Goal: Transaction & Acquisition: Purchase product/service

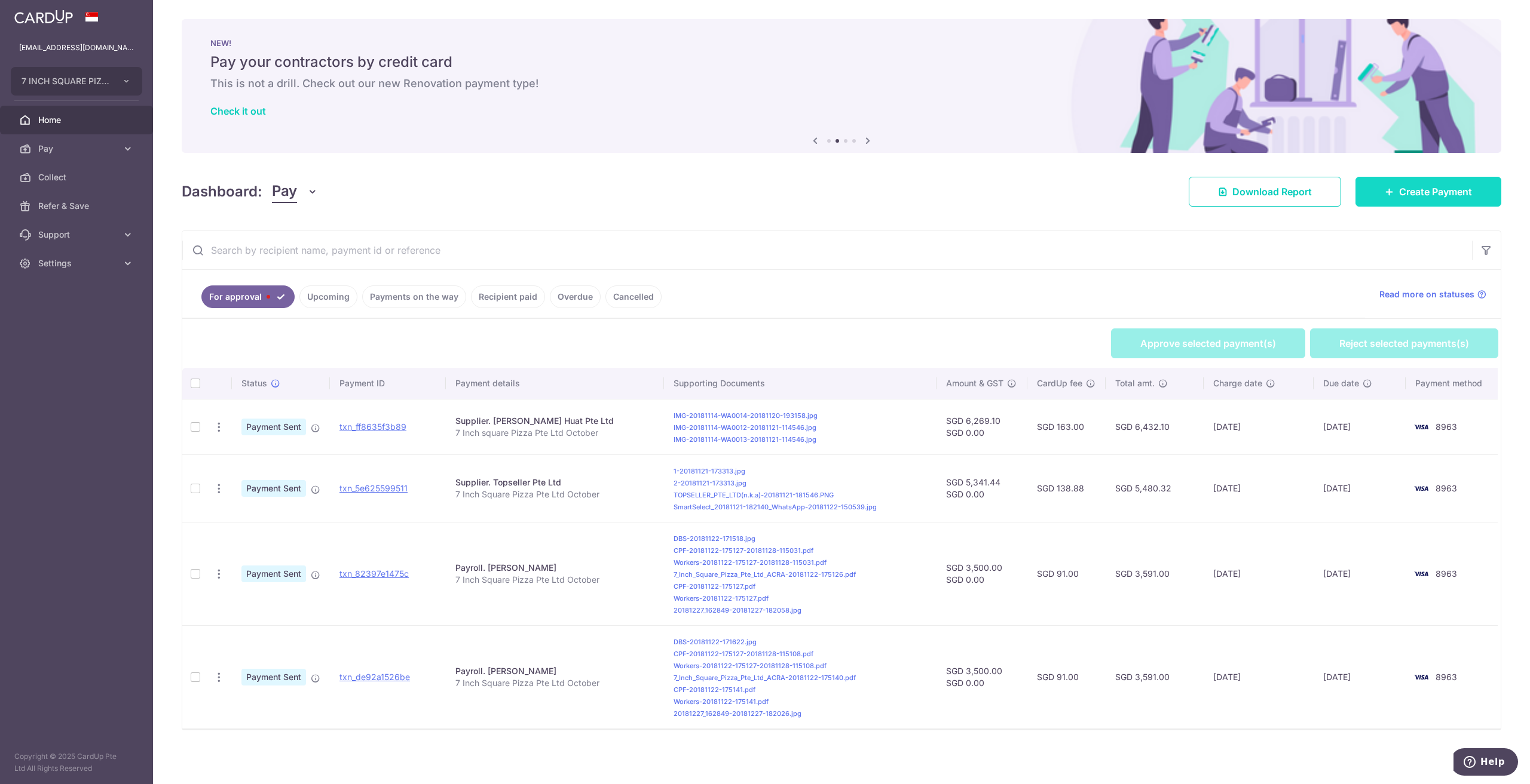
click at [1443, 191] on span "Create Payment" at bounding box center [1435, 191] width 73 height 14
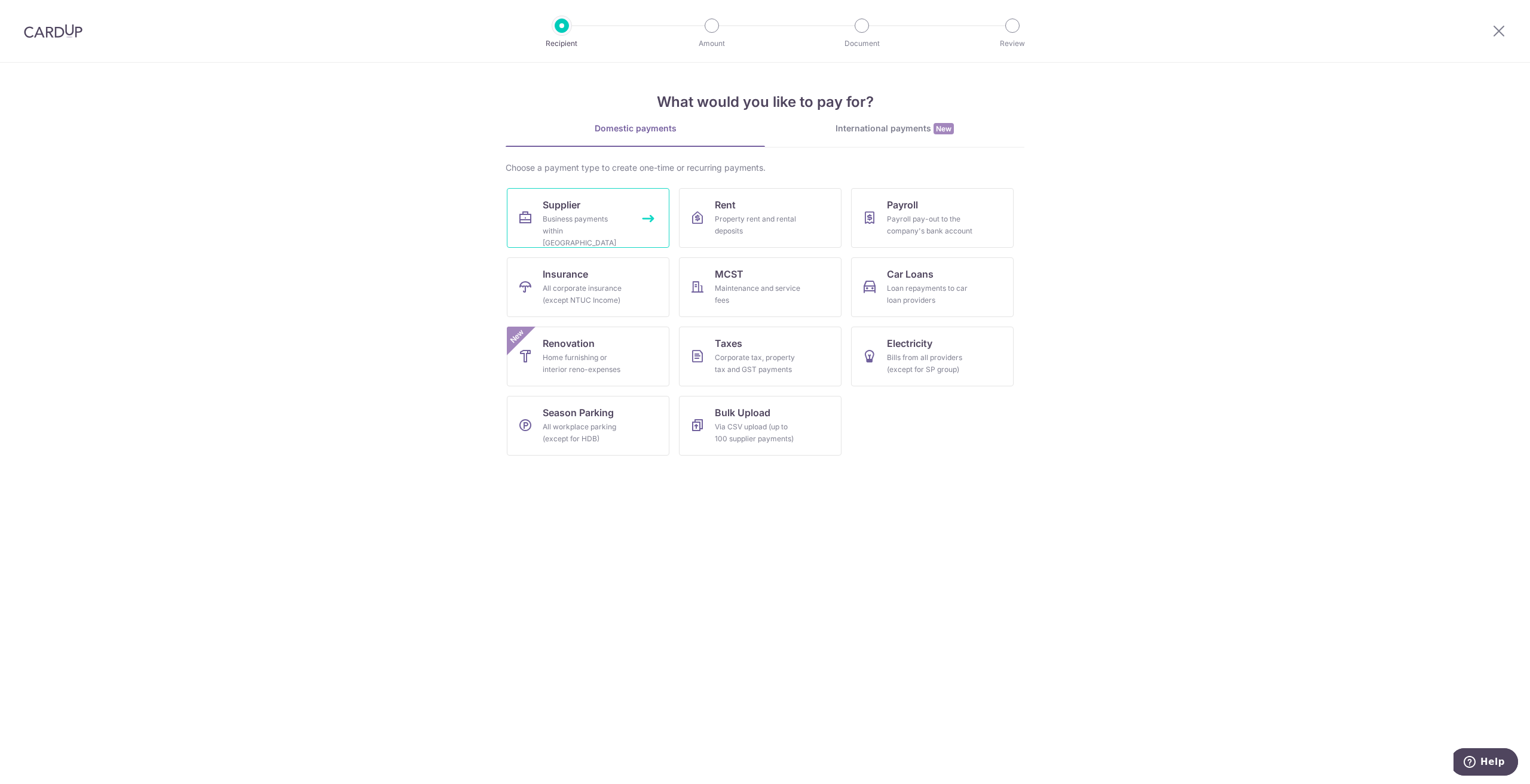
click at [571, 232] on div "Business payments within Singapore" at bounding box center [586, 231] width 86 height 36
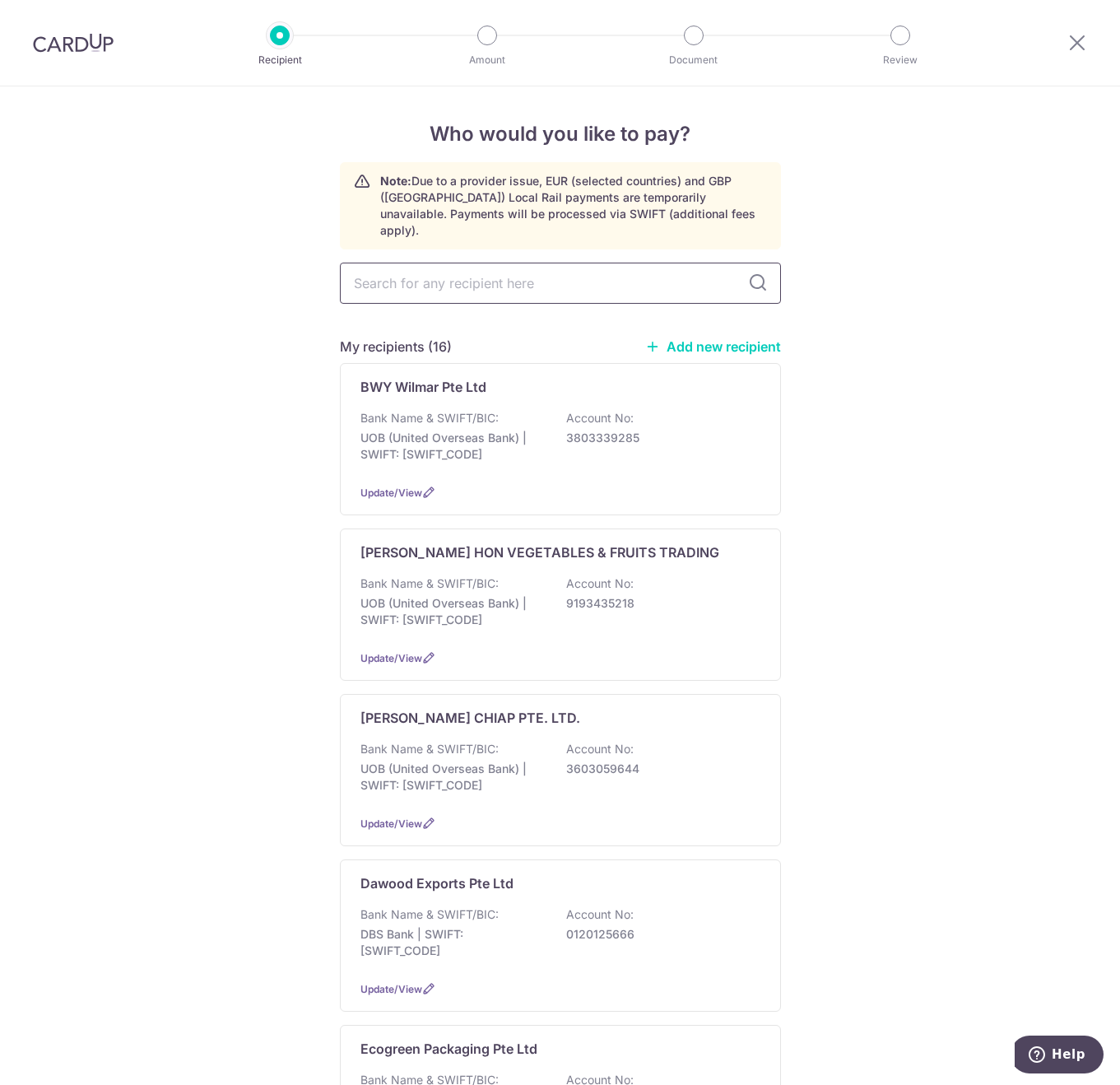
click at [460, 267] on input "text" at bounding box center [560, 283] width 441 height 41
type input "gold"
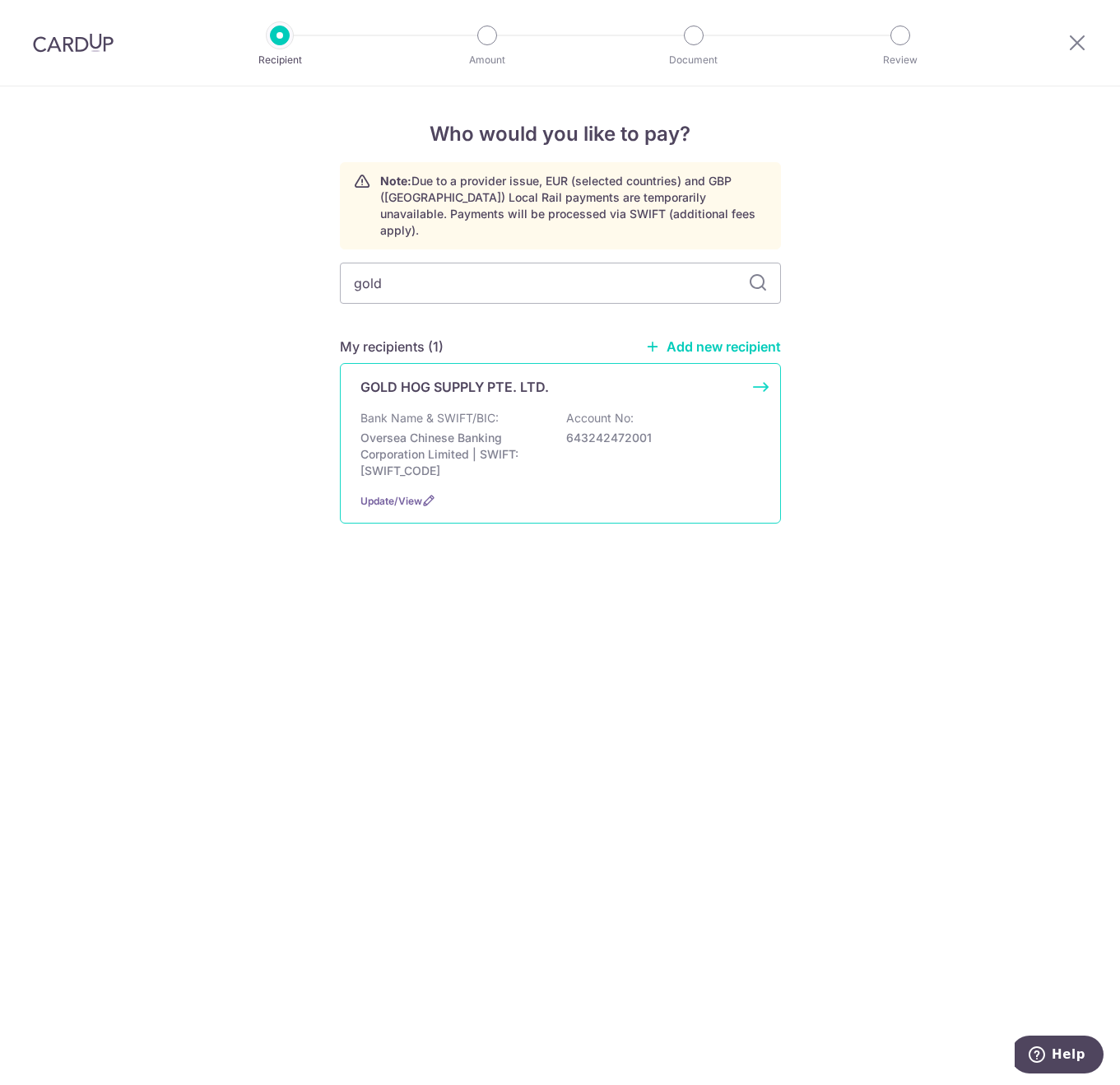
click at [458, 388] on div "GOLD HOG SUPPLY PTE. LTD. Bank Name & SWIFT/BIC: Oversea Chinese Banking Corpor…" at bounding box center [560, 443] width 441 height 161
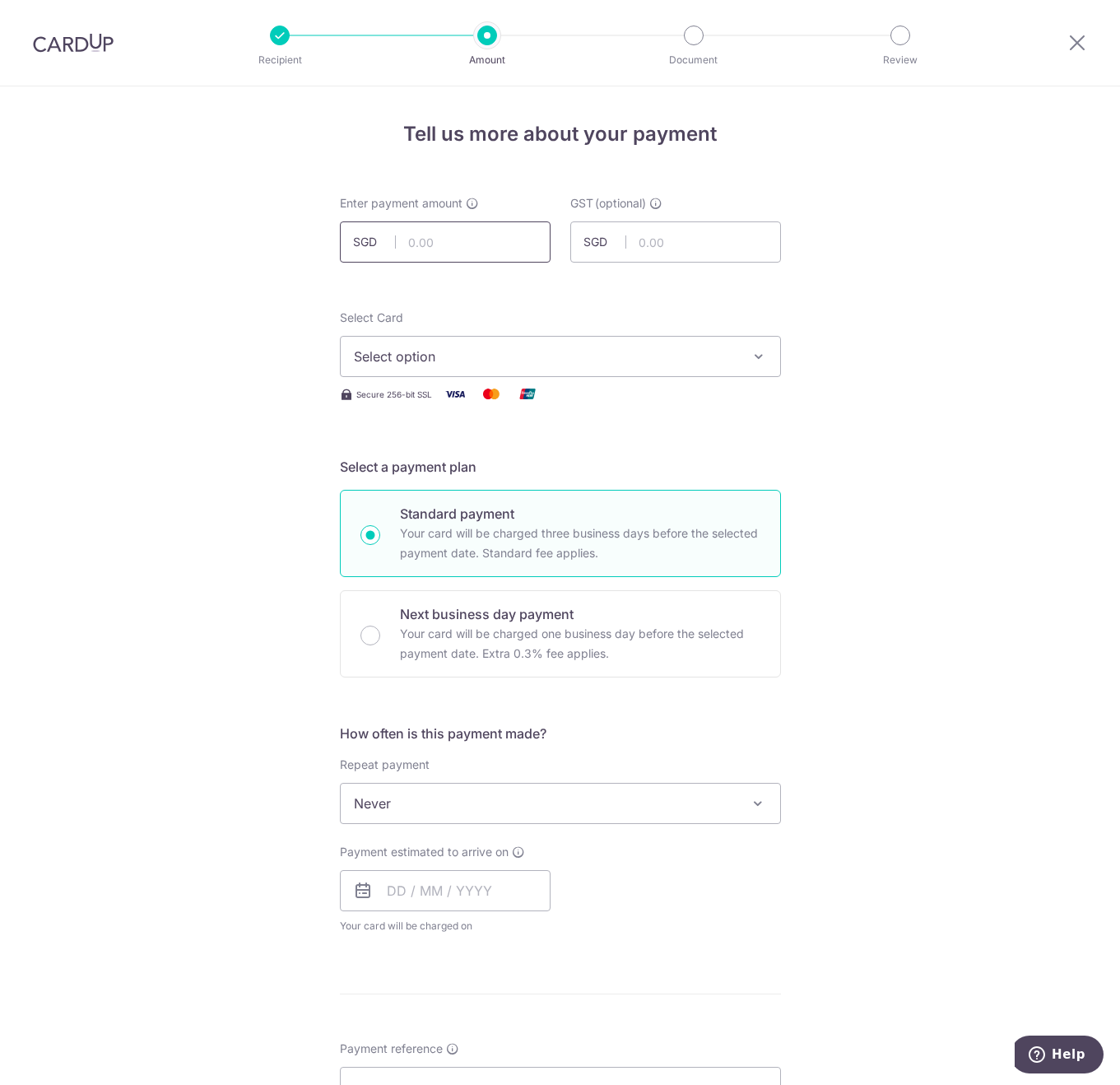
click at [478, 245] on input "text" at bounding box center [445, 242] width 211 height 41
type input "40,246.50"
click at [469, 352] on span "Select option" at bounding box center [546, 356] width 383 height 19
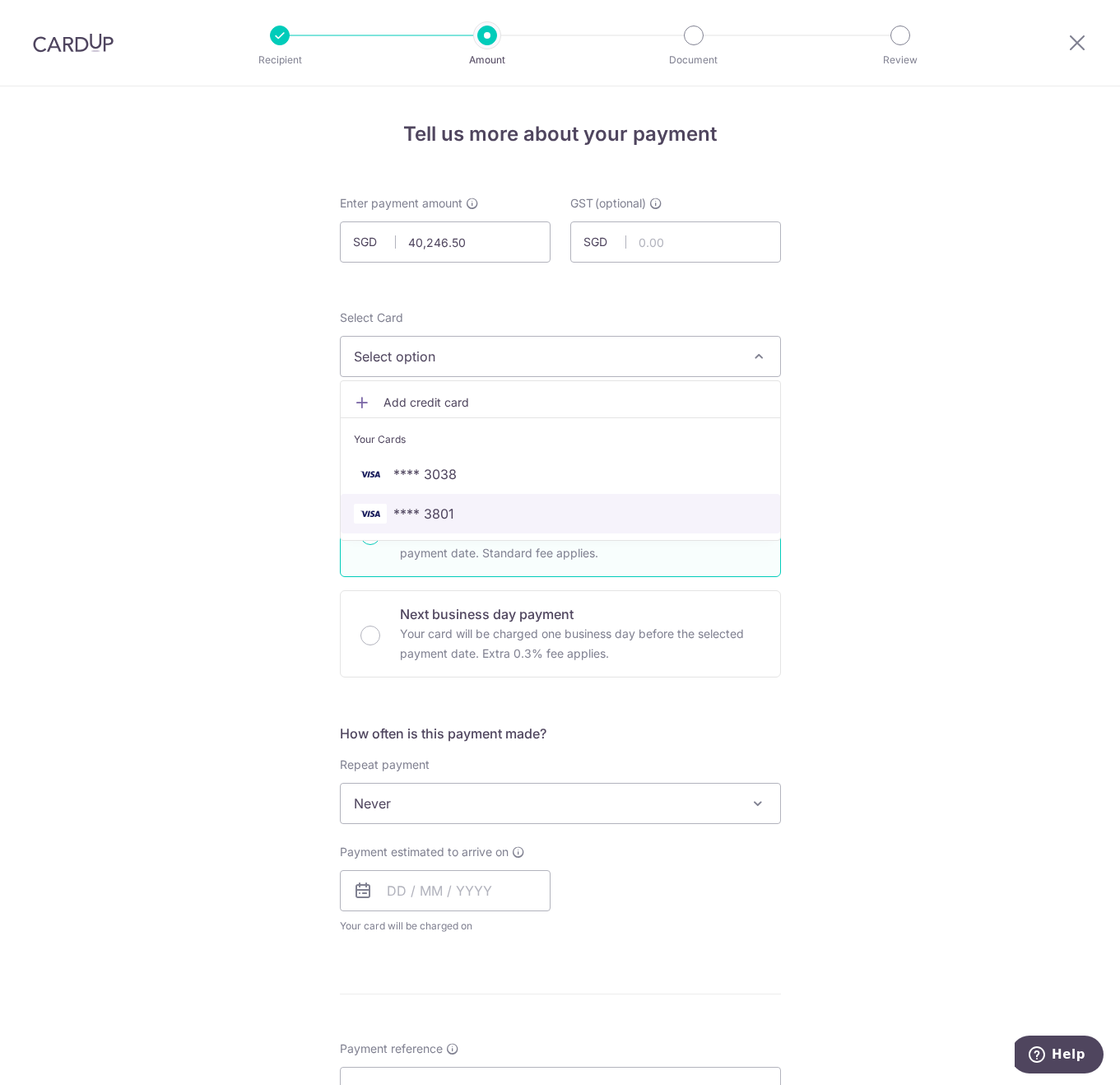
click at [448, 506] on span "**** 3801" at bounding box center [423, 514] width 61 height 19
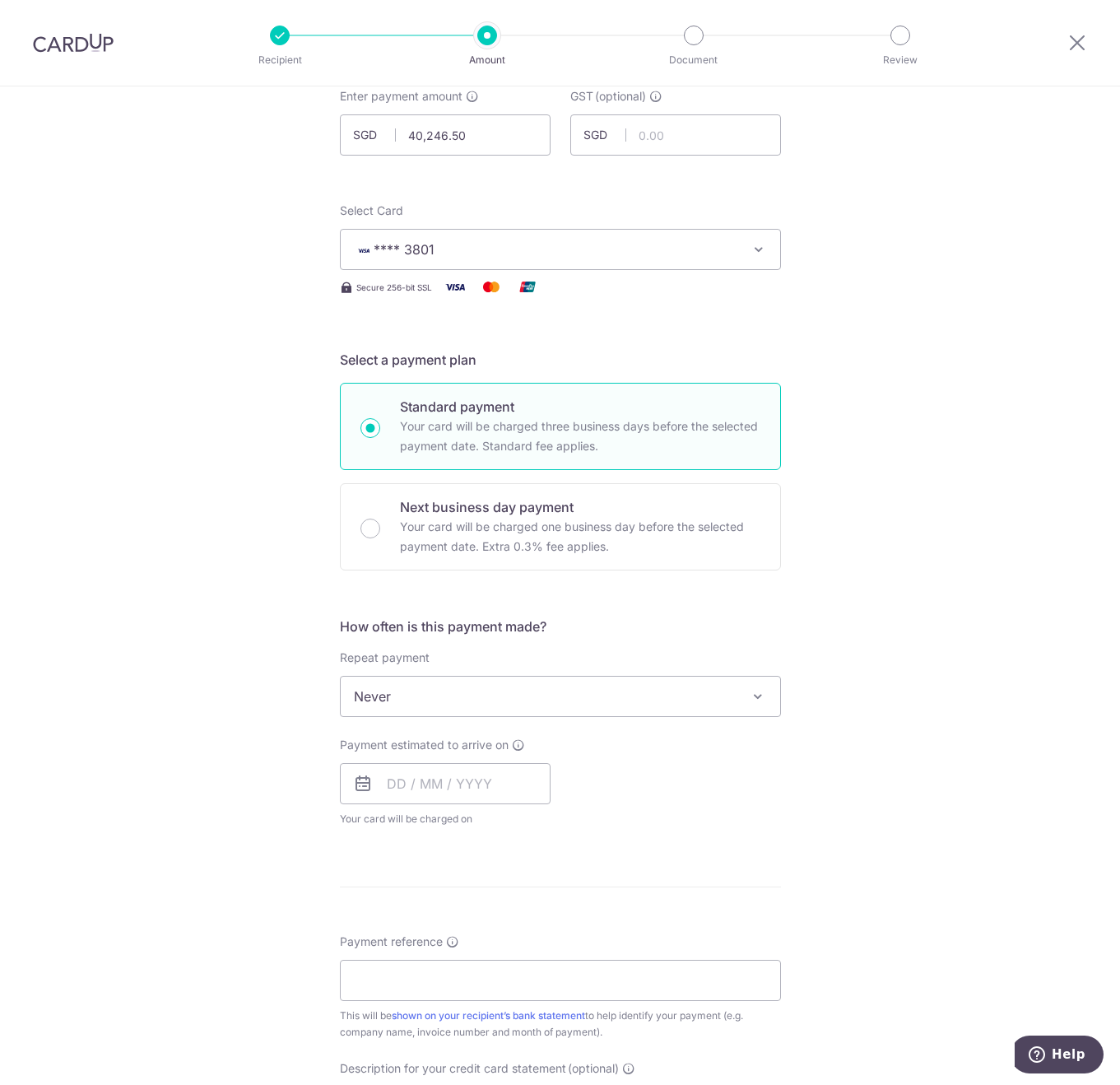
scroll to position [247, 0]
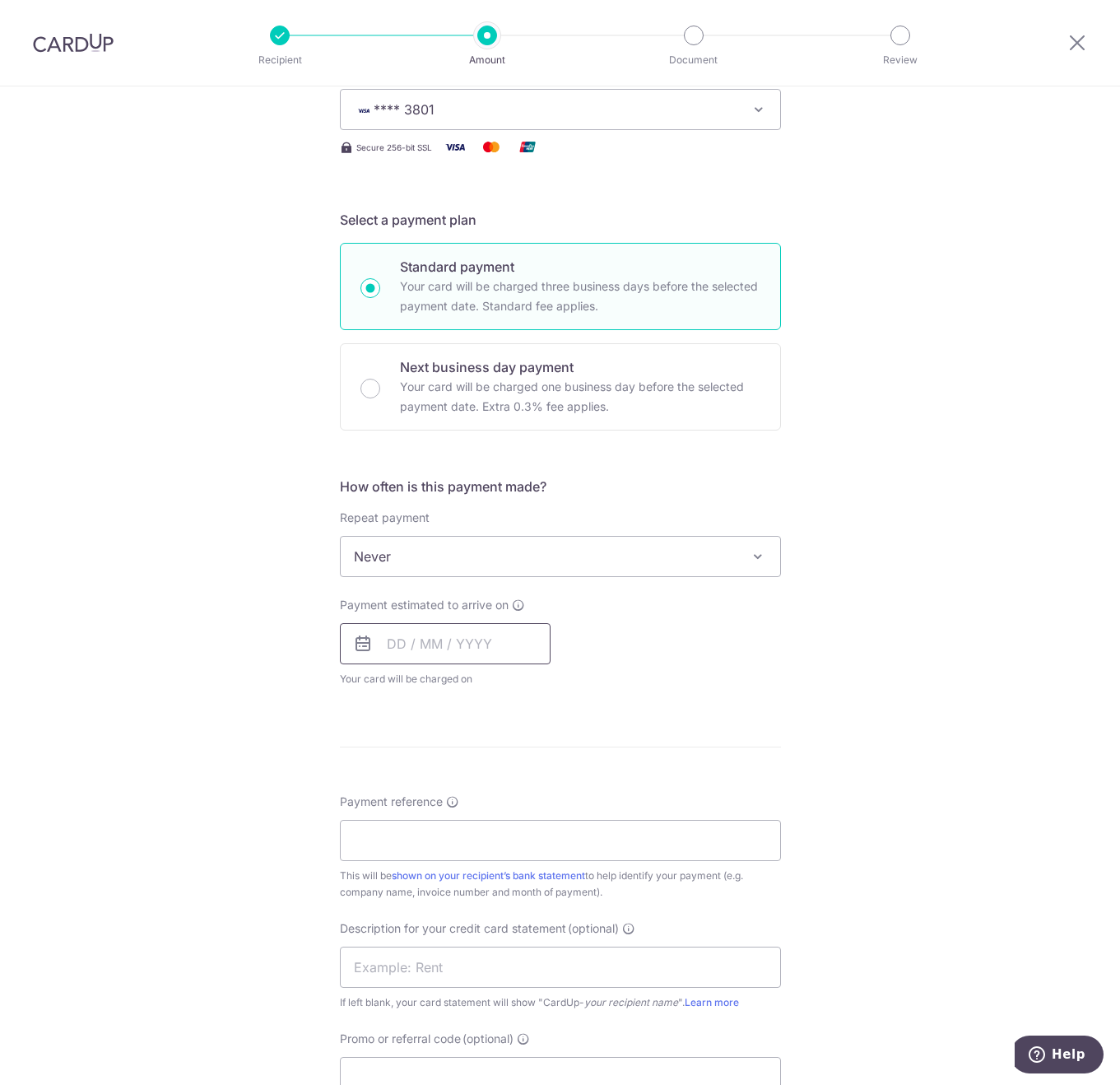
click at [436, 642] on input "text" at bounding box center [445, 643] width 211 height 41
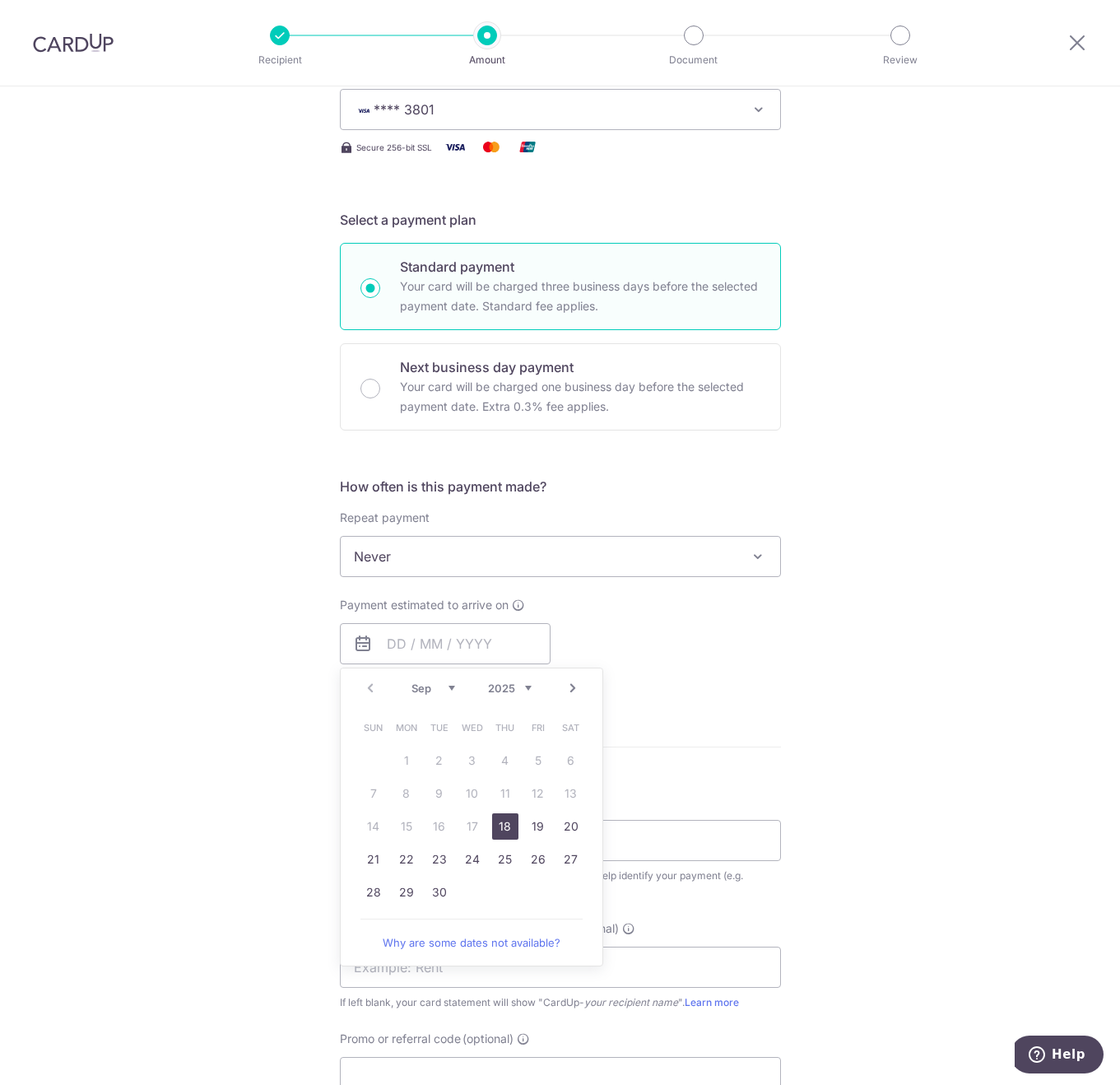
click at [496, 821] on link "18" at bounding box center [505, 826] width 26 height 26
type input "18/09/2025"
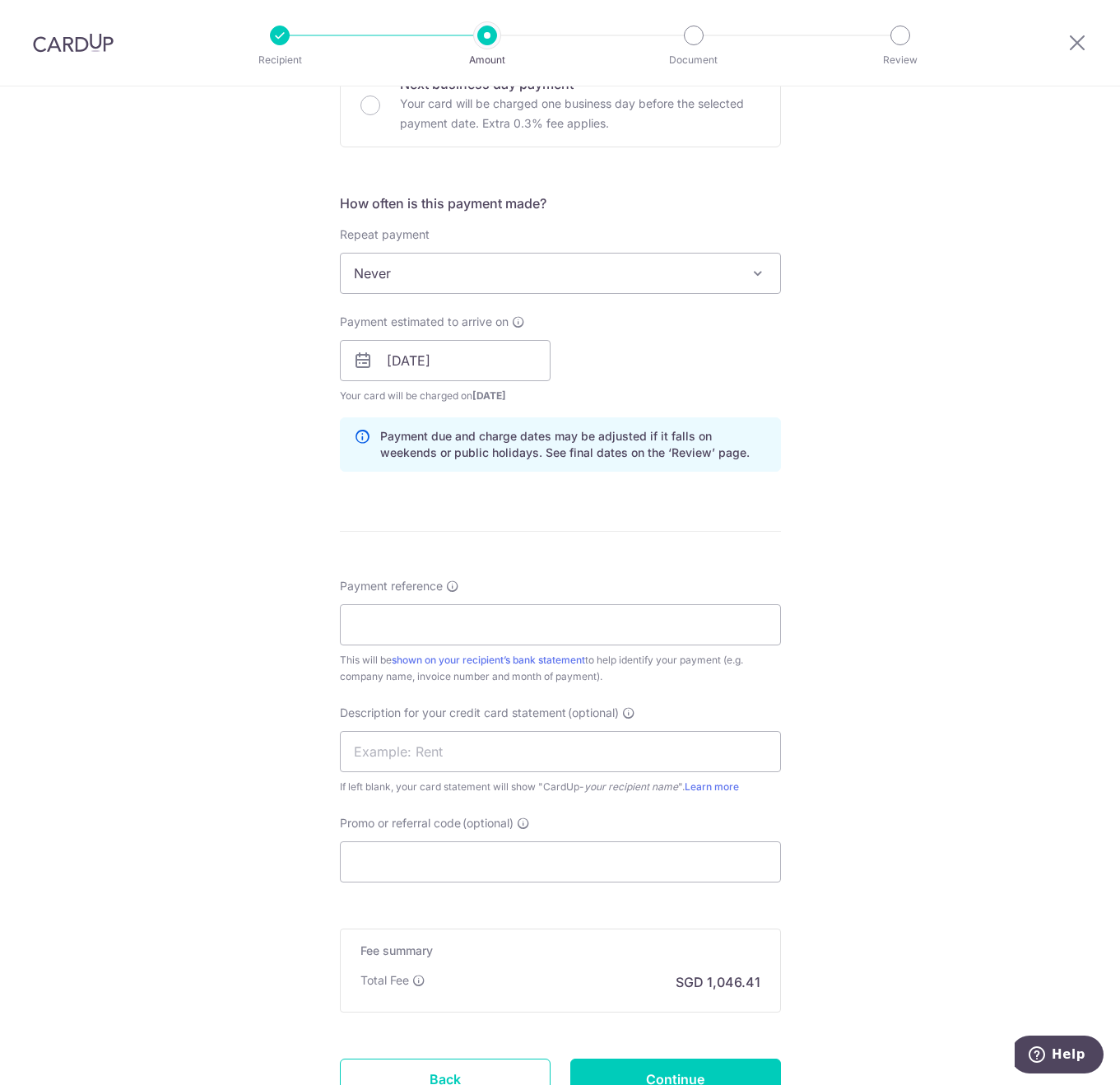
scroll to position [576, 0]
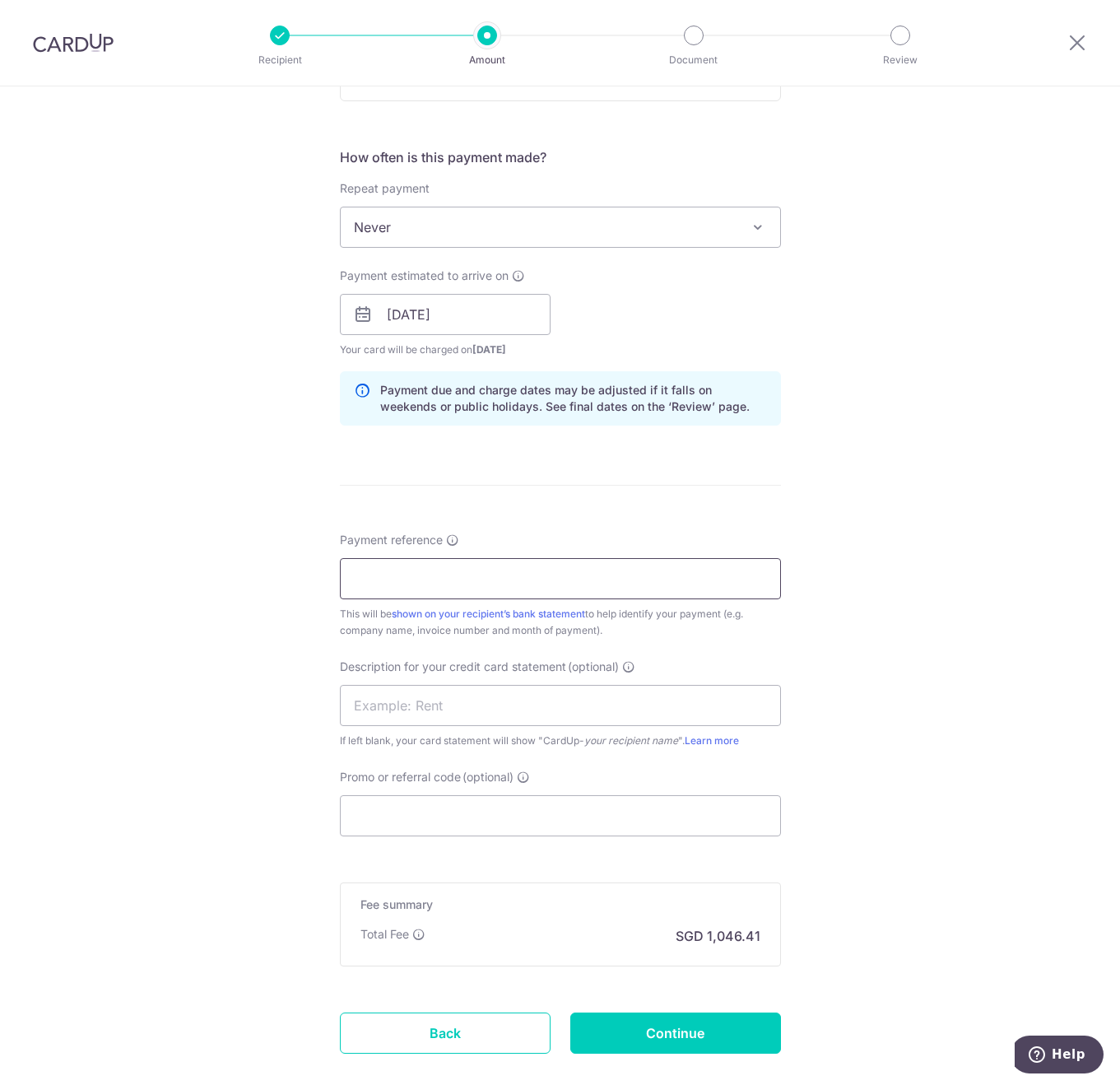
click at [467, 582] on input "Payment reference" at bounding box center [560, 578] width 441 height 41
type input "Pasta Express August SOA"
click at [472, 804] on input "Promo or referral code (optional)" at bounding box center [560, 815] width 441 height 41
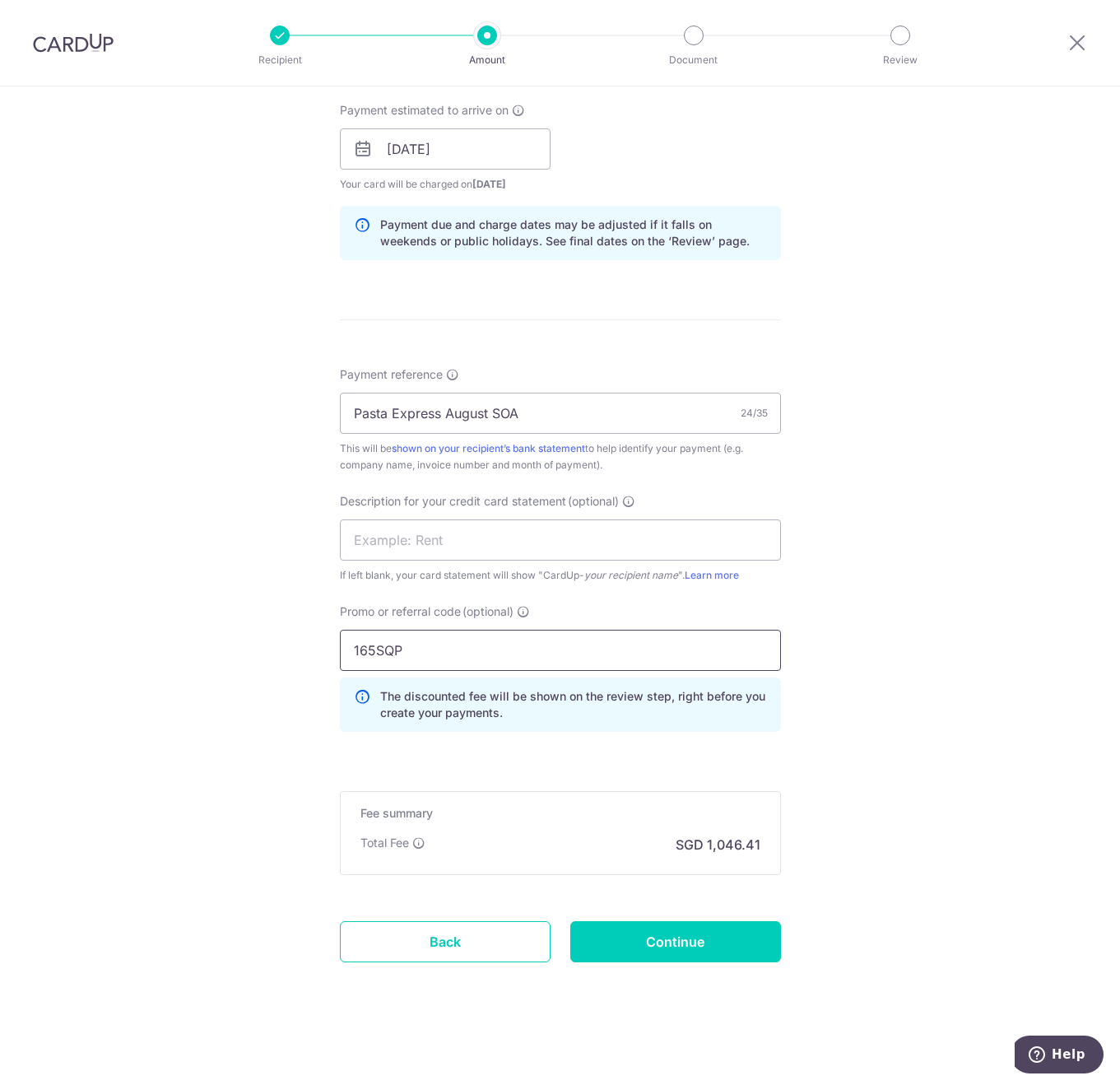
scroll to position [742, 0]
type input "165SQP"
click at [623, 931] on input "Continue" at bounding box center [675, 941] width 211 height 41
type input "Create Schedule"
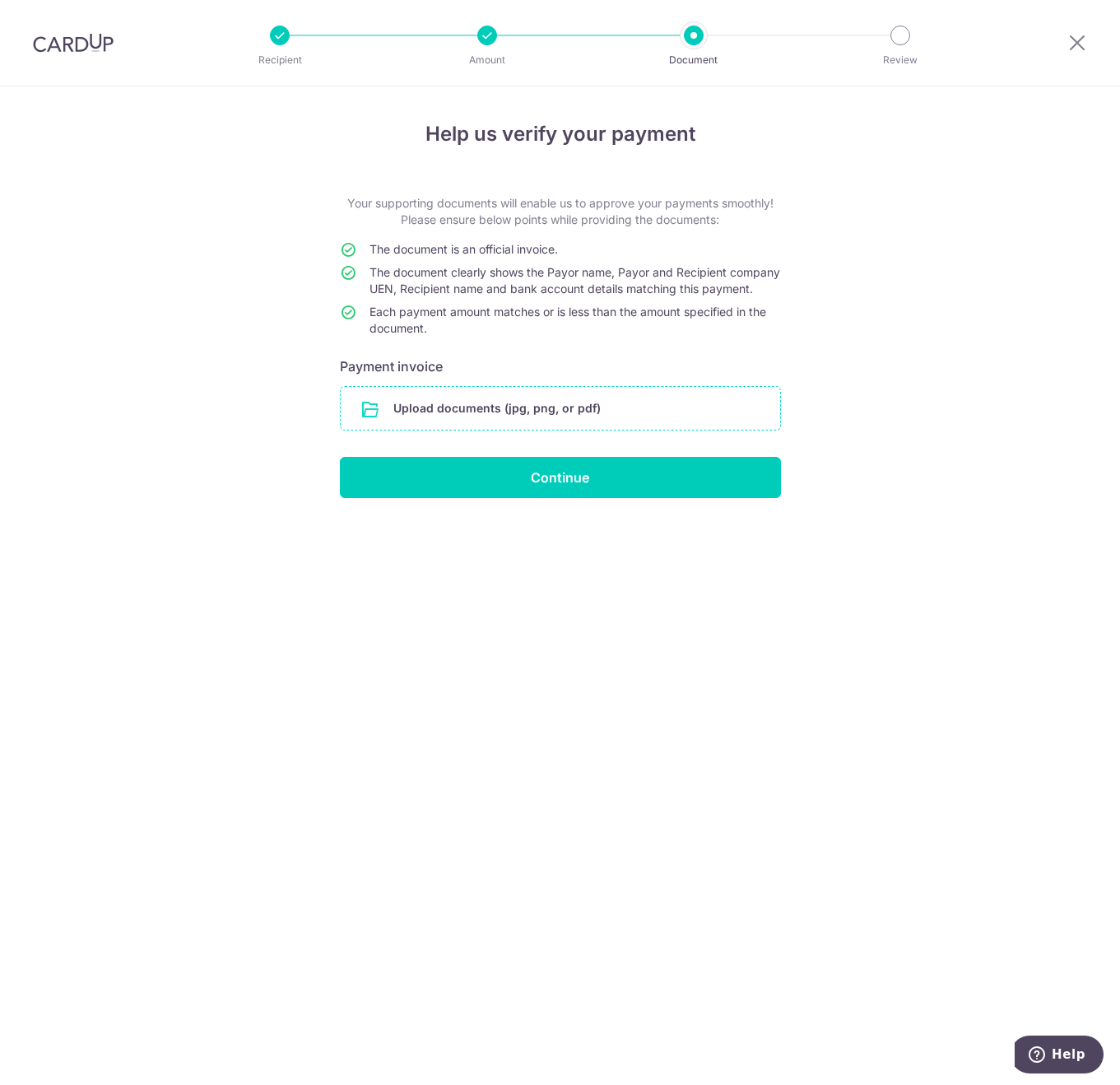
click at [468, 411] on input "file" at bounding box center [560, 408] width 440 height 43
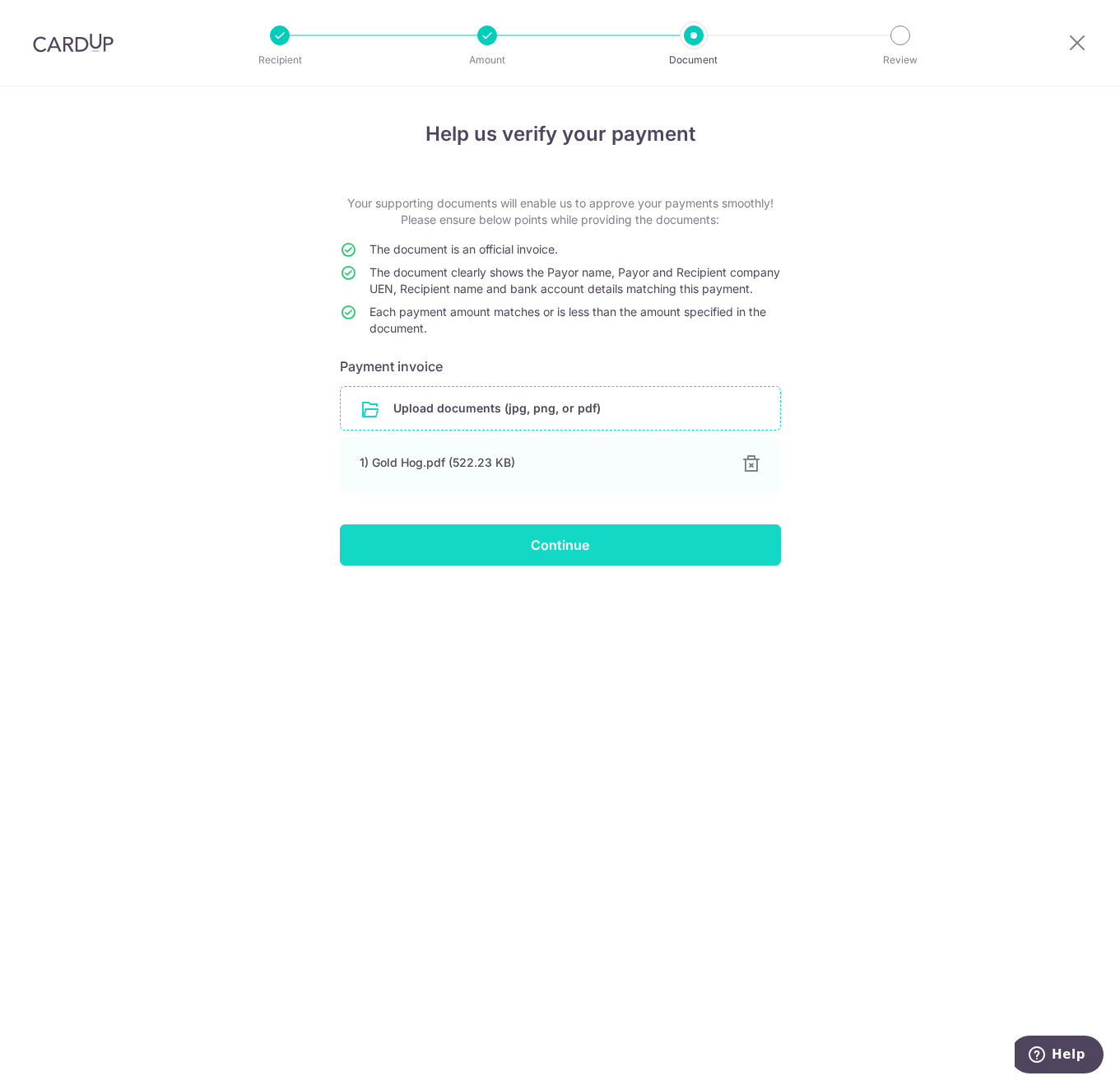
click at [558, 562] on input "Continue" at bounding box center [560, 545] width 441 height 41
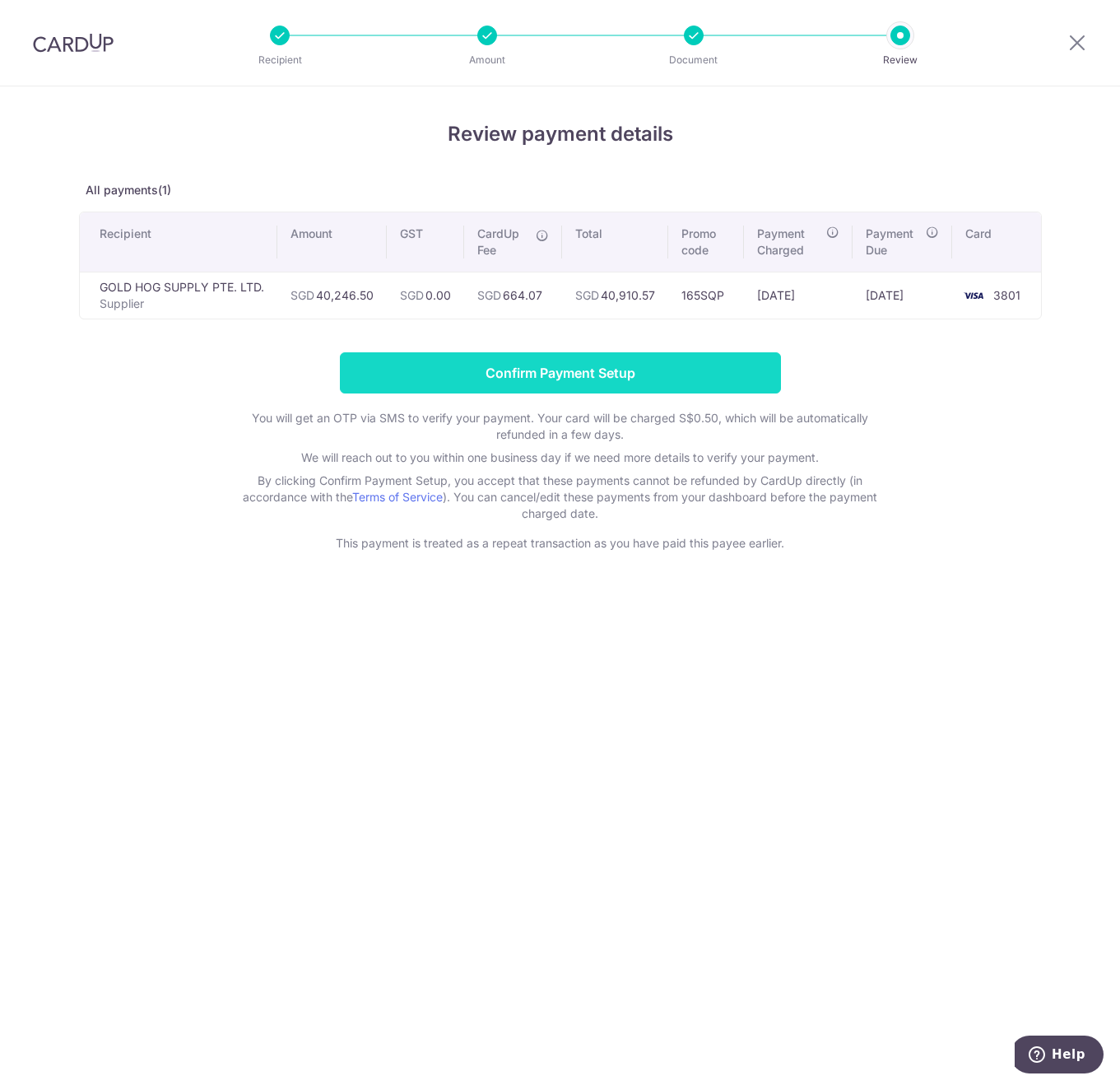
click at [544, 363] on input "Confirm Payment Setup" at bounding box center [560, 373] width 441 height 41
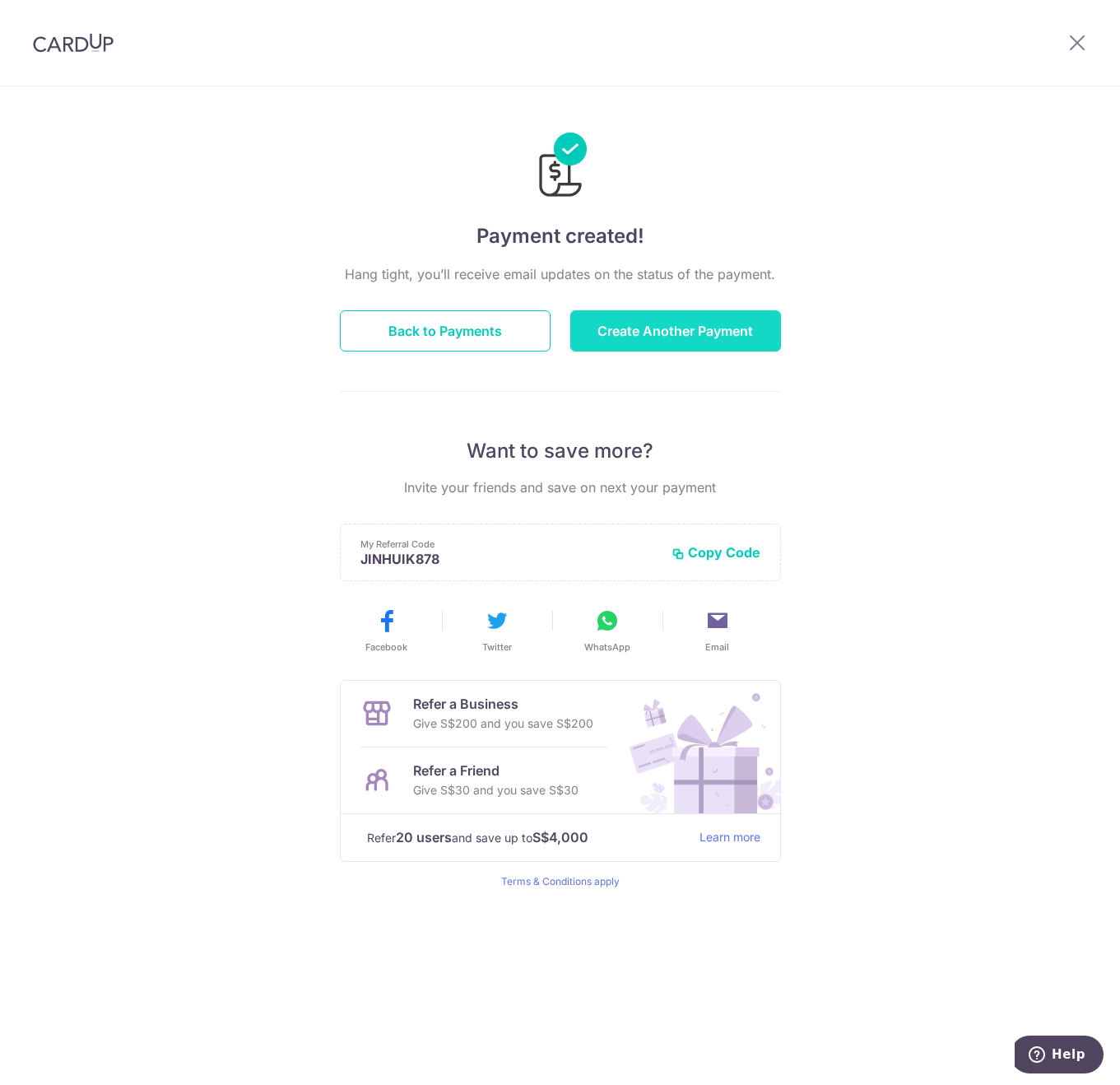
click at [601, 325] on button "Create Another Payment" at bounding box center [675, 331] width 211 height 41
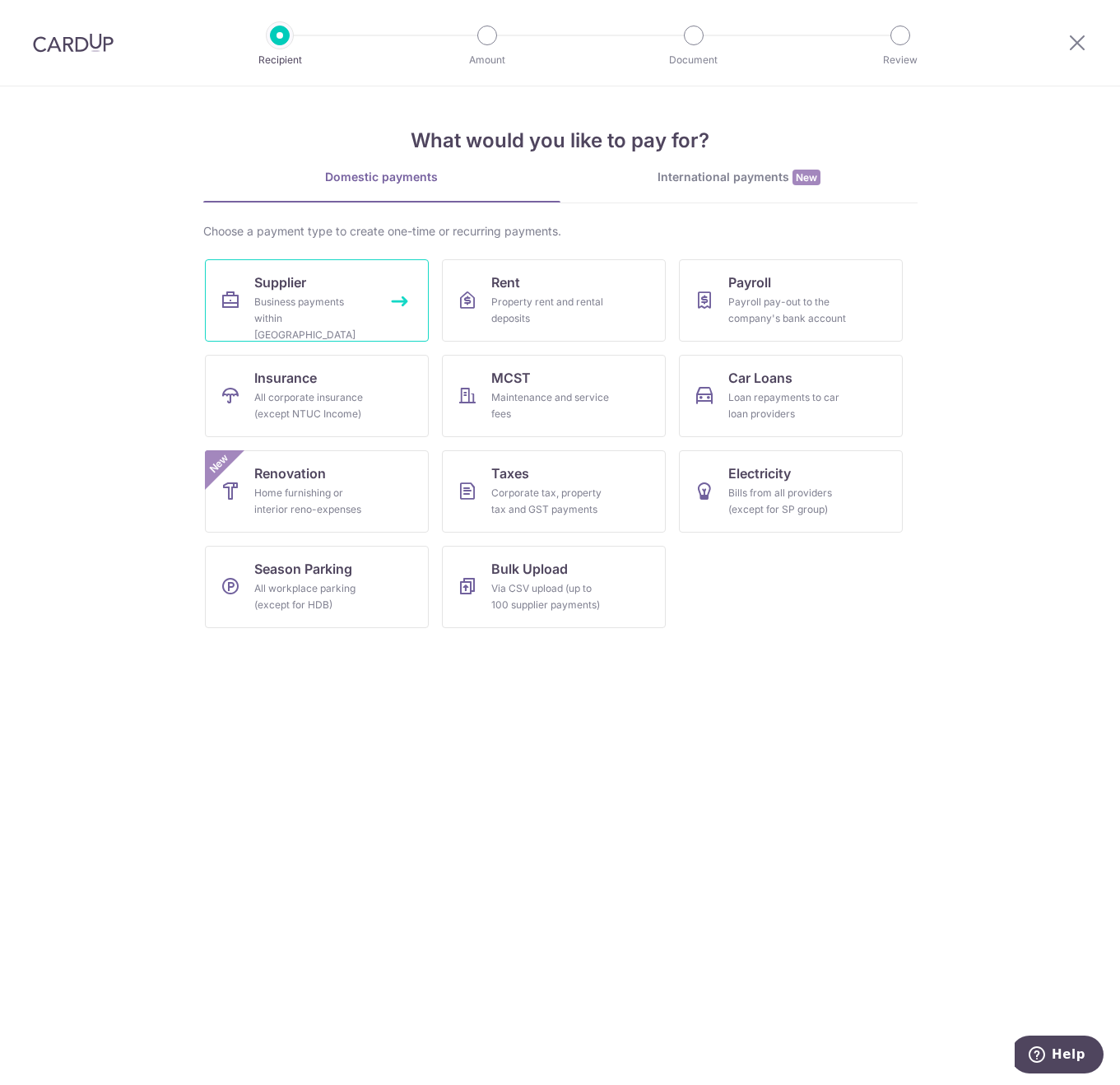
click at [383, 302] on link "Supplier Business payments within Singapore" at bounding box center [317, 300] width 224 height 83
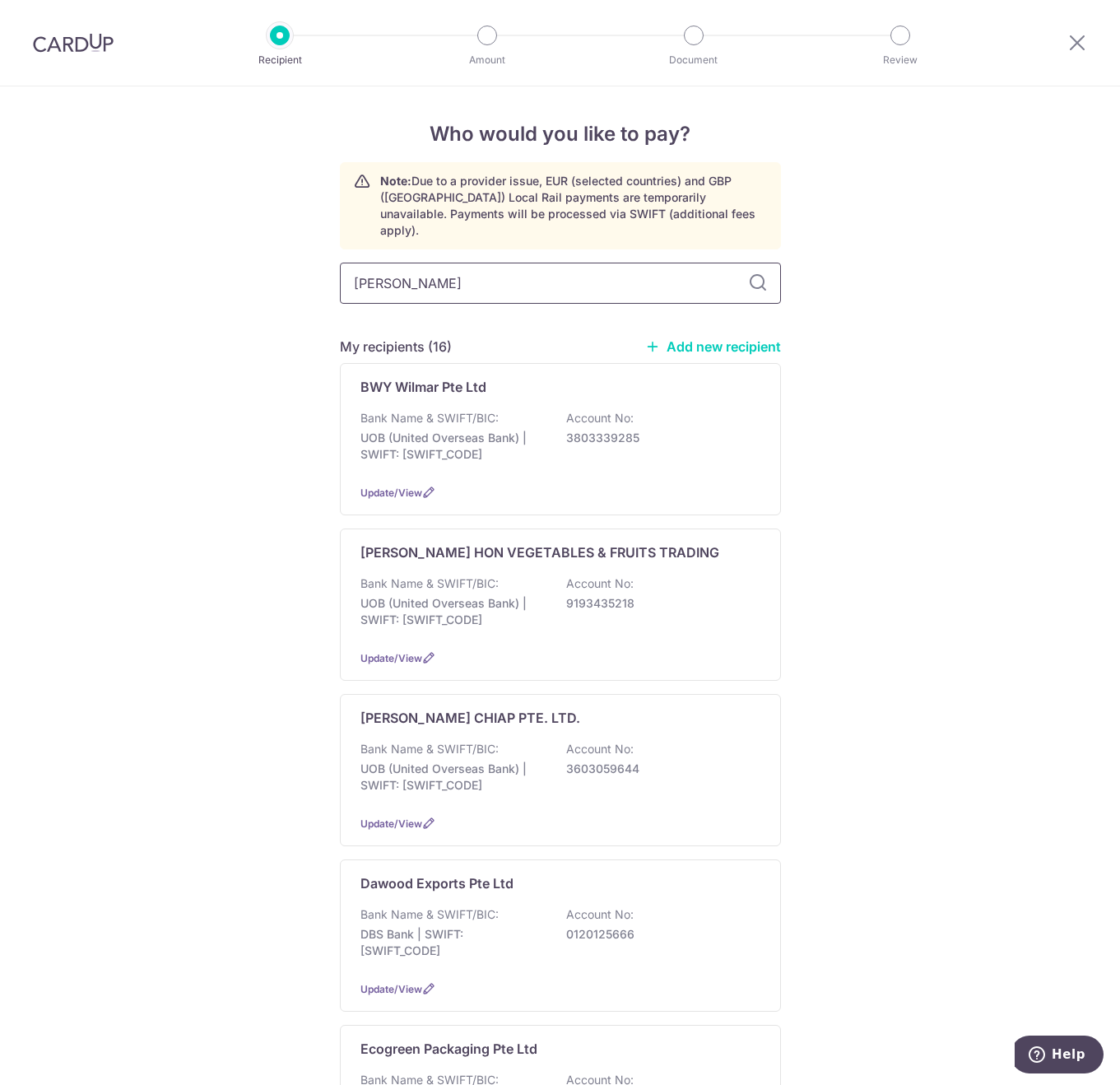
type input "lam soon"
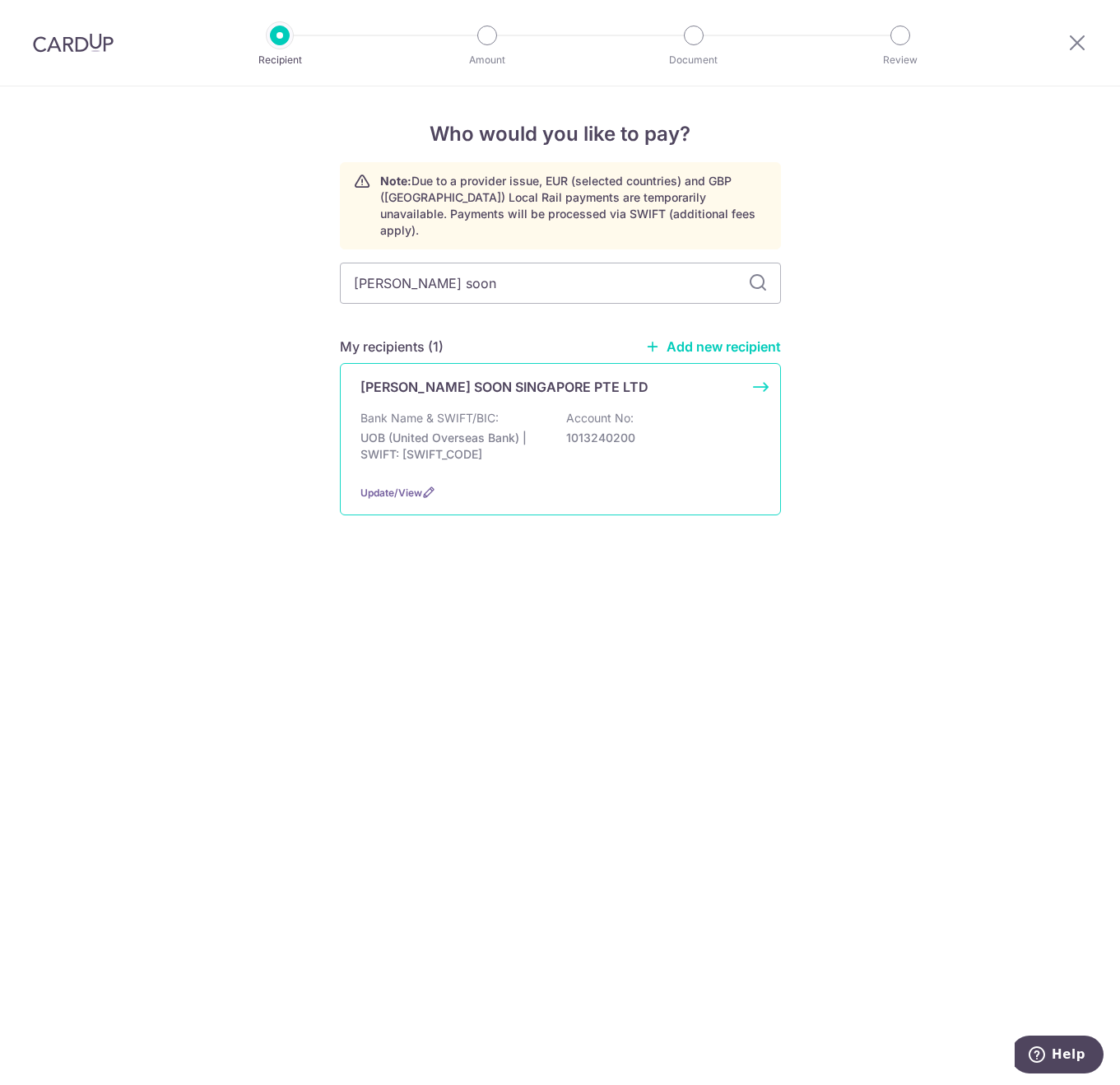
click at [474, 388] on div "LAM SOON SINGAPORE PTE LTD Bank Name & SWIFT/BIC: UOB (United Overseas Bank) | …" at bounding box center [560, 439] width 441 height 152
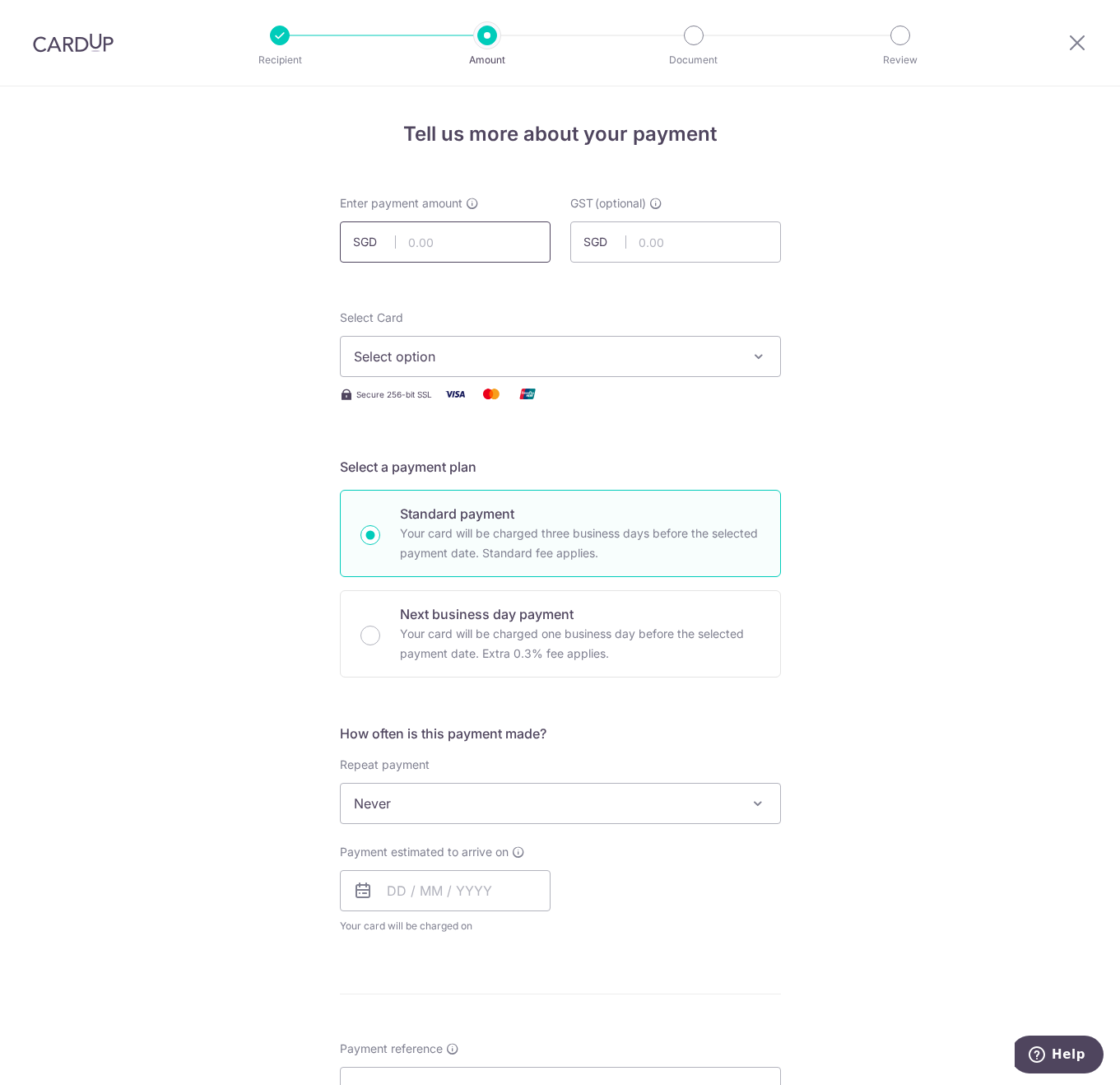
click at [442, 244] on input "text" at bounding box center [445, 242] width 211 height 41
type input "16,094.94"
click at [518, 351] on span "Select option" at bounding box center [546, 356] width 383 height 19
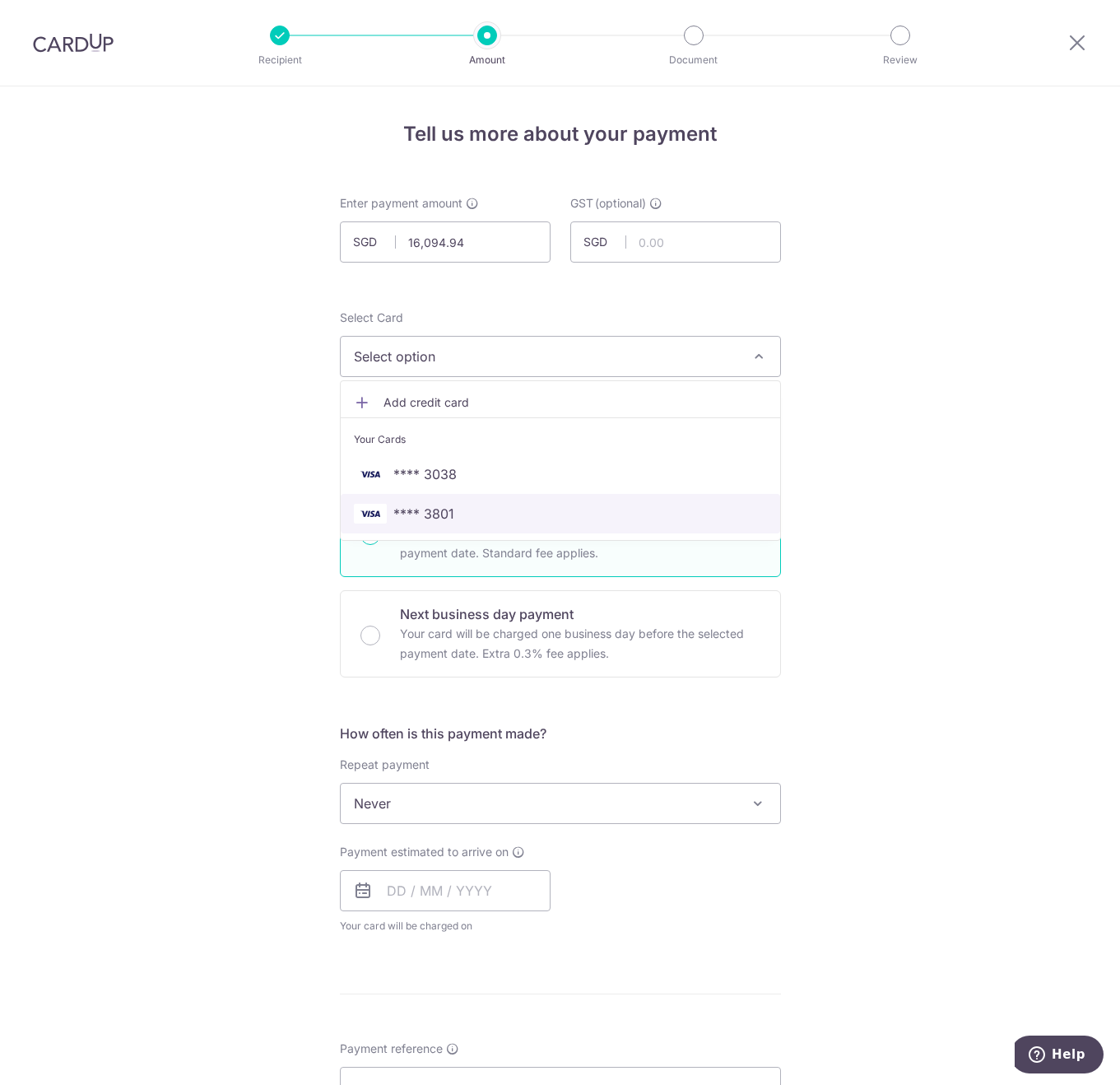
click at [461, 521] on span "**** 3801" at bounding box center [560, 514] width 414 height 19
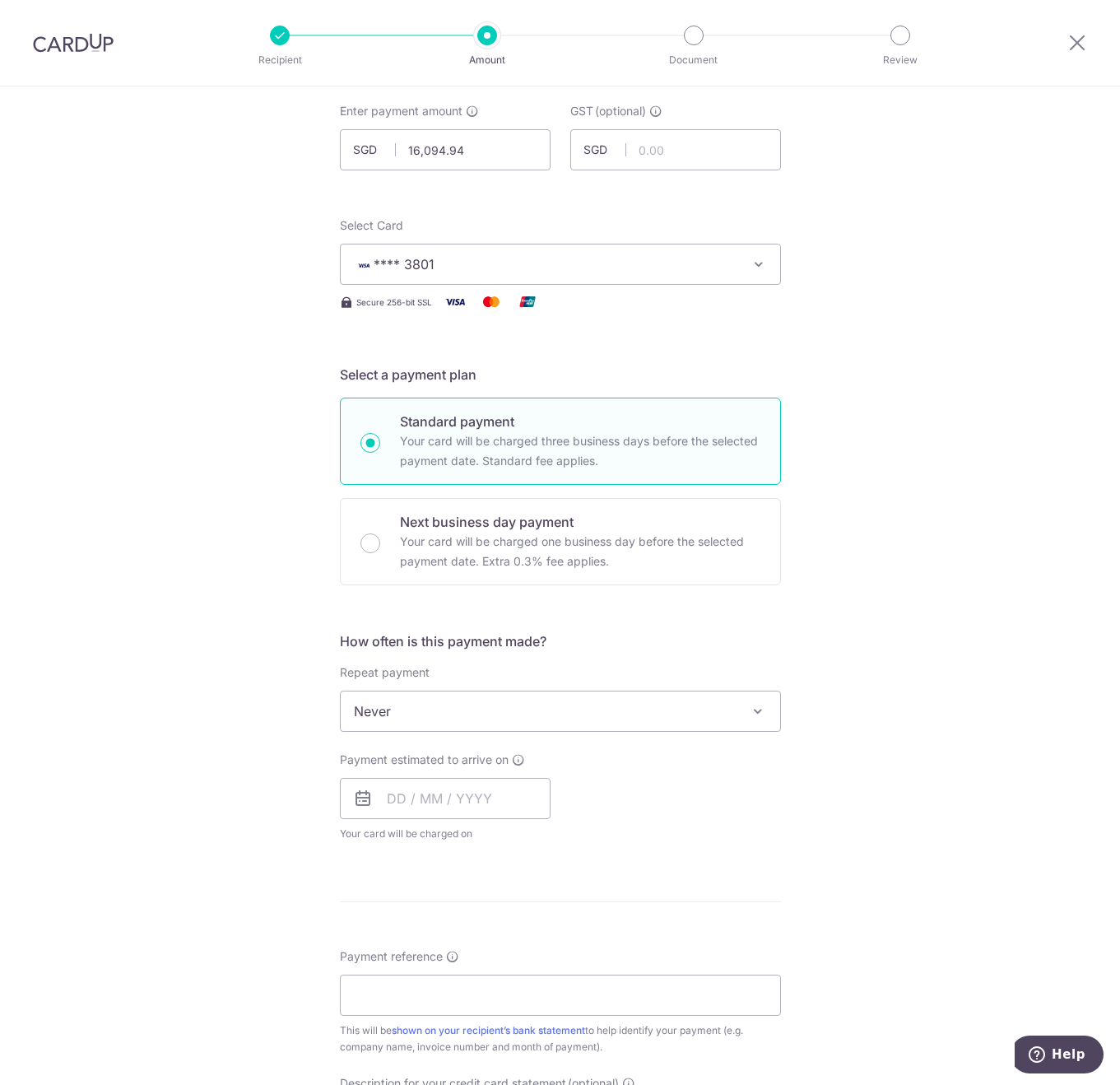
scroll to position [412, 0]
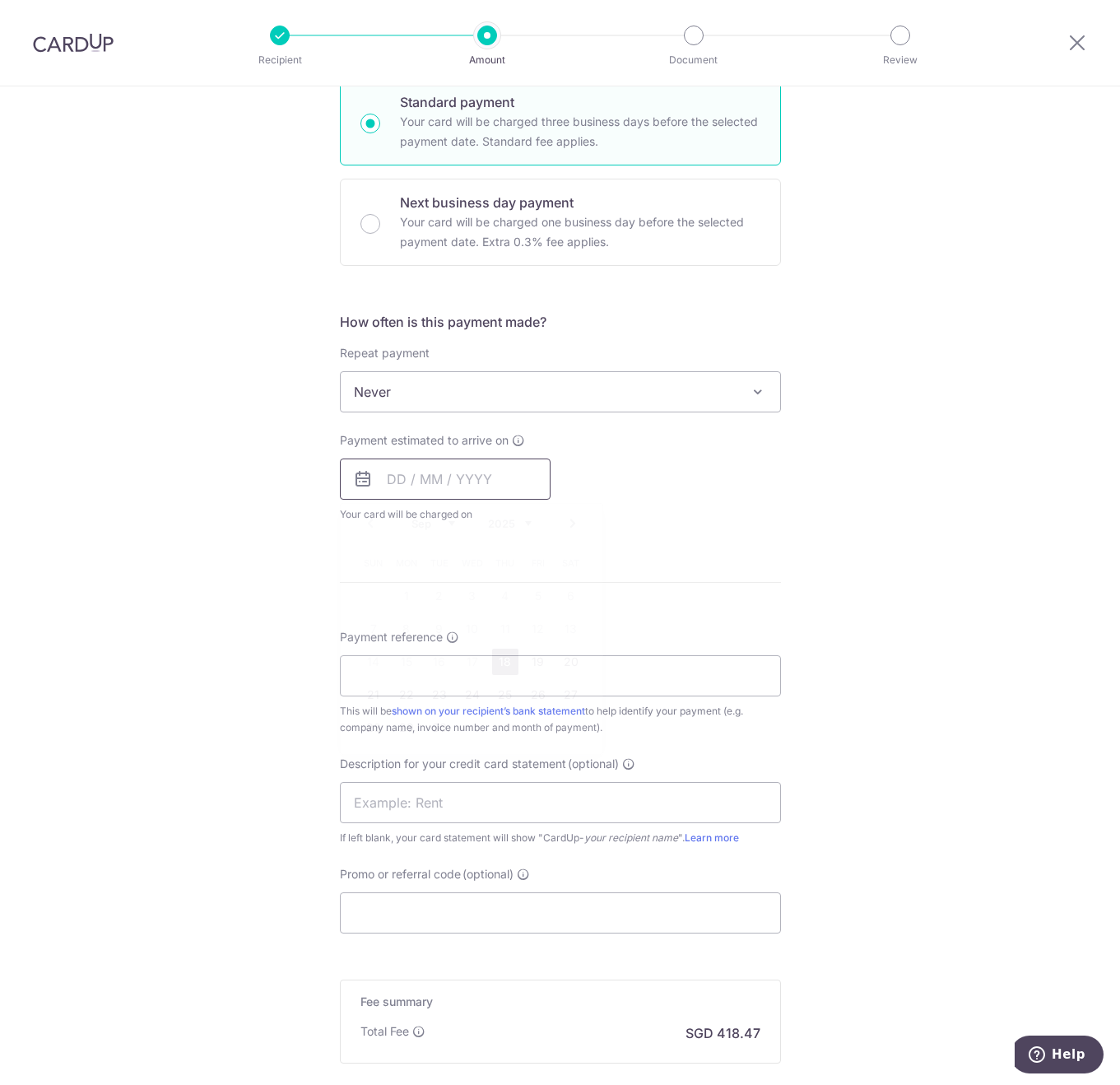
click at [431, 468] on input "text" at bounding box center [445, 479] width 211 height 41
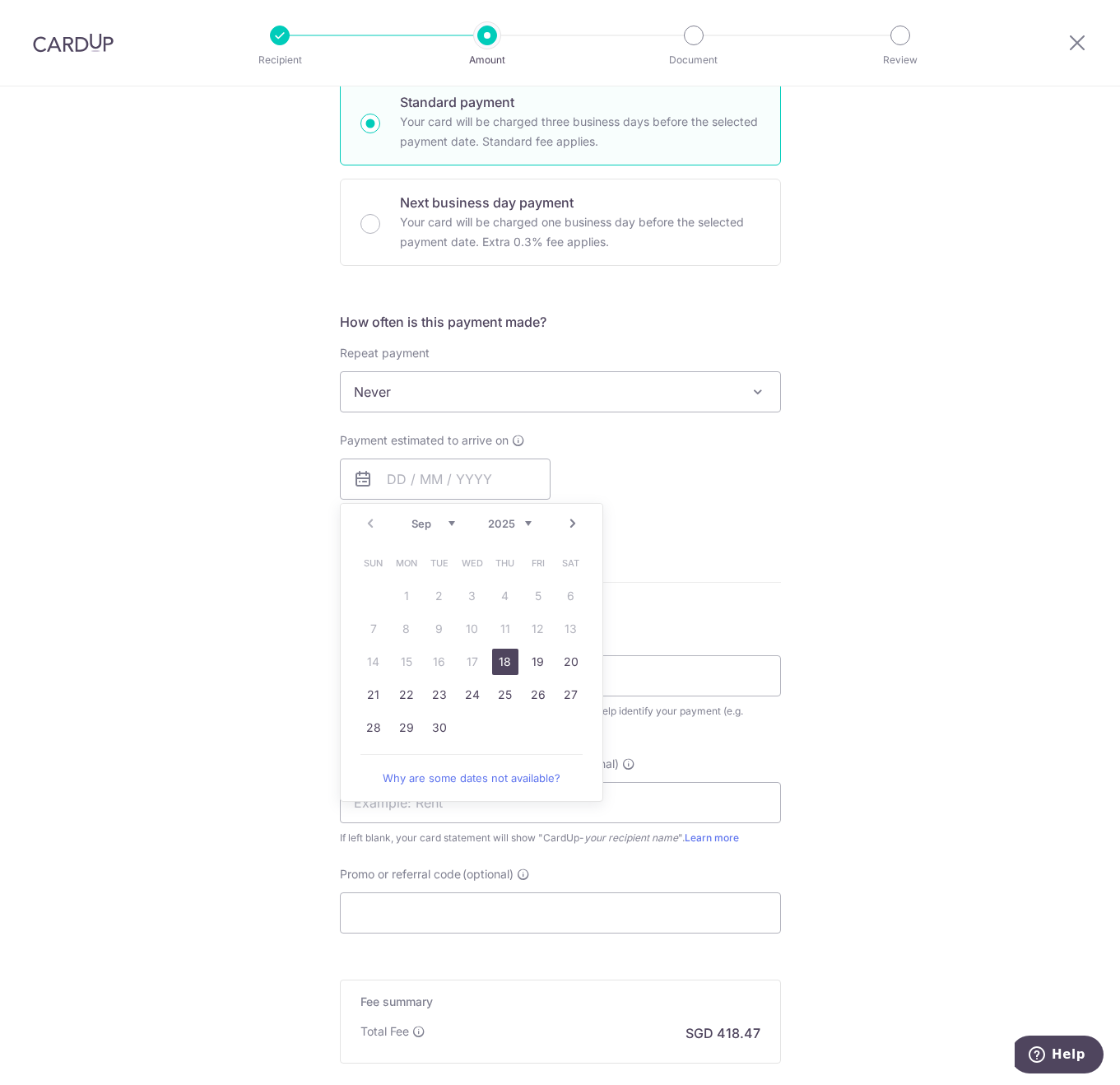
click at [498, 668] on link "18" at bounding box center [505, 661] width 26 height 26
type input "[DATE]"
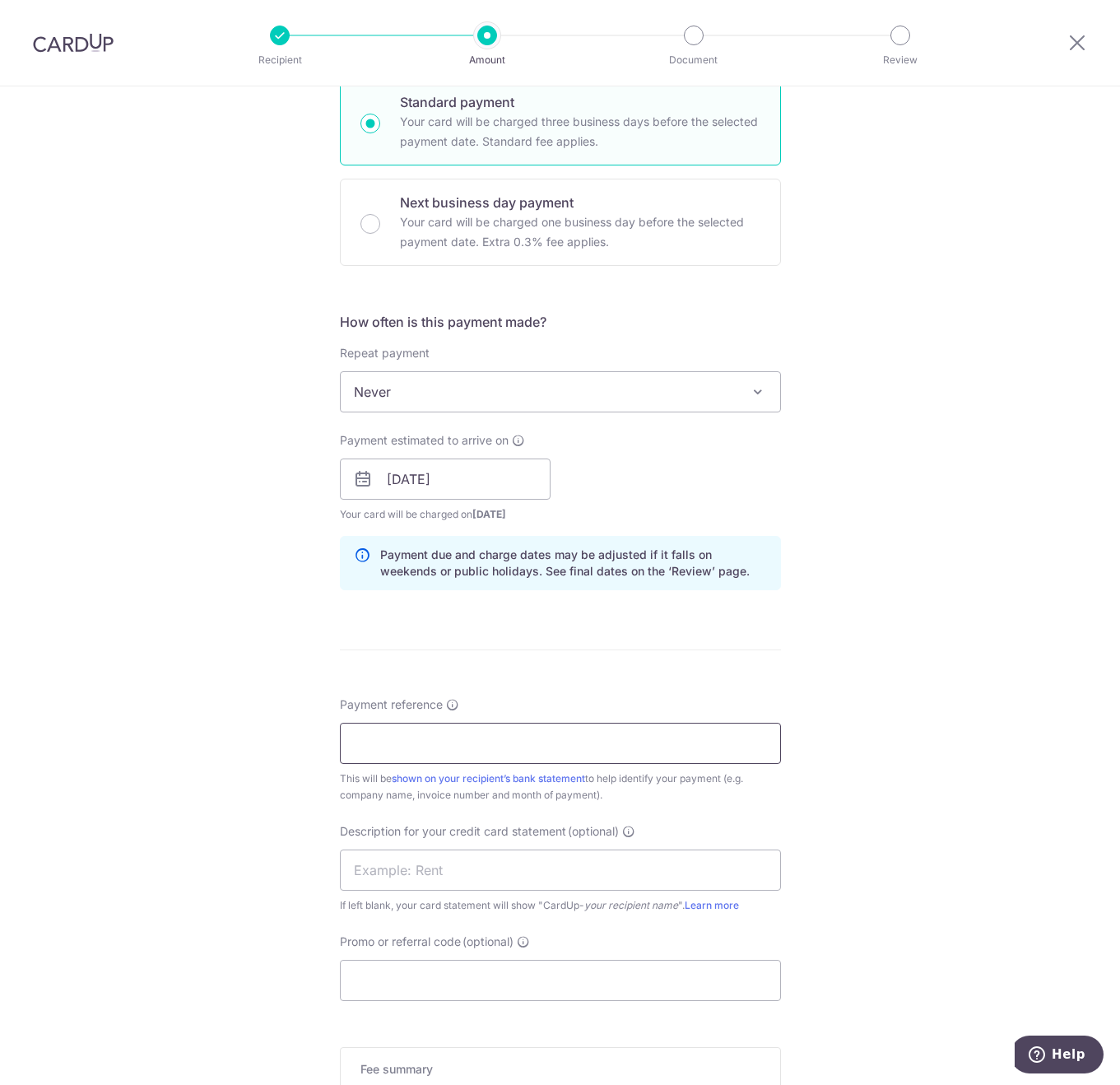
click at [417, 744] on input "Payment reference" at bounding box center [560, 743] width 441 height 41
type input "P"
paste input "https://partner.foodpanda.sg/v3/ser"
drag, startPoint x: 600, startPoint y: 742, endPoint x: 338, endPoint y: 750, distance: 262.1
click at [340, 750] on input "https://partner.foodpanda.sg/v3/ser" at bounding box center [560, 743] width 441 height 41
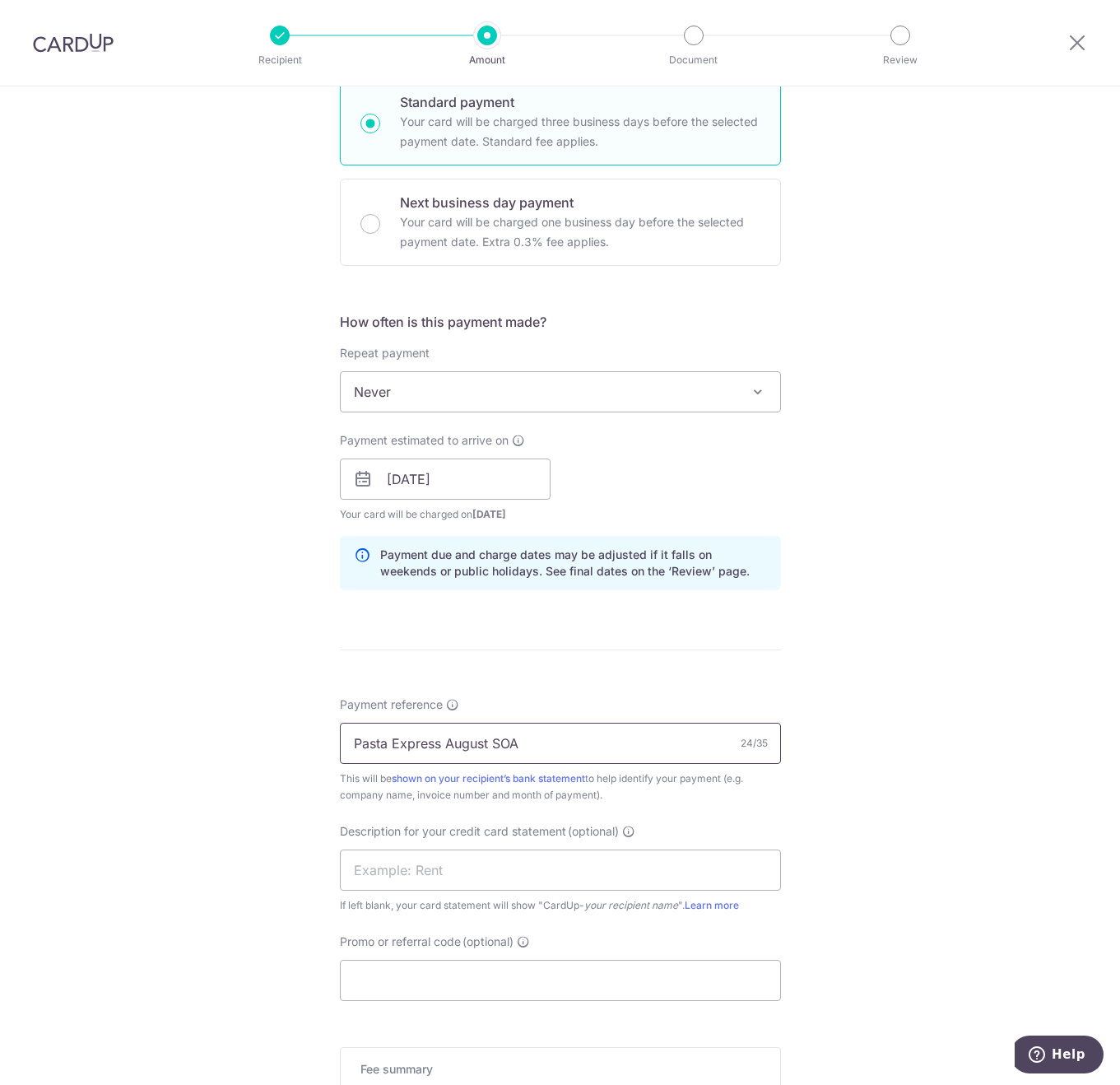
drag, startPoint x: 451, startPoint y: 744, endPoint x: 274, endPoint y: 744, distance: 177.0
click at [274, 744] on div "Tell us more about your payment Enter payment amount SGD 16,094.94 16094.94 GST…" at bounding box center [560, 508] width 1120 height 1667
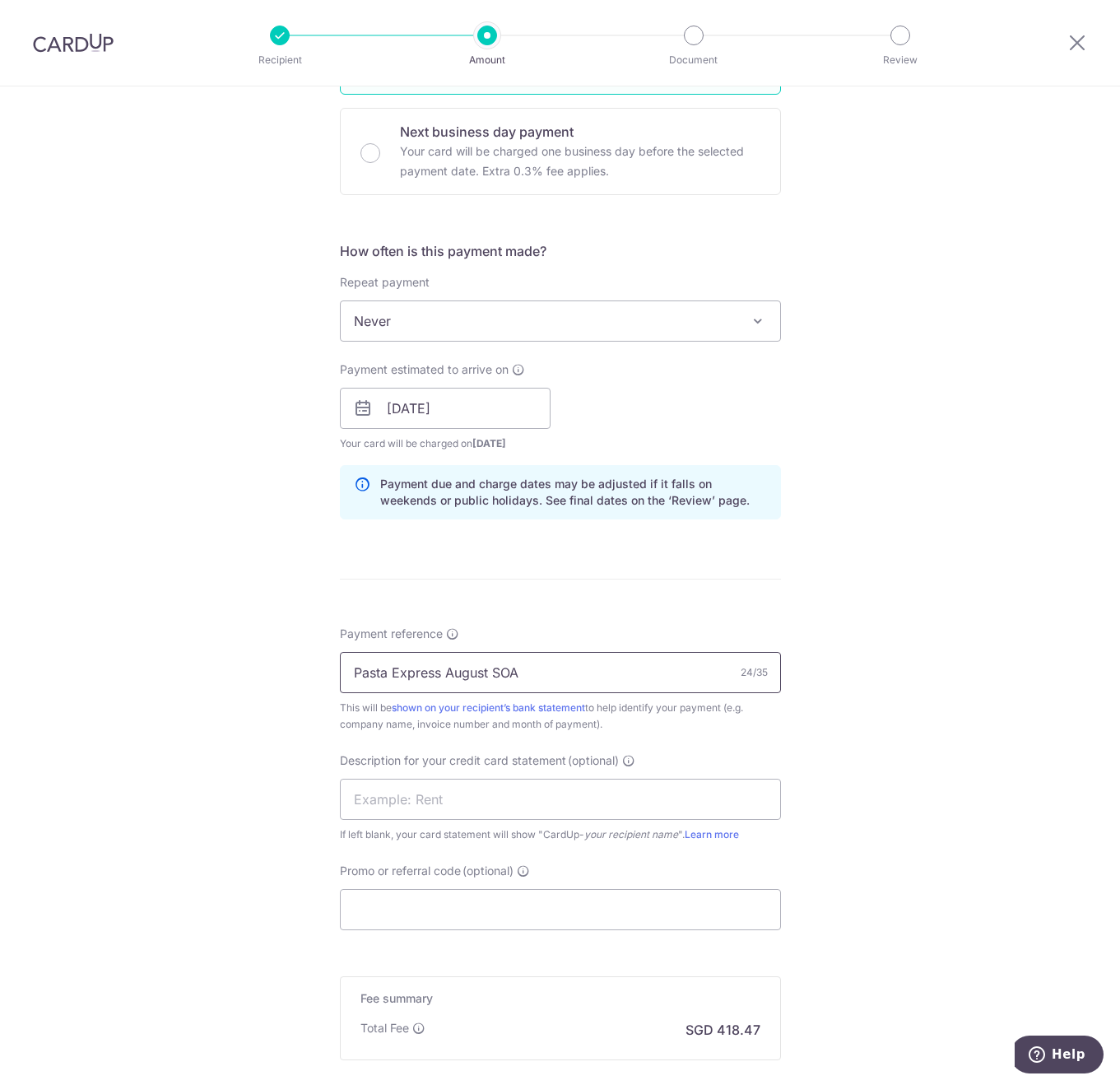
scroll to position [576, 0]
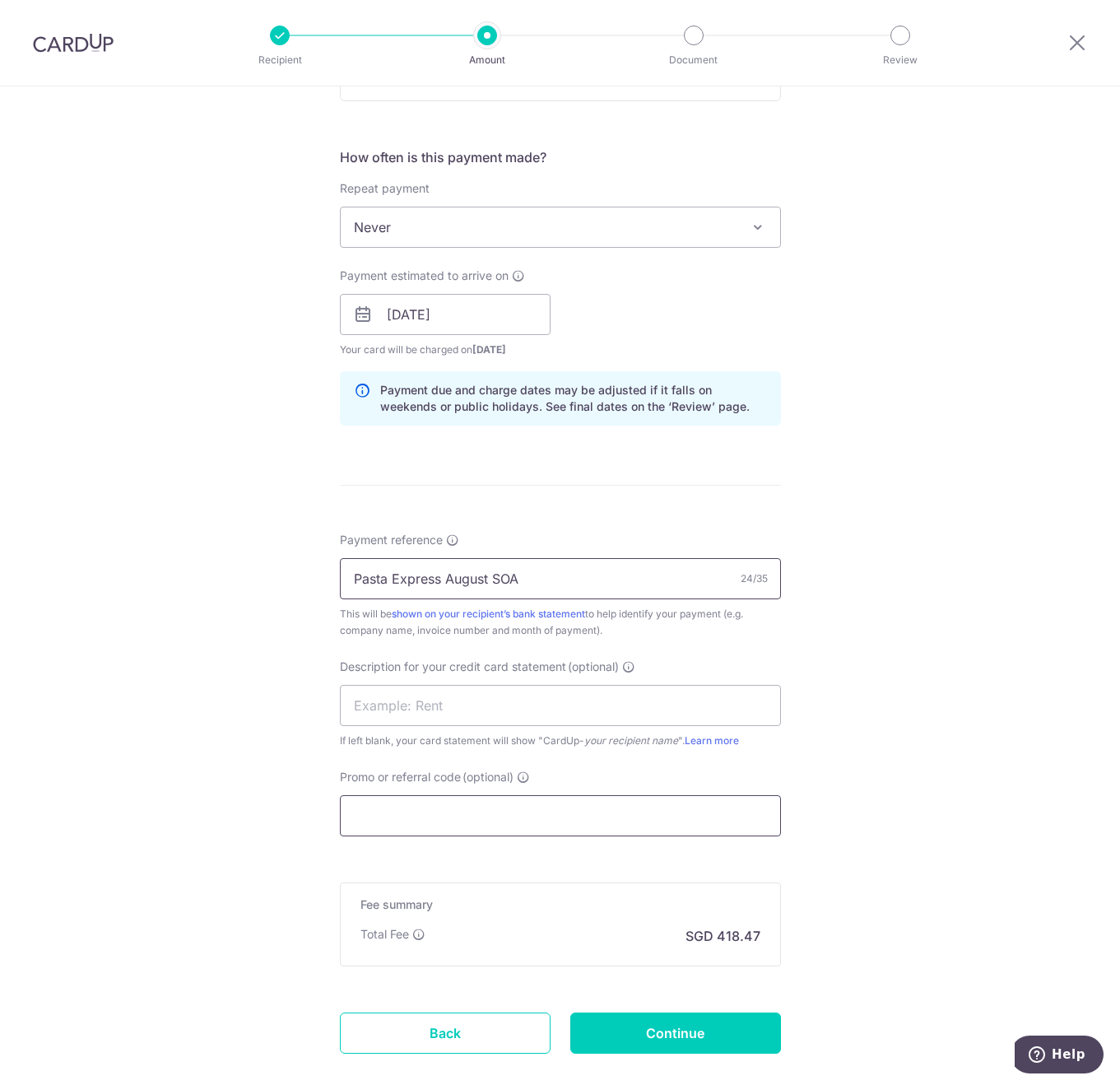
type input "Pasta Express August SOA"
click at [451, 795] on input "Promo or referral code (optional)" at bounding box center [560, 815] width 441 height 41
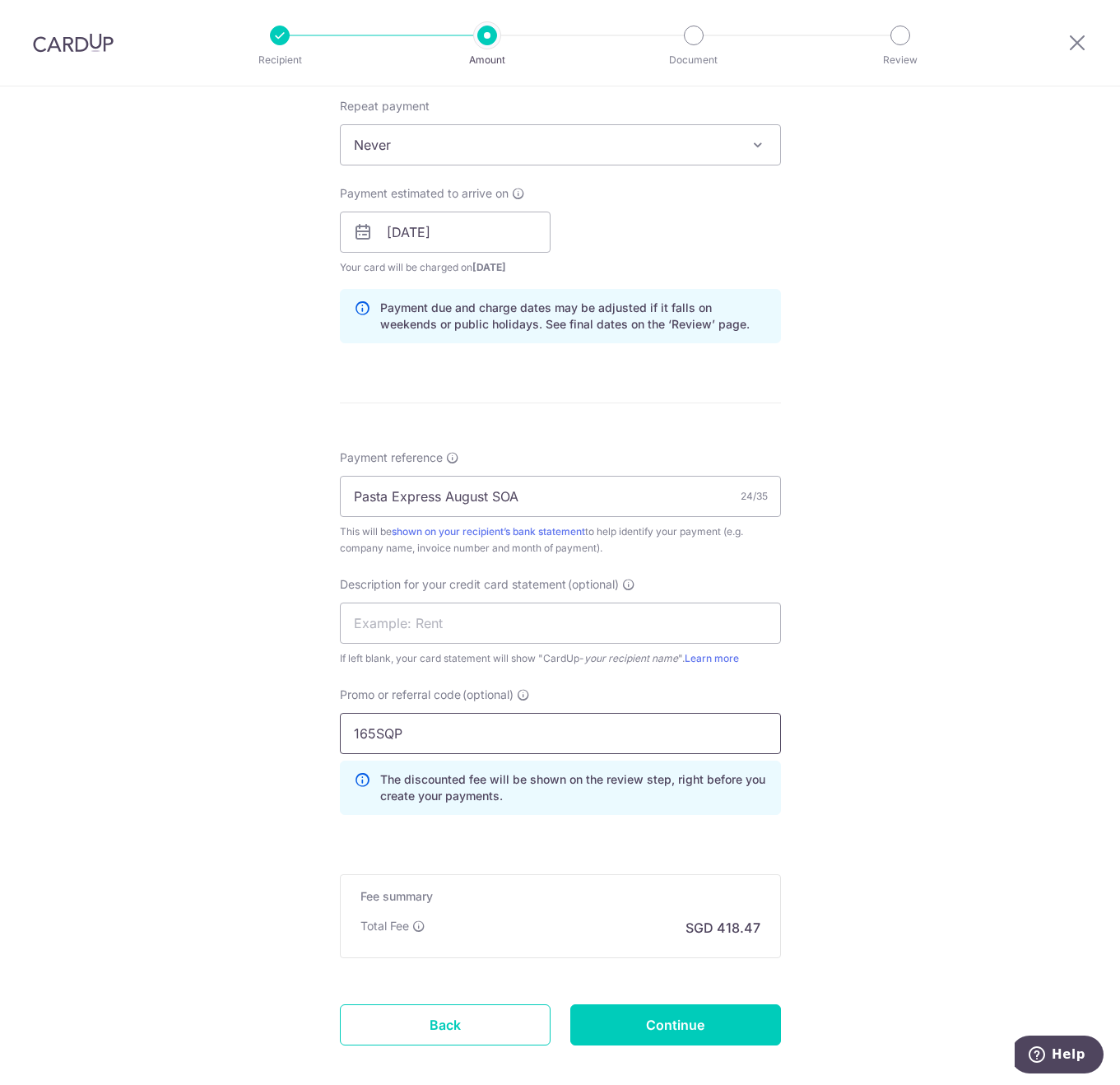
scroll to position [742, 0]
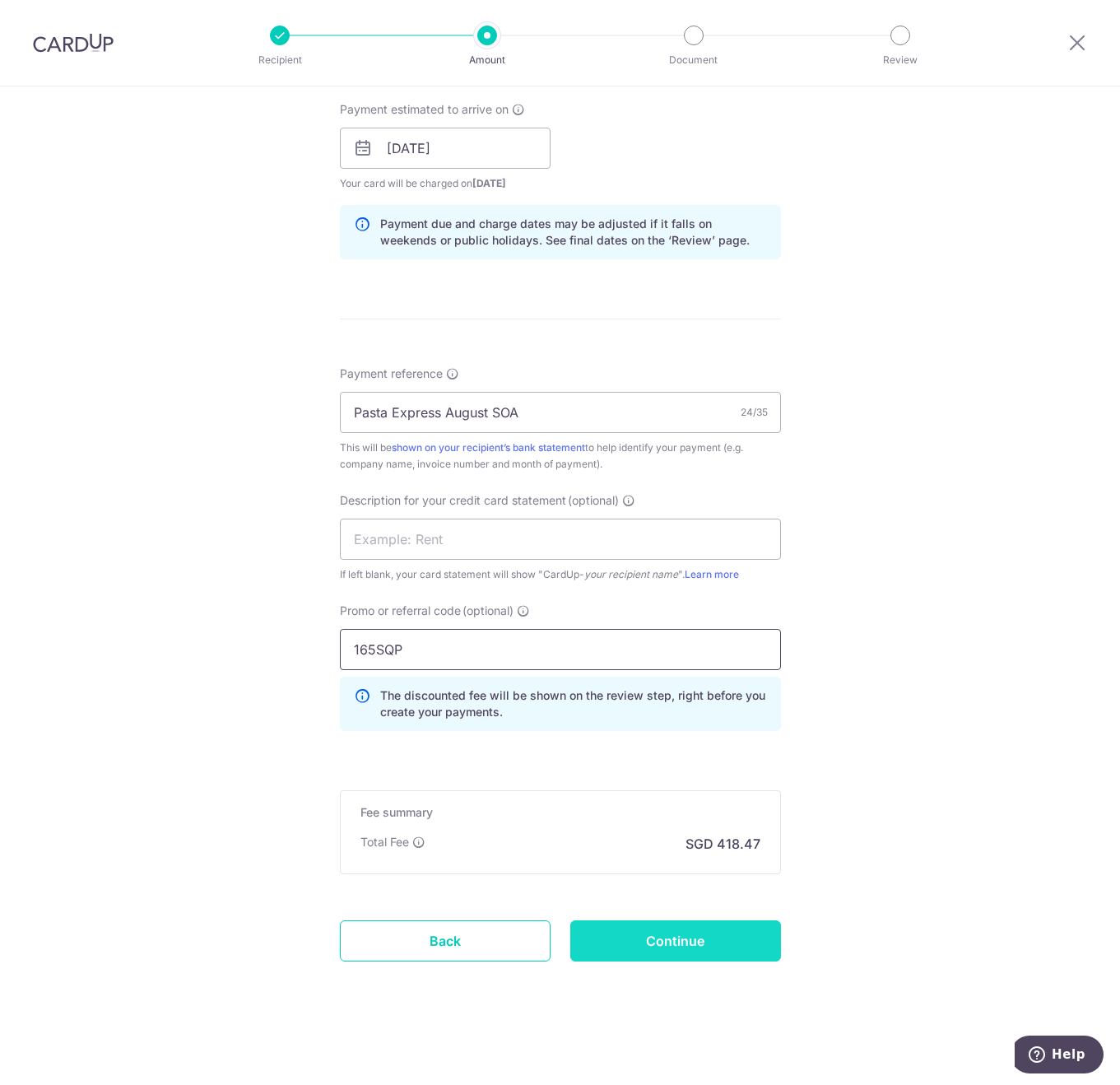
type input "165SQP"
click at [644, 942] on input "Continue" at bounding box center [675, 941] width 211 height 41
type input "Create Schedule"
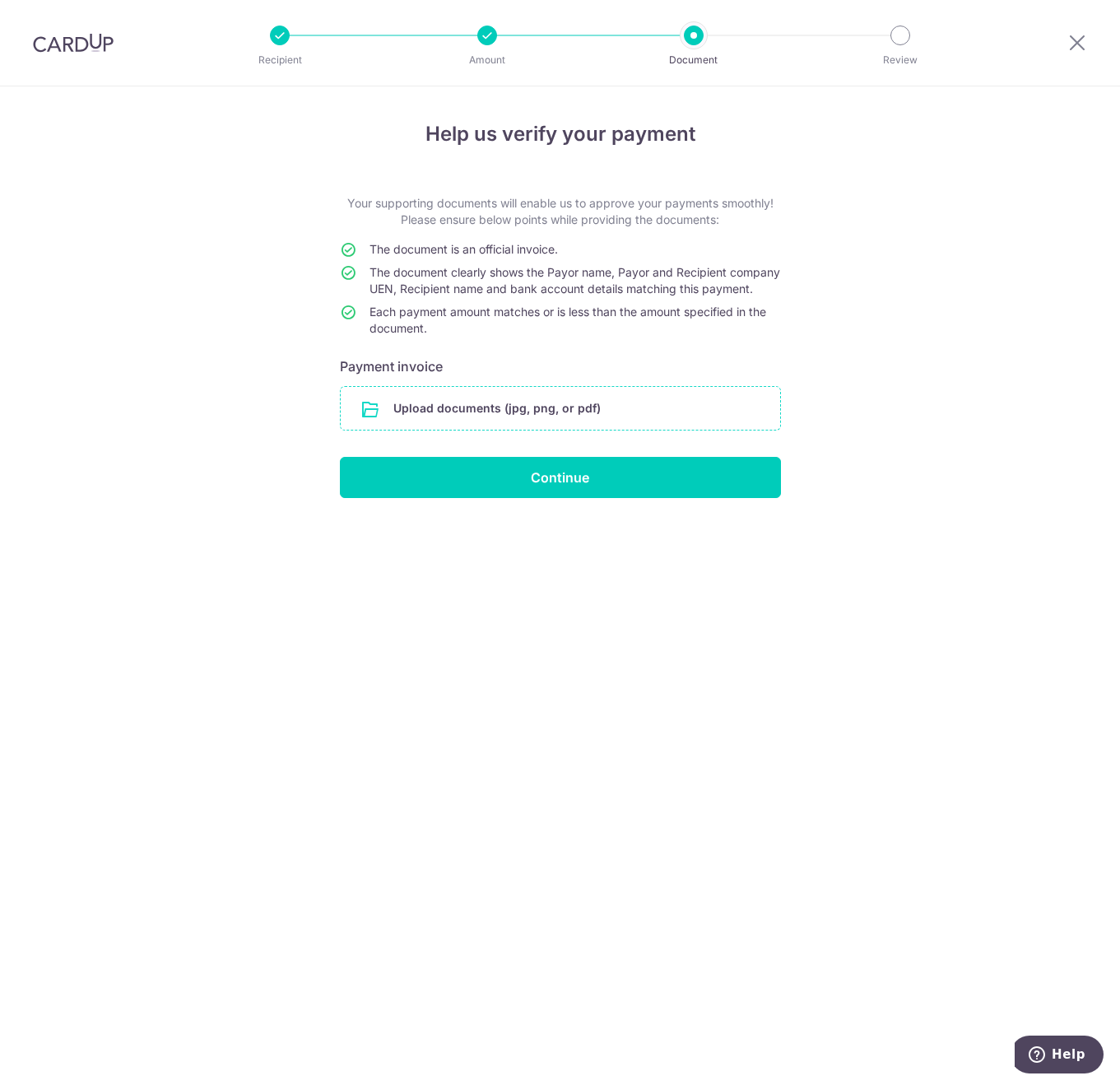
click at [417, 427] on input "file" at bounding box center [560, 408] width 440 height 43
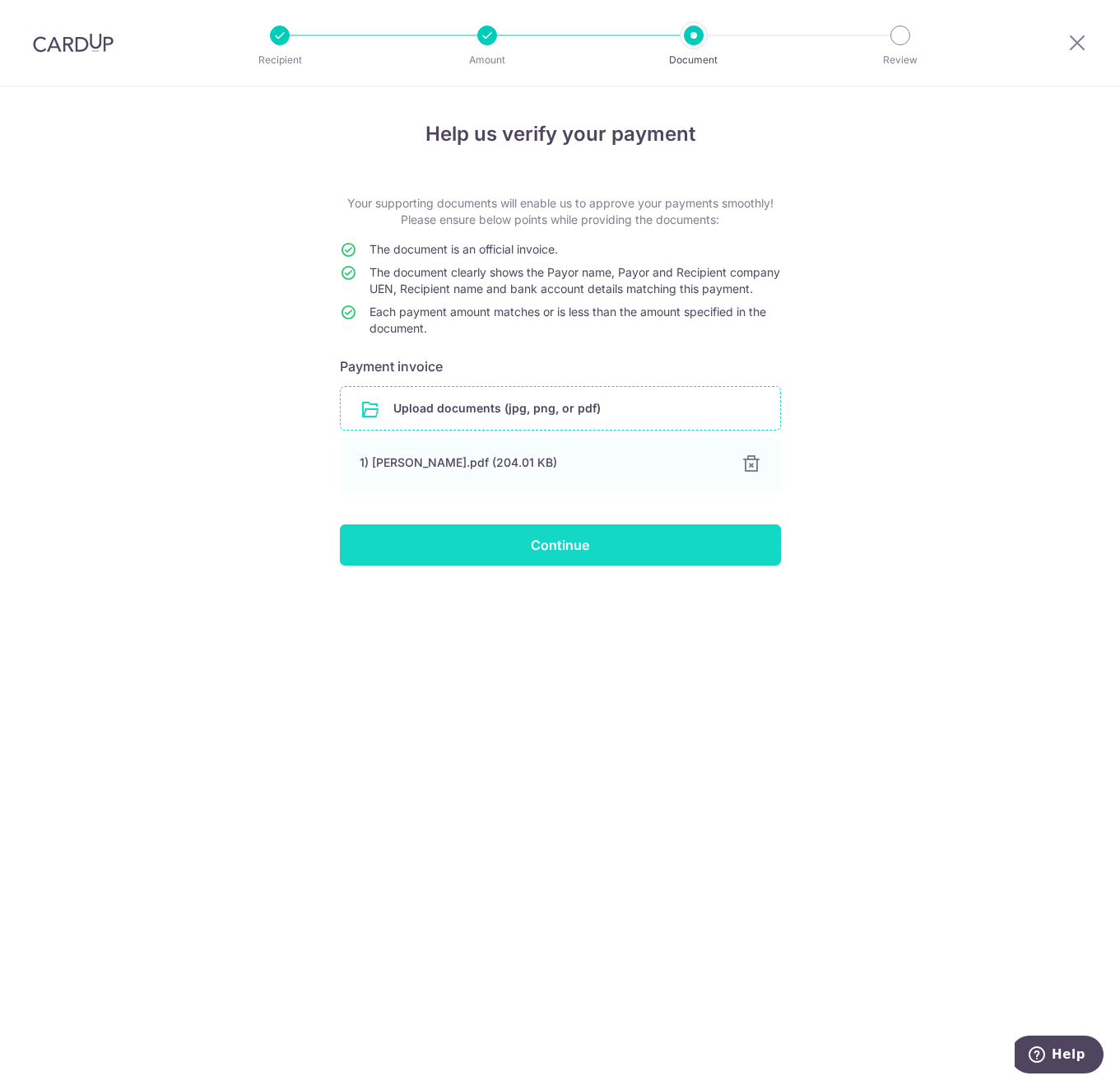
click at [562, 553] on input "Continue" at bounding box center [560, 545] width 441 height 41
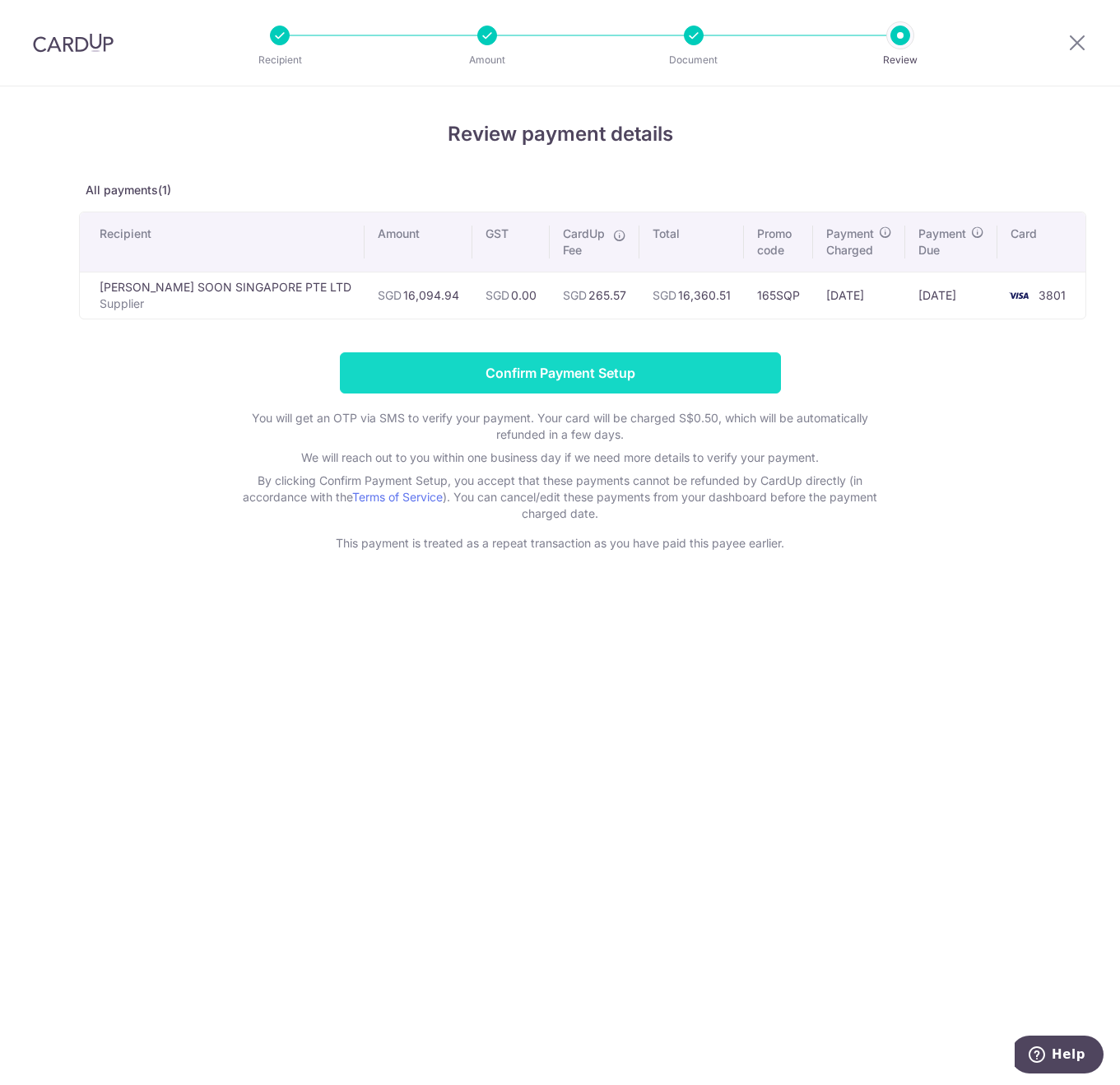
click at [538, 371] on input "Confirm Payment Setup" at bounding box center [560, 373] width 441 height 41
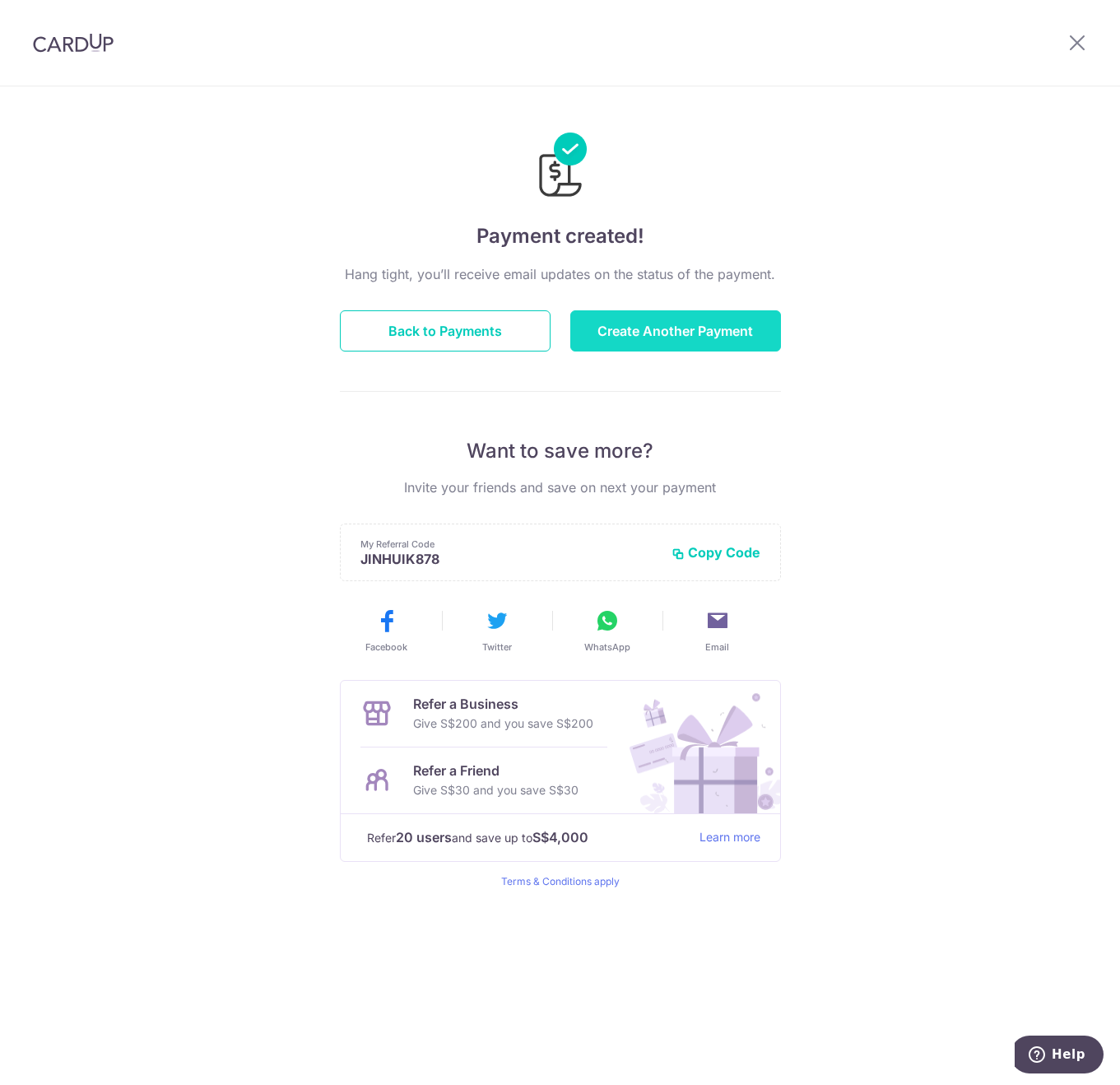
click at [656, 318] on button "Create Another Payment" at bounding box center [675, 331] width 211 height 41
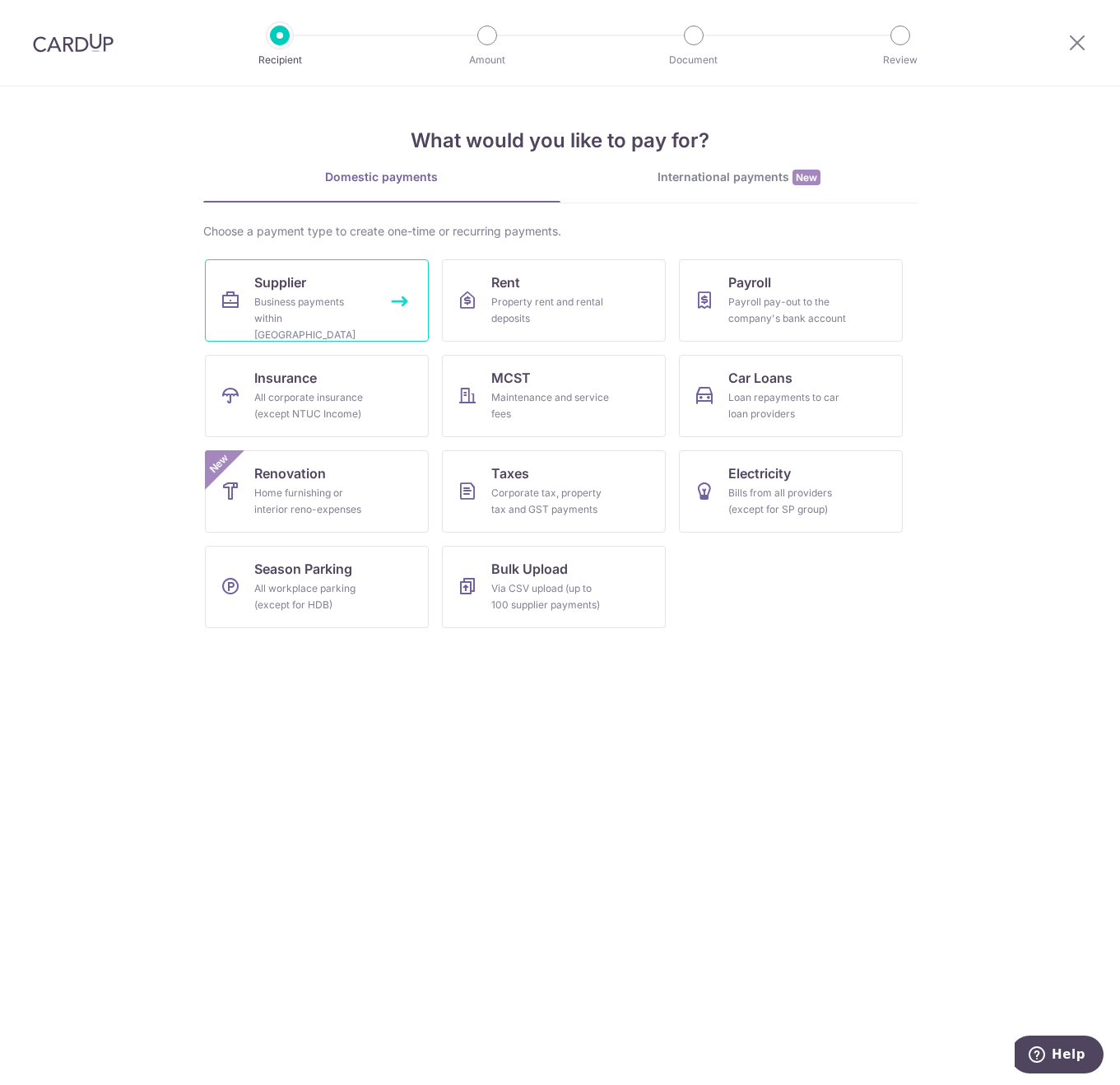
click at [306, 289] on span "Supplier" at bounding box center [279, 282] width 52 height 19
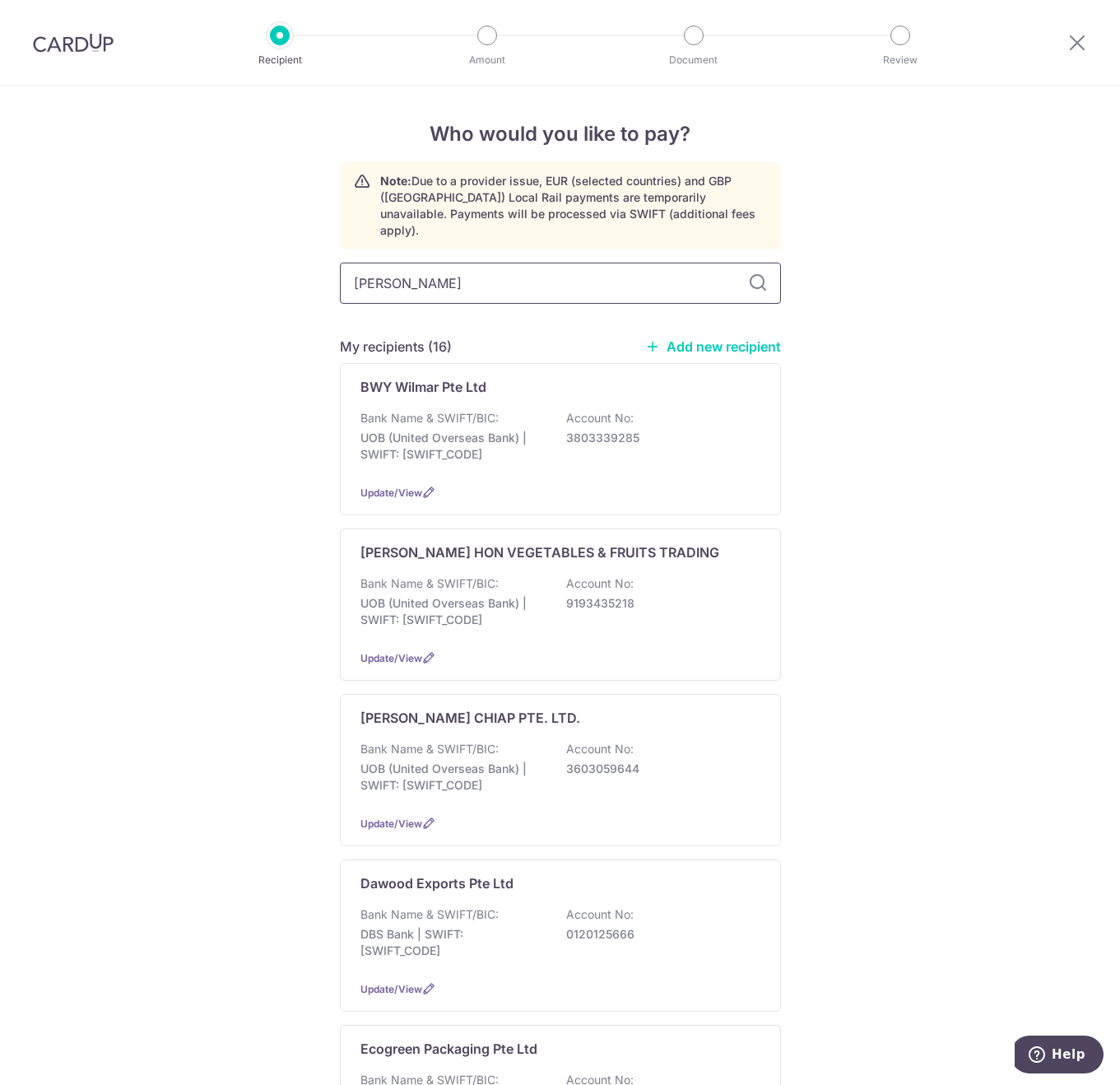
type input "lim siang huat"
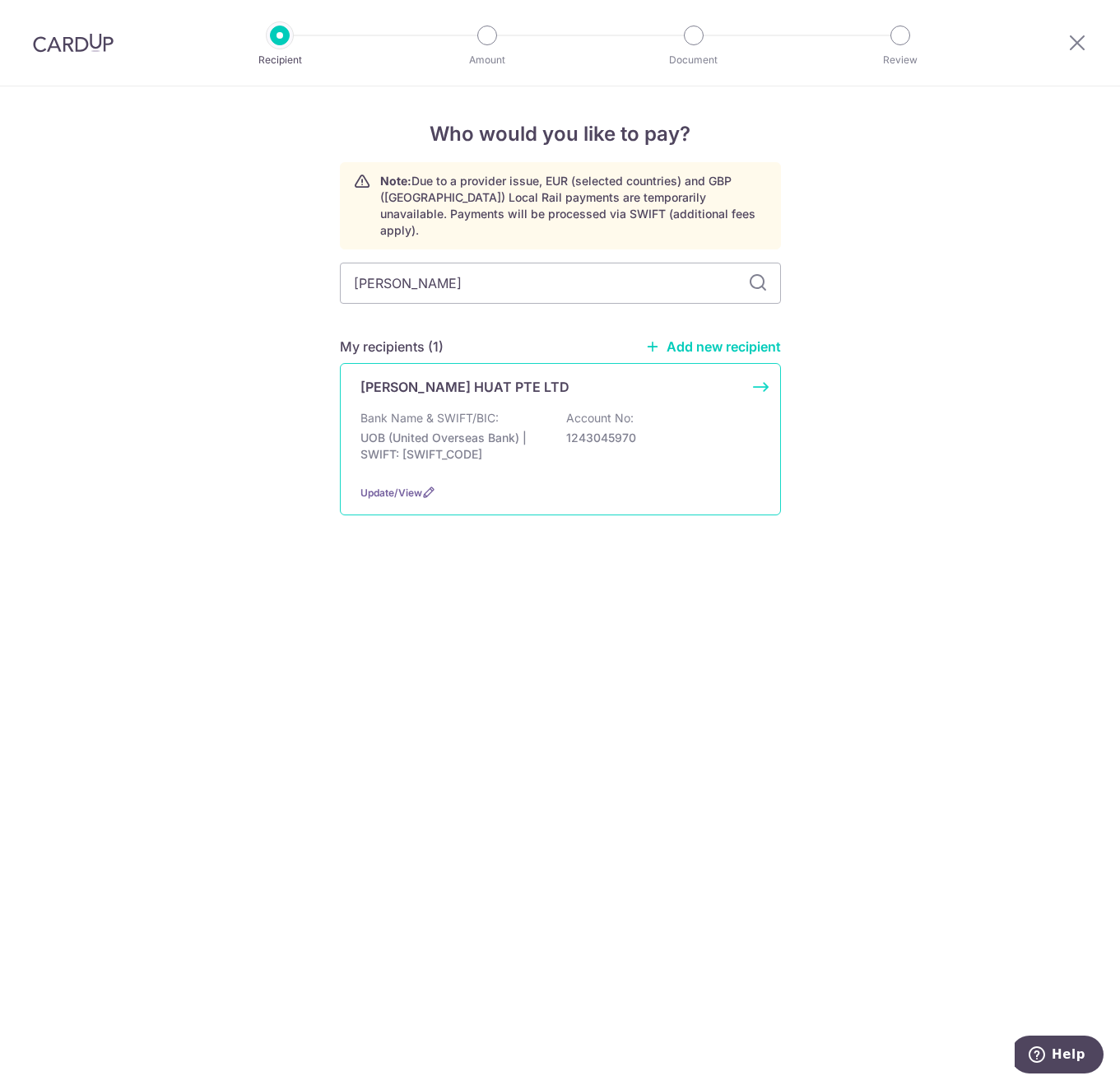
click at [504, 429] on p "UOB (United Overseas Bank) | SWIFT: UOVBSGSGXXX" at bounding box center [452, 446] width 184 height 33
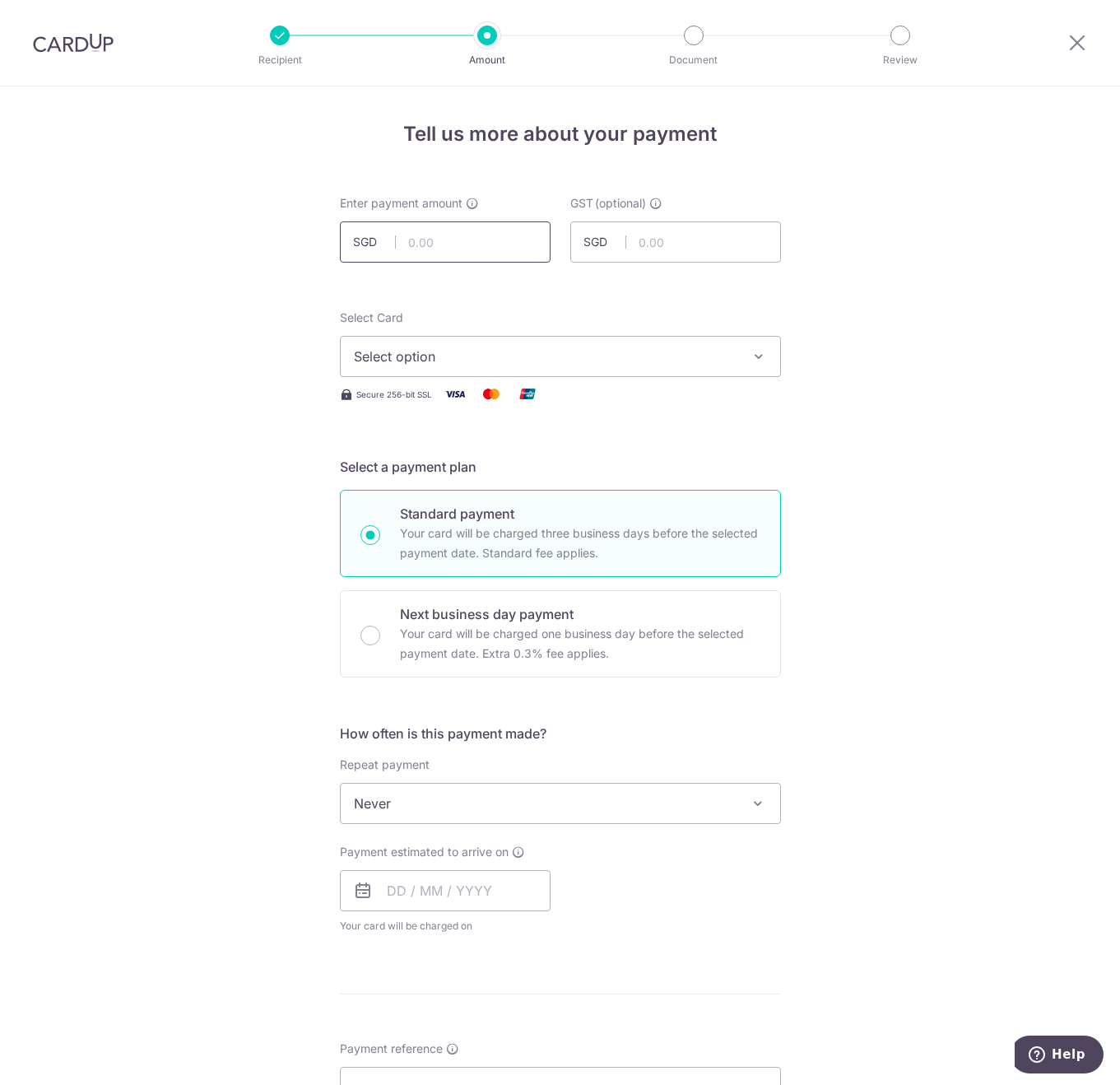
click at [423, 232] on input "text" at bounding box center [445, 242] width 211 height 41
type input "22,858.43"
click at [451, 363] on span "Select option" at bounding box center [546, 356] width 383 height 19
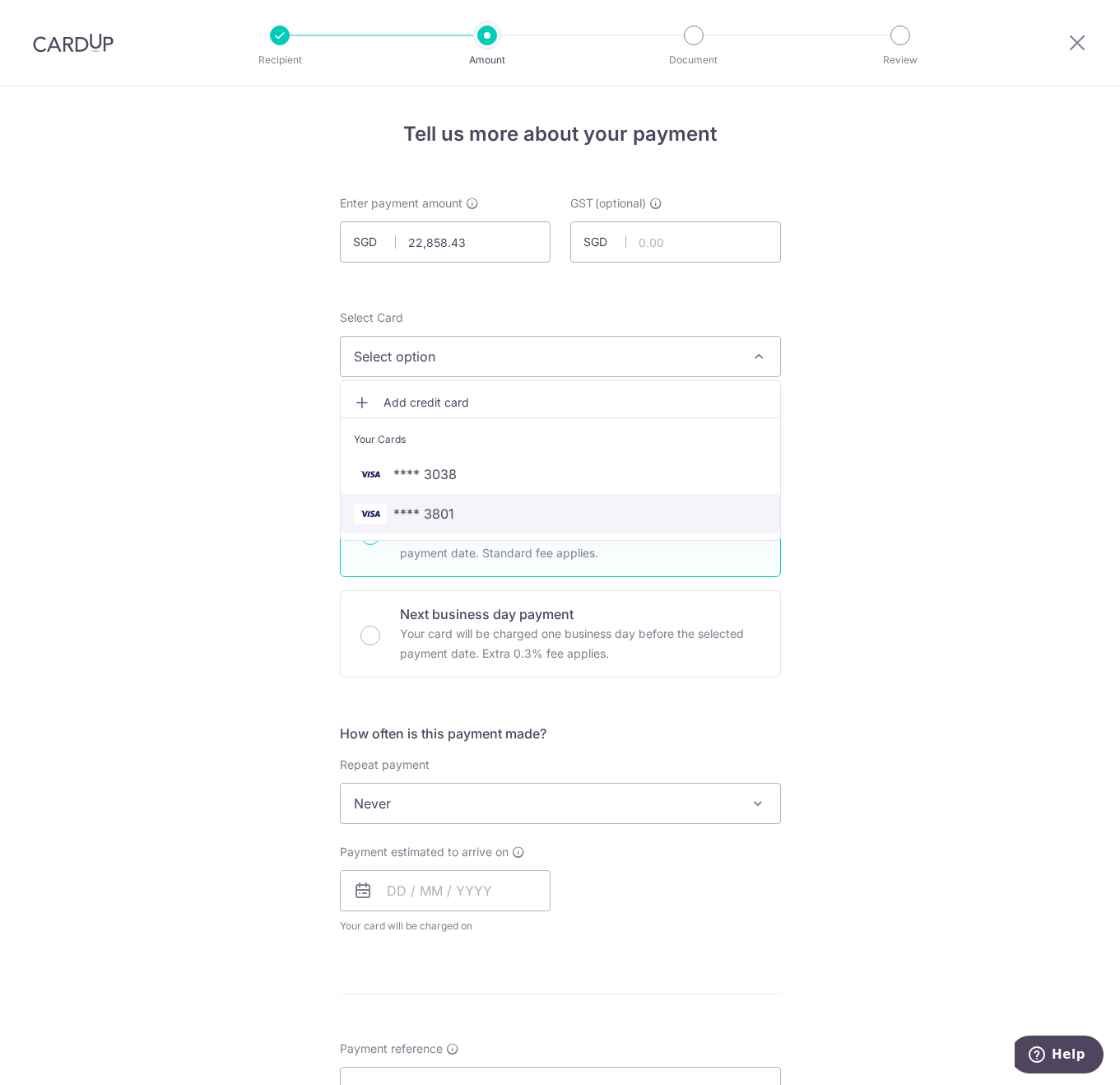
click at [429, 508] on span "**** 3801" at bounding box center [423, 514] width 61 height 19
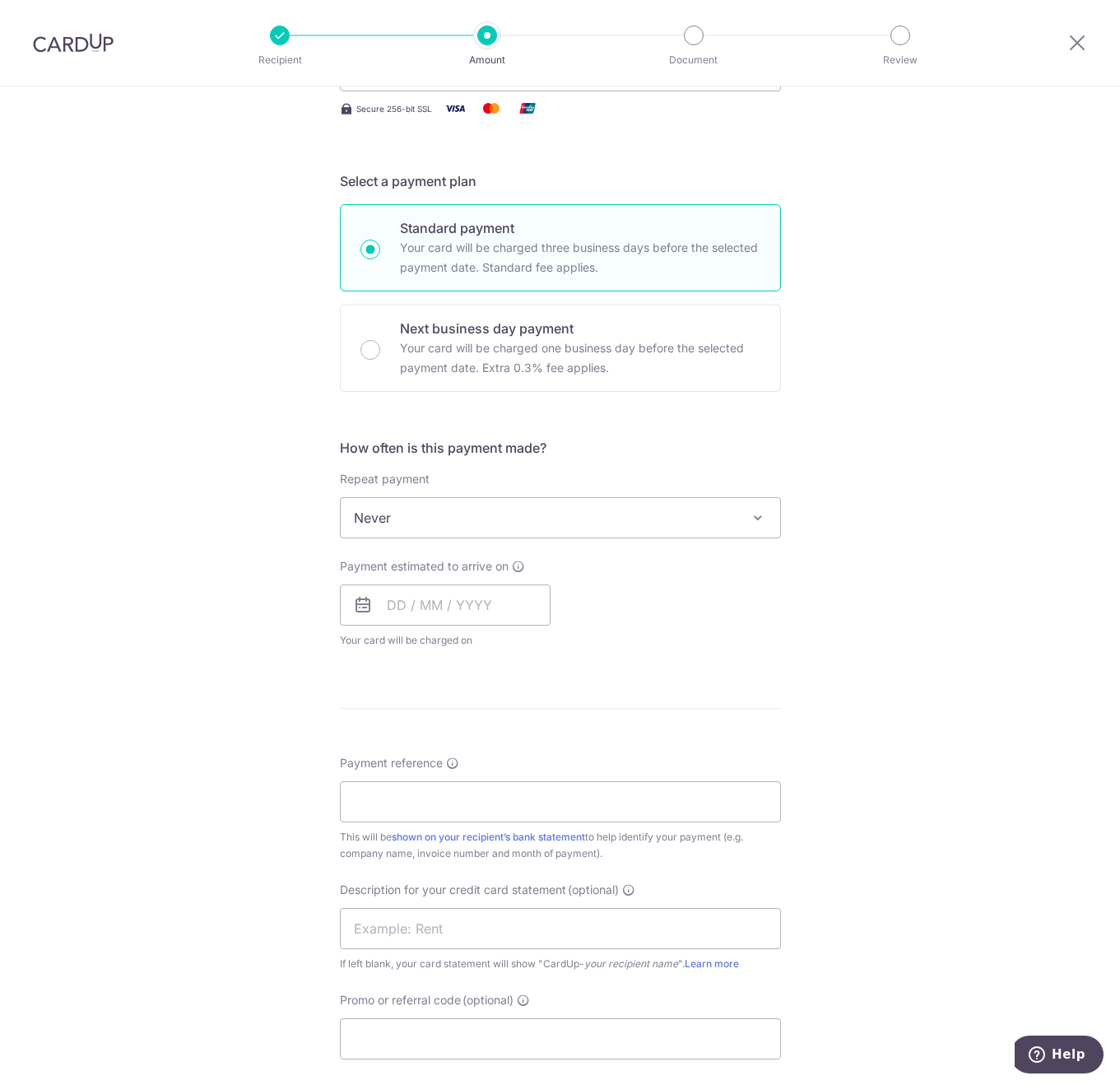
scroll to position [329, 0]
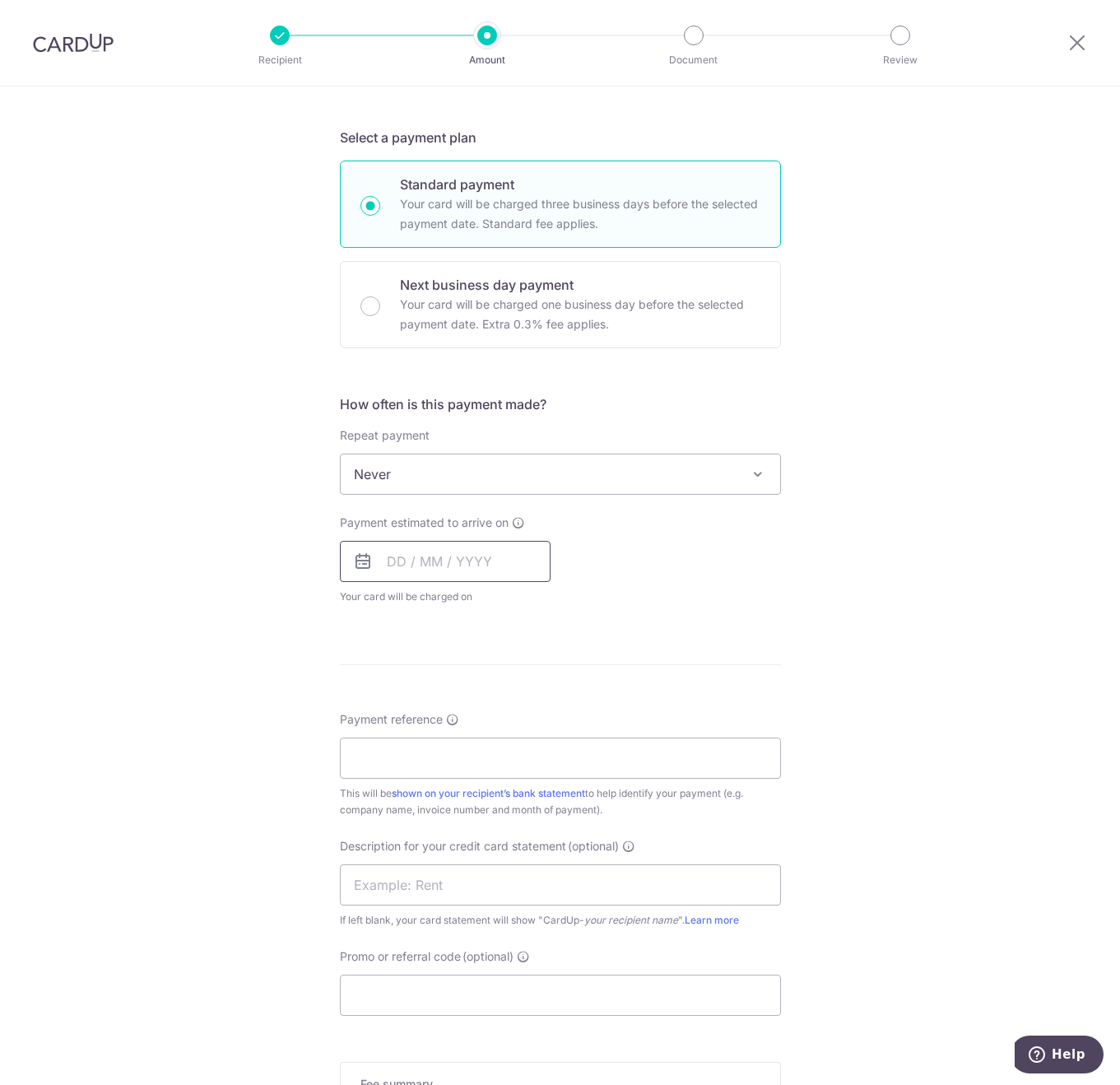
click at [470, 560] on input "text" at bounding box center [445, 561] width 211 height 41
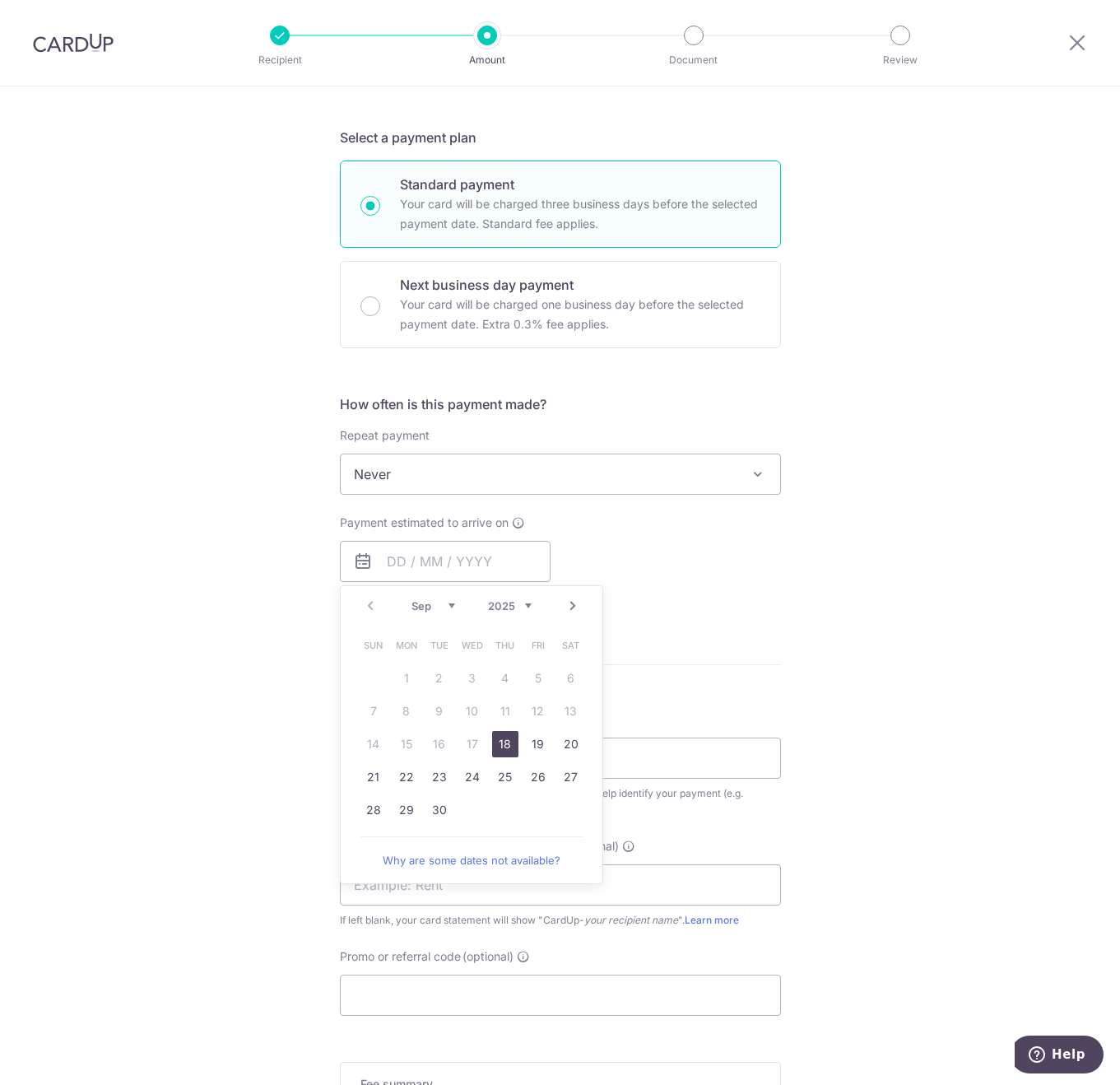
click at [498, 741] on link "18" at bounding box center [505, 743] width 26 height 26
type input "18/09/2025"
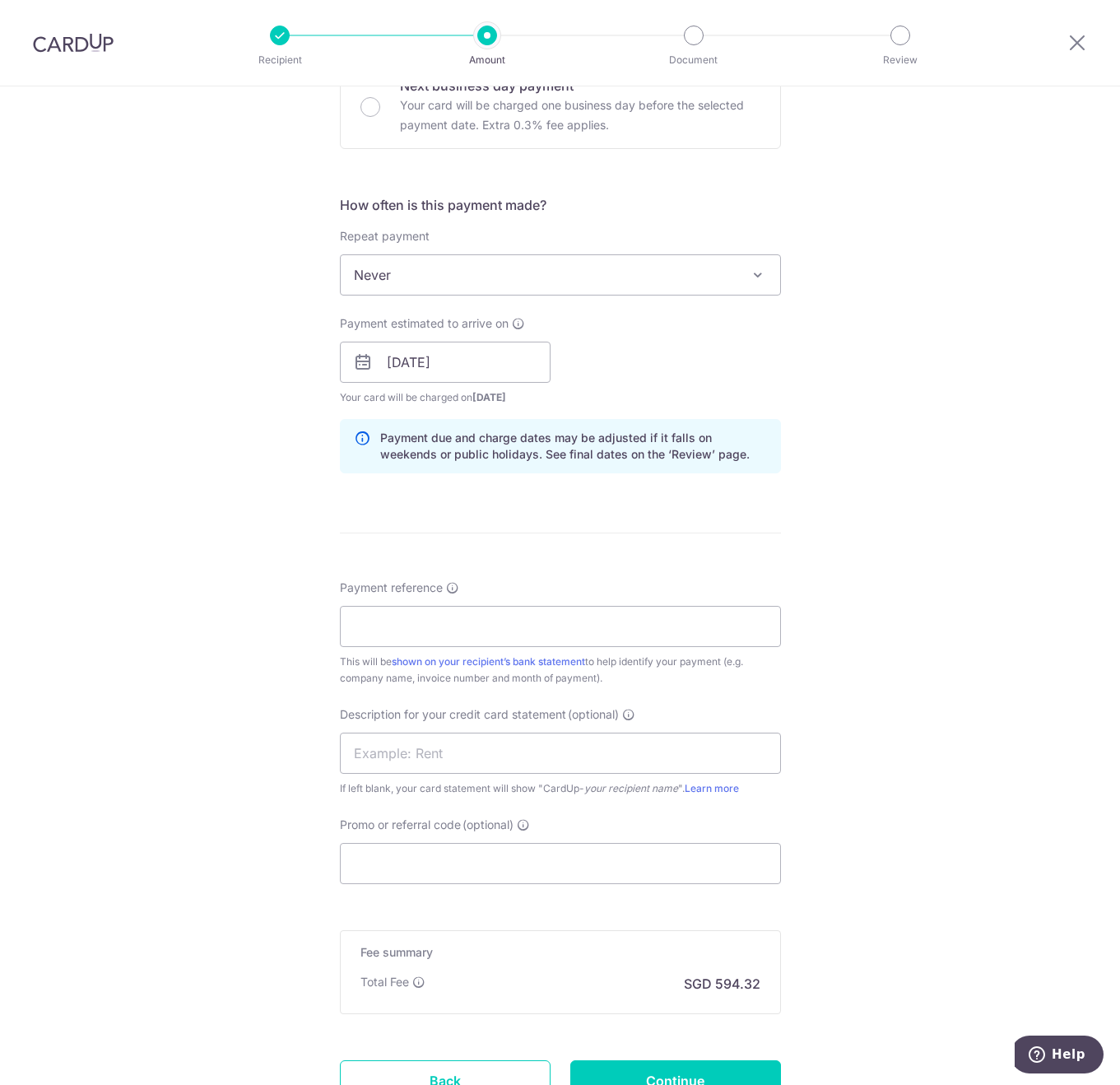
scroll to position [576, 0]
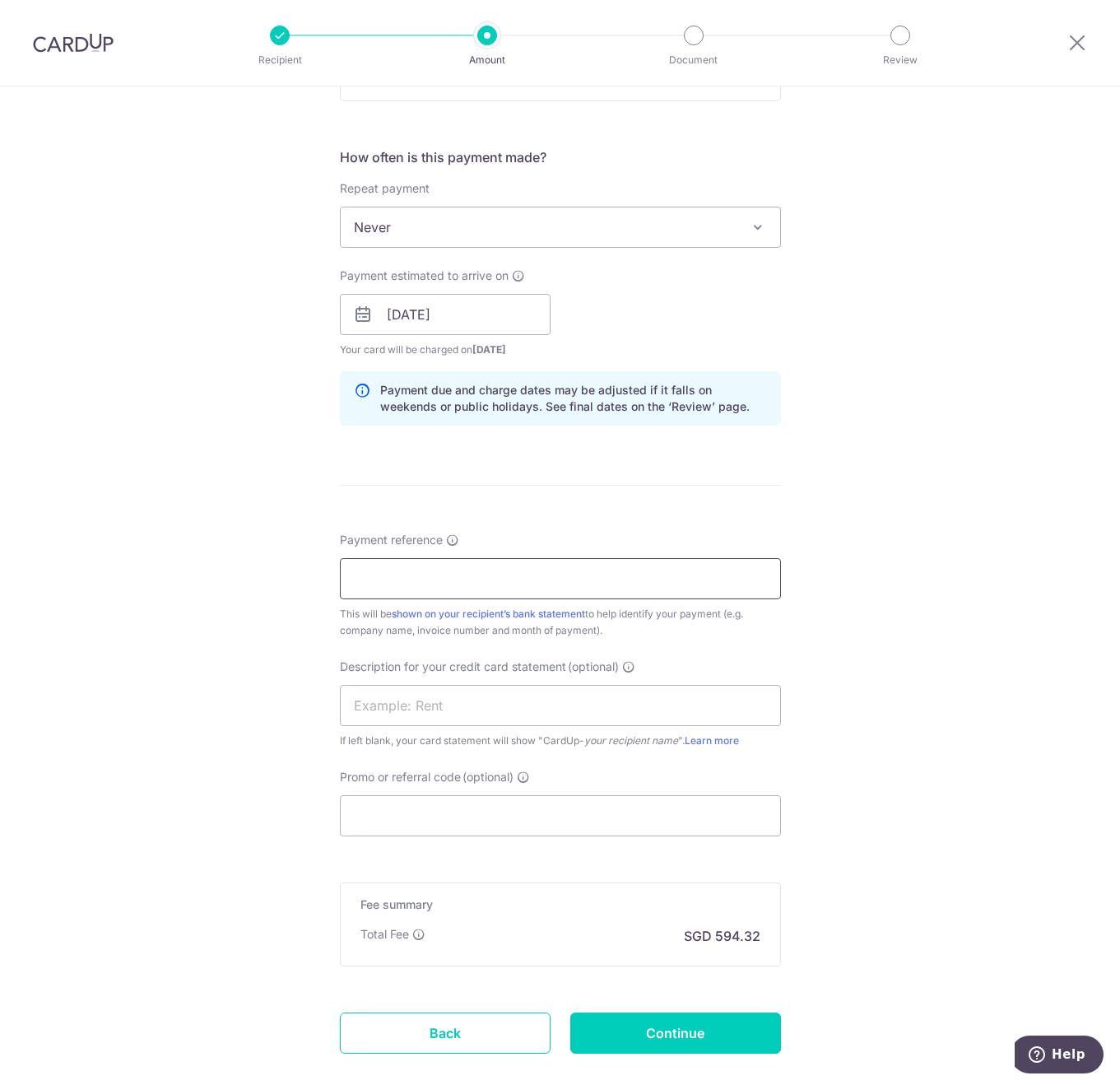
click at [442, 579] on input "Payment reference" at bounding box center [560, 578] width 441 height 41
paste input "Pasta Express August SOA"
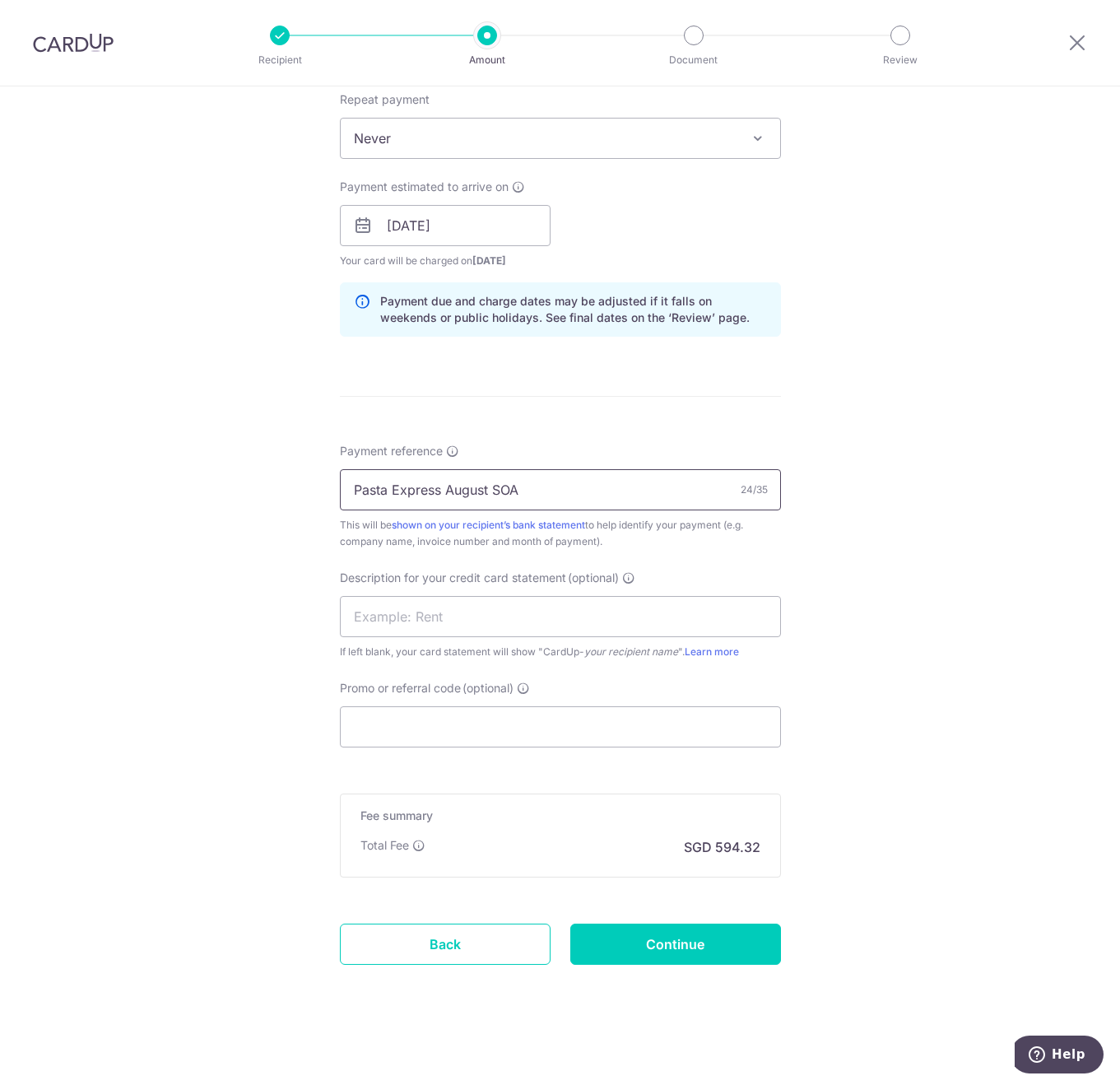
scroll to position [669, 0]
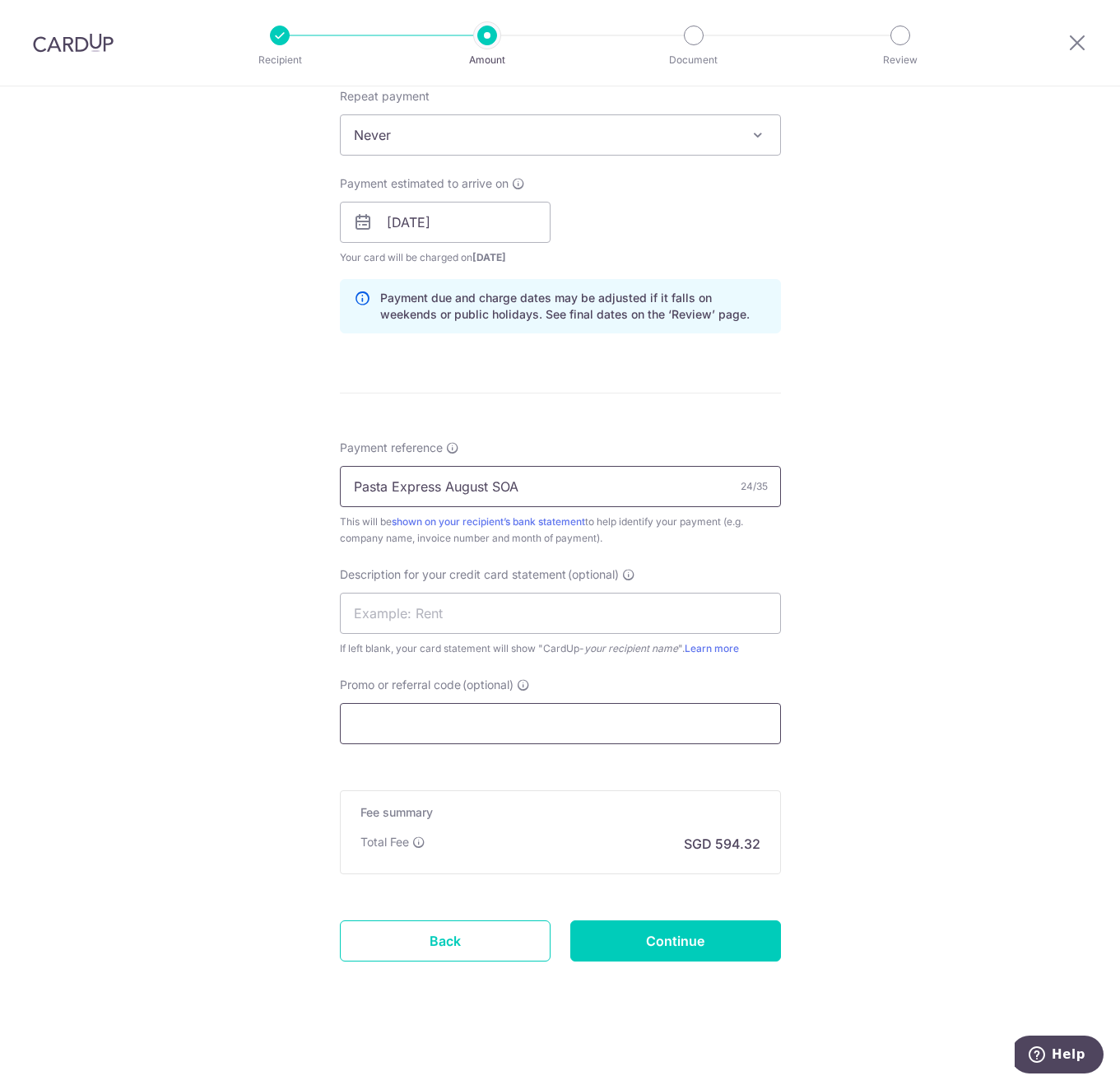
type input "Pasta Express August SOA"
click at [448, 711] on input "Promo or referral code (optional)" at bounding box center [560, 723] width 441 height 41
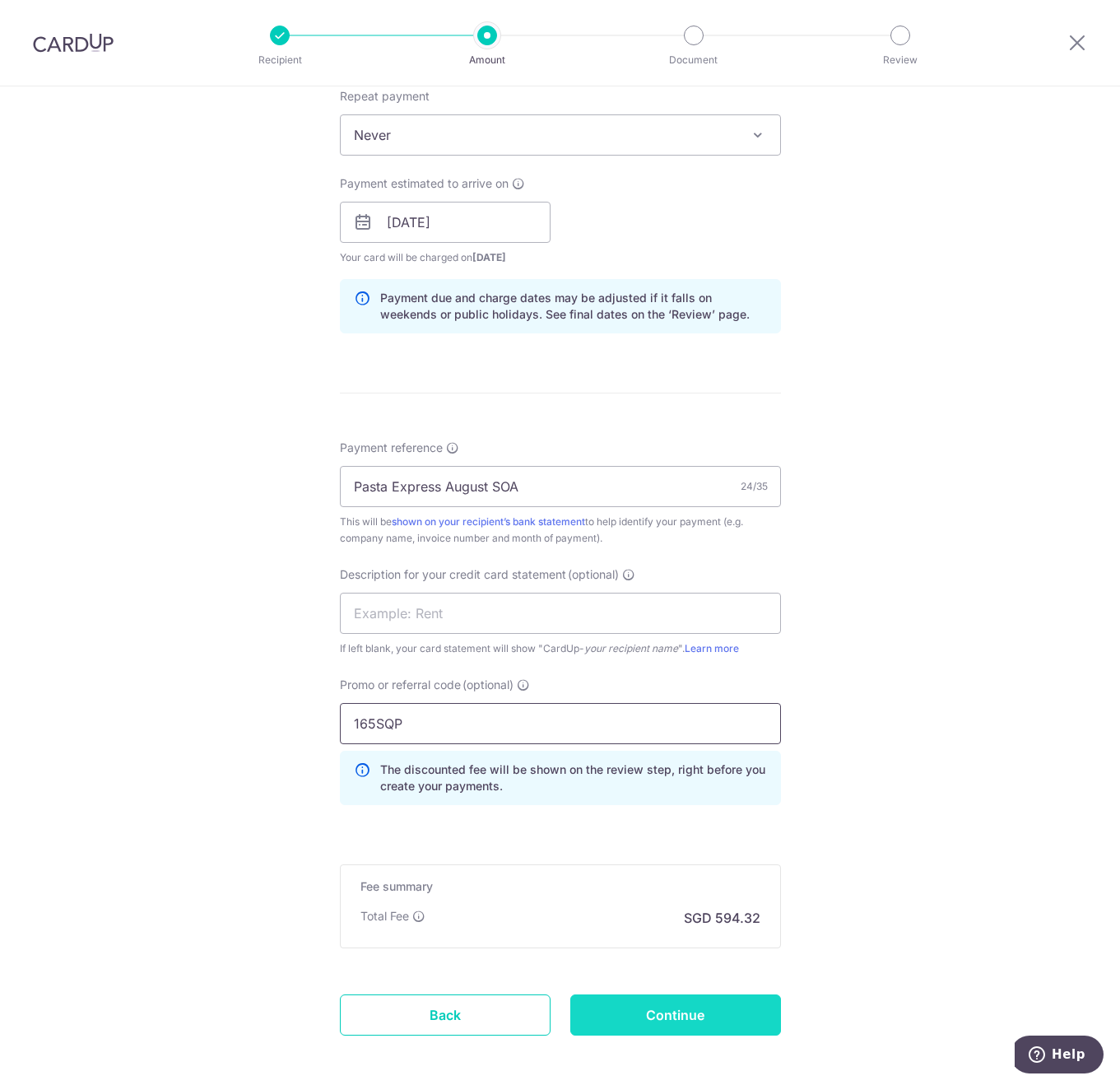
type input "165SQP"
click at [615, 1004] on input "Continue" at bounding box center [675, 1015] width 211 height 41
type input "Create Schedule"
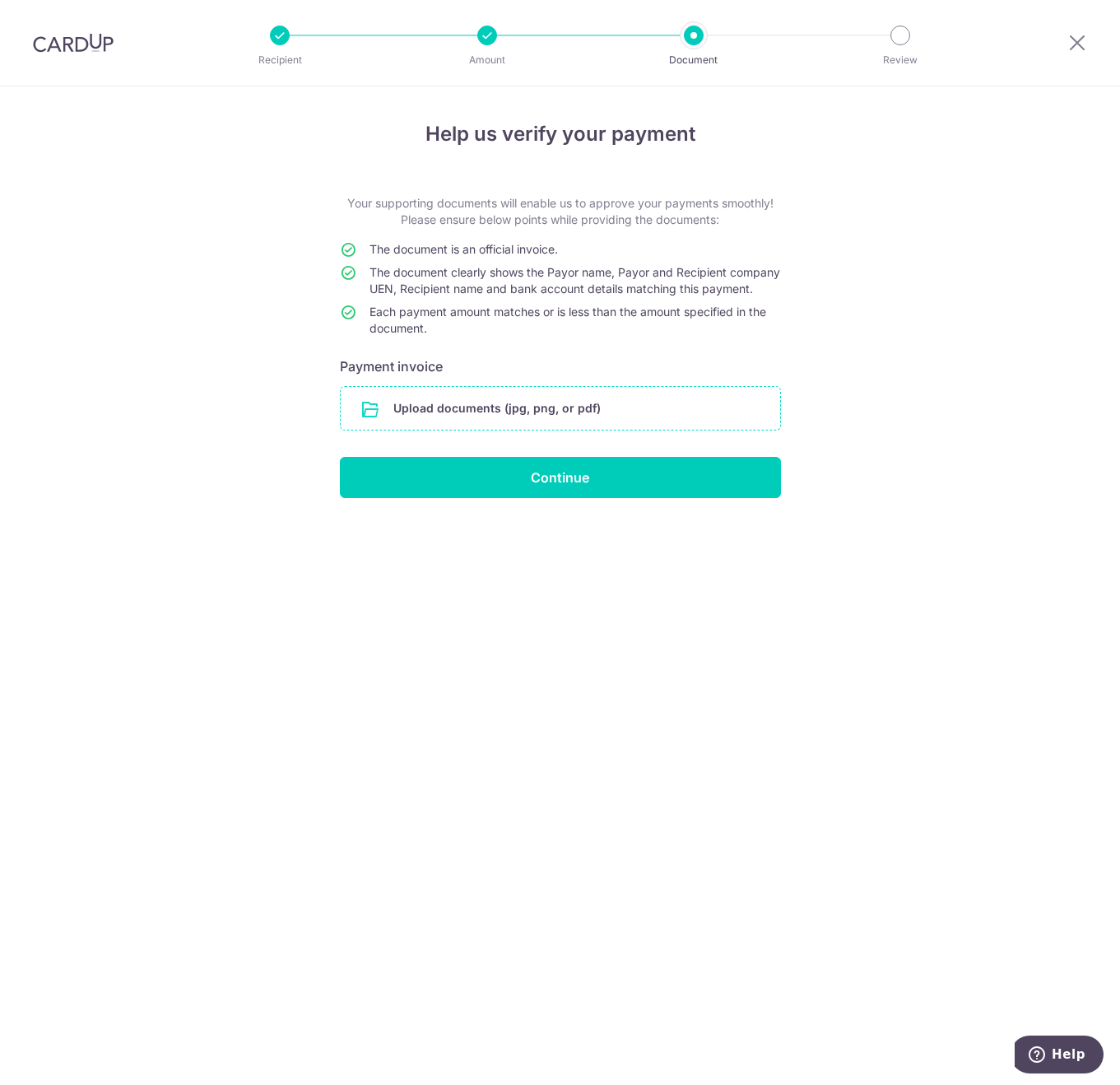
click at [513, 427] on input "file" at bounding box center [560, 408] width 440 height 43
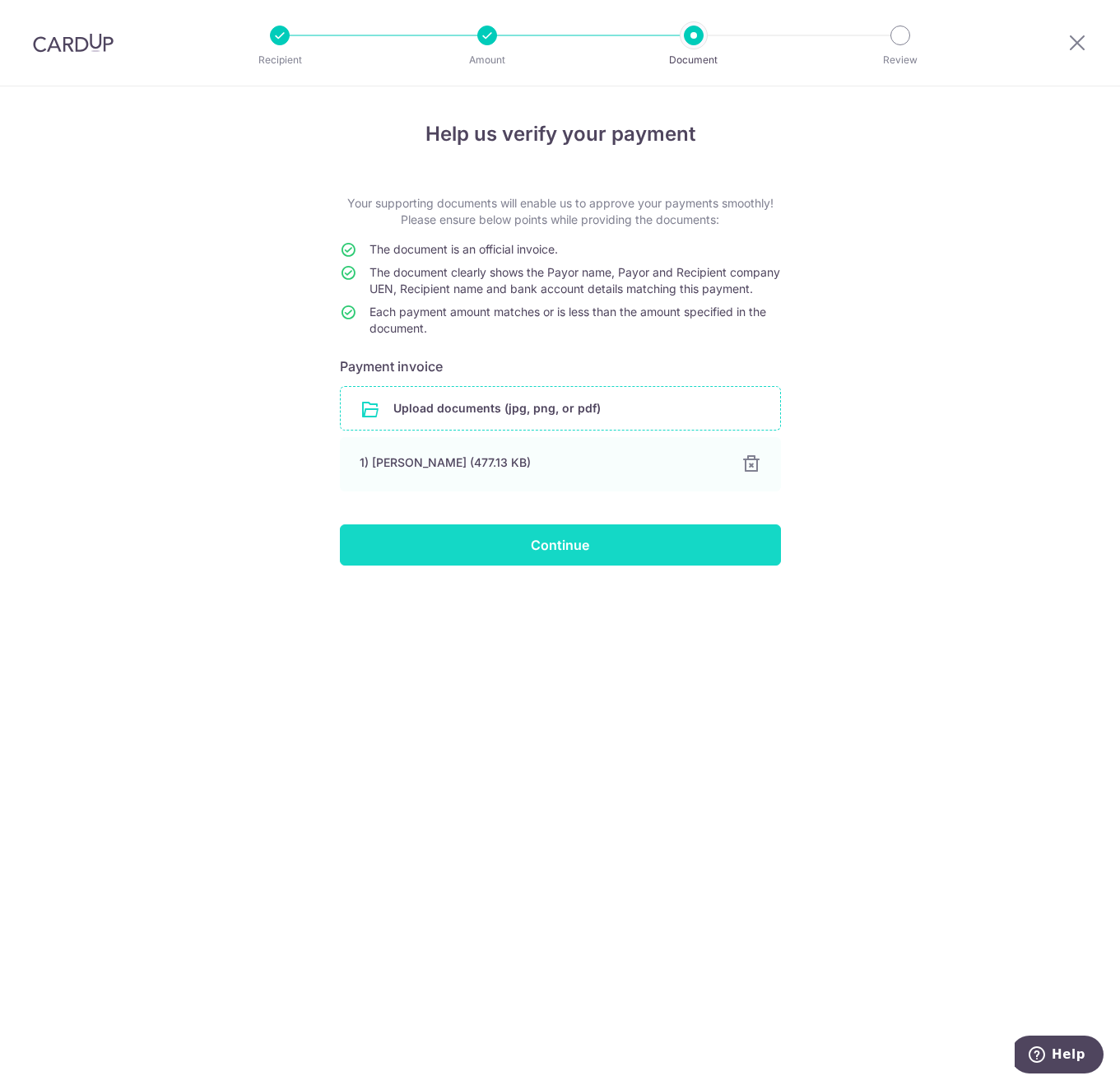
click at [541, 565] on input "Continue" at bounding box center [560, 545] width 441 height 41
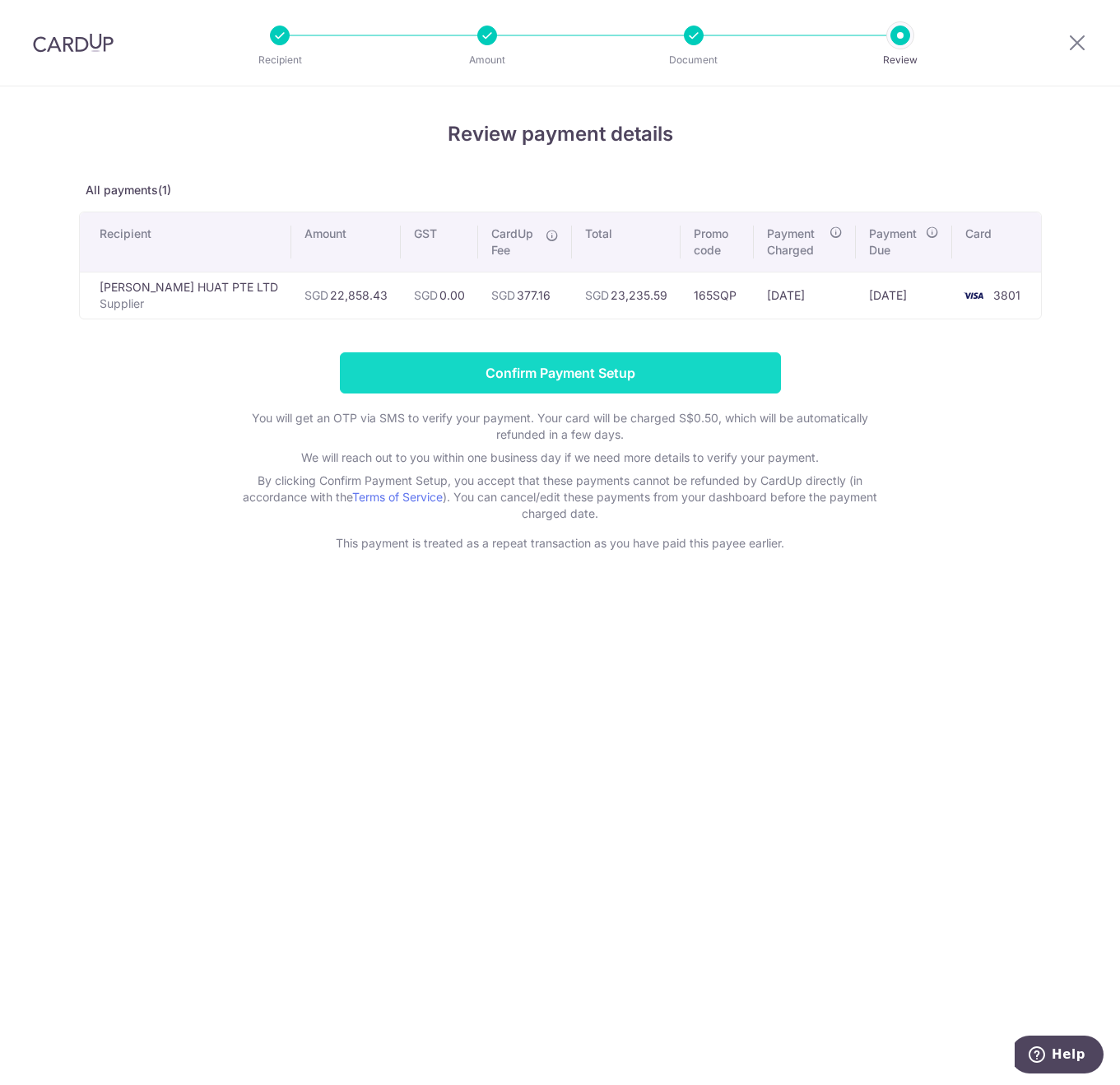
click at [477, 371] on input "Confirm Payment Setup" at bounding box center [560, 373] width 441 height 41
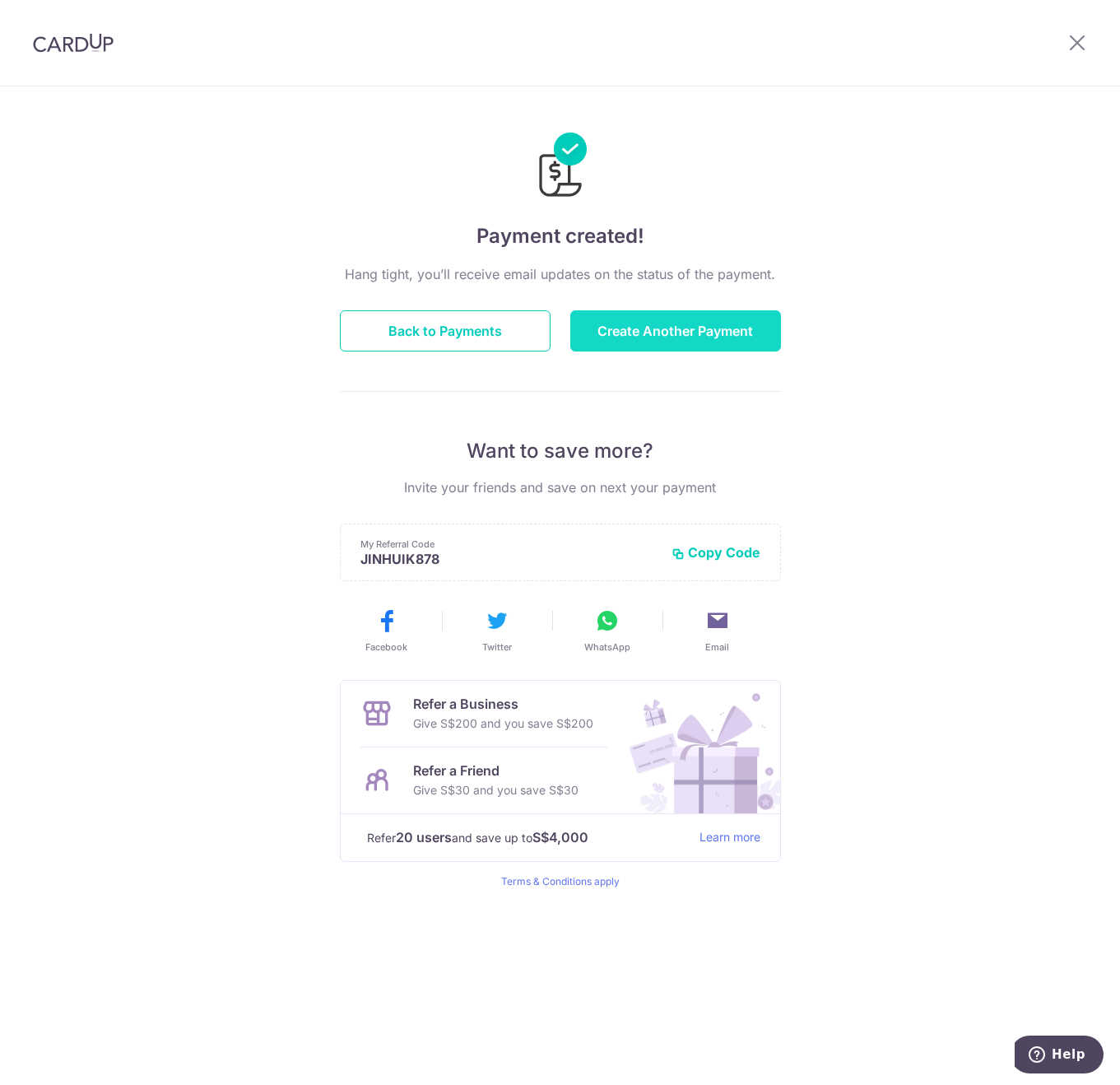
click at [678, 324] on button "Create Another Payment" at bounding box center [675, 331] width 211 height 41
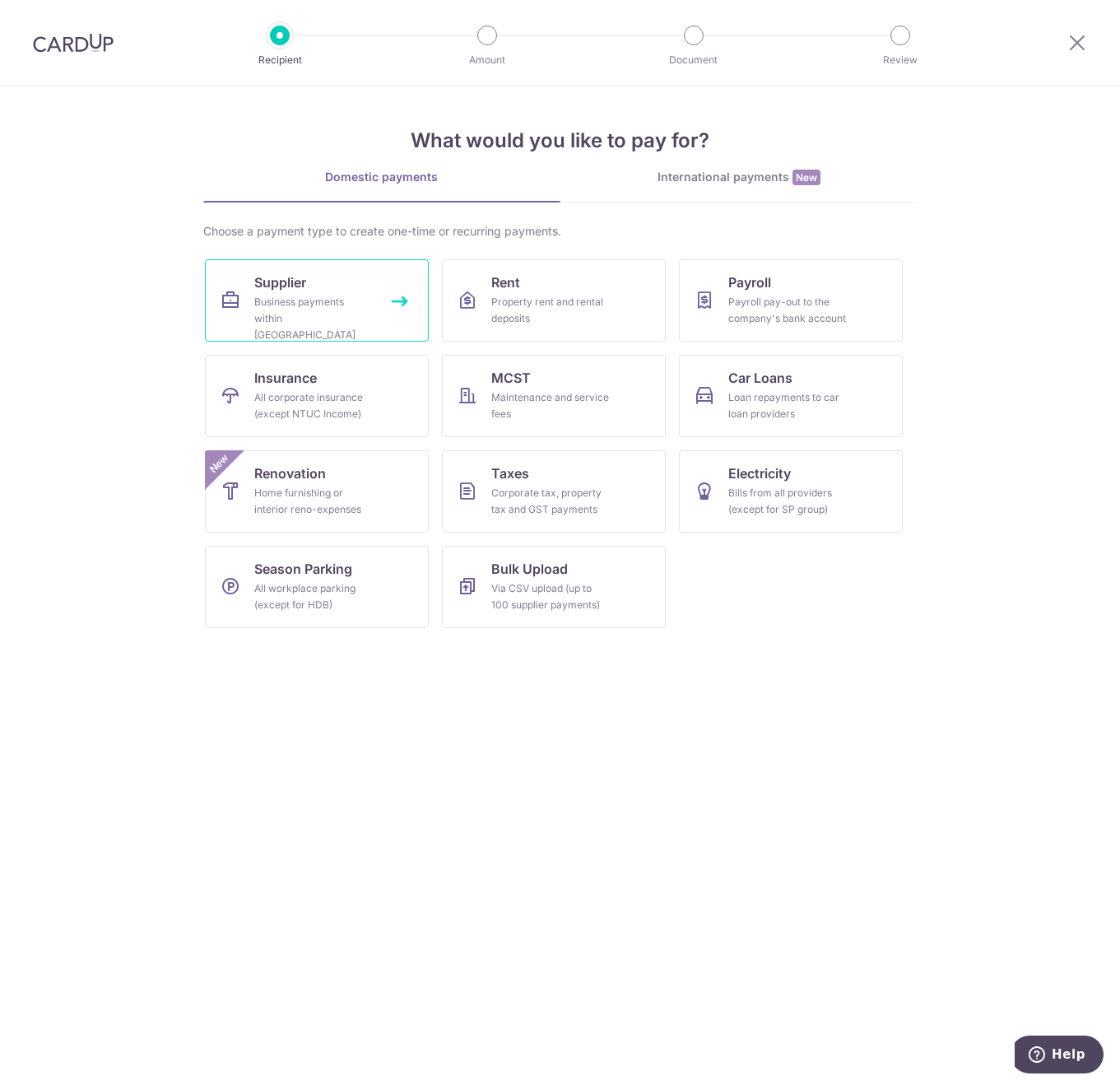
click at [363, 312] on div "Business payments within Singapore" at bounding box center [313, 318] width 119 height 50
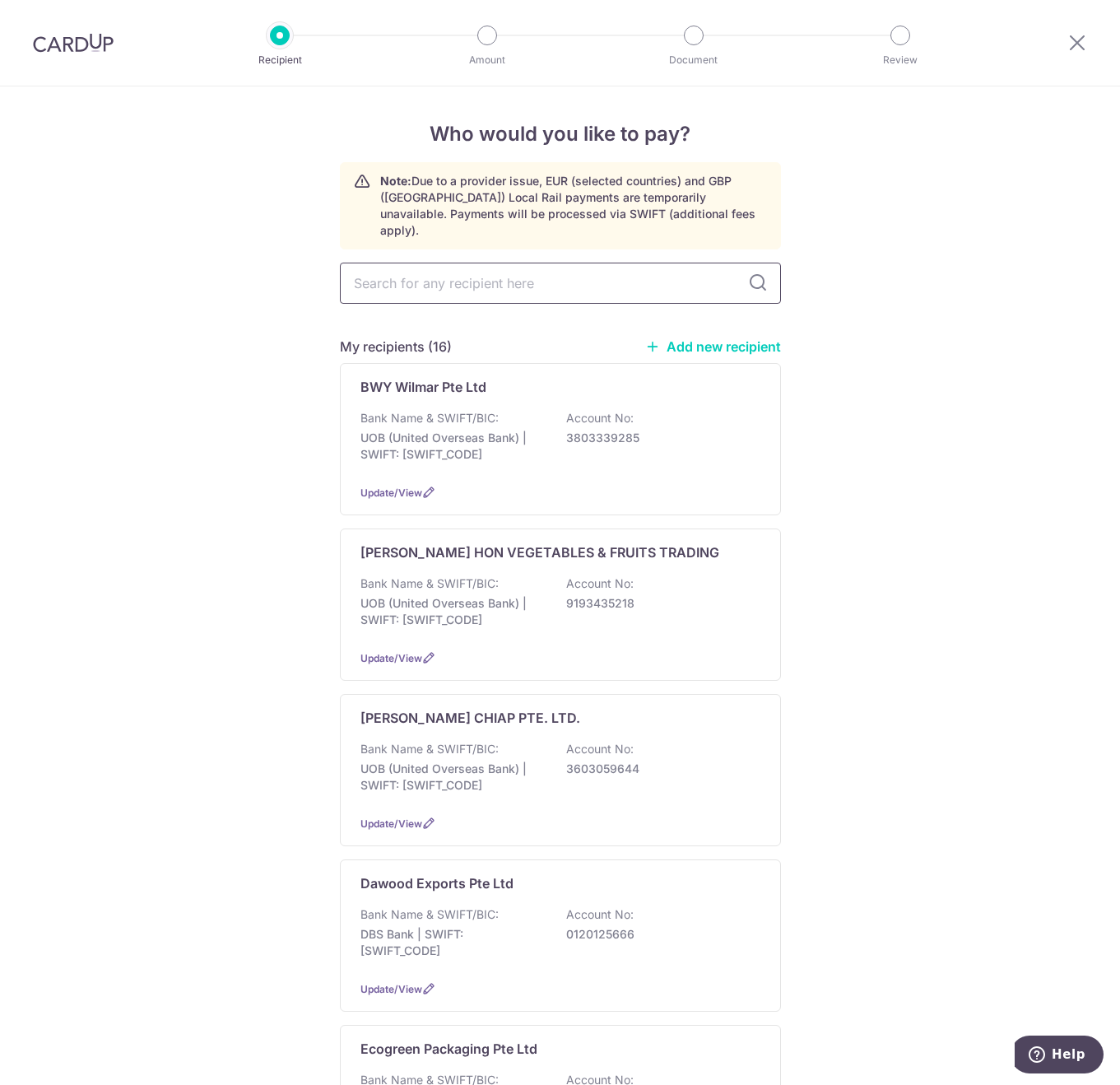
click at [405, 271] on input "text" at bounding box center [560, 283] width 441 height 41
type input "eco"
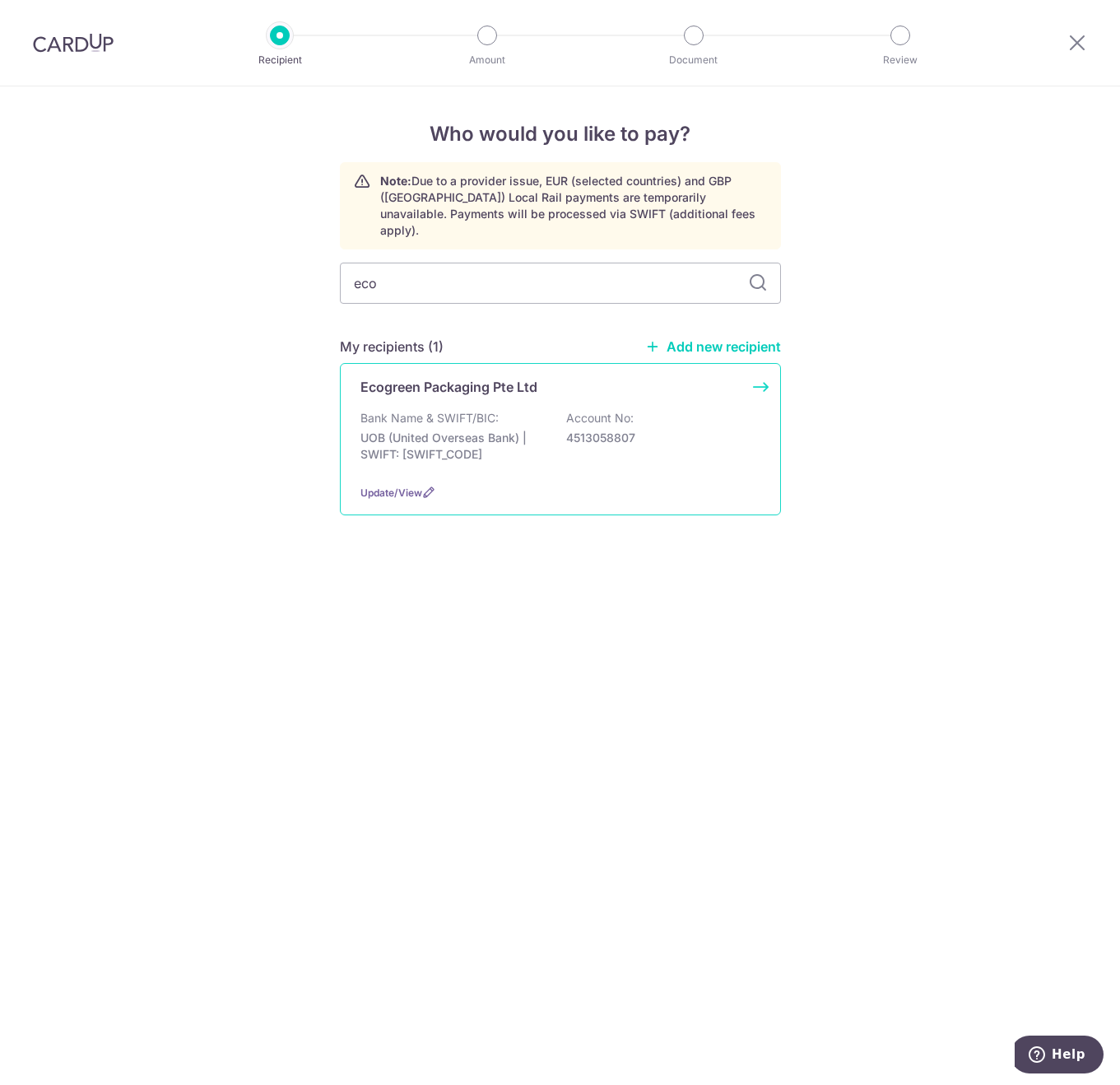
click at [509, 391] on div "Ecogreen Packaging Pte Ltd Bank Name & SWIFT/BIC: UOB (United Overseas Bank) | …" at bounding box center [560, 439] width 441 height 152
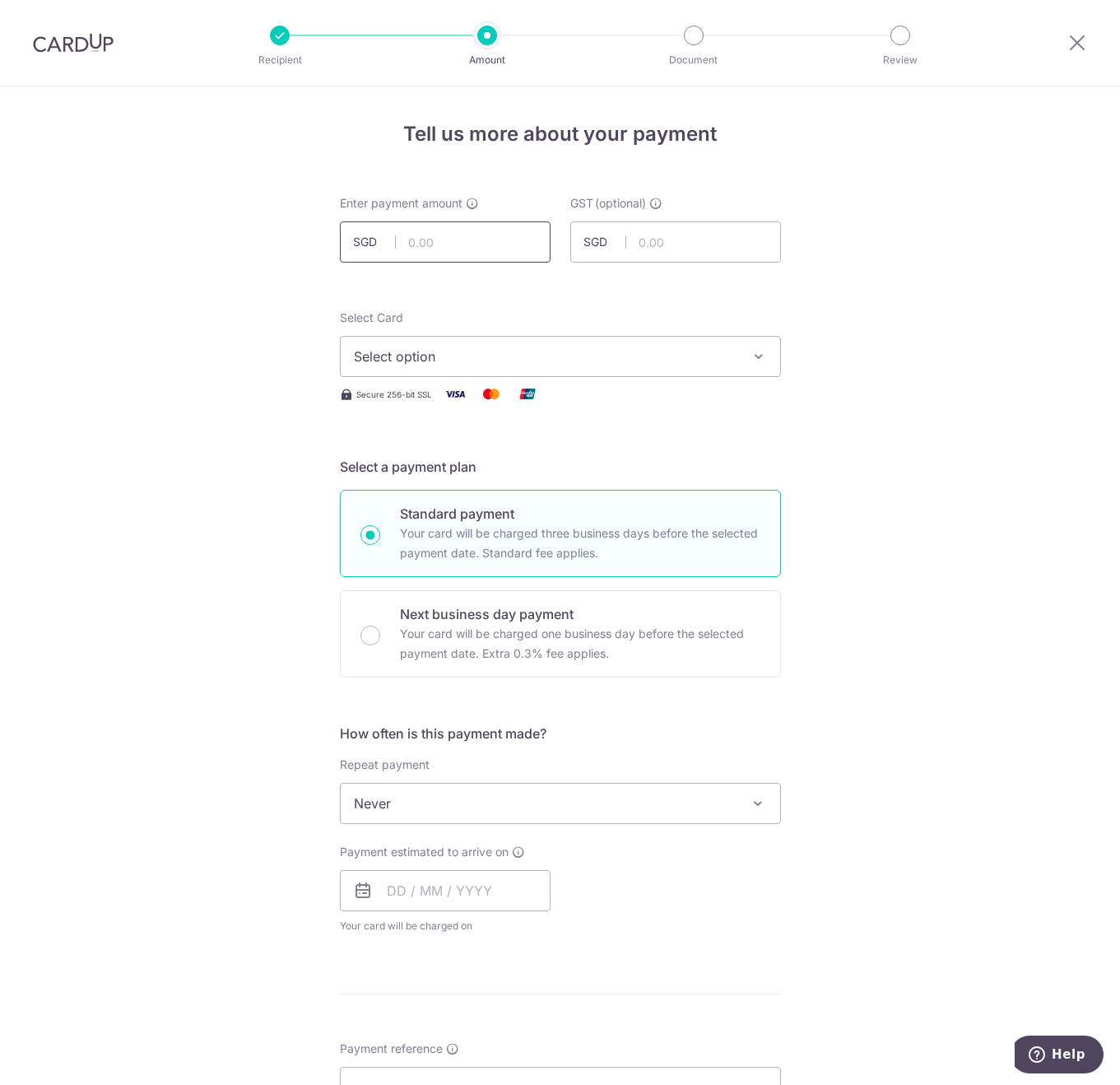
click at [422, 241] on input "text" at bounding box center [445, 242] width 211 height 41
type input "18,508.30"
click at [479, 350] on span "Select option" at bounding box center [546, 356] width 383 height 19
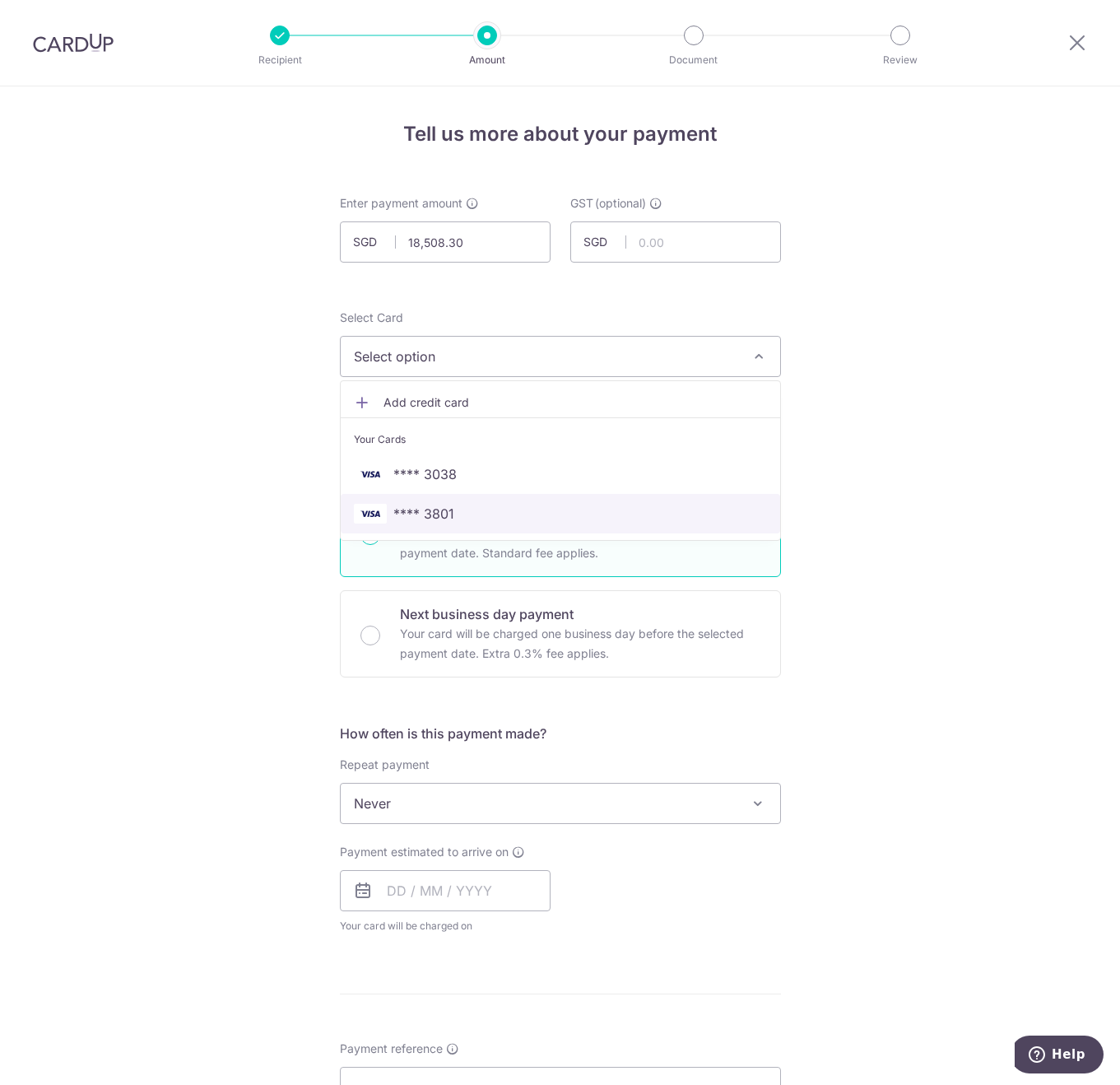
click at [470, 500] on link "**** 3801" at bounding box center [560, 513] width 440 height 40
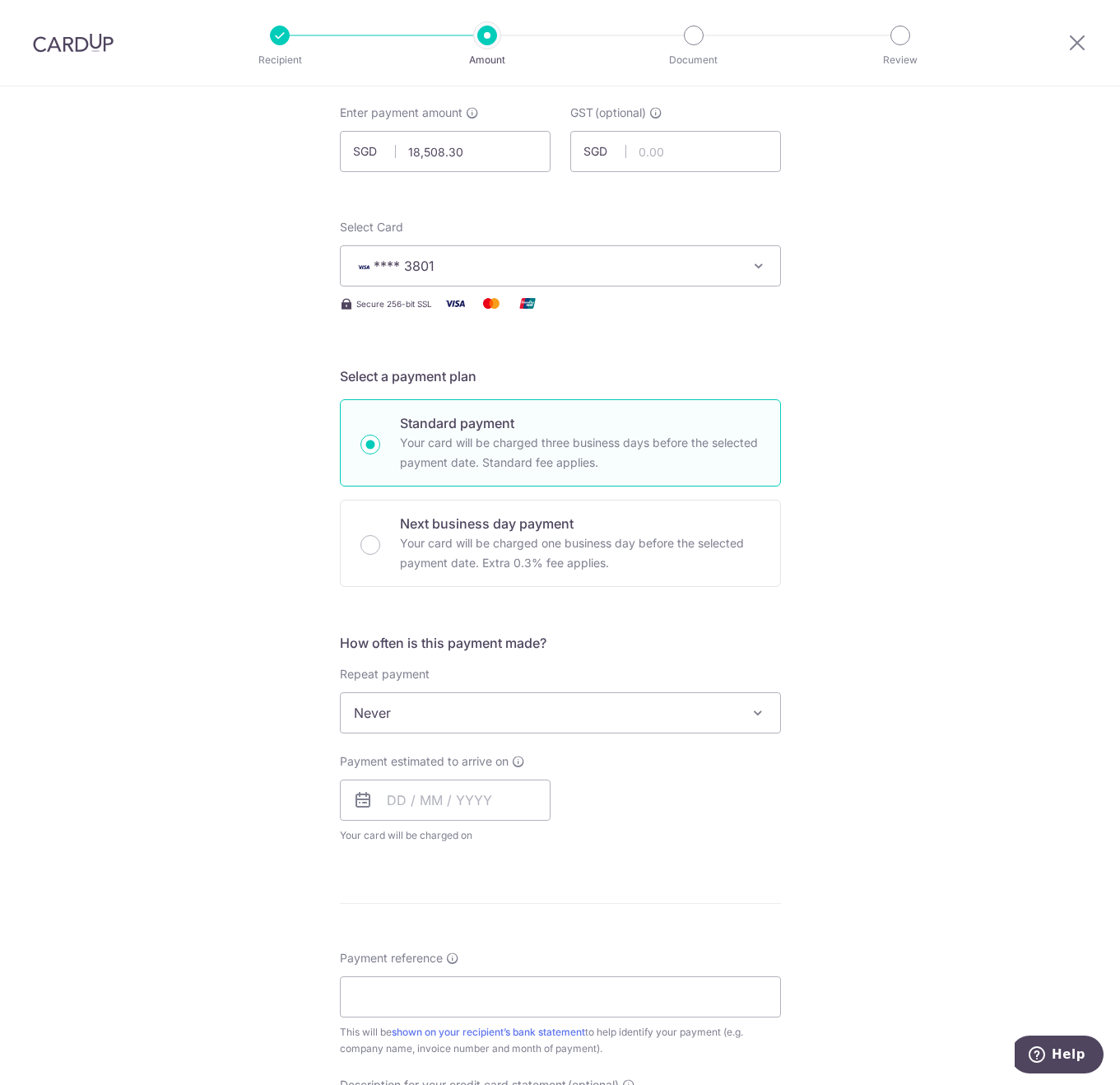
scroll to position [247, 0]
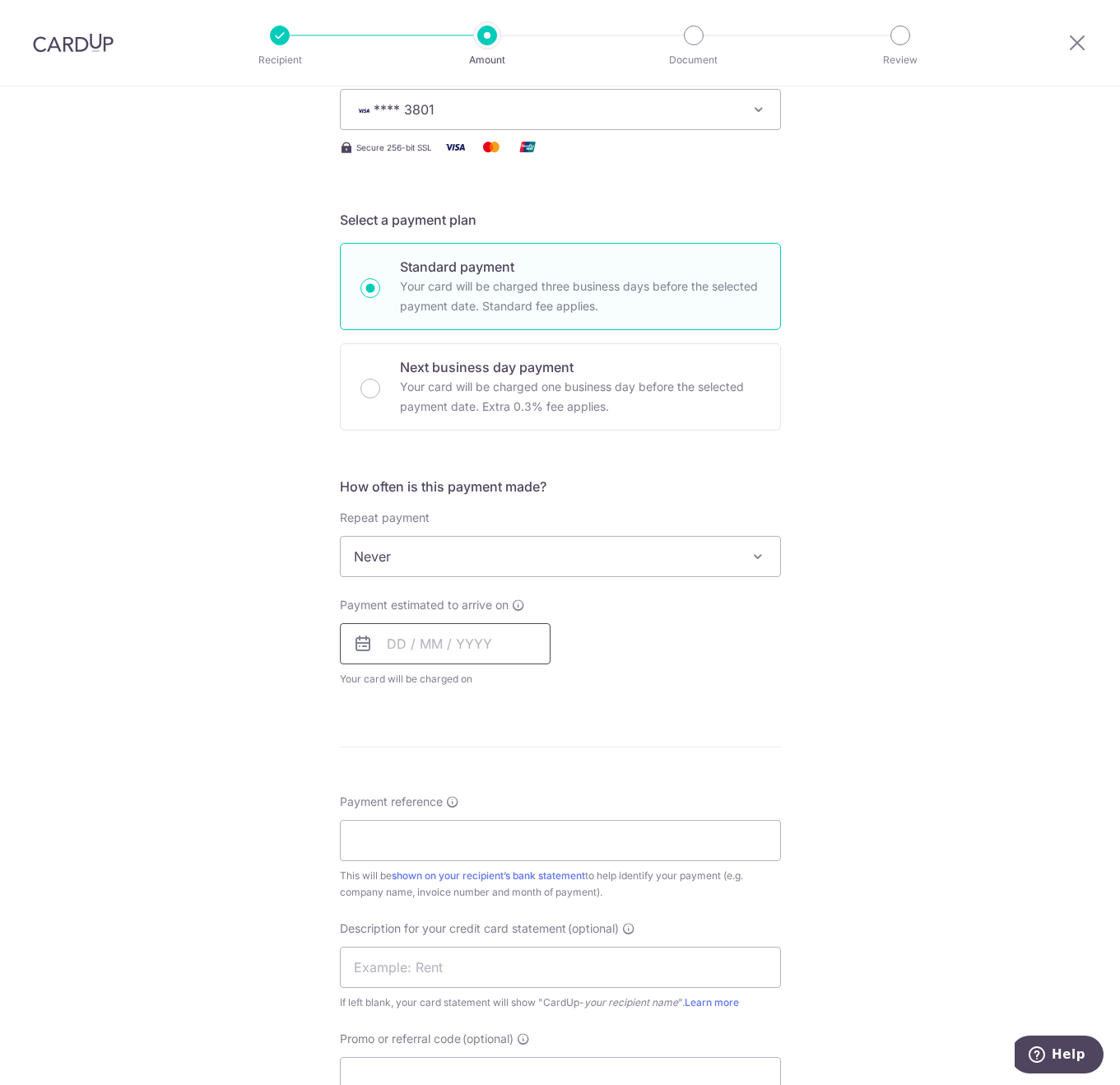
click at [432, 656] on input "text" at bounding box center [445, 643] width 211 height 41
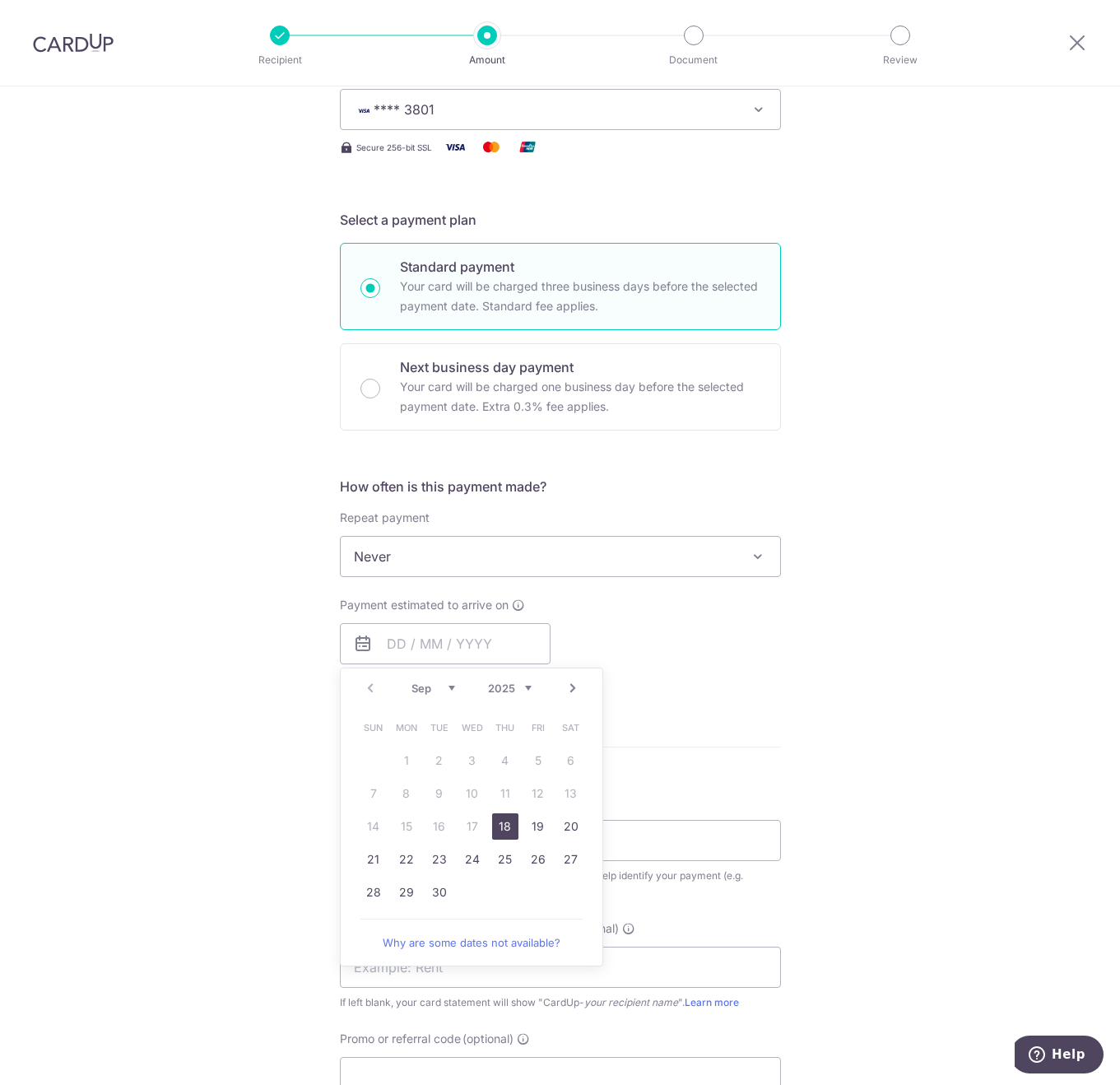
click at [499, 824] on link "18" at bounding box center [505, 826] width 26 height 26
type input "18/09/2025"
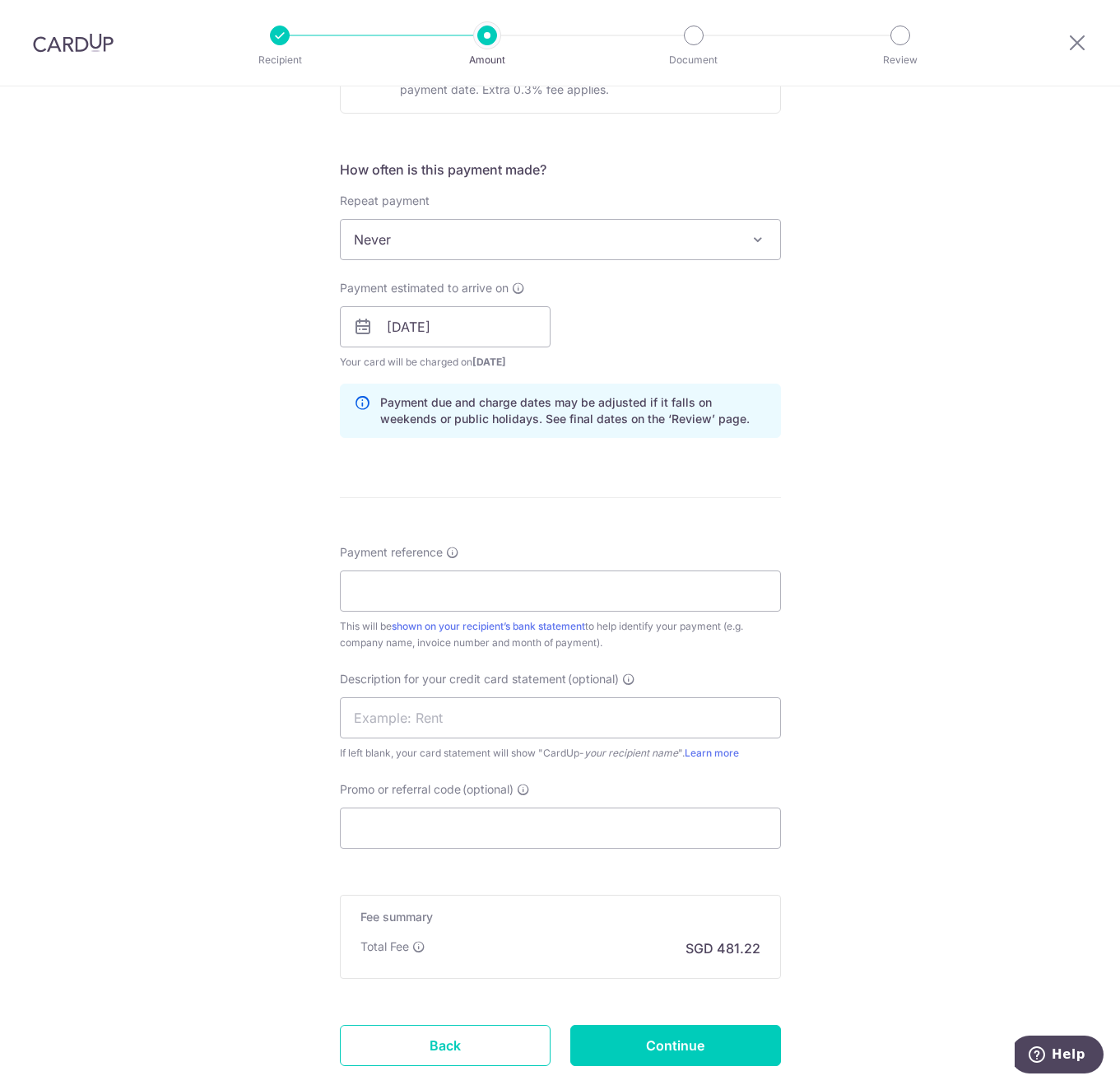
scroll to position [576, 0]
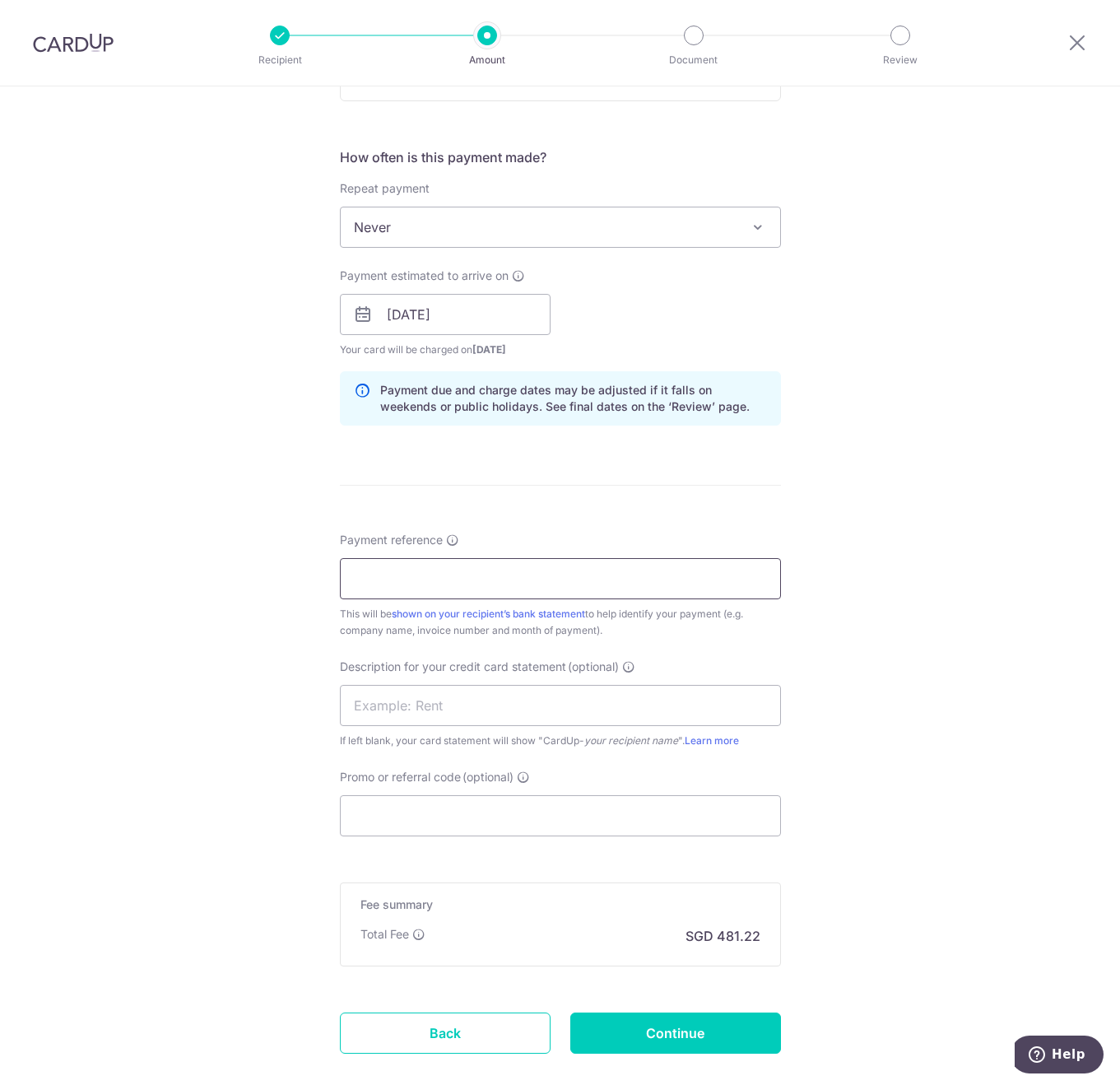
click at [458, 591] on input "Payment reference" at bounding box center [560, 578] width 441 height 41
paste input "Pasta Express August SOA"
type input "Pasta Express August SOA"
click at [417, 800] on input "Promo or referral code (optional)" at bounding box center [560, 815] width 441 height 41
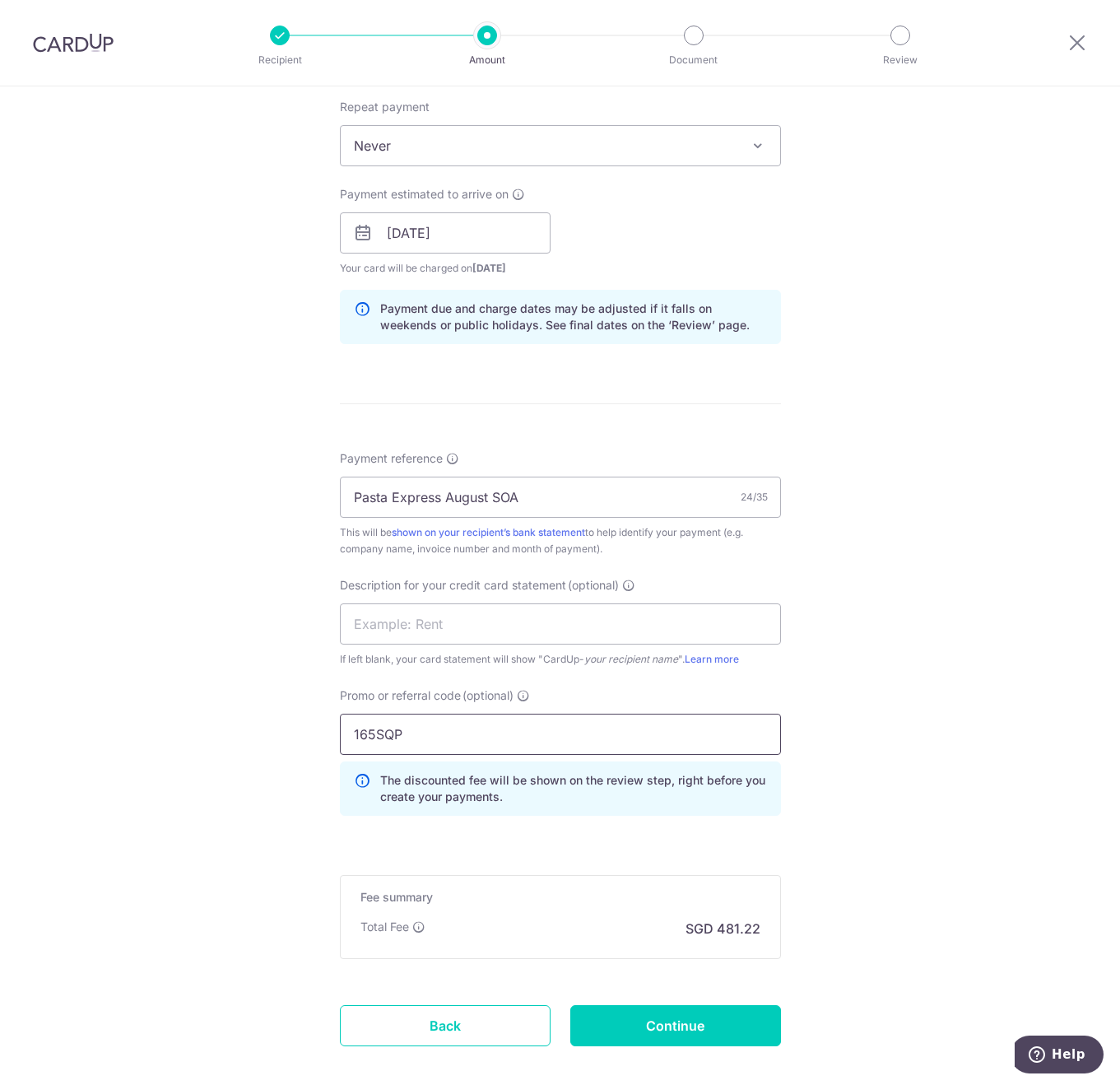
scroll to position [742, 0]
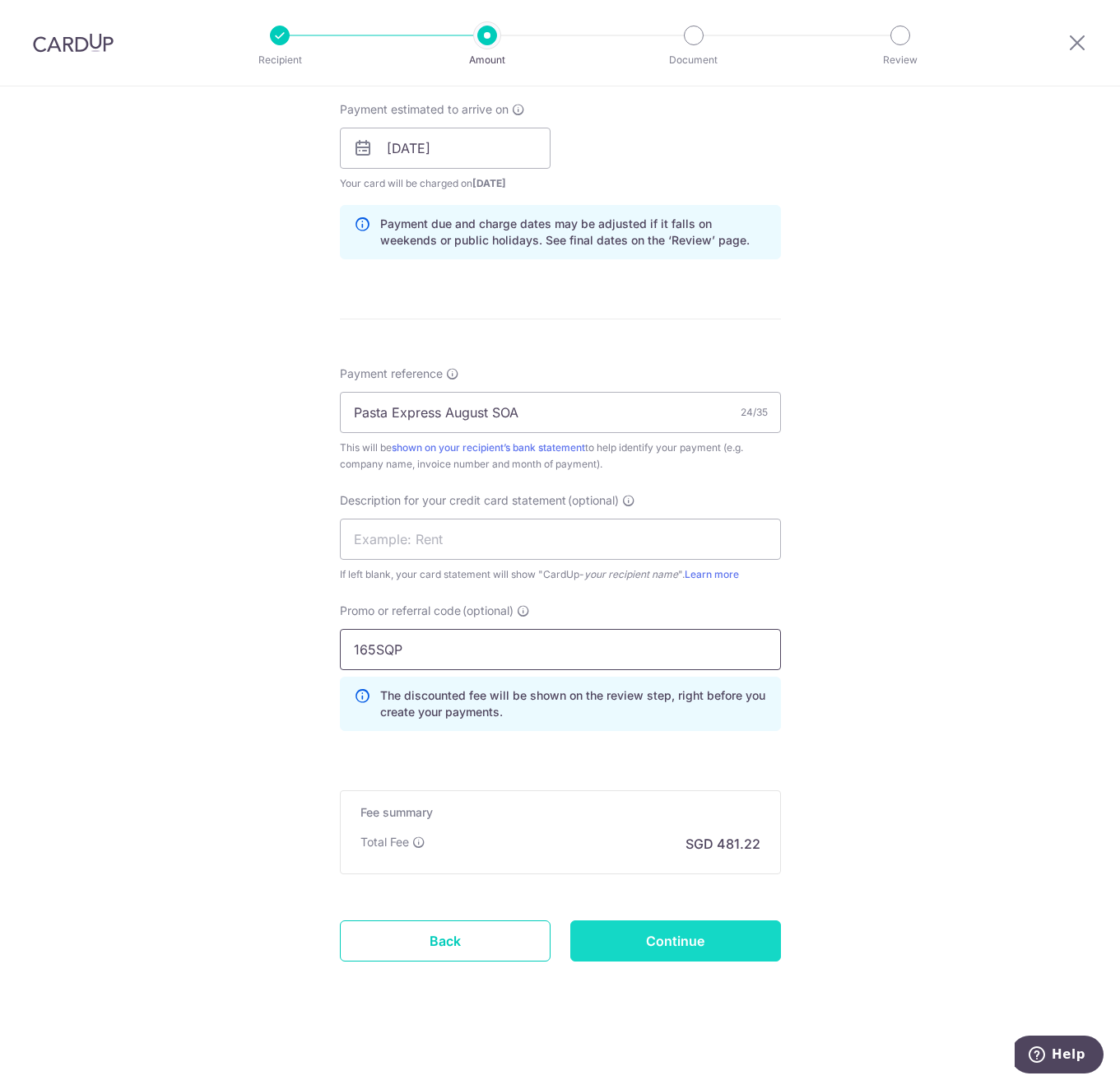
type input "165SQP"
click at [723, 938] on input "Continue" at bounding box center [675, 941] width 211 height 41
type input "Create Schedule"
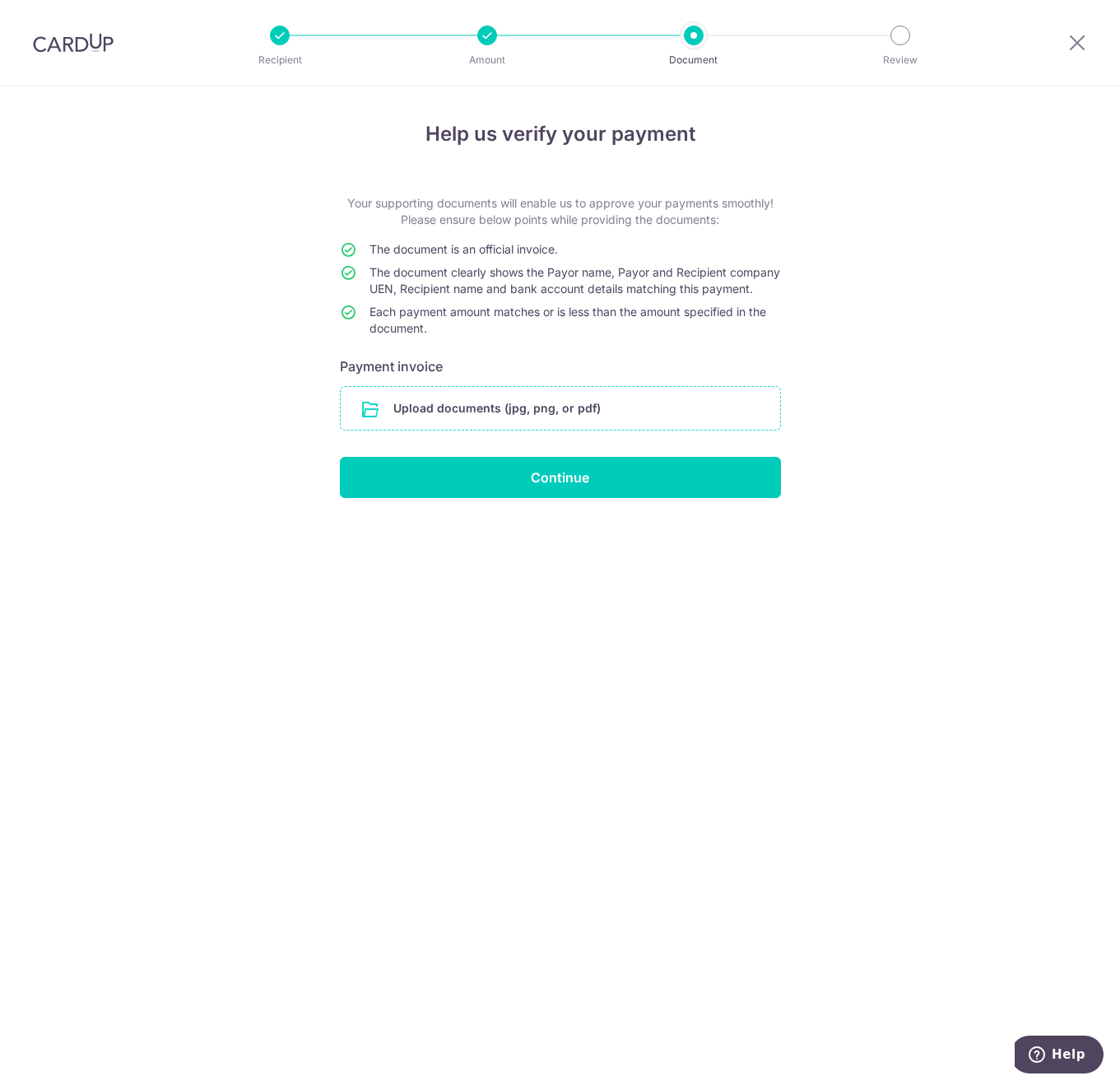
click at [416, 429] on input "file" at bounding box center [560, 408] width 440 height 43
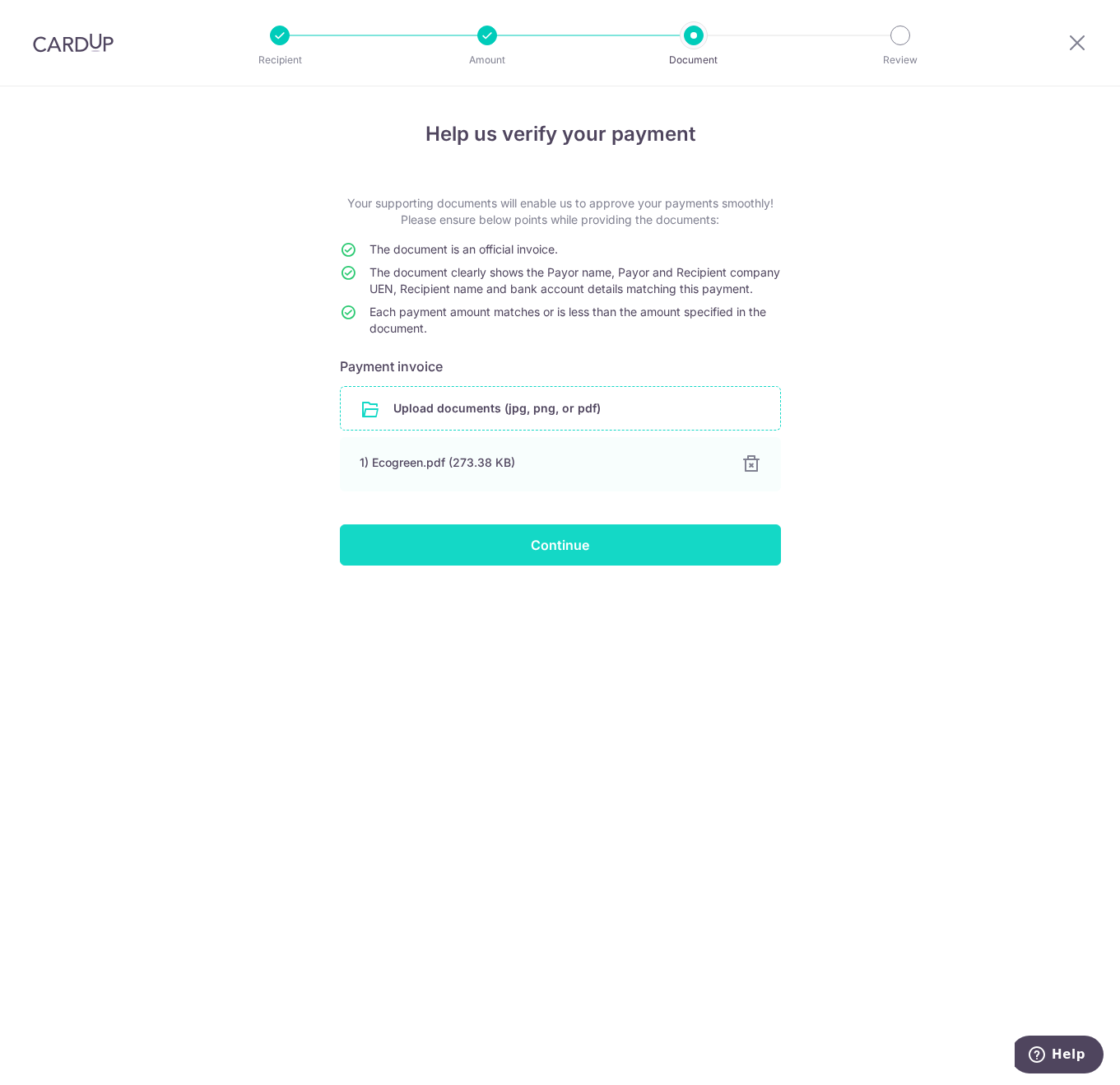
click at [477, 565] on input "Continue" at bounding box center [560, 545] width 441 height 41
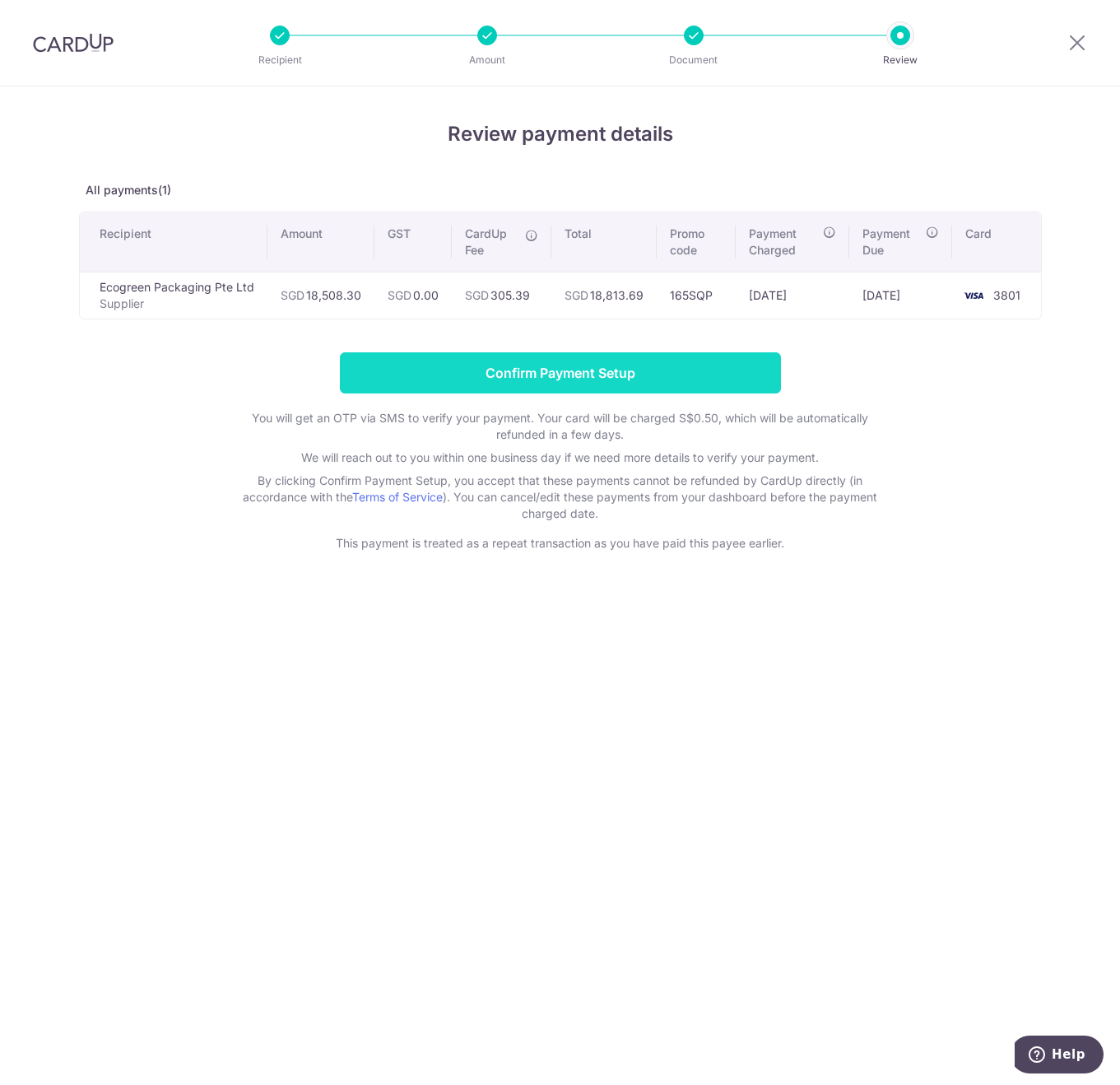
click at [544, 372] on input "Confirm Payment Setup" at bounding box center [560, 373] width 441 height 41
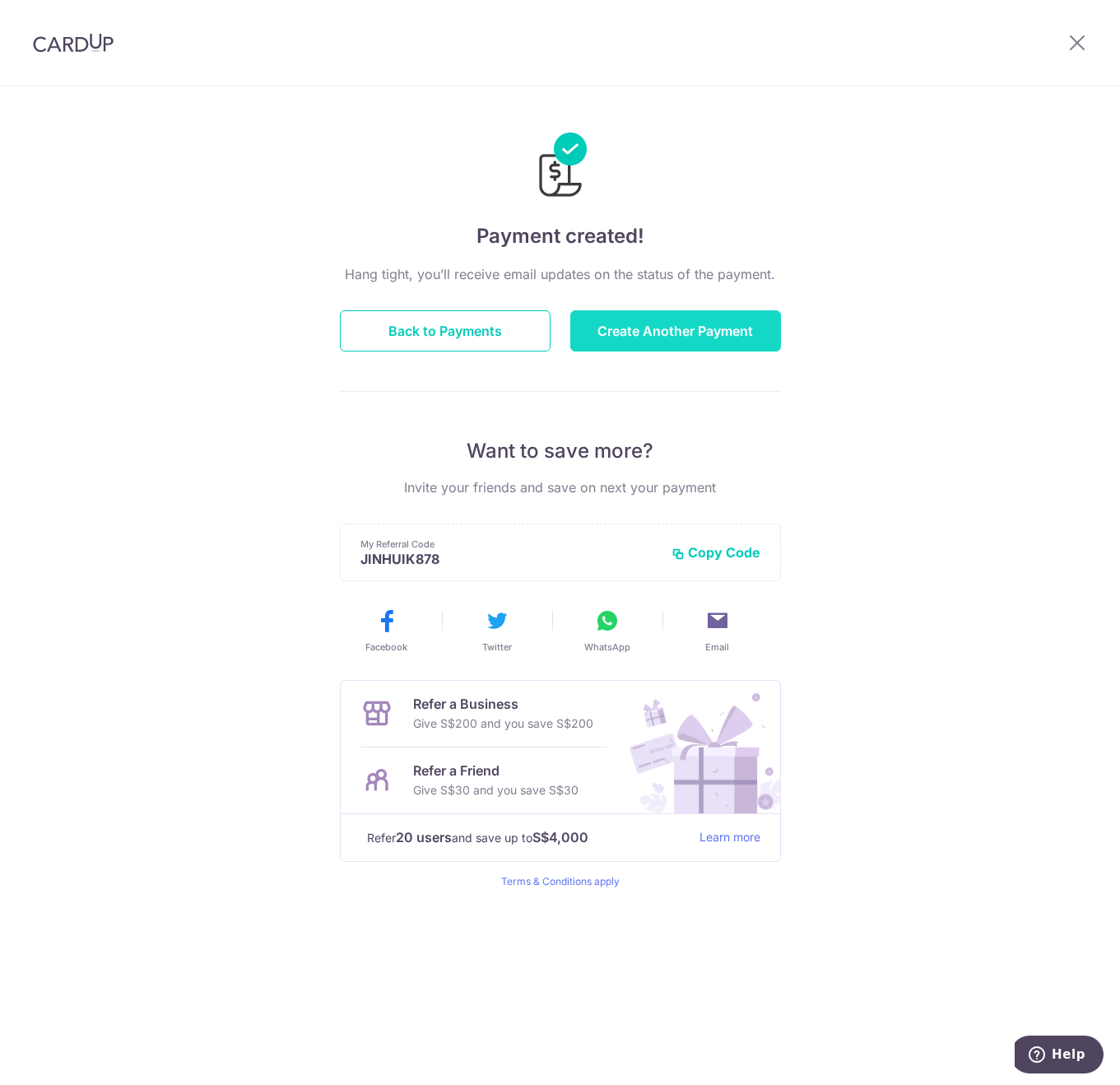
click at [699, 328] on button "Create Another Payment" at bounding box center [675, 331] width 211 height 41
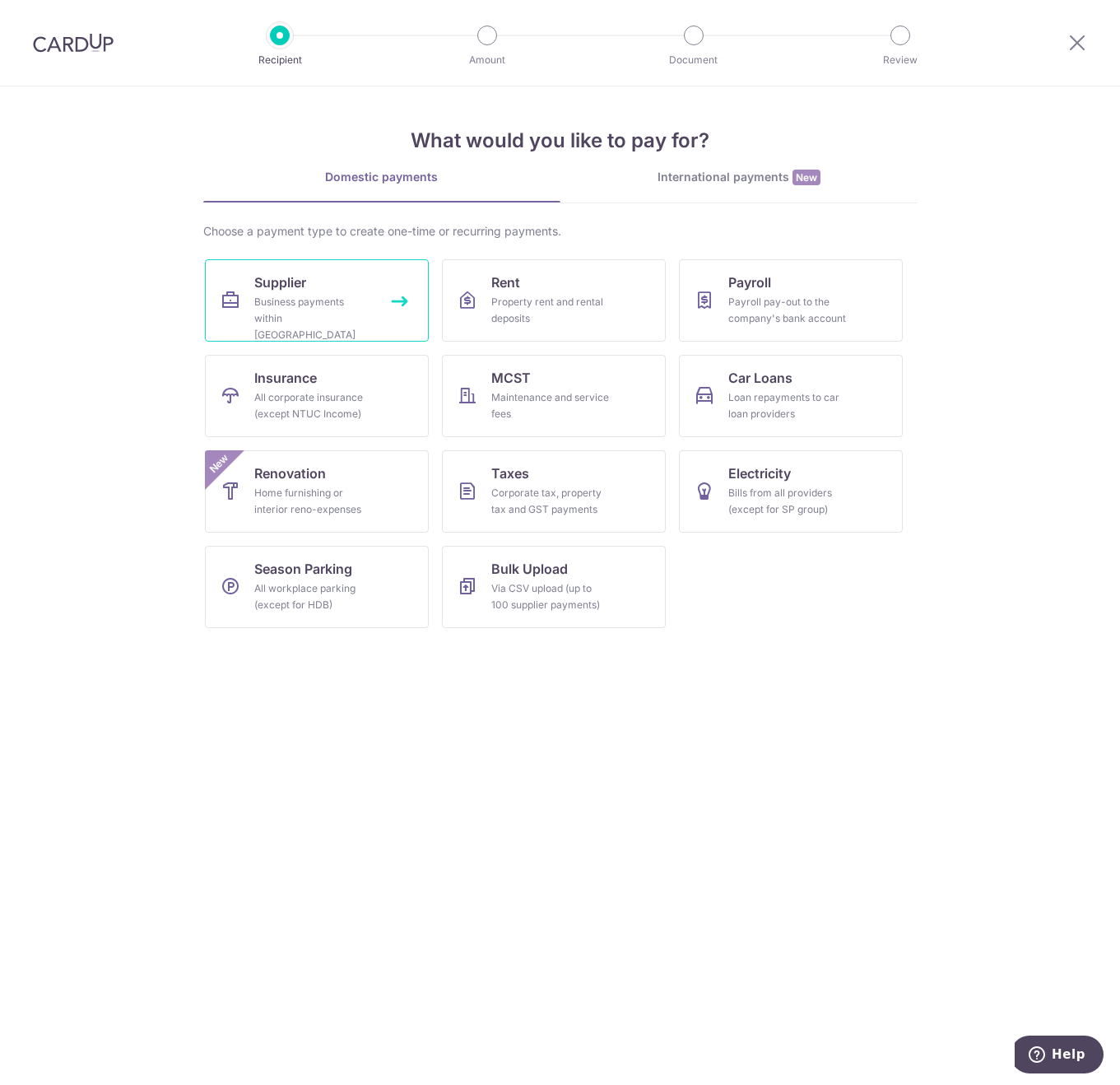
click at [377, 271] on link "Supplier Business payments within Singapore" at bounding box center [317, 300] width 224 height 83
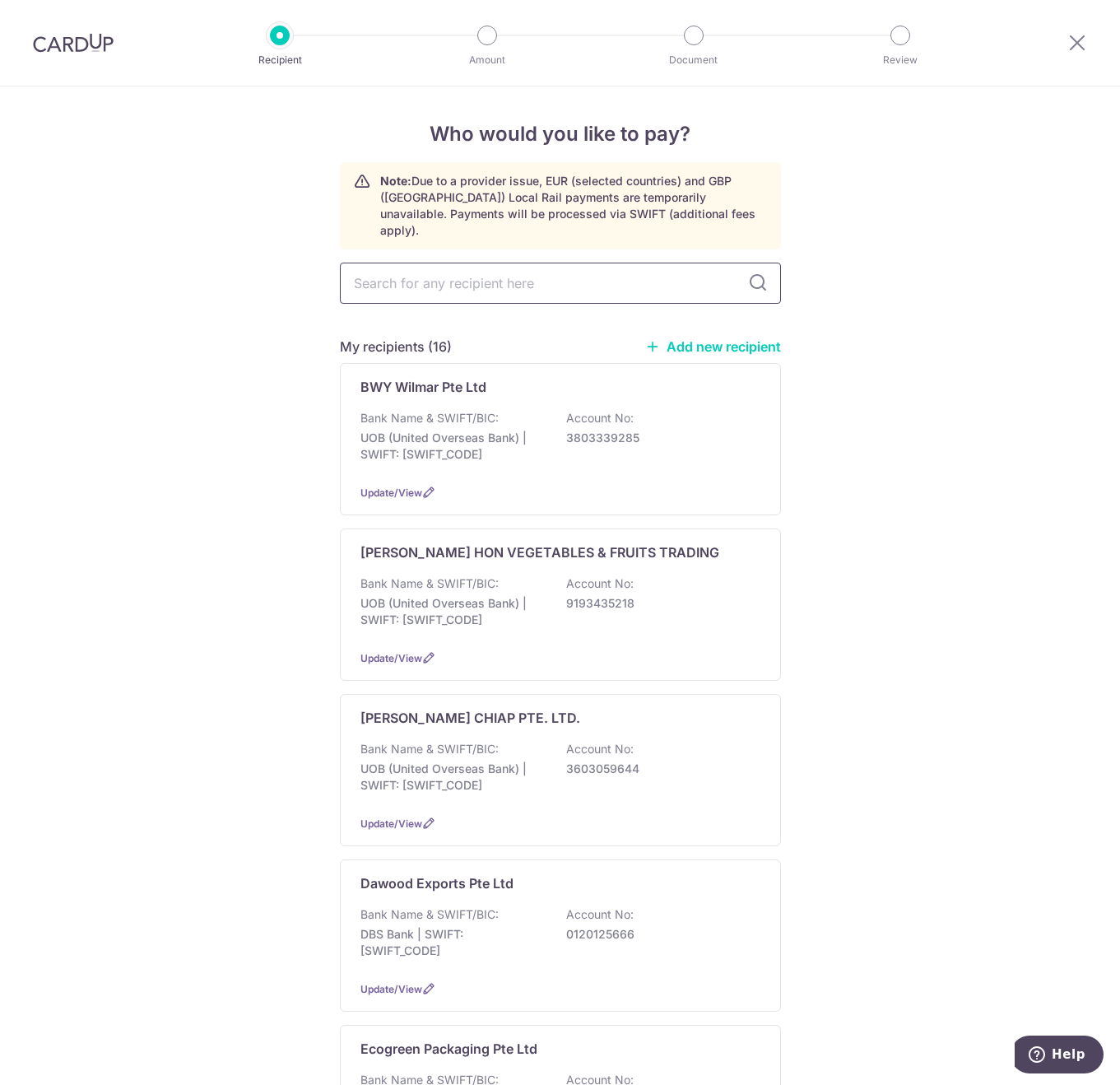
click at [403, 263] on input "text" at bounding box center [560, 283] width 441 height 41
type input "wil"
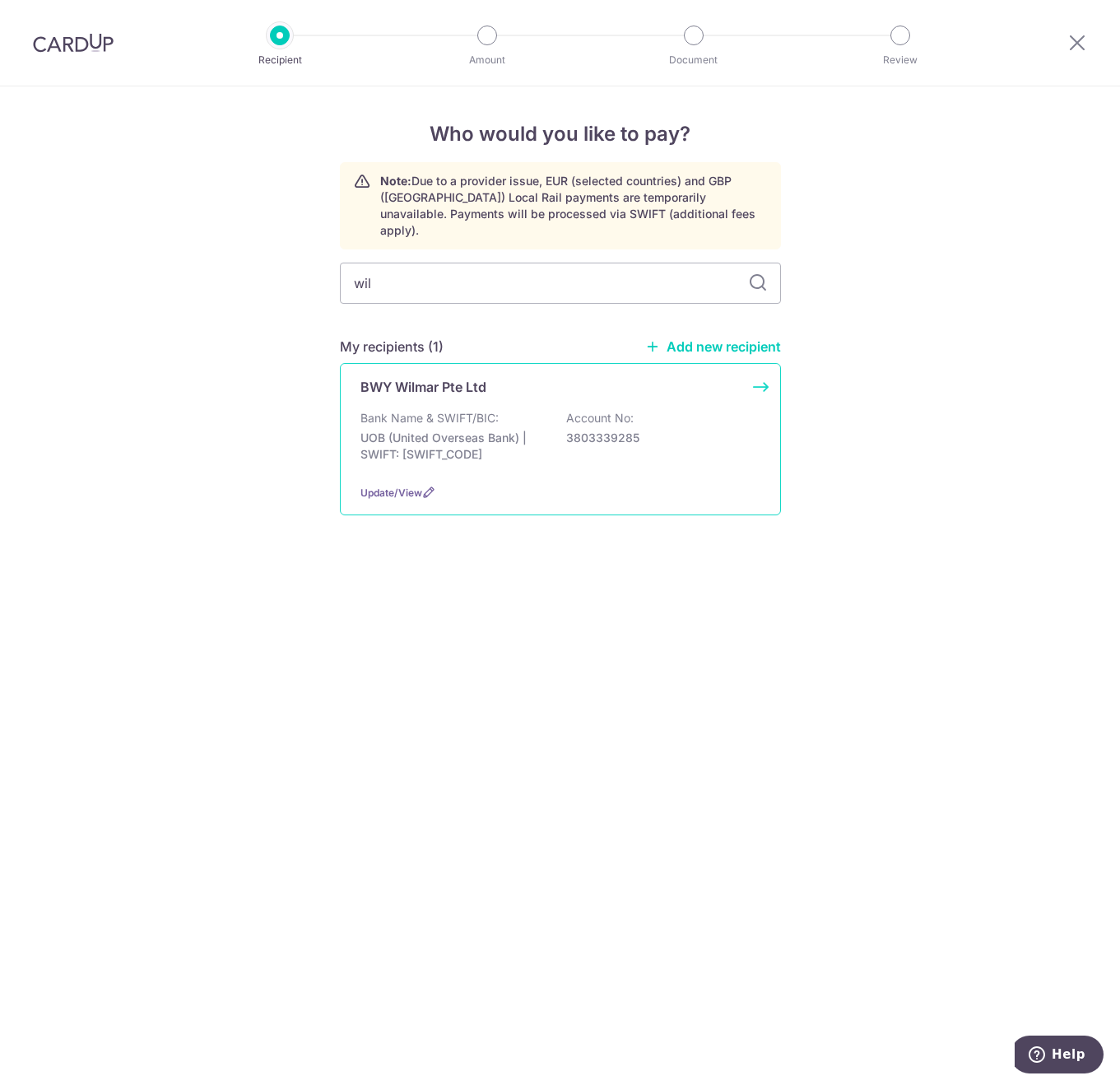
click at [451, 410] on p "Bank Name & SWIFT/BIC:" at bounding box center [429, 417] width 138 height 17
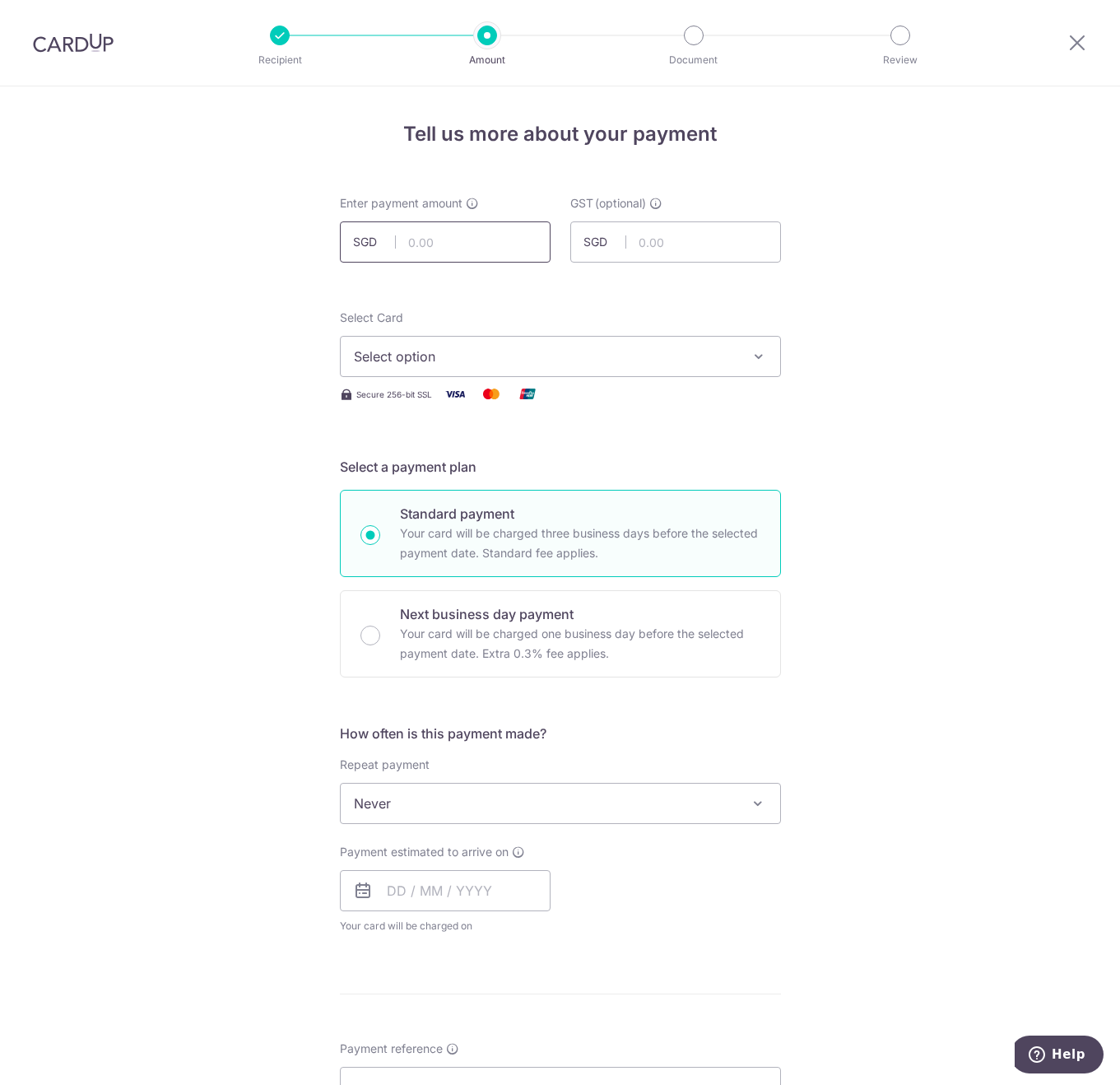
click at [417, 235] on input "text" at bounding box center [445, 242] width 211 height 41
type input "14,609.36"
click at [504, 349] on span "Select option" at bounding box center [546, 356] width 383 height 19
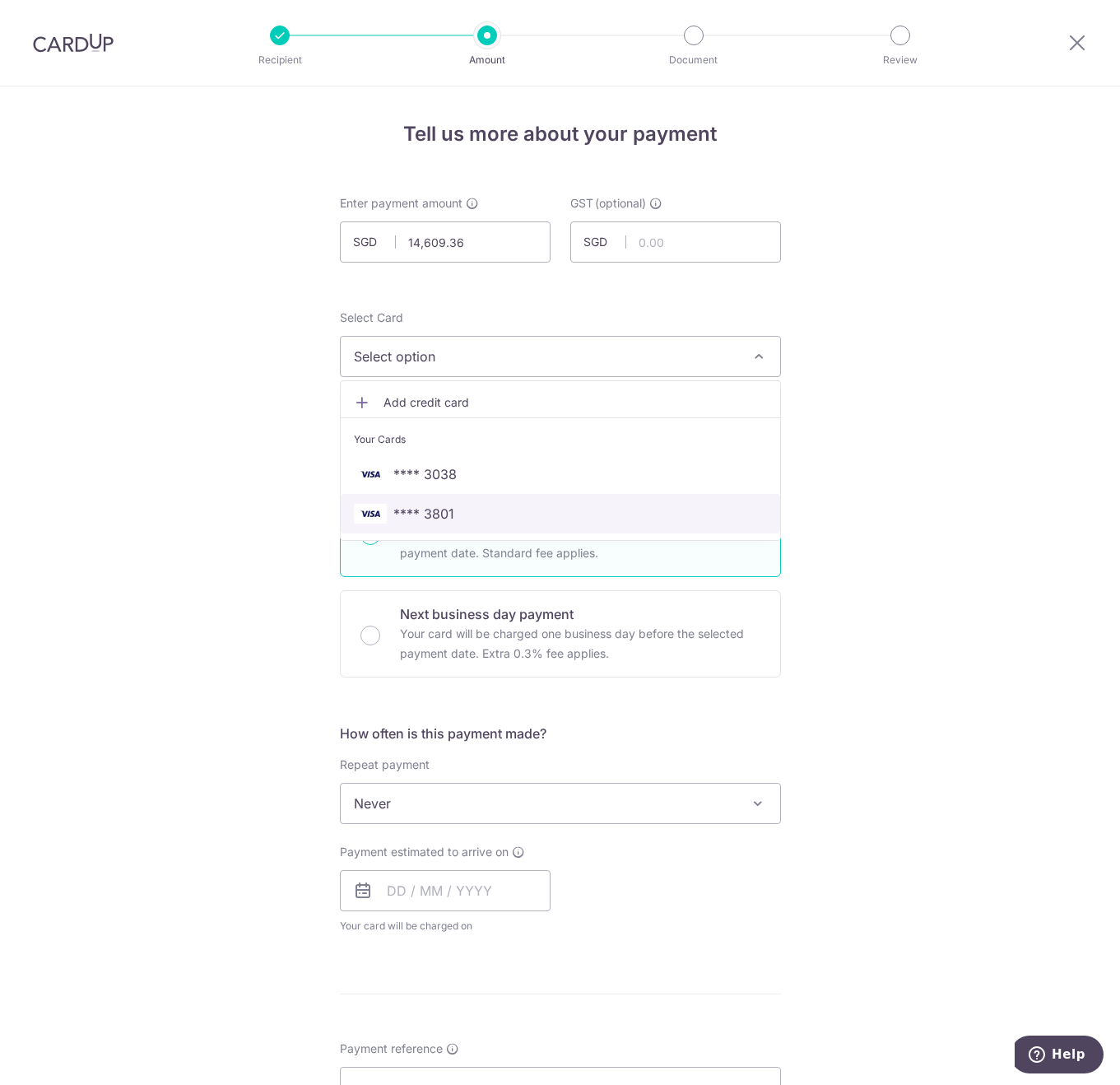
click at [421, 513] on span "**** 3801" at bounding box center [423, 514] width 61 height 19
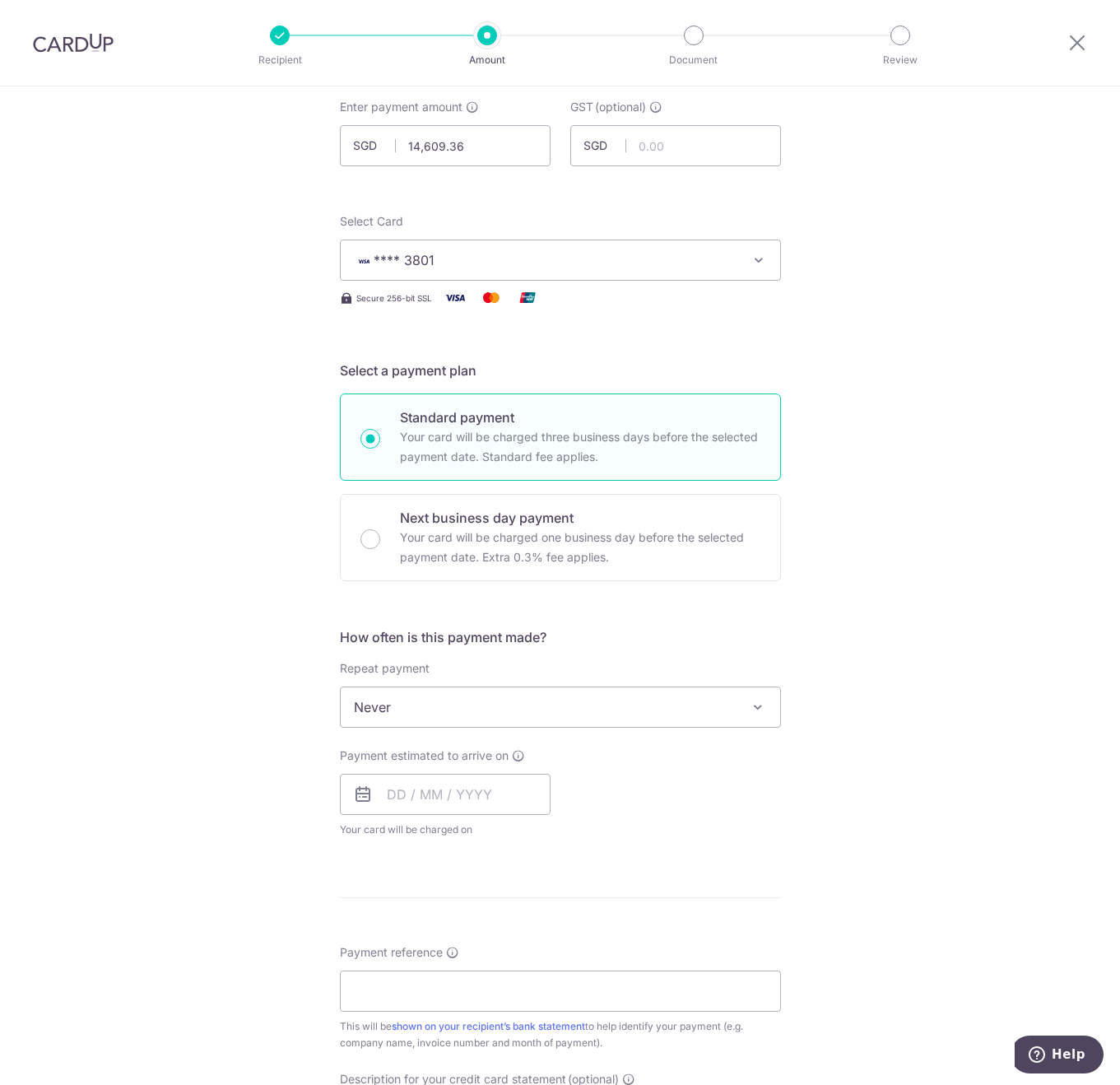
scroll to position [247, 0]
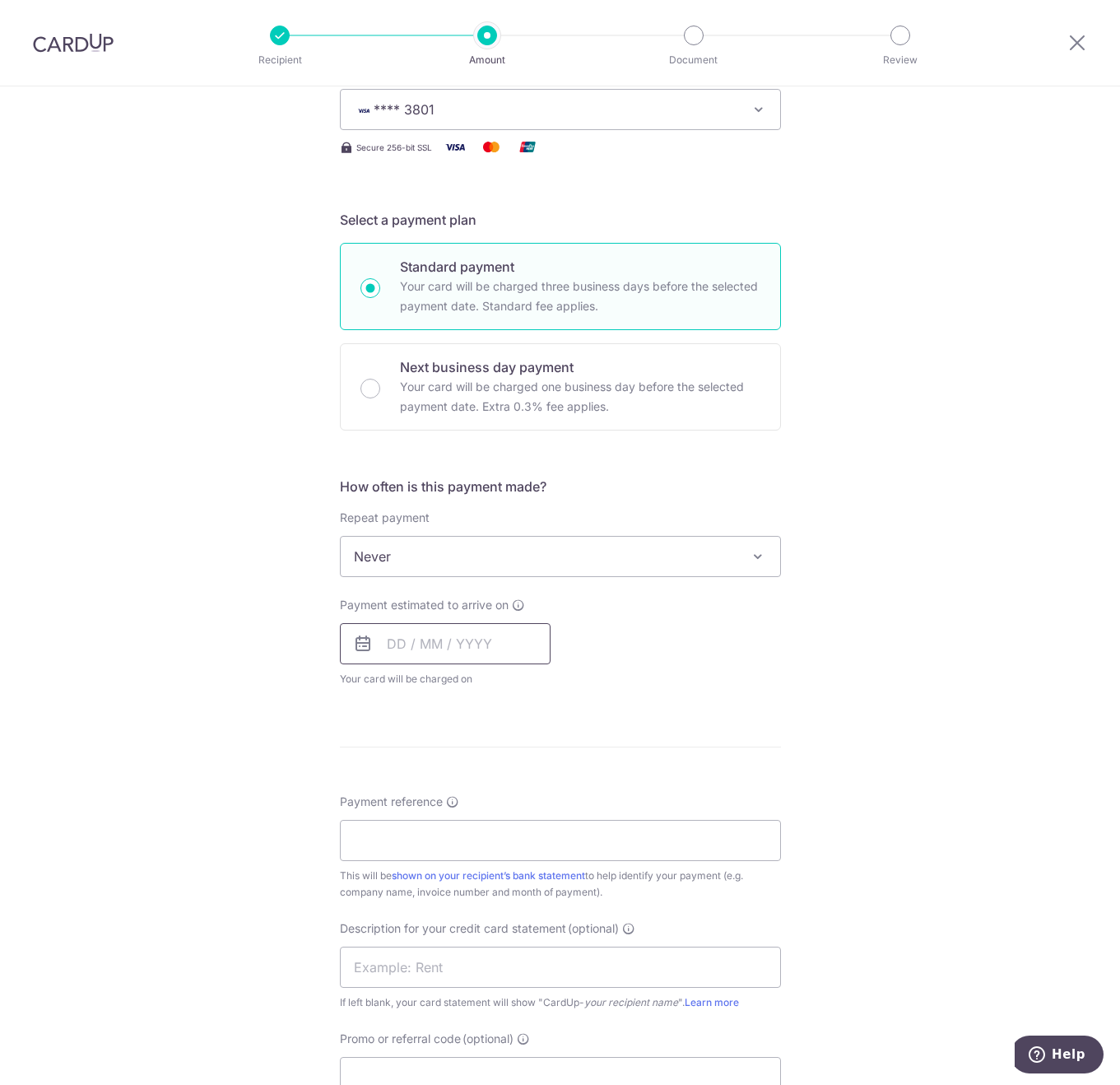
click at [431, 640] on input "text" at bounding box center [445, 643] width 211 height 41
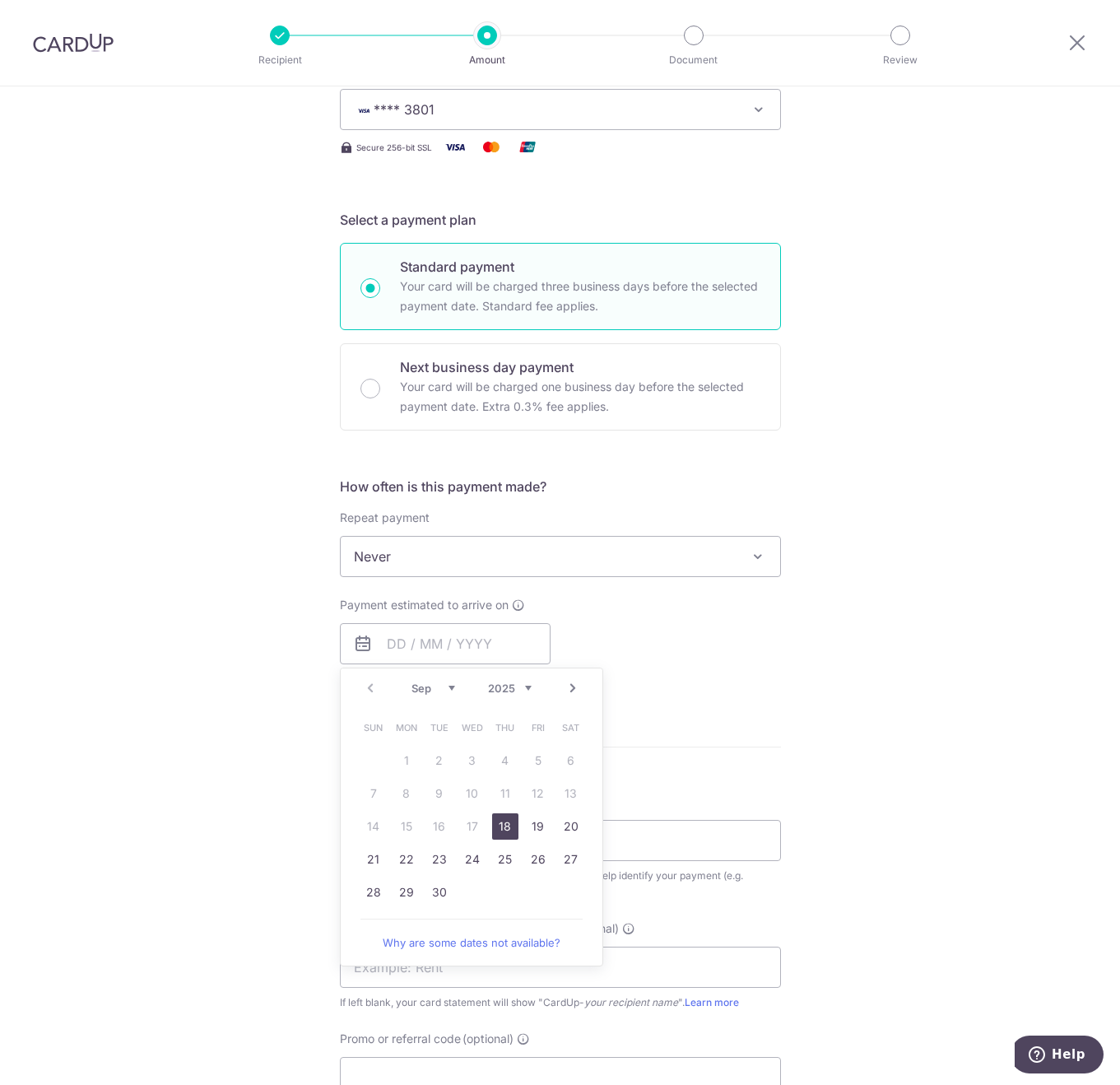
click at [498, 824] on link "18" at bounding box center [505, 826] width 26 height 26
type input "18/09/2025"
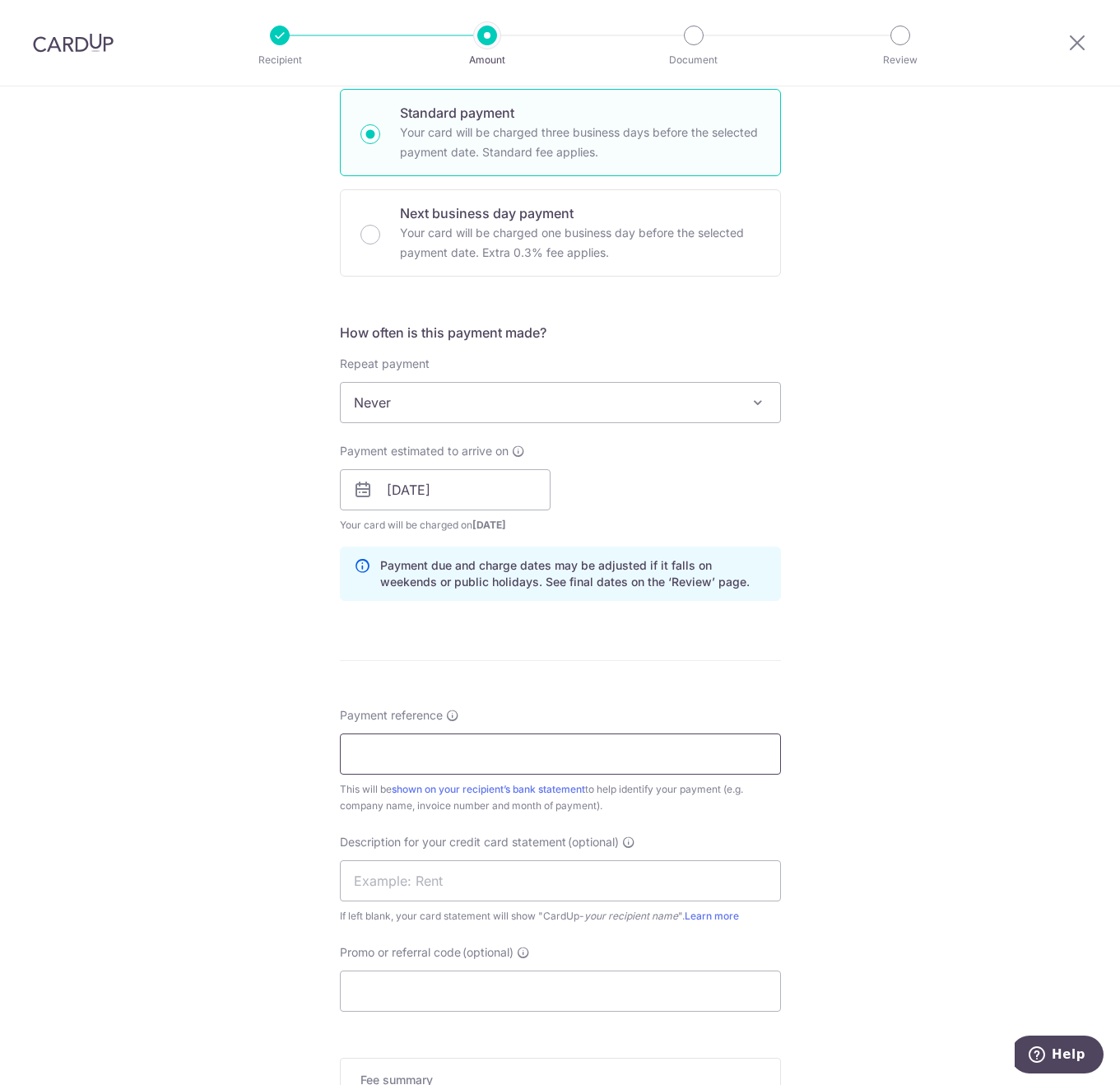
scroll to position [412, 0]
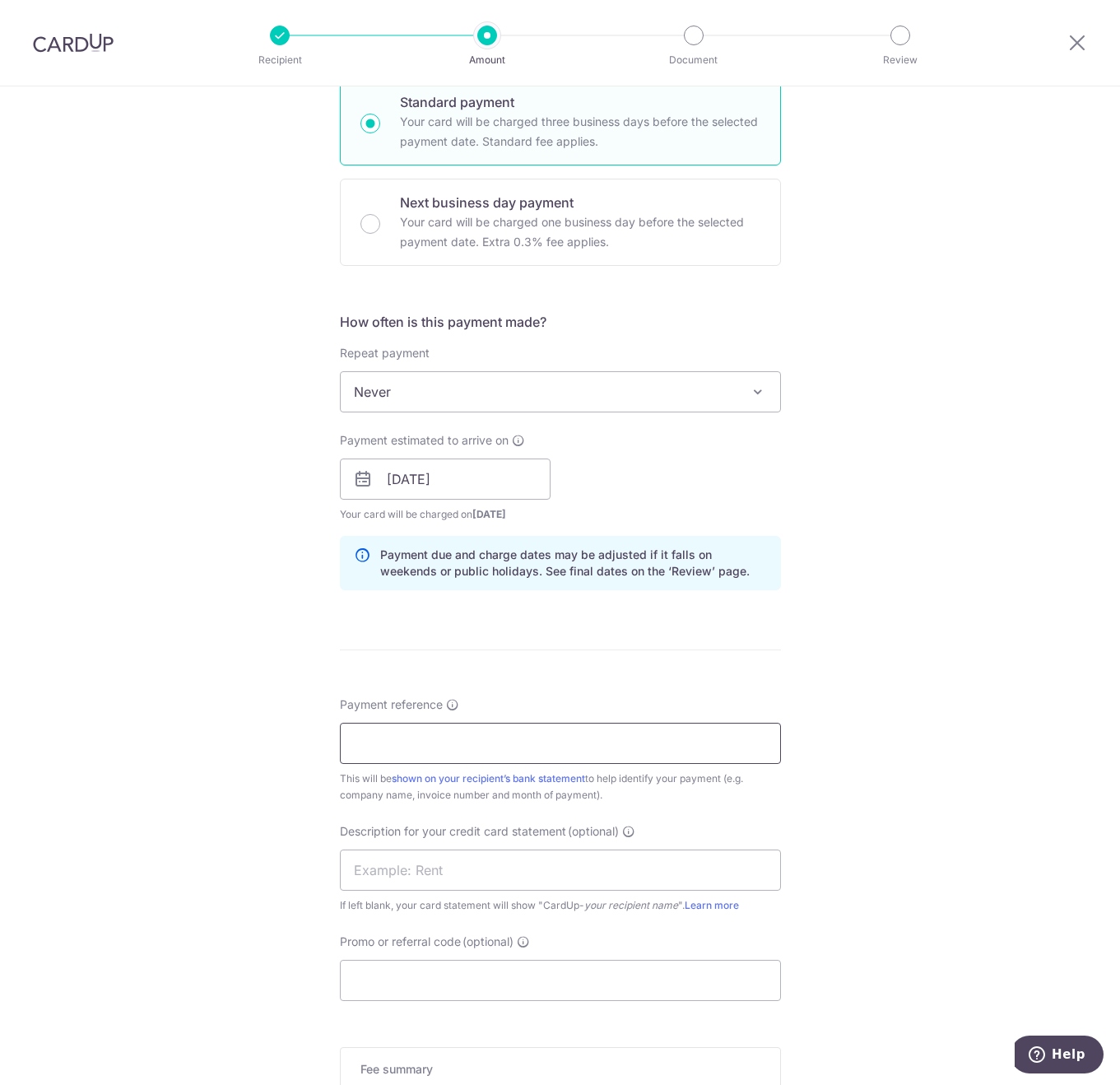
click at [432, 732] on input "Payment reference" at bounding box center [560, 743] width 441 height 41
paste input "Pasta Express August SOA"
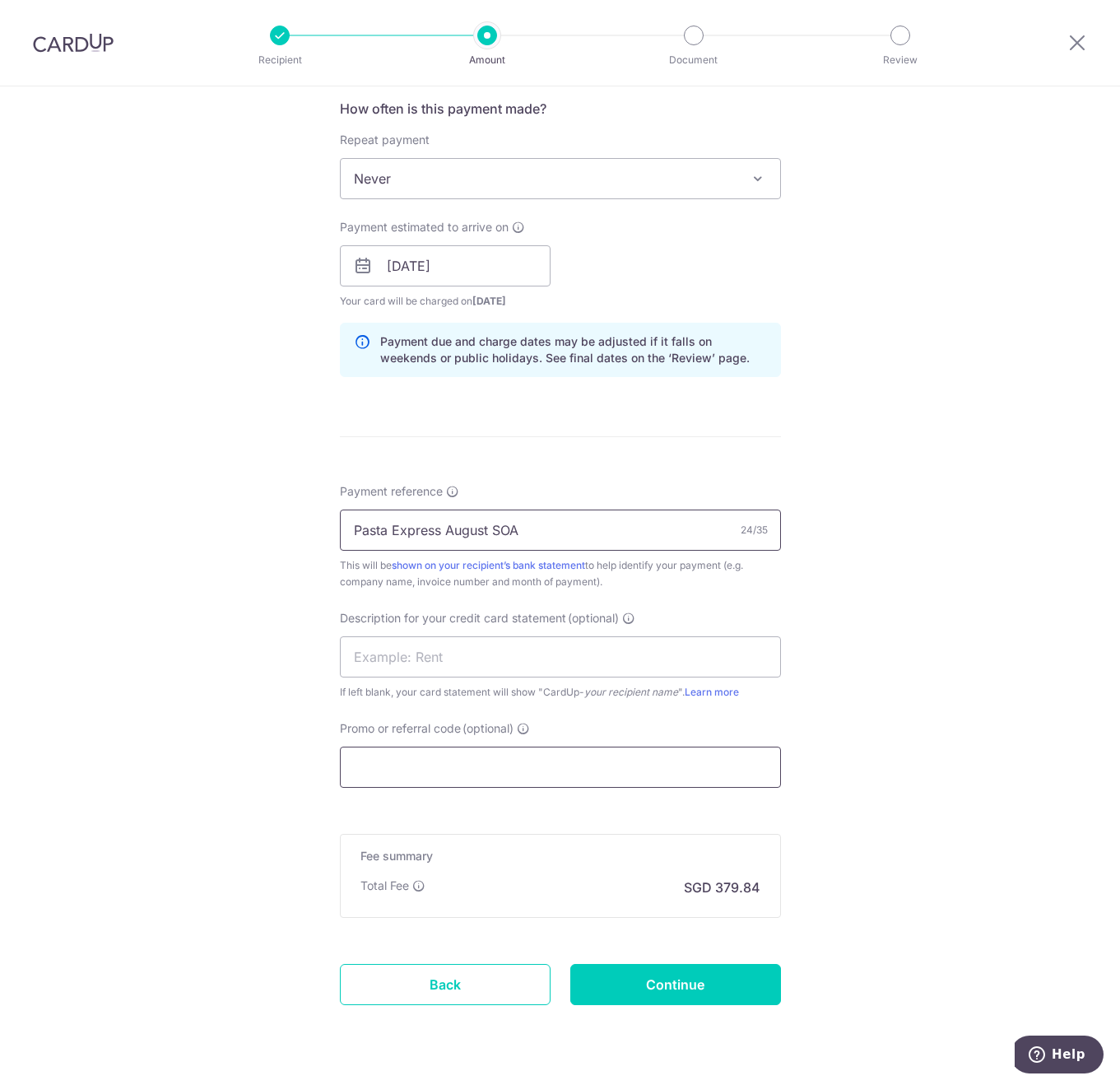
scroll to position [659, 0]
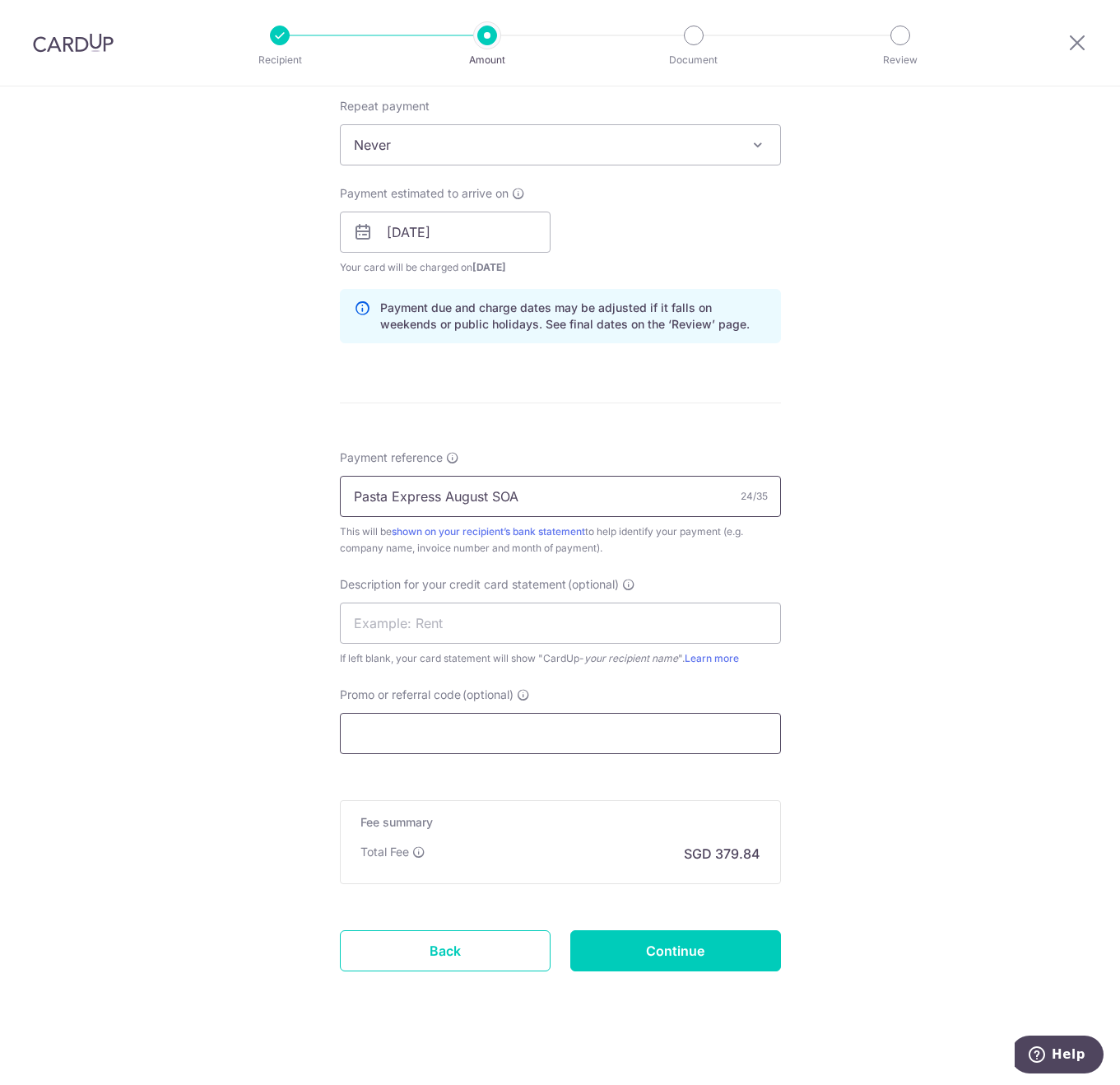
type input "Pasta Express August SOA"
click at [407, 721] on input "Promo or referral code (optional)" at bounding box center [560, 733] width 441 height 41
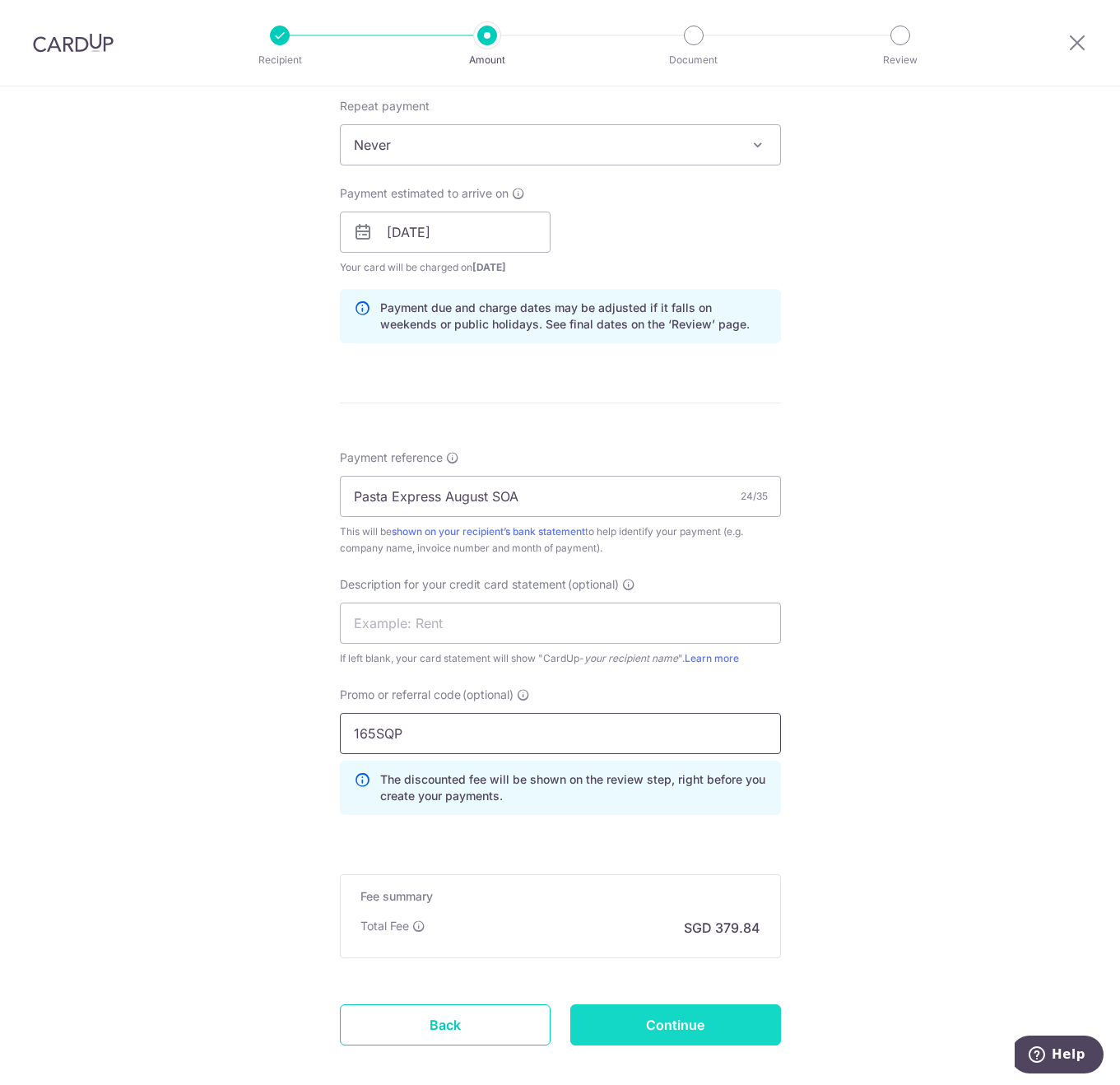
type input "165SQP"
click at [617, 1022] on input "Continue" at bounding box center [675, 1025] width 211 height 41
type input "Create Schedule"
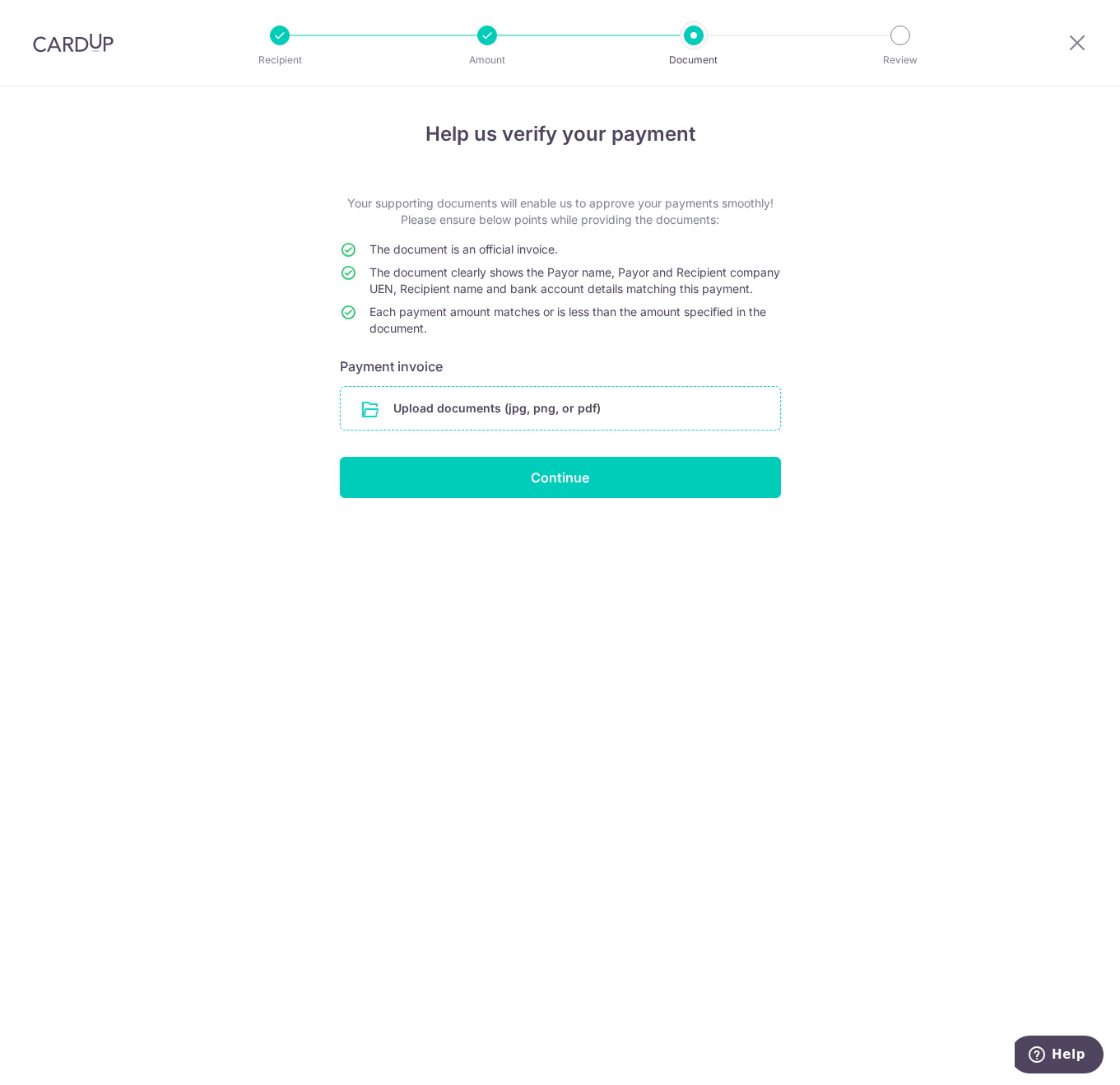
click at [484, 429] on input "file" at bounding box center [560, 408] width 440 height 43
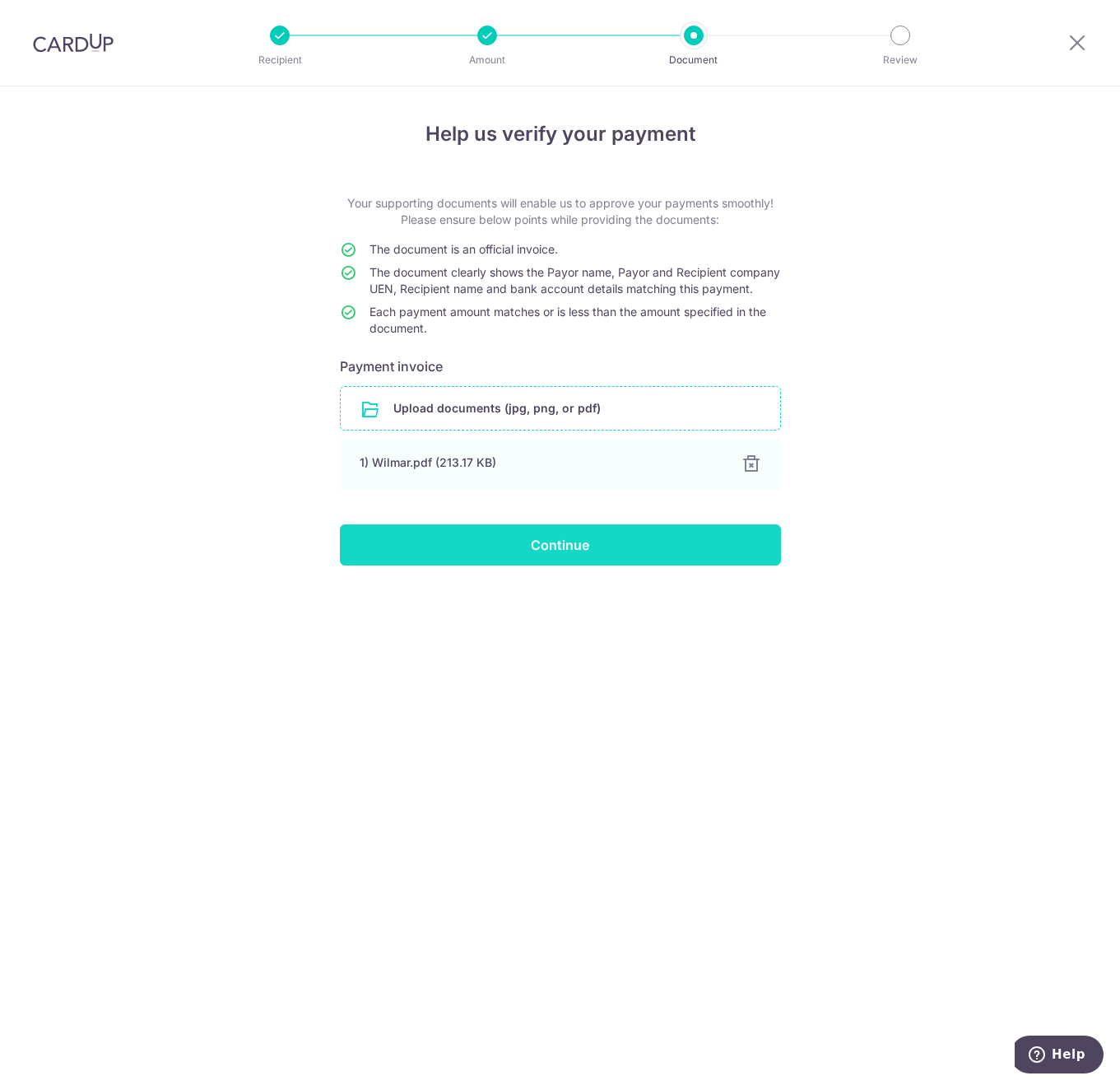
click at [573, 565] on input "Continue" at bounding box center [560, 545] width 441 height 41
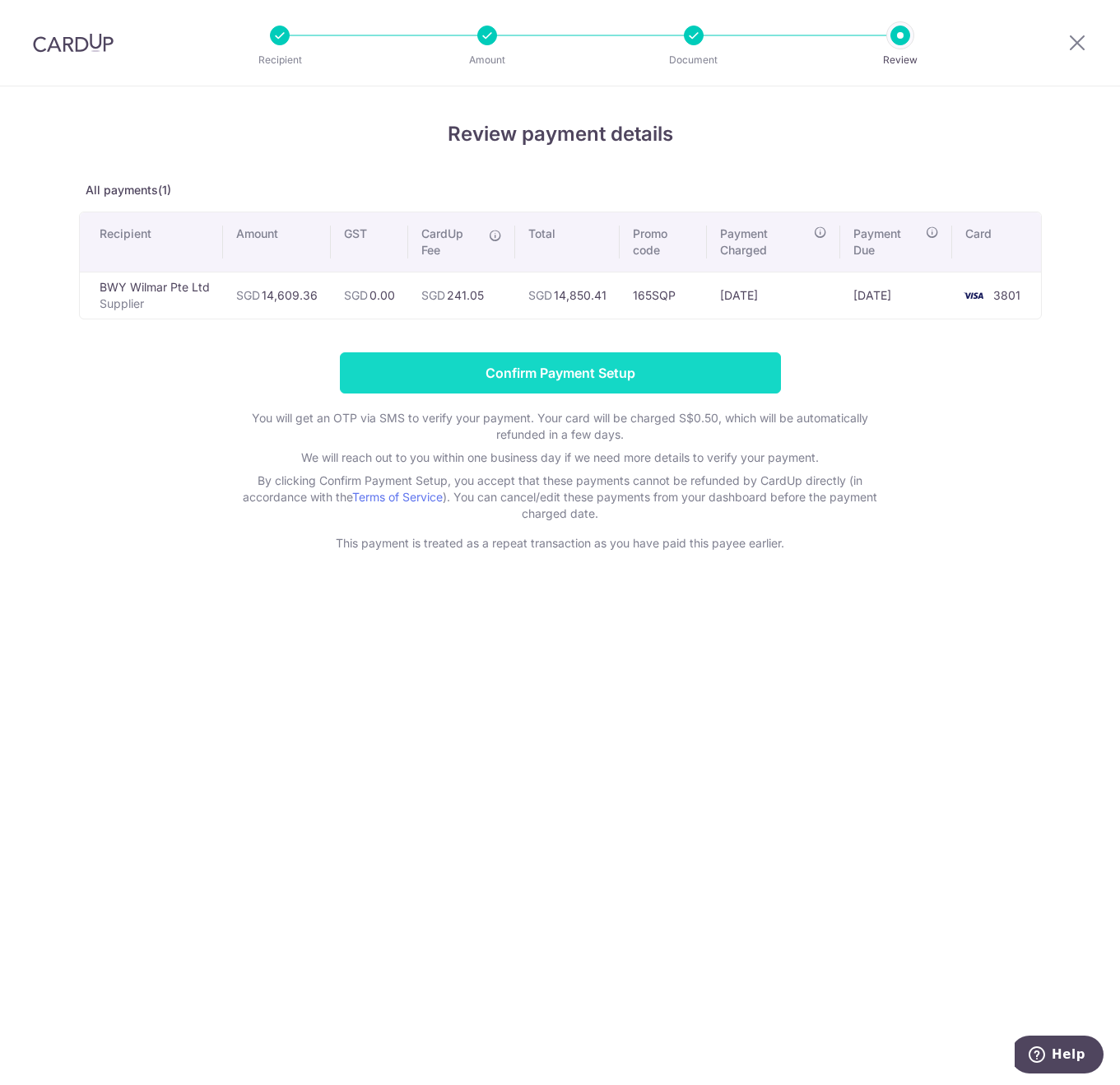
click at [505, 364] on input "Confirm Payment Setup" at bounding box center [560, 373] width 441 height 41
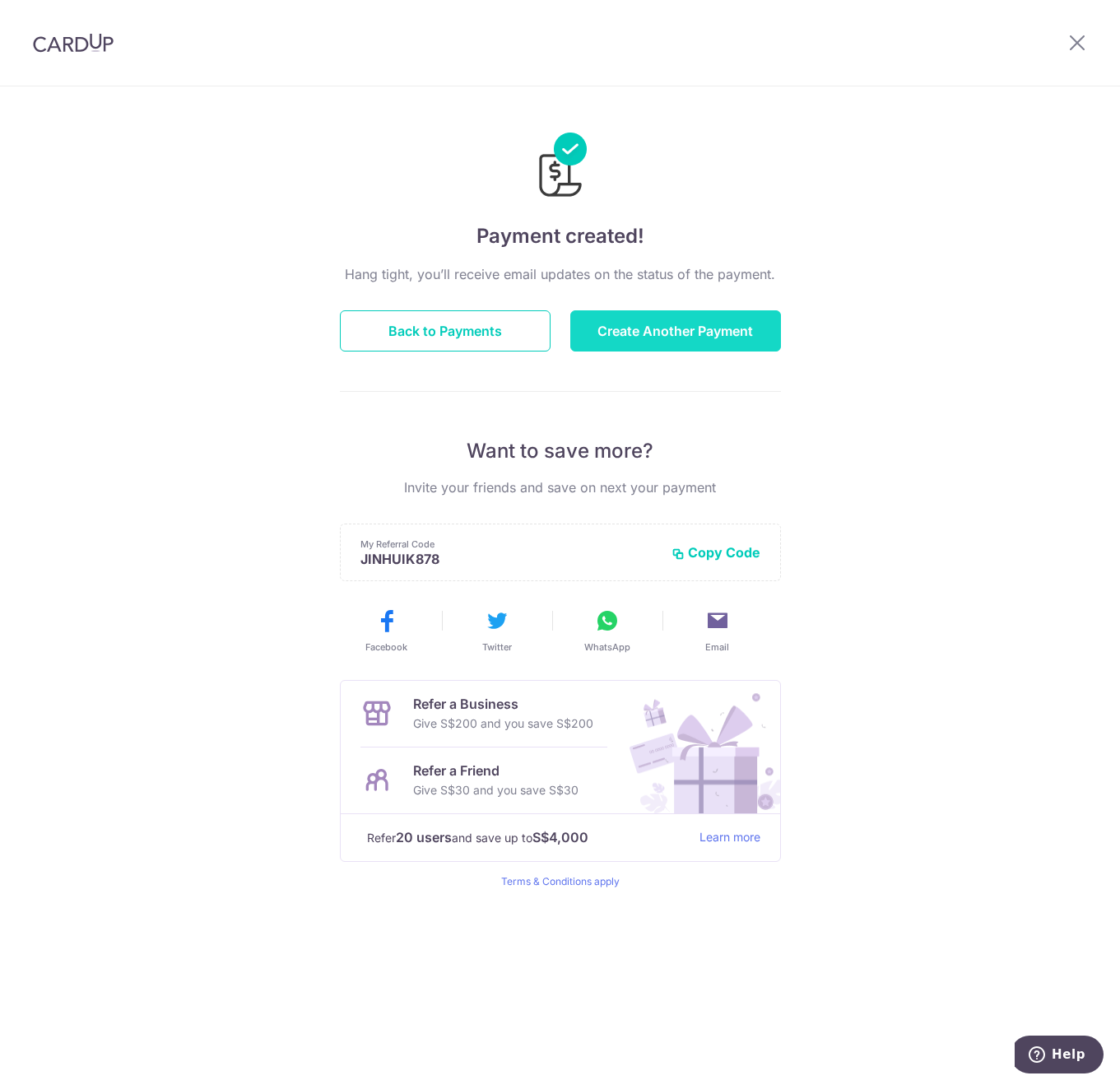
click at [648, 342] on button "Create Another Payment" at bounding box center [675, 331] width 211 height 41
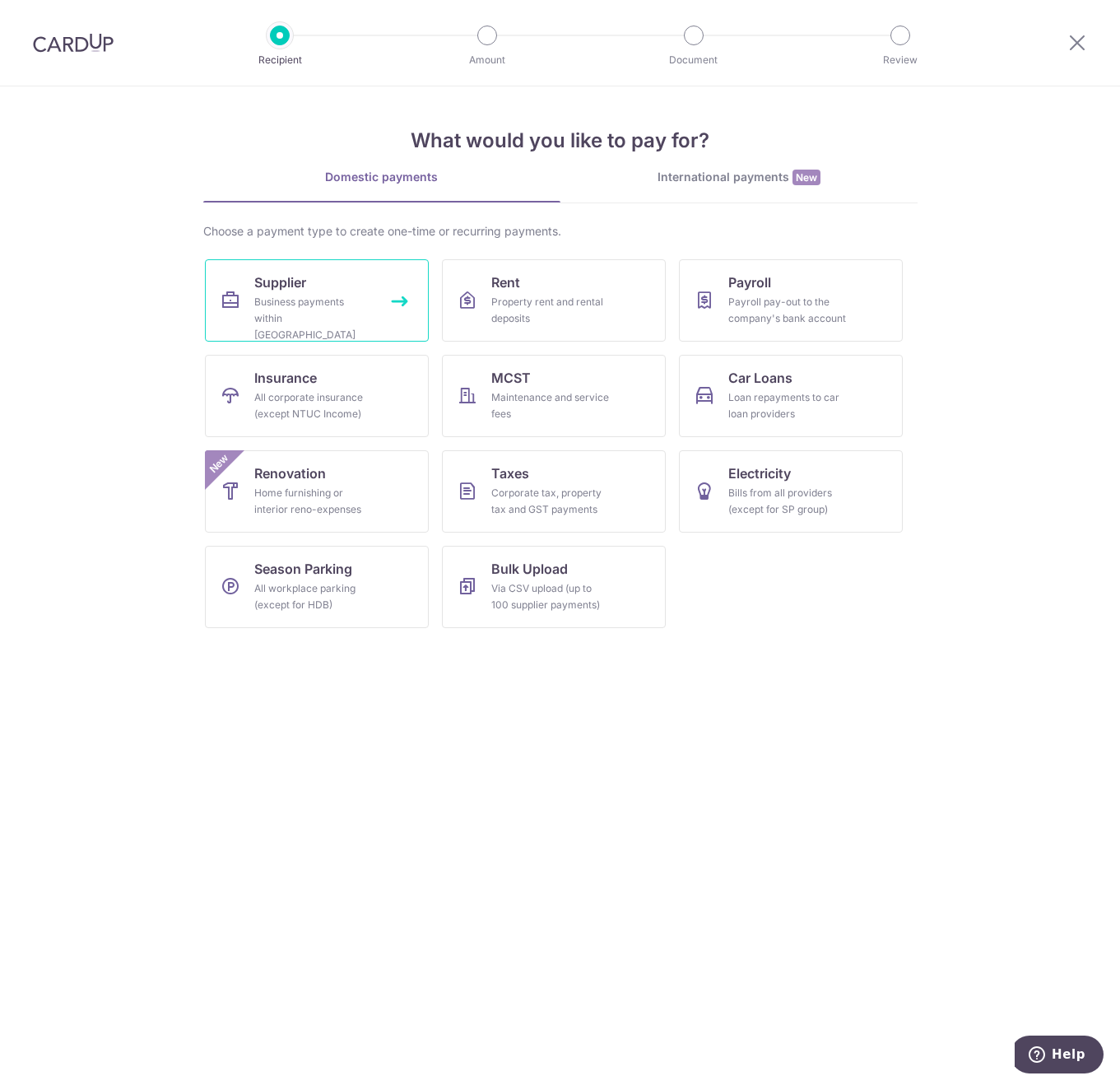
click at [342, 316] on div "Business payments within [GEOGRAPHIC_DATA]" at bounding box center [313, 318] width 119 height 50
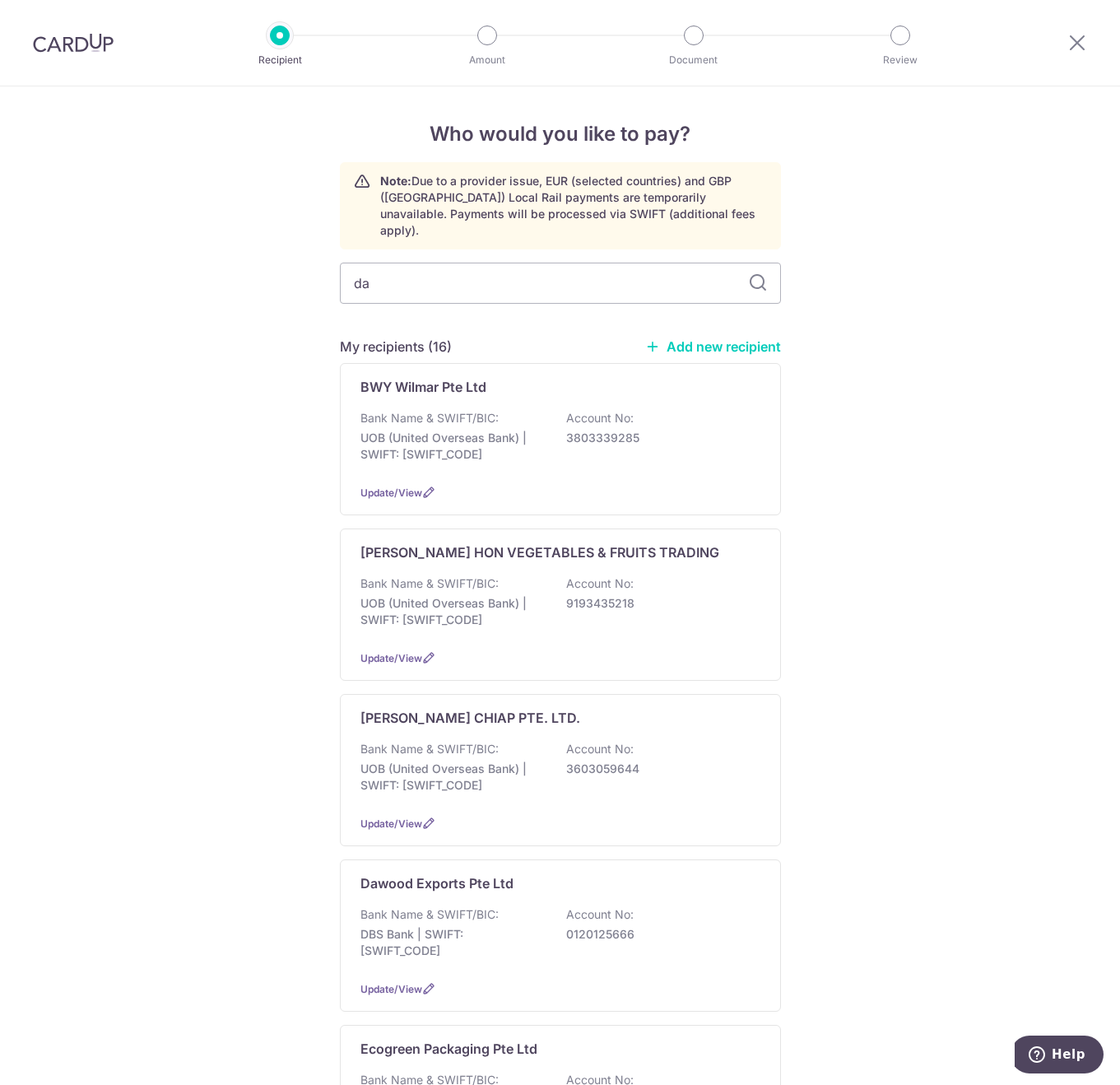
type input "daw"
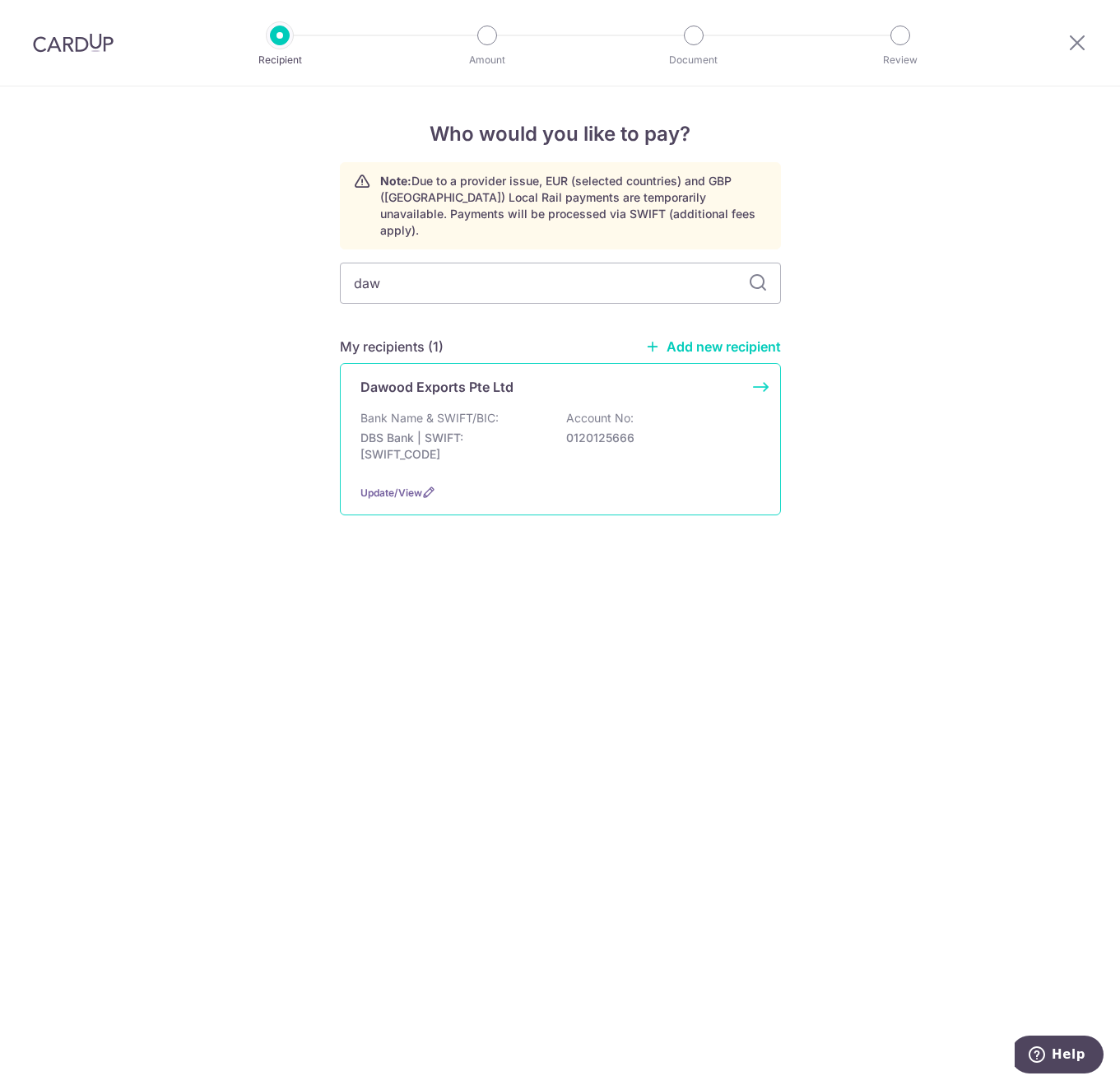
click at [465, 377] on p "Dawood Exports Pte Ltd" at bounding box center [436, 386] width 153 height 19
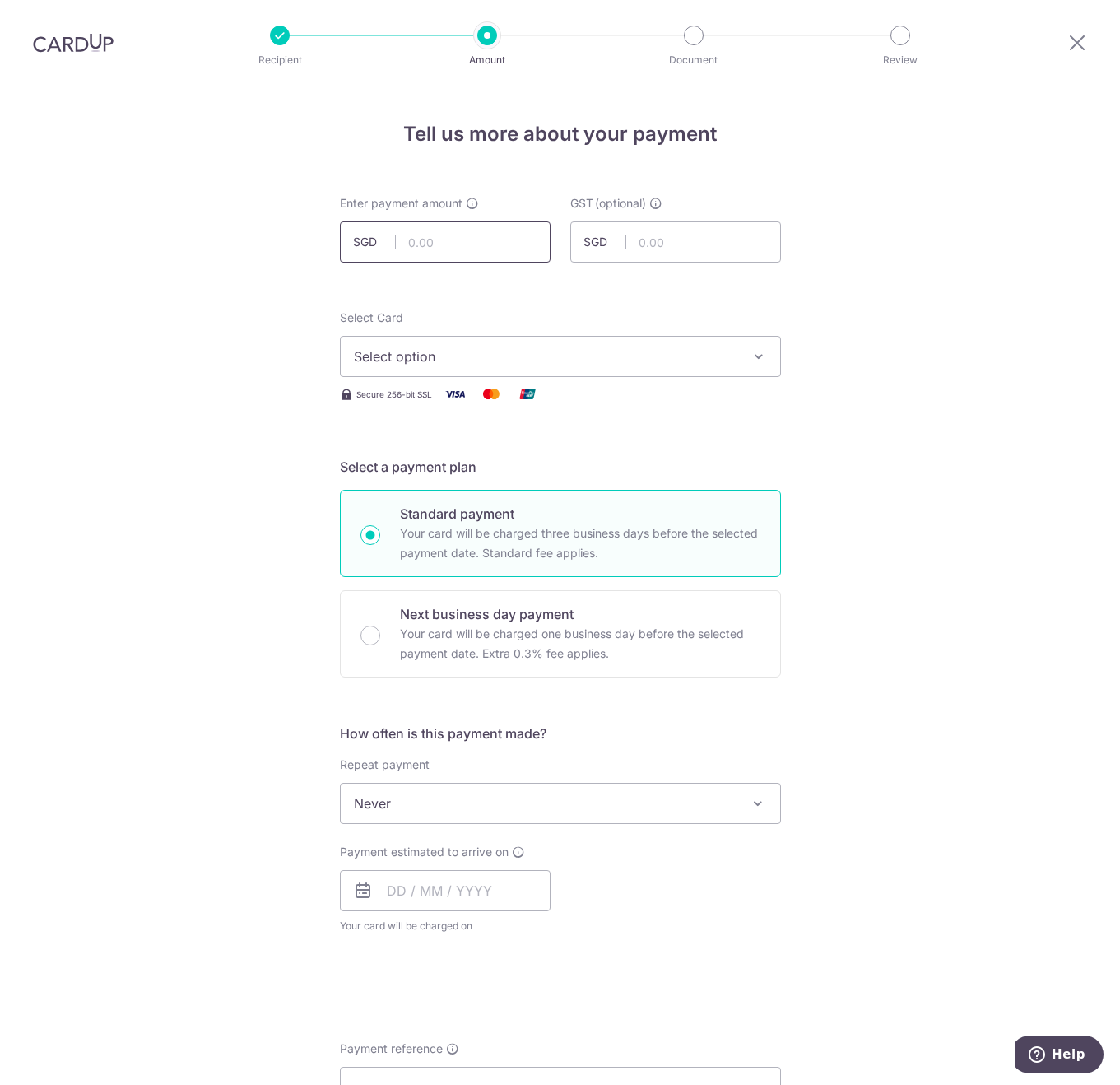
click at [436, 246] on input "text" at bounding box center [445, 242] width 211 height 41
type input "8,179.28"
click at [476, 354] on span "Select option" at bounding box center [546, 356] width 383 height 19
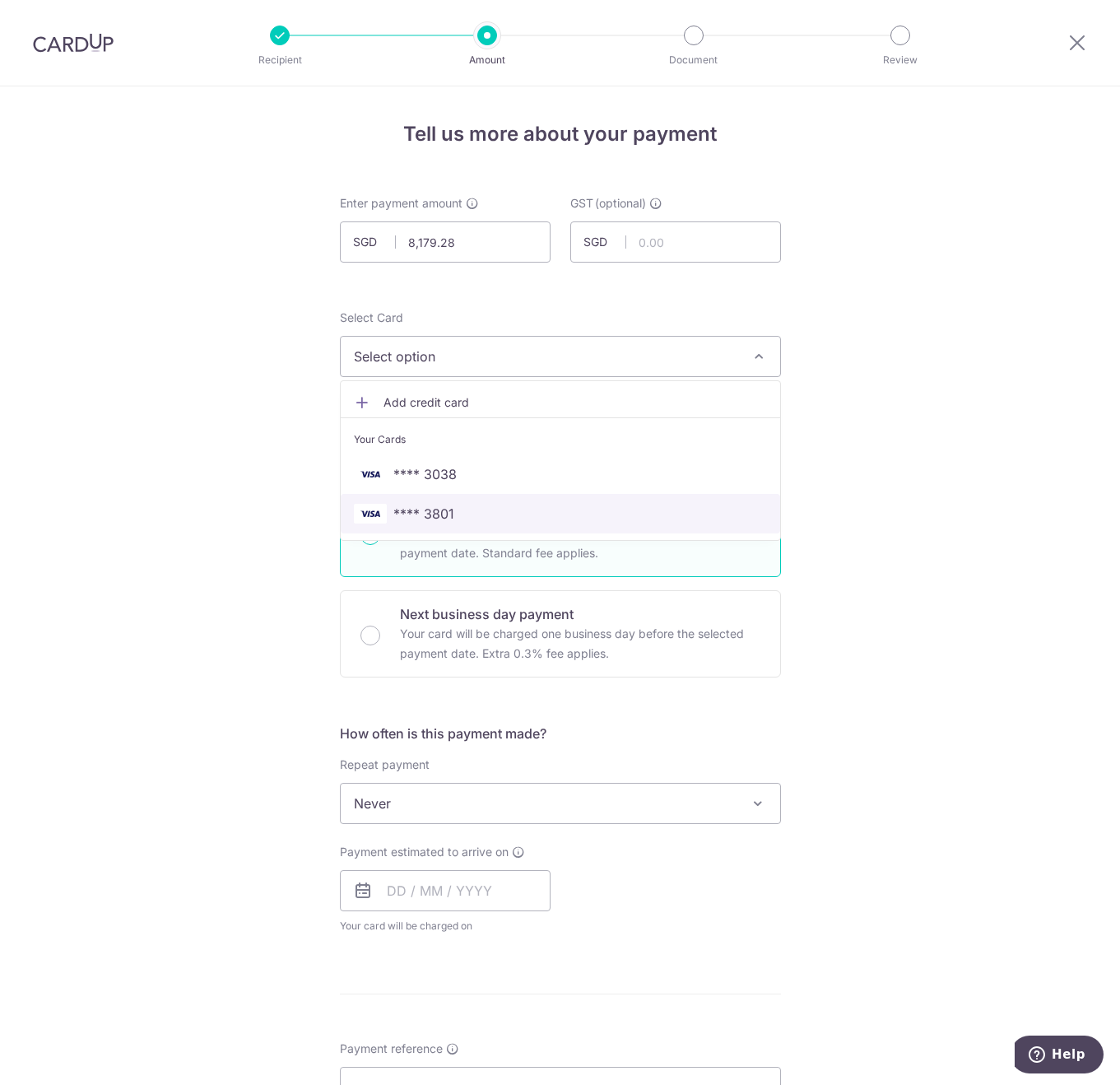
click at [467, 514] on span "**** 3801" at bounding box center [560, 514] width 414 height 19
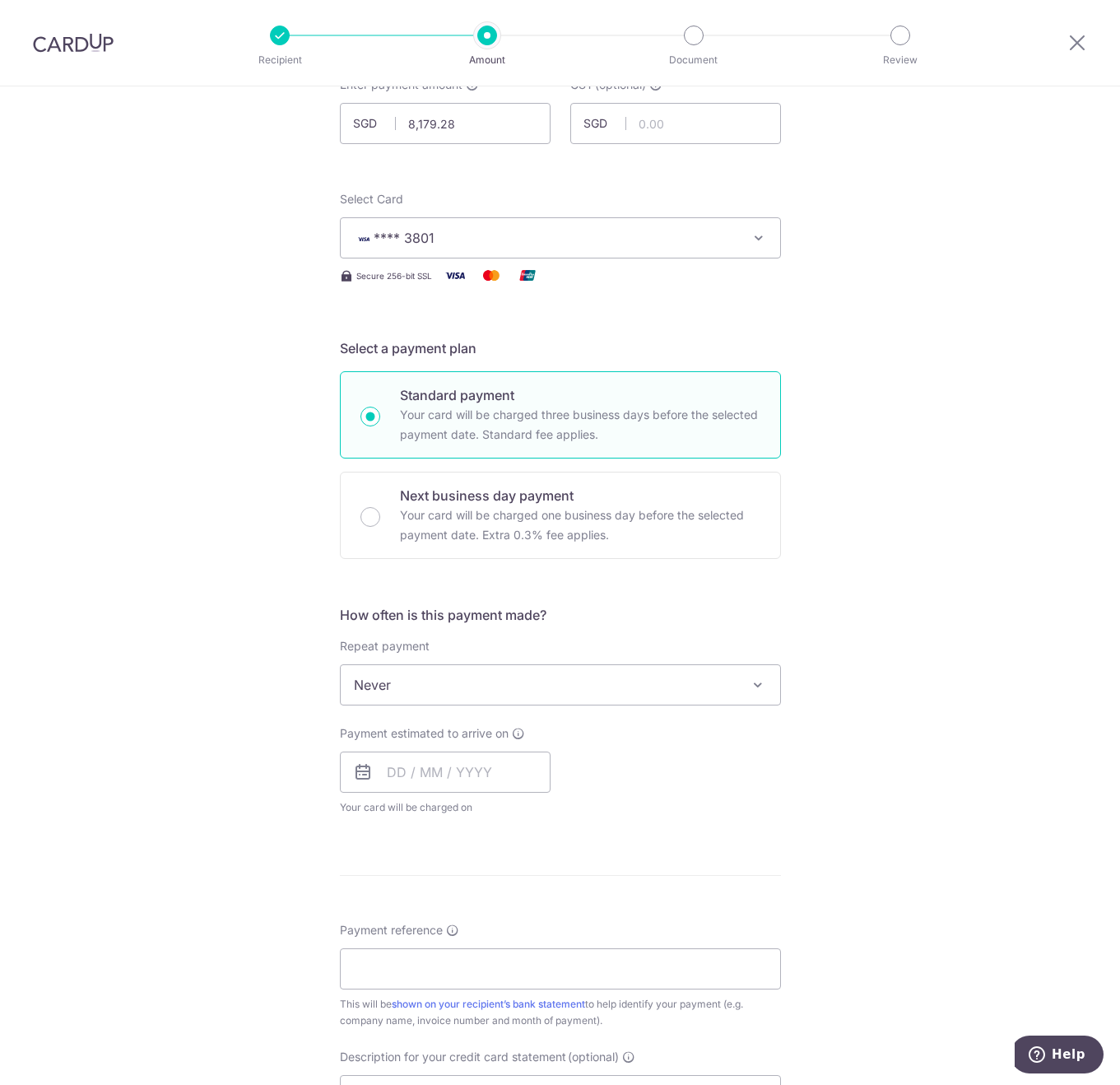
scroll to position [247, 0]
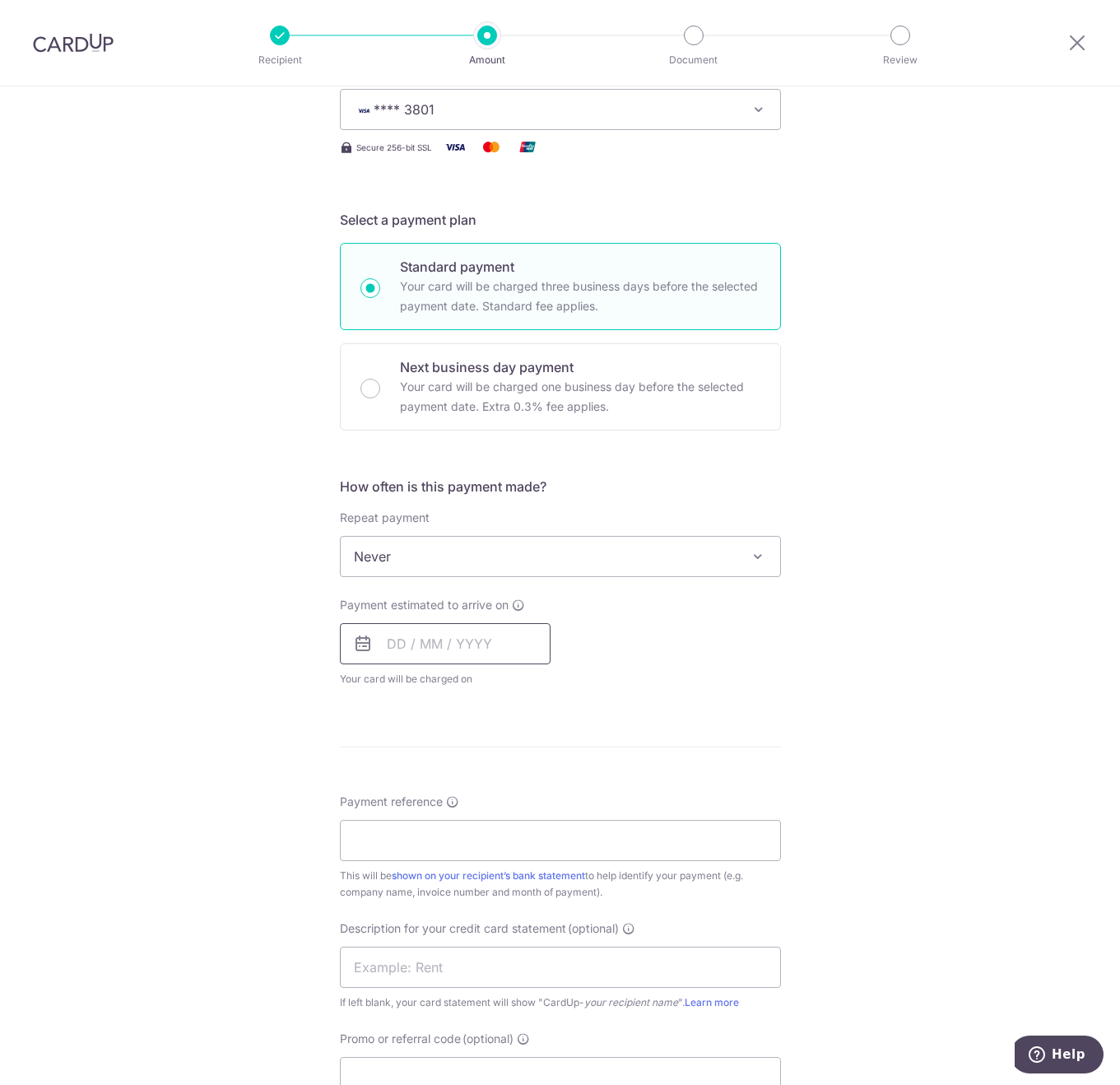
click at [440, 649] on input "text" at bounding box center [445, 643] width 211 height 41
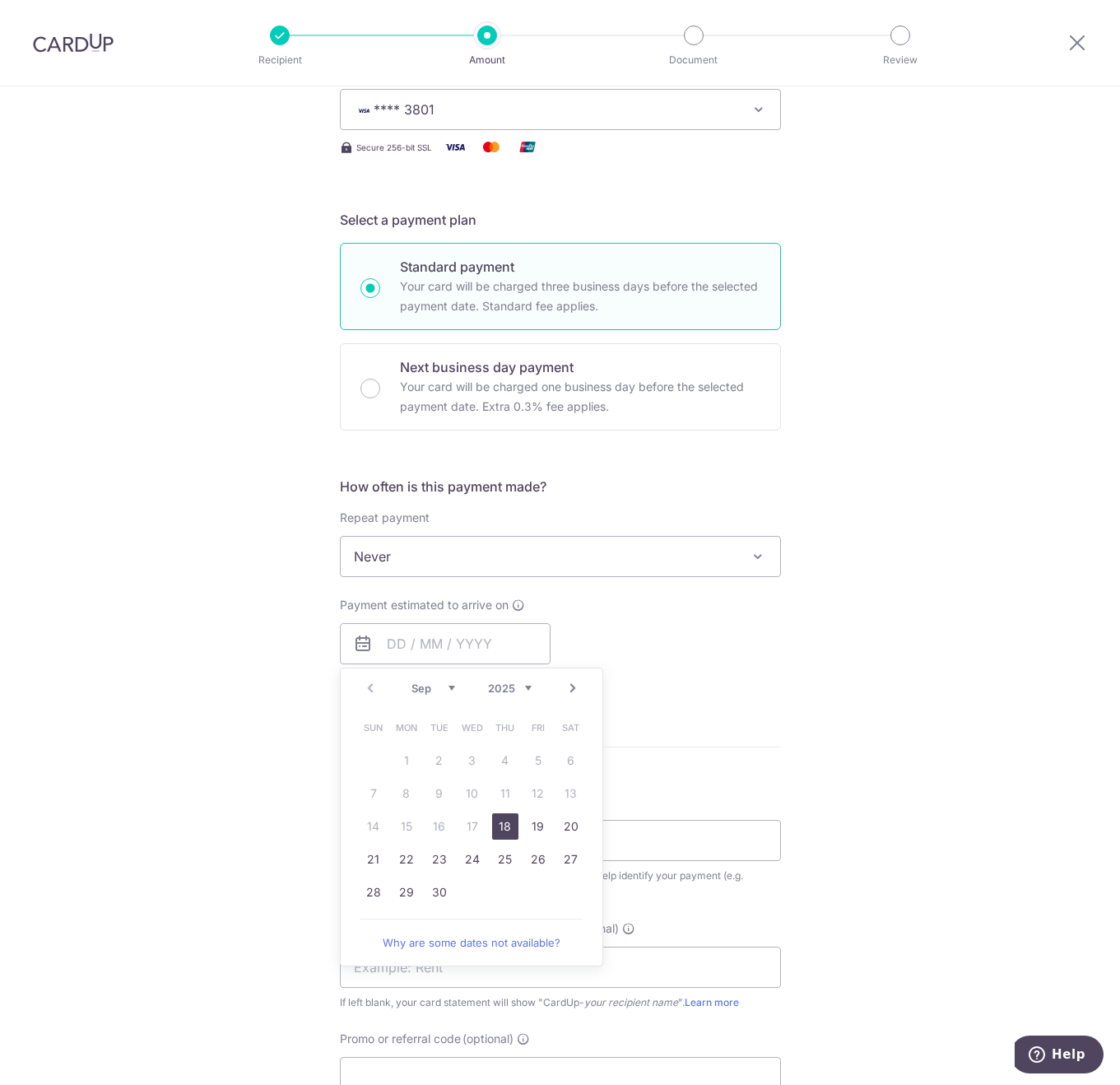
click at [499, 830] on link "18" at bounding box center [505, 826] width 26 height 26
type input "18/09/2025"
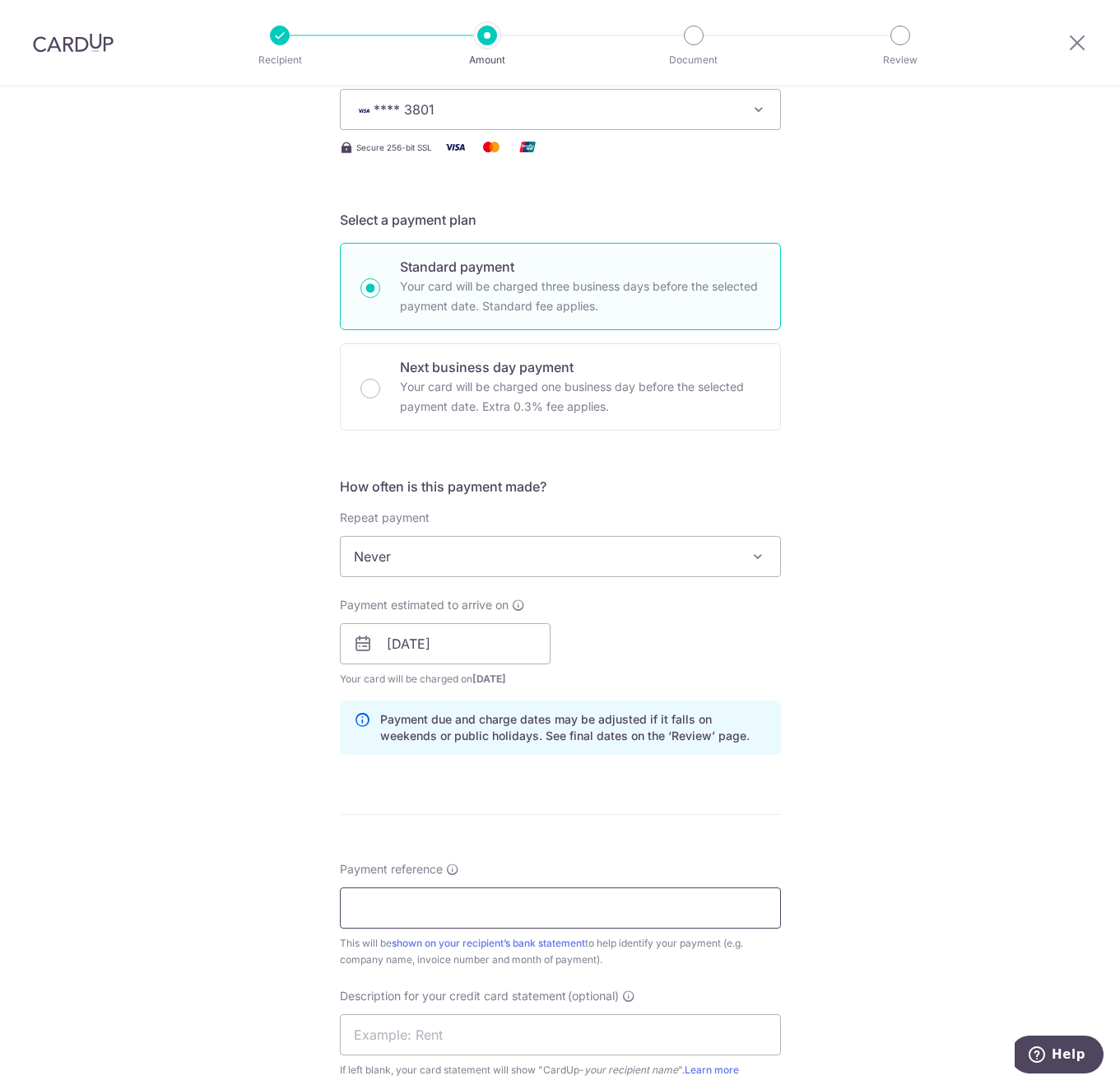
click at [442, 893] on input "Payment reference" at bounding box center [560, 908] width 441 height 41
paste input "Pasta Express August SOA"
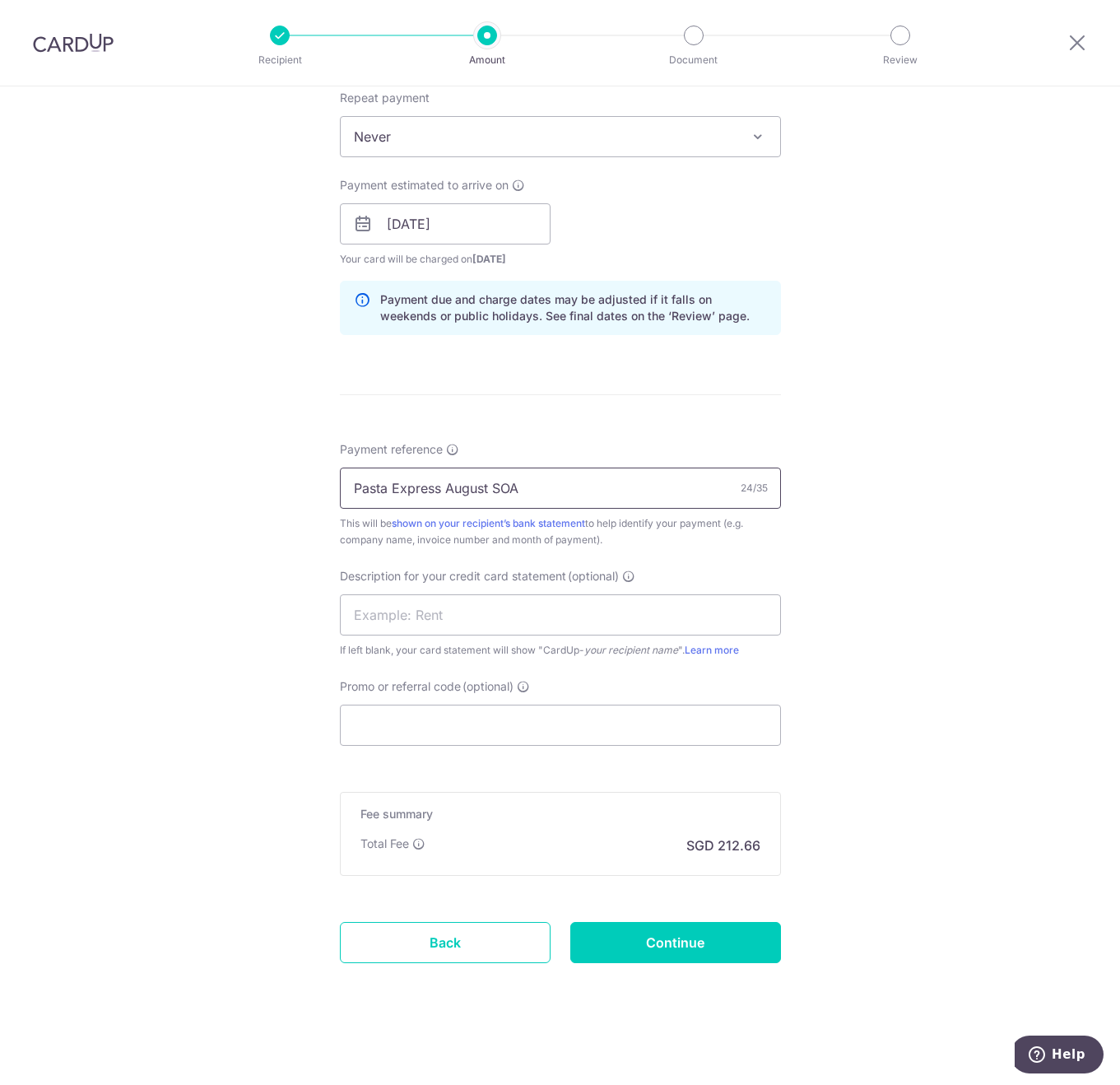
scroll to position [669, 0]
type input "Pasta Express August SOA"
click at [397, 744] on form "Enter payment amount SGD 8,179.28 8179.28 GST (optional) SGD Select Card **** 3…" at bounding box center [560, 267] width 441 height 1480
click at [396, 741] on input "Promo or referral code (optional)" at bounding box center [560, 723] width 441 height 41
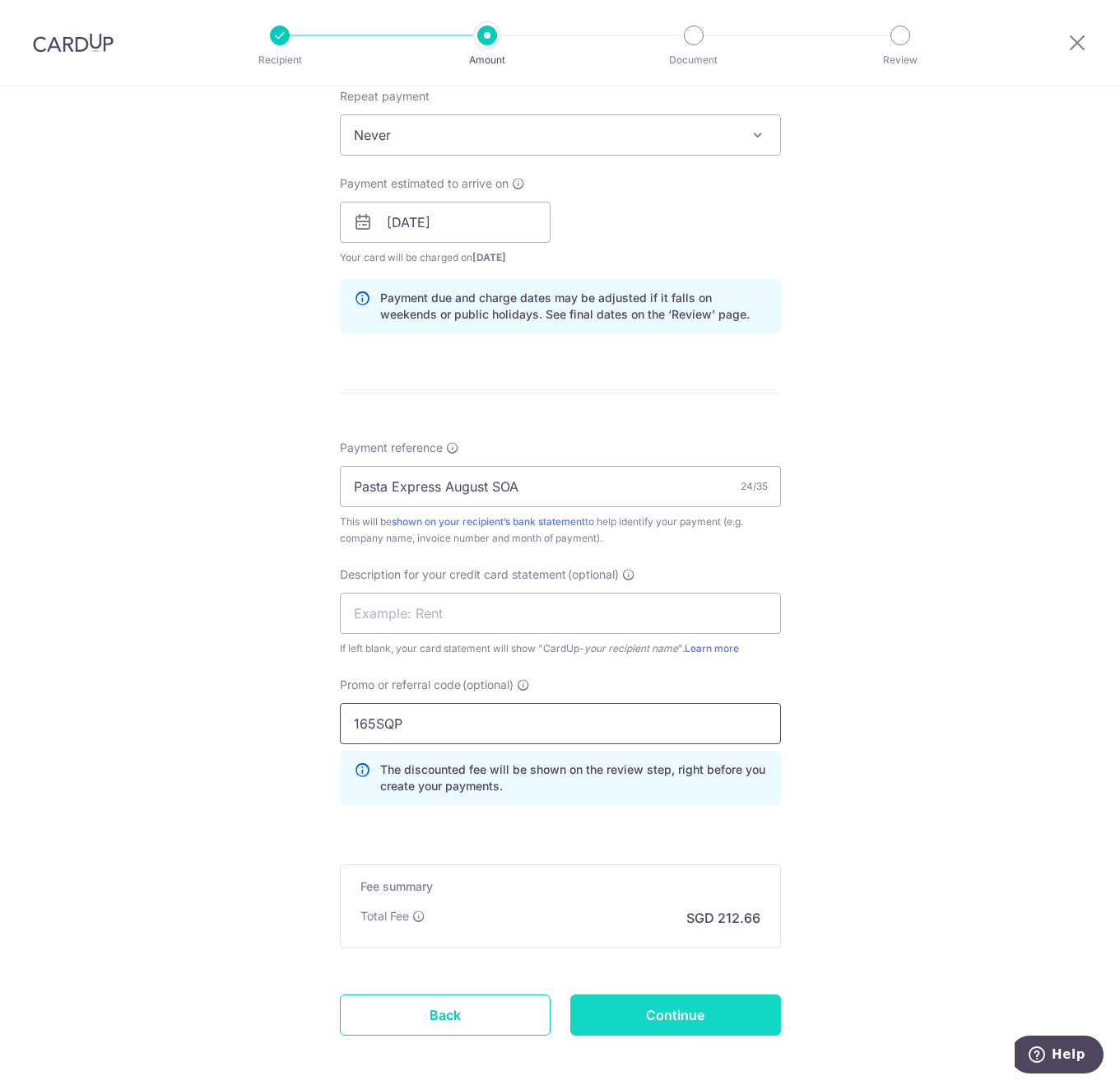
type input "165SQP"
click at [624, 1016] on input "Continue" at bounding box center [675, 1015] width 211 height 41
type input "Create Schedule"
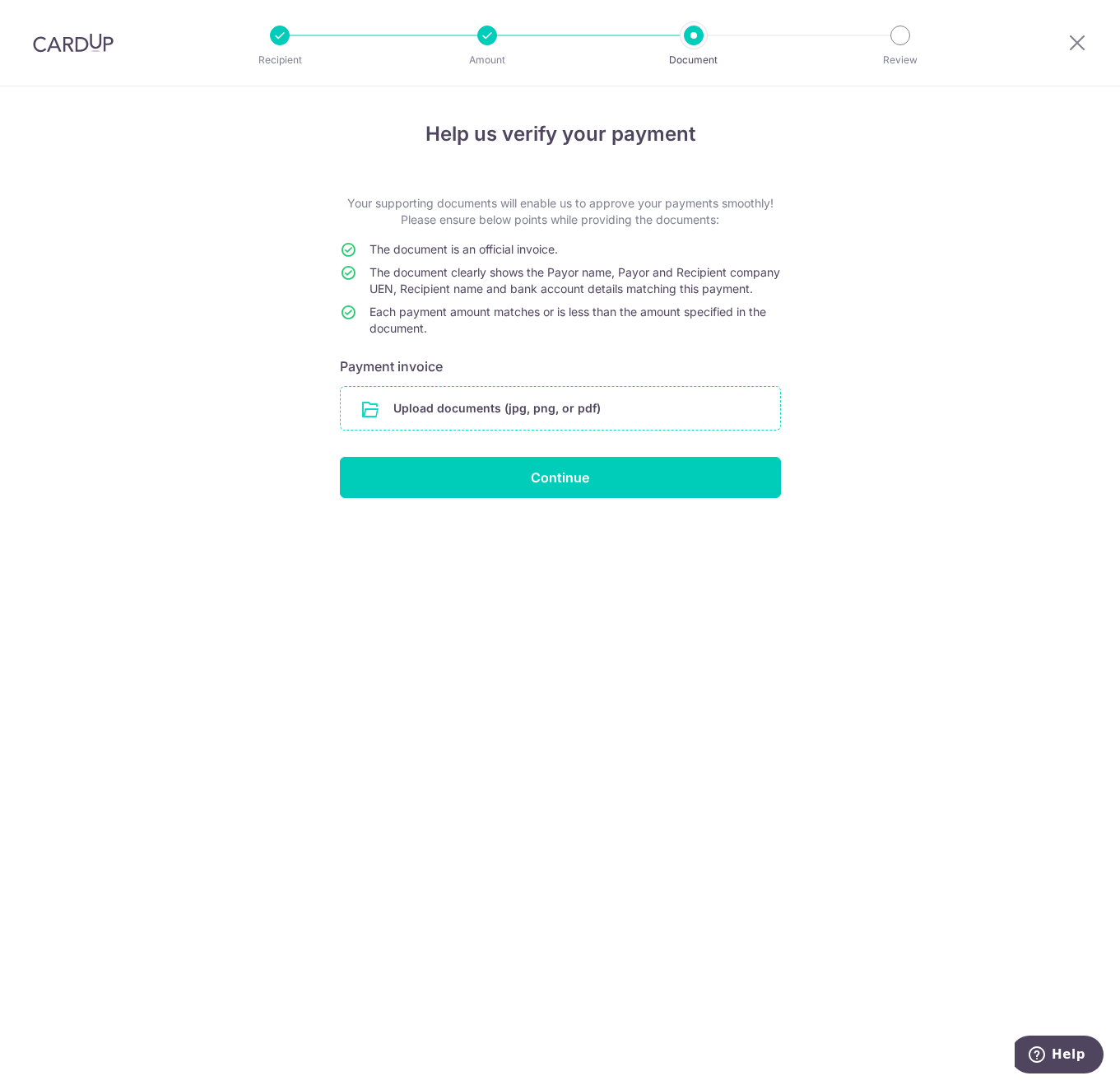
click at [462, 417] on input "file" at bounding box center [560, 408] width 440 height 43
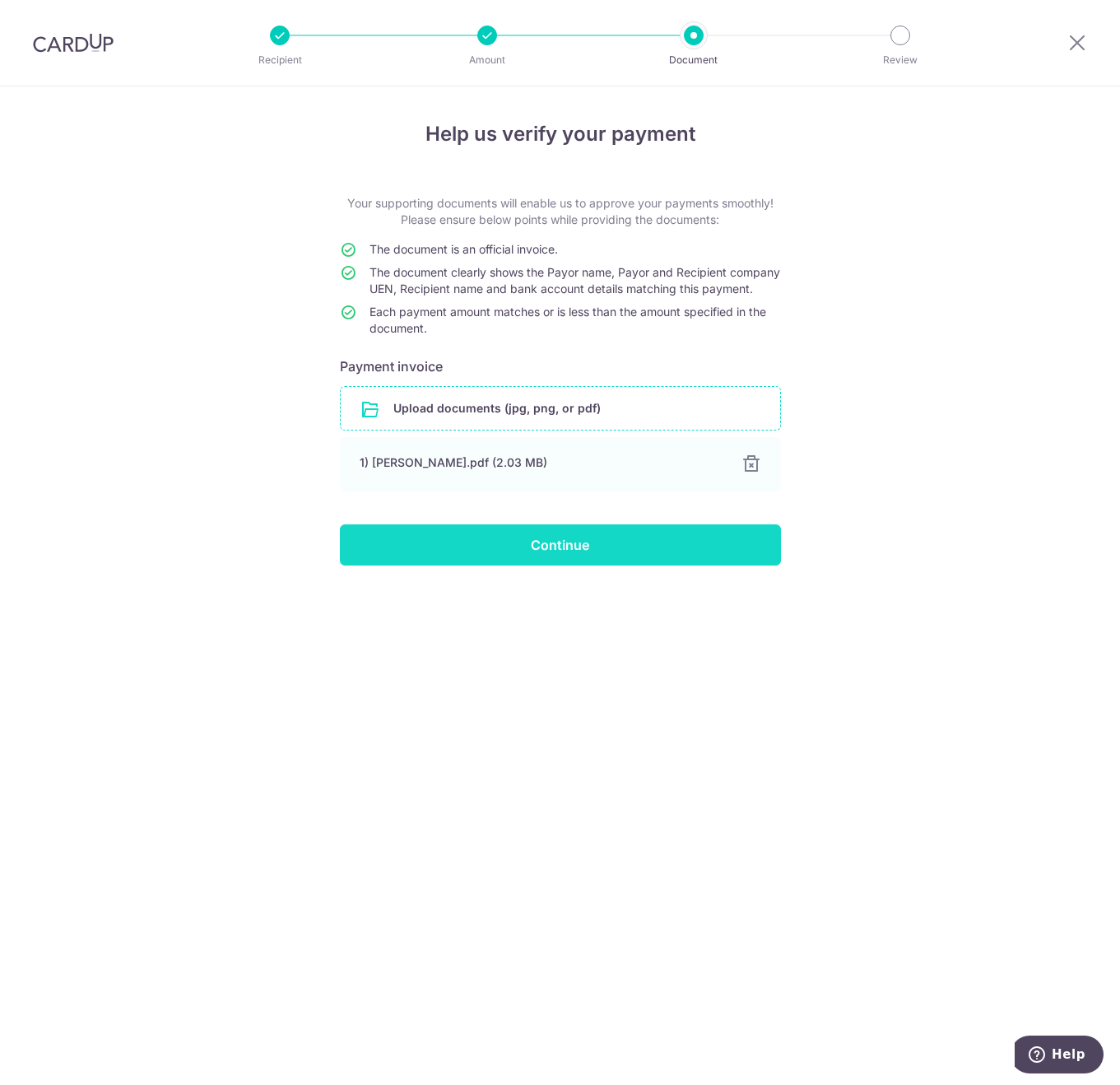
click at [488, 565] on input "Continue" at bounding box center [560, 545] width 441 height 41
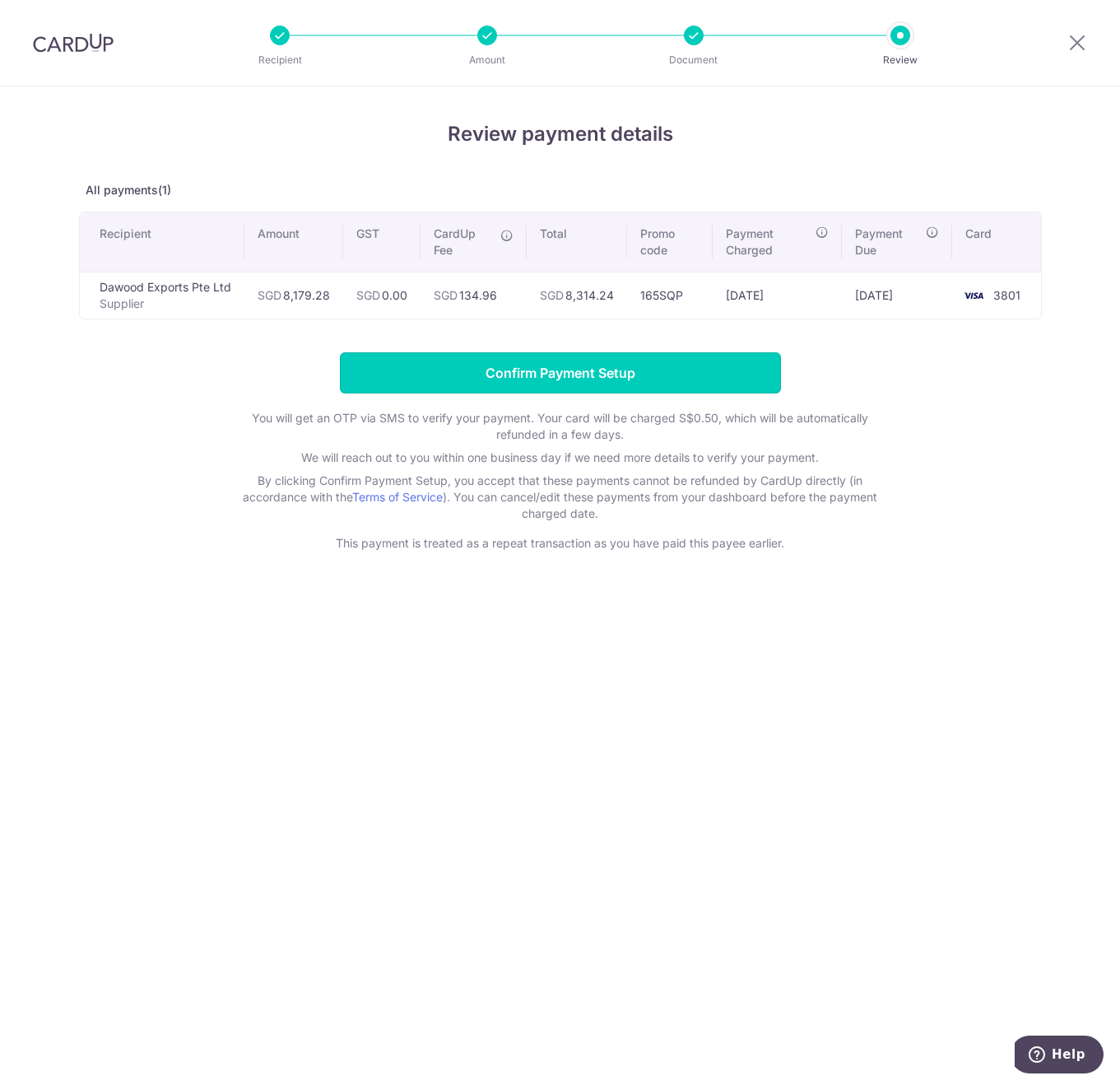
click at [562, 366] on input "Confirm Payment Setup" at bounding box center [560, 373] width 441 height 41
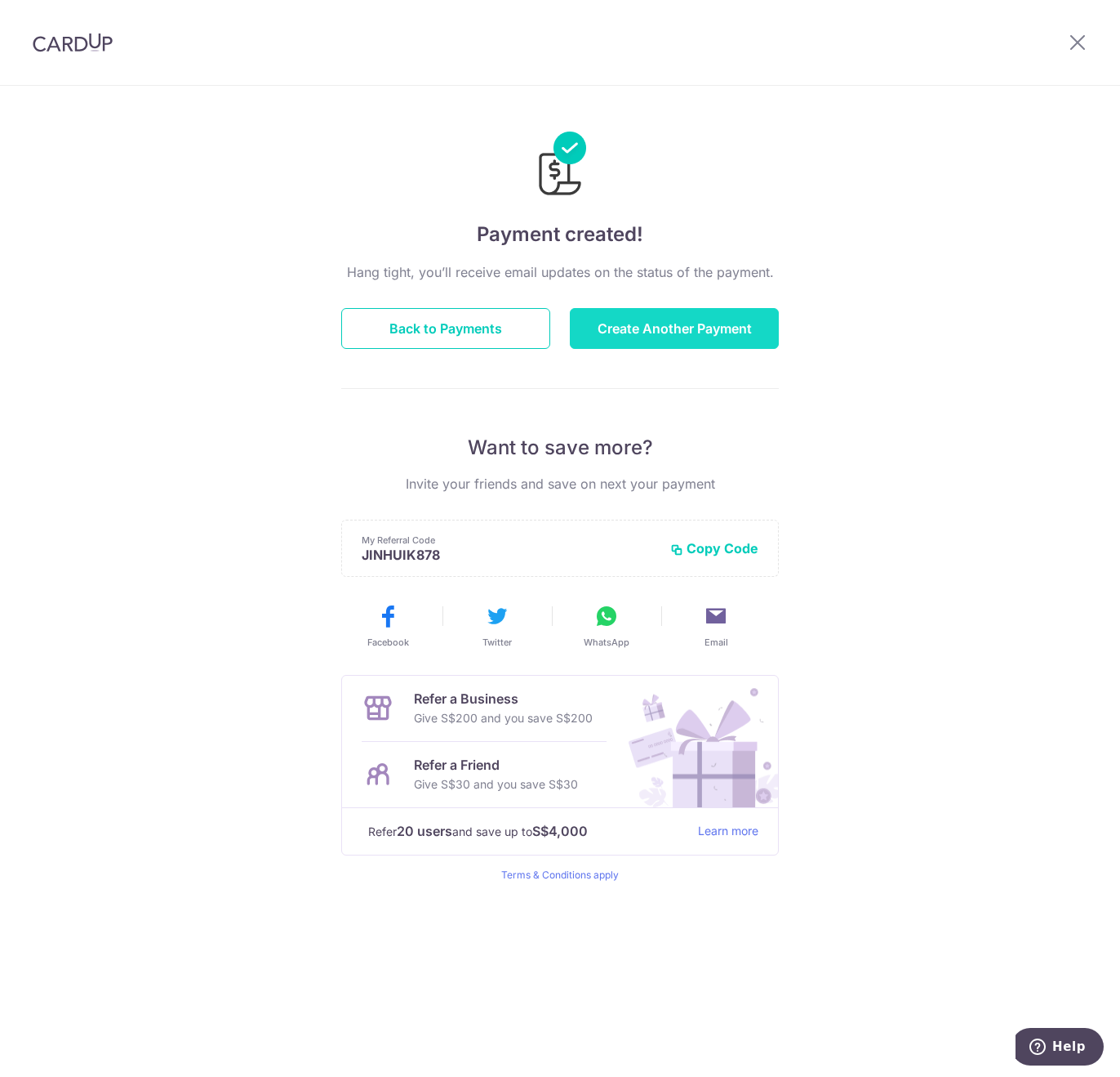
click at [646, 317] on button "Create Another Payment" at bounding box center [674, 328] width 210 height 41
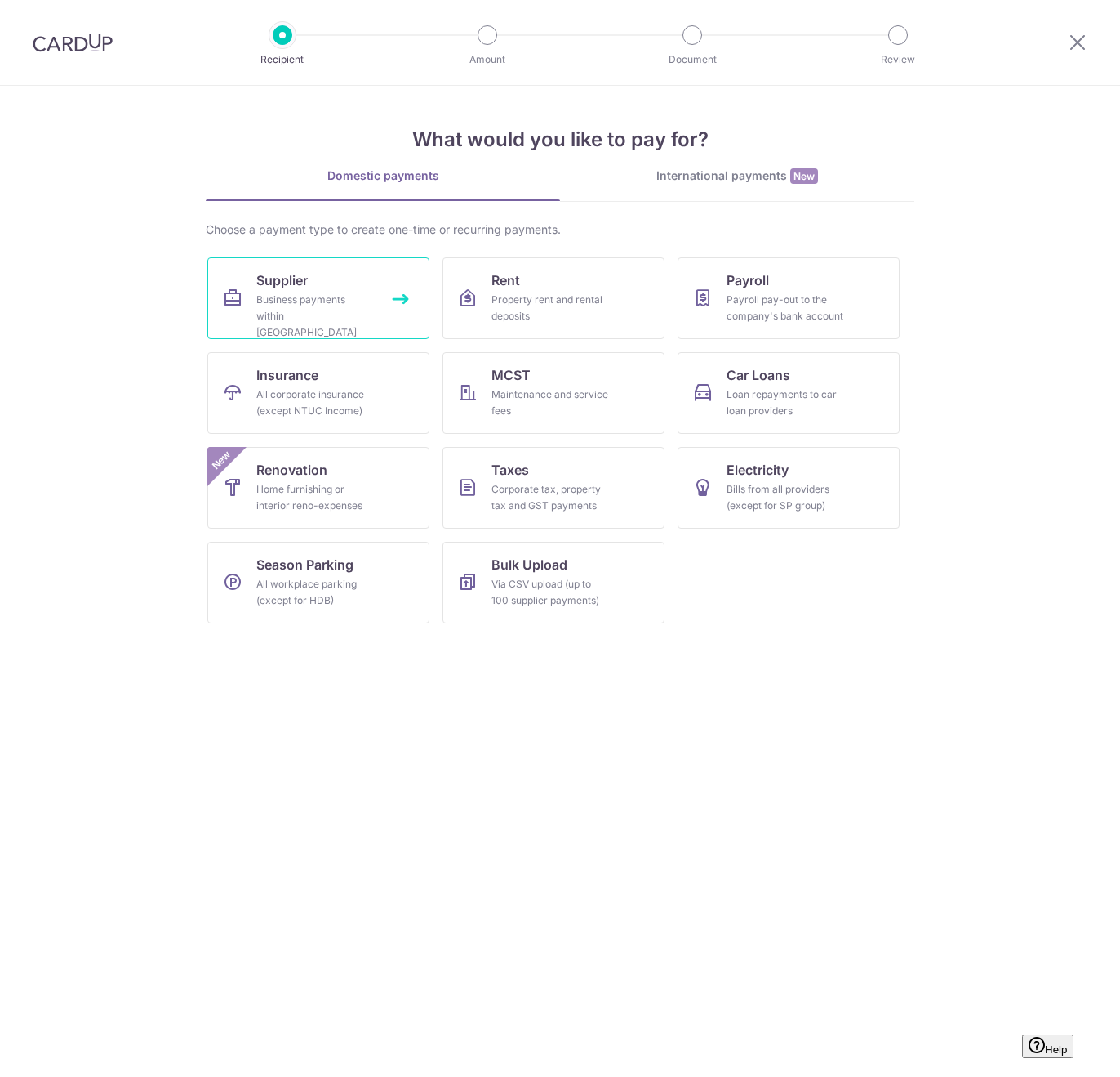
click at [277, 326] on link "Supplier Business payments within [GEOGRAPHIC_DATA]" at bounding box center [319, 298] width 222 height 82
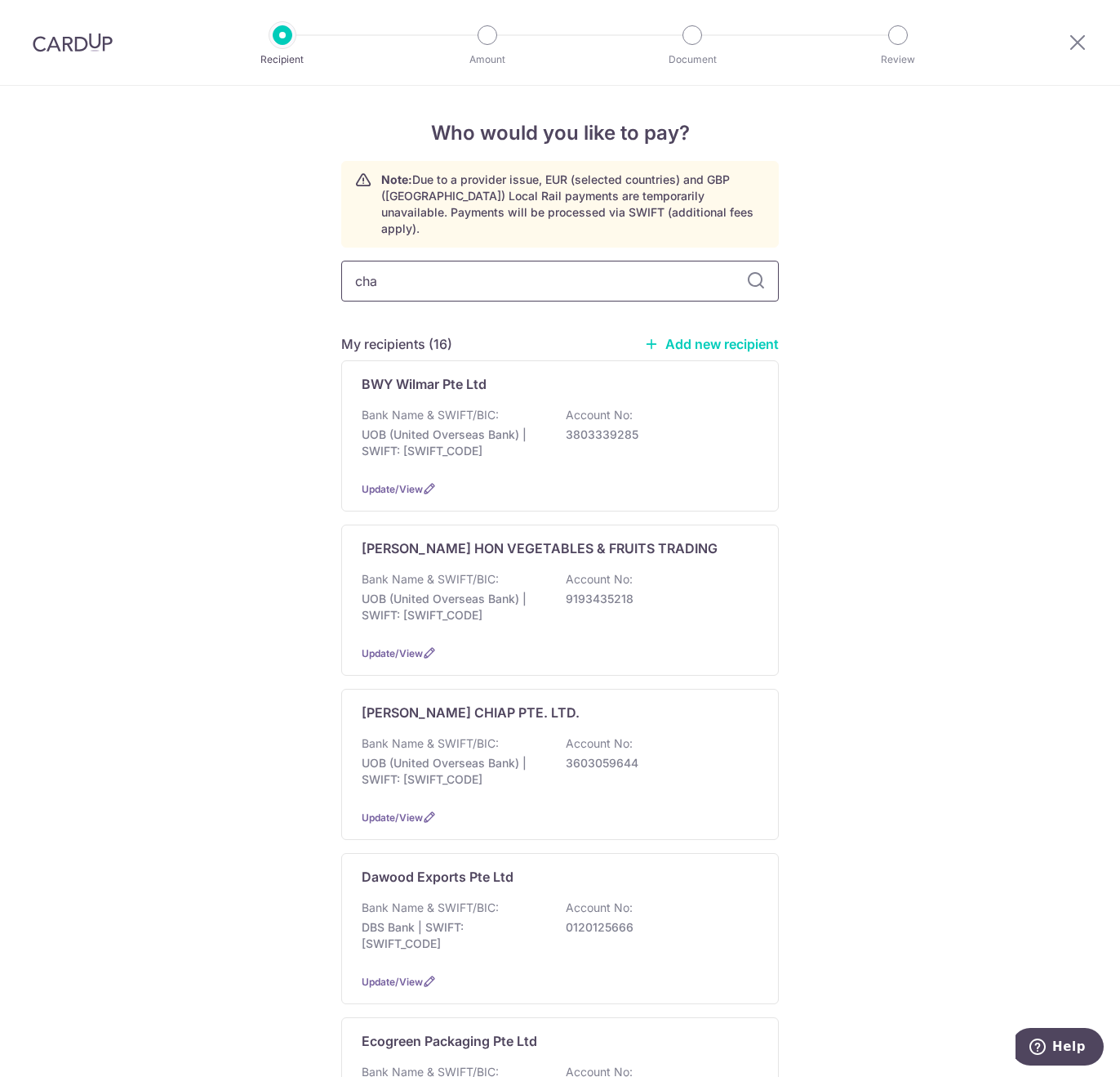
type input "chan"
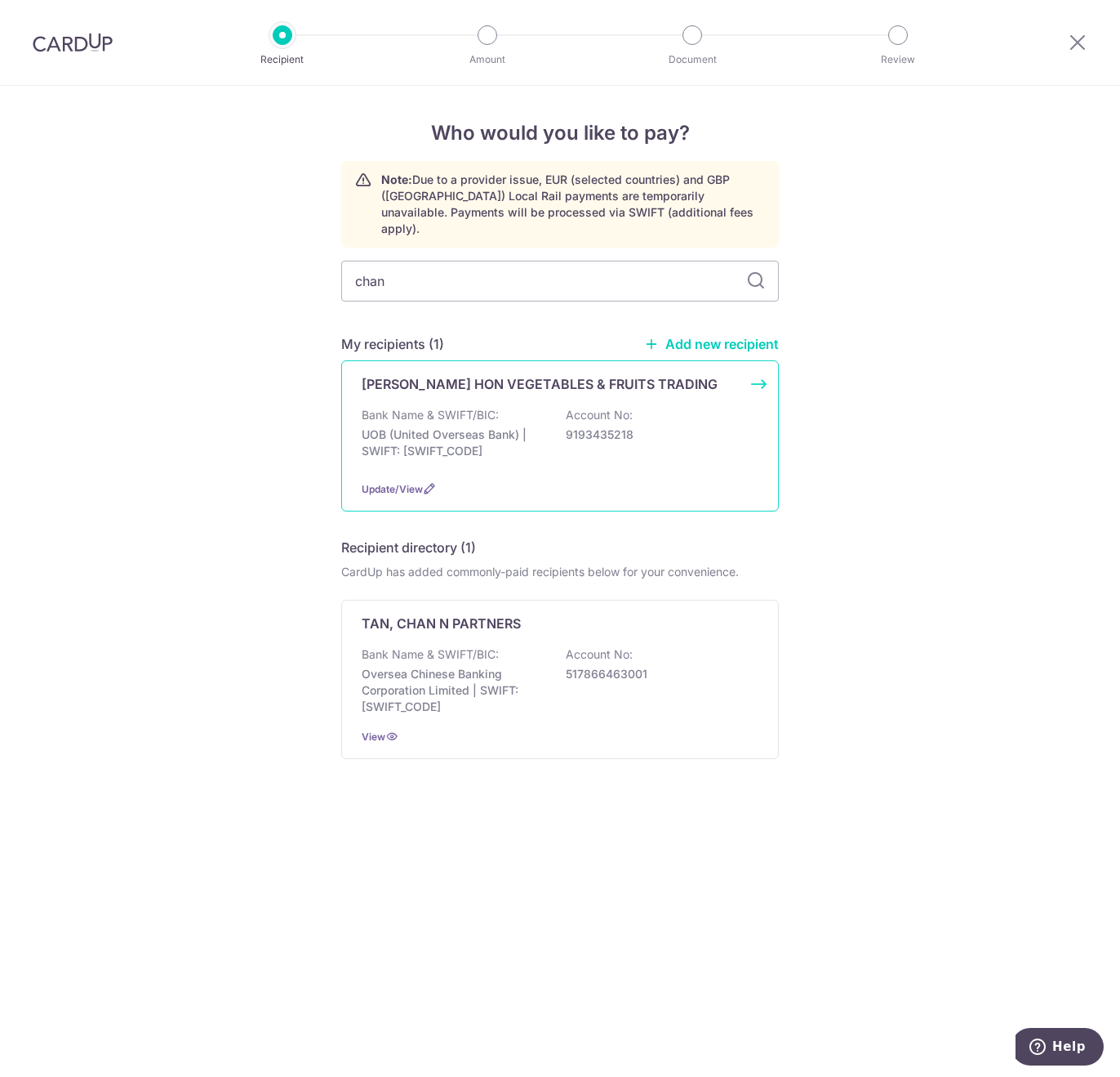
click at [481, 383] on div "CHAN KOK HON VEGETABLES & FRUITS TRADING Bank Name & SWIFT/BIC: UOB (United Ove…" at bounding box center [560, 436] width 437 height 151
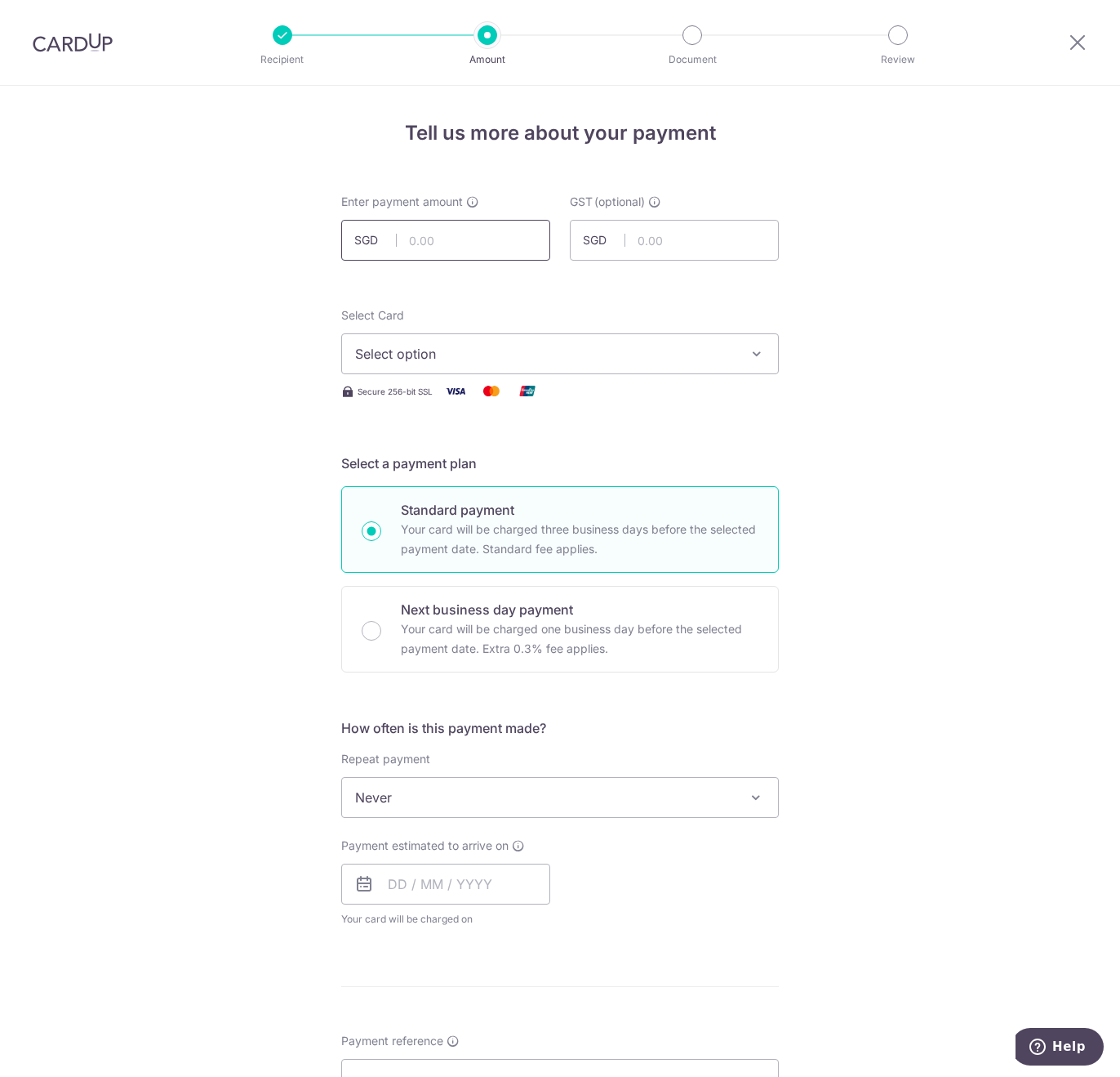
click at [427, 230] on input "text" at bounding box center [446, 241] width 210 height 41
type input "7,291.12"
click at [420, 374] on div "Select Card Select option Add credit card Your Cards **** 3038 **** 3801 Secure…" at bounding box center [560, 354] width 437 height 94
click at [467, 358] on span "Select option" at bounding box center [546, 354] width 380 height 19
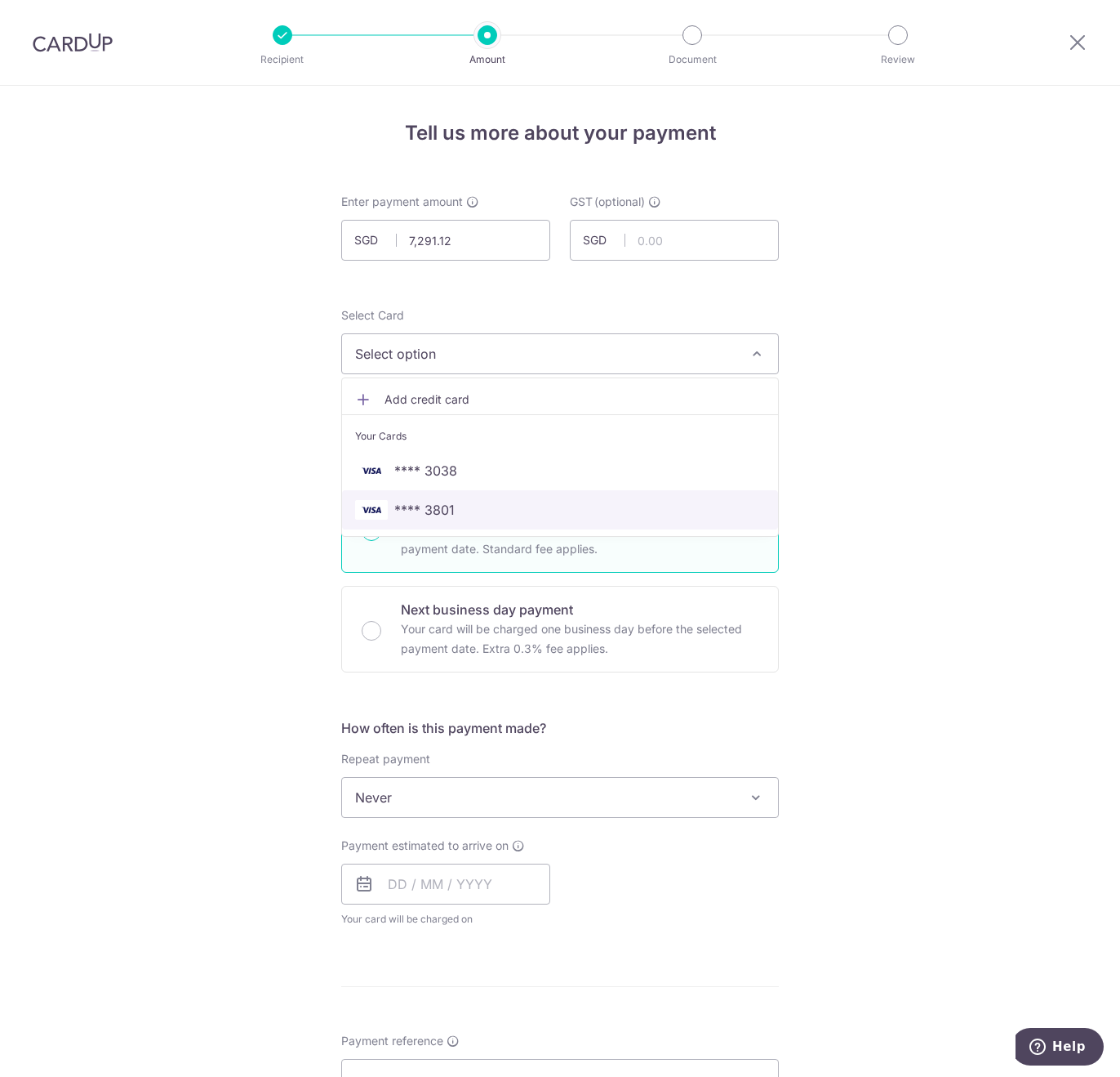
click at [475, 507] on span "**** 3801" at bounding box center [560, 510] width 410 height 19
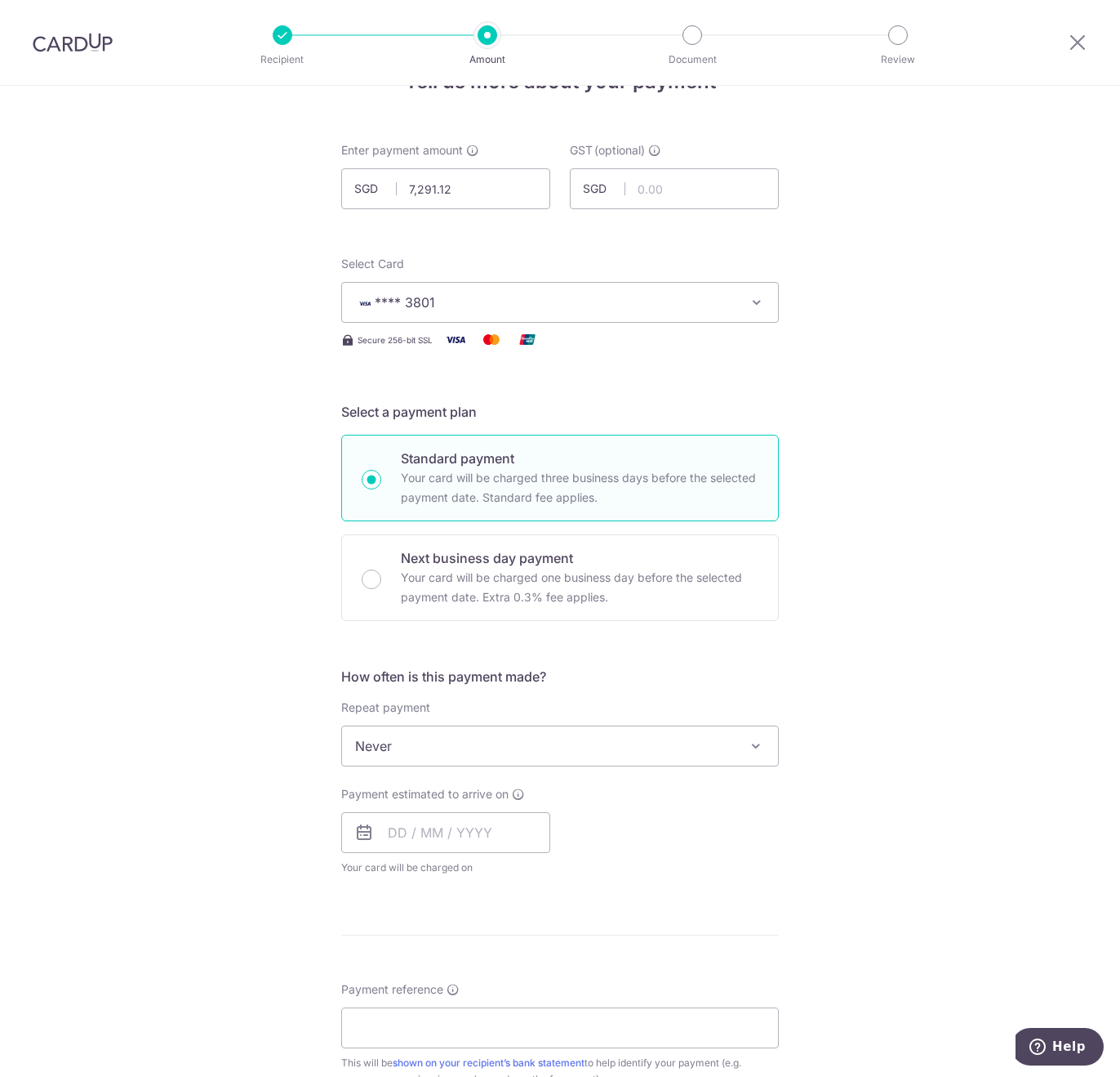
scroll to position [245, 0]
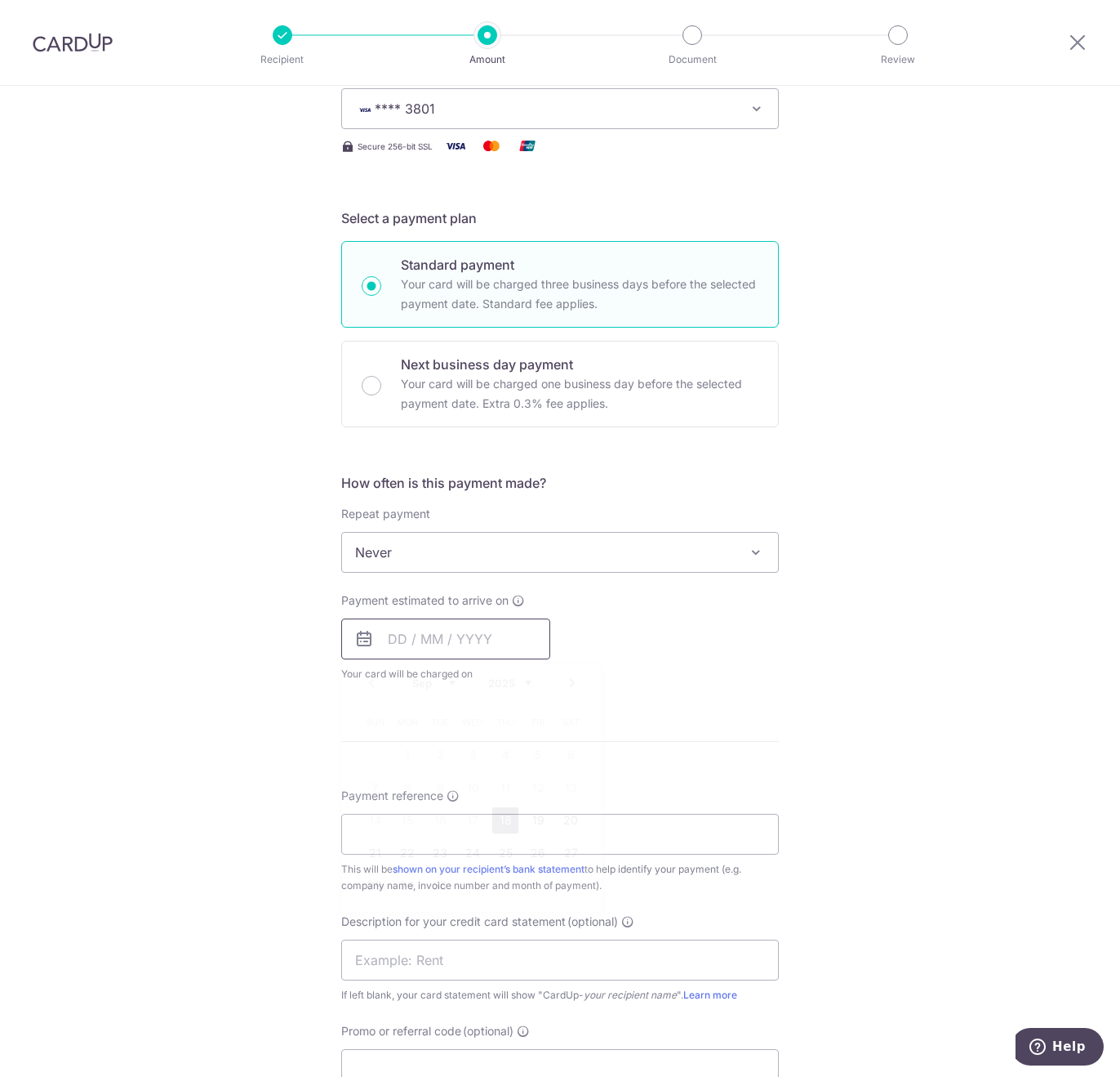
click at [421, 633] on input "text" at bounding box center [446, 638] width 210 height 41
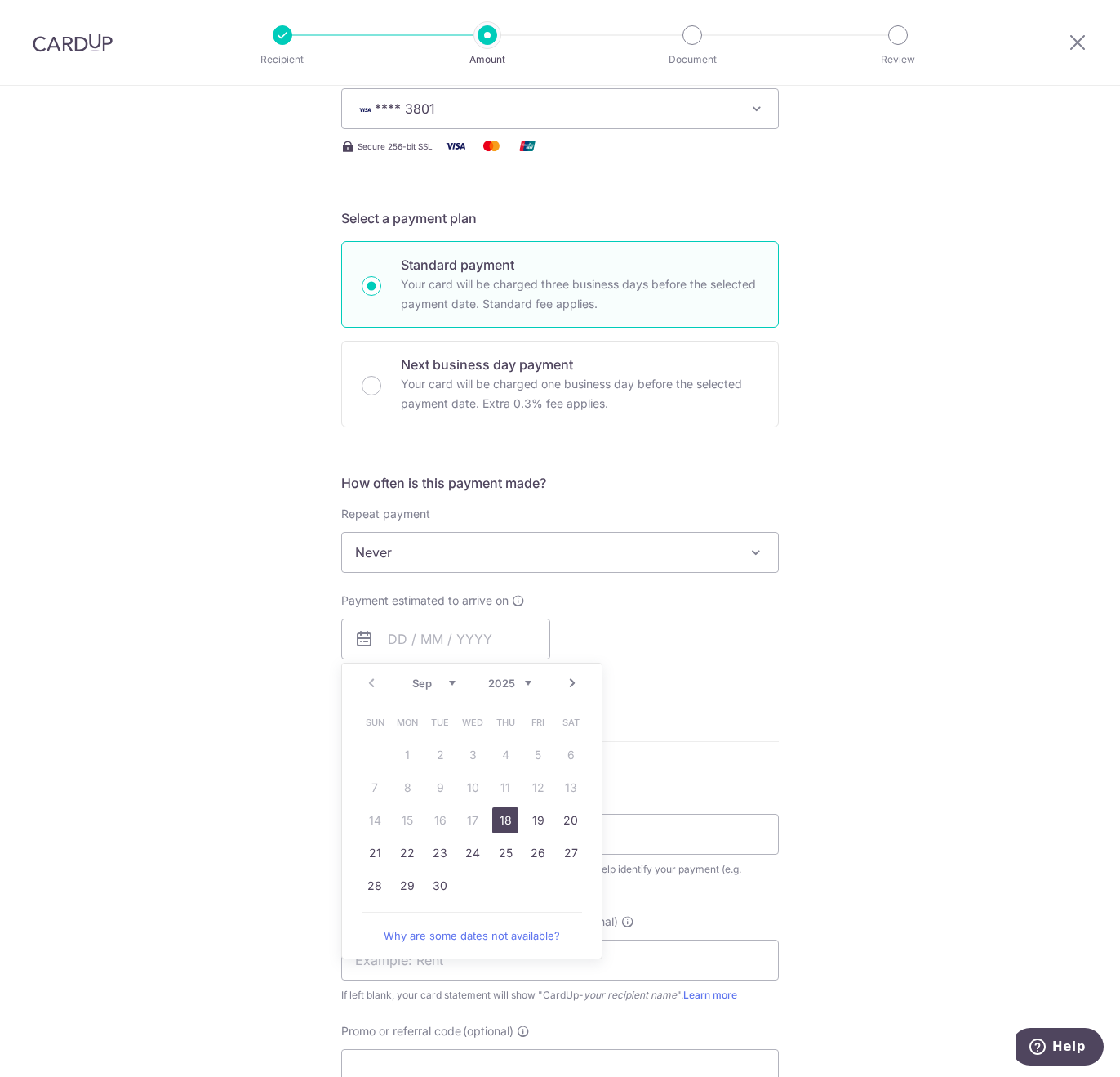
click at [498, 825] on link "18" at bounding box center [505, 820] width 26 height 26
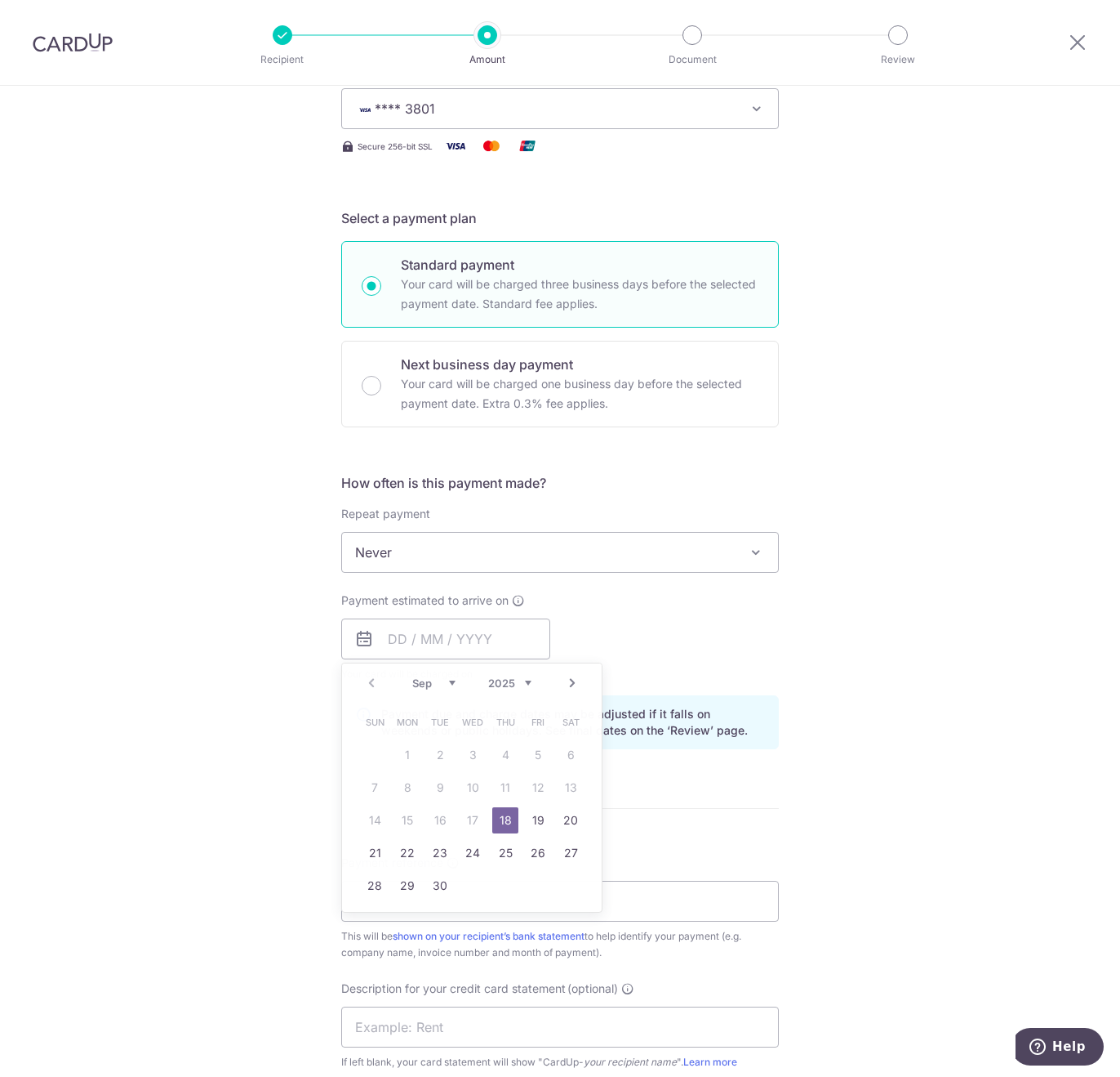
type input "[DATE]"
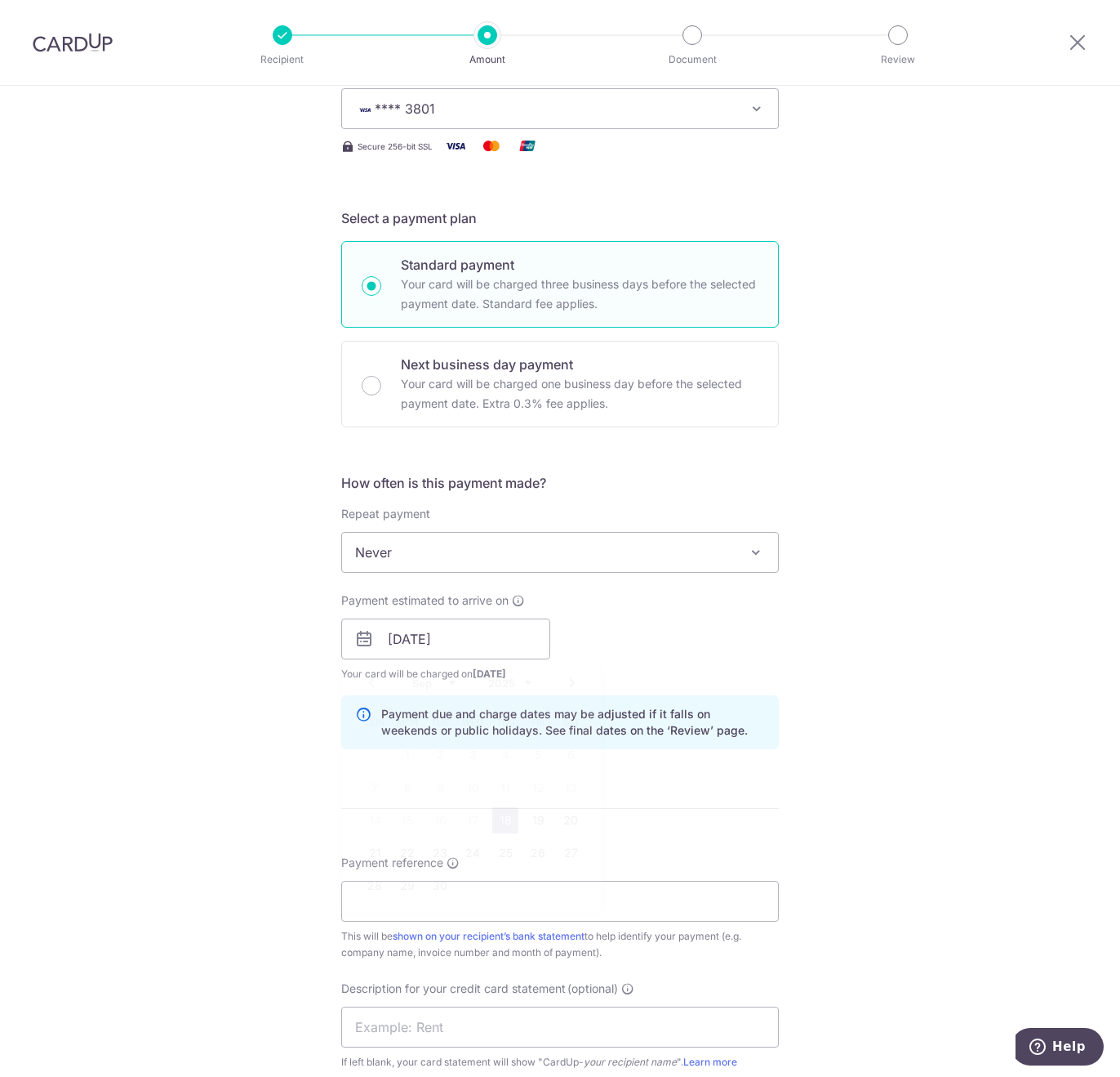
scroll to position [490, 0]
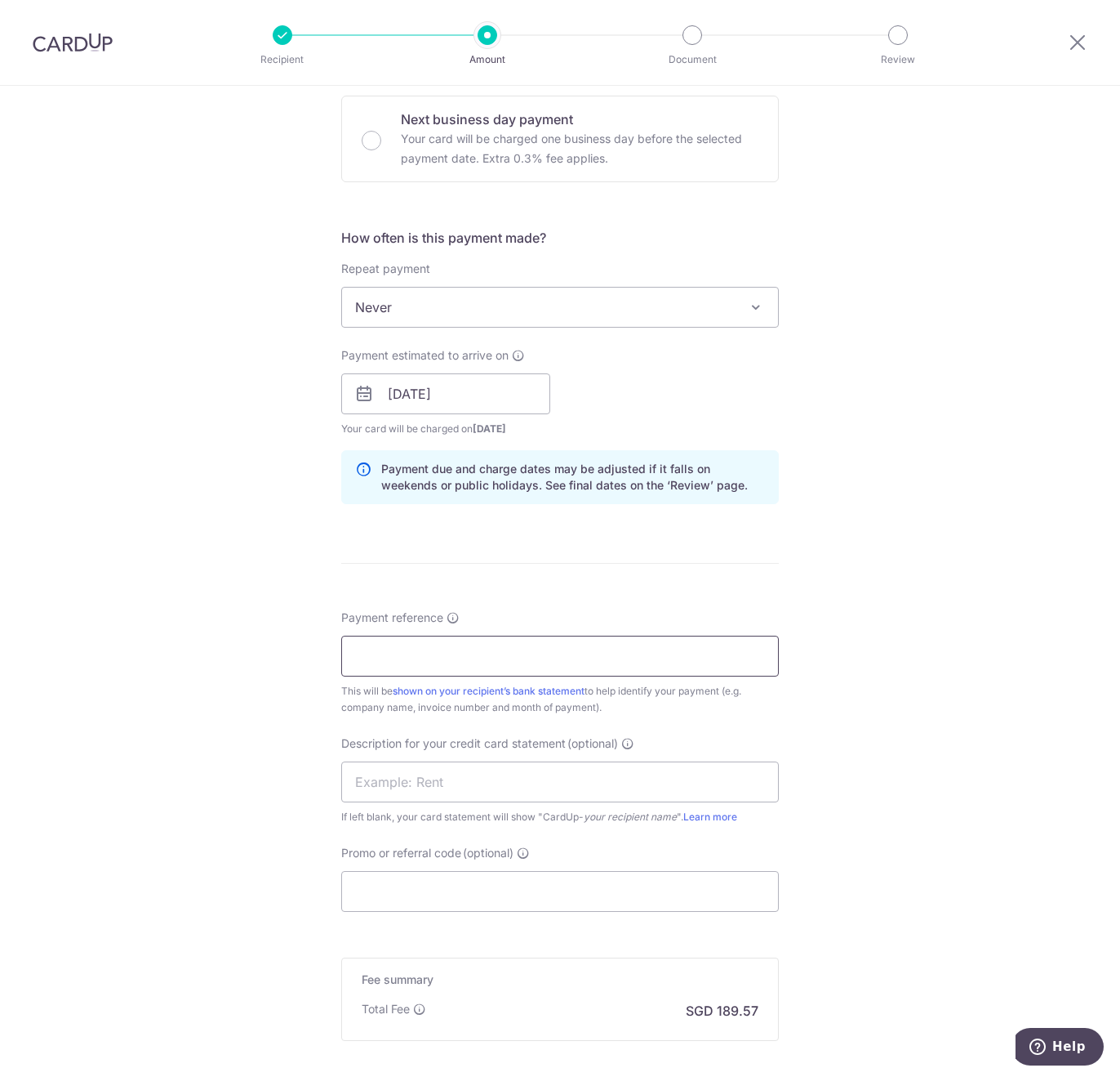
click at [466, 649] on input "Payment reference" at bounding box center [560, 656] width 437 height 41
paste input "Pasta Express August SOA"
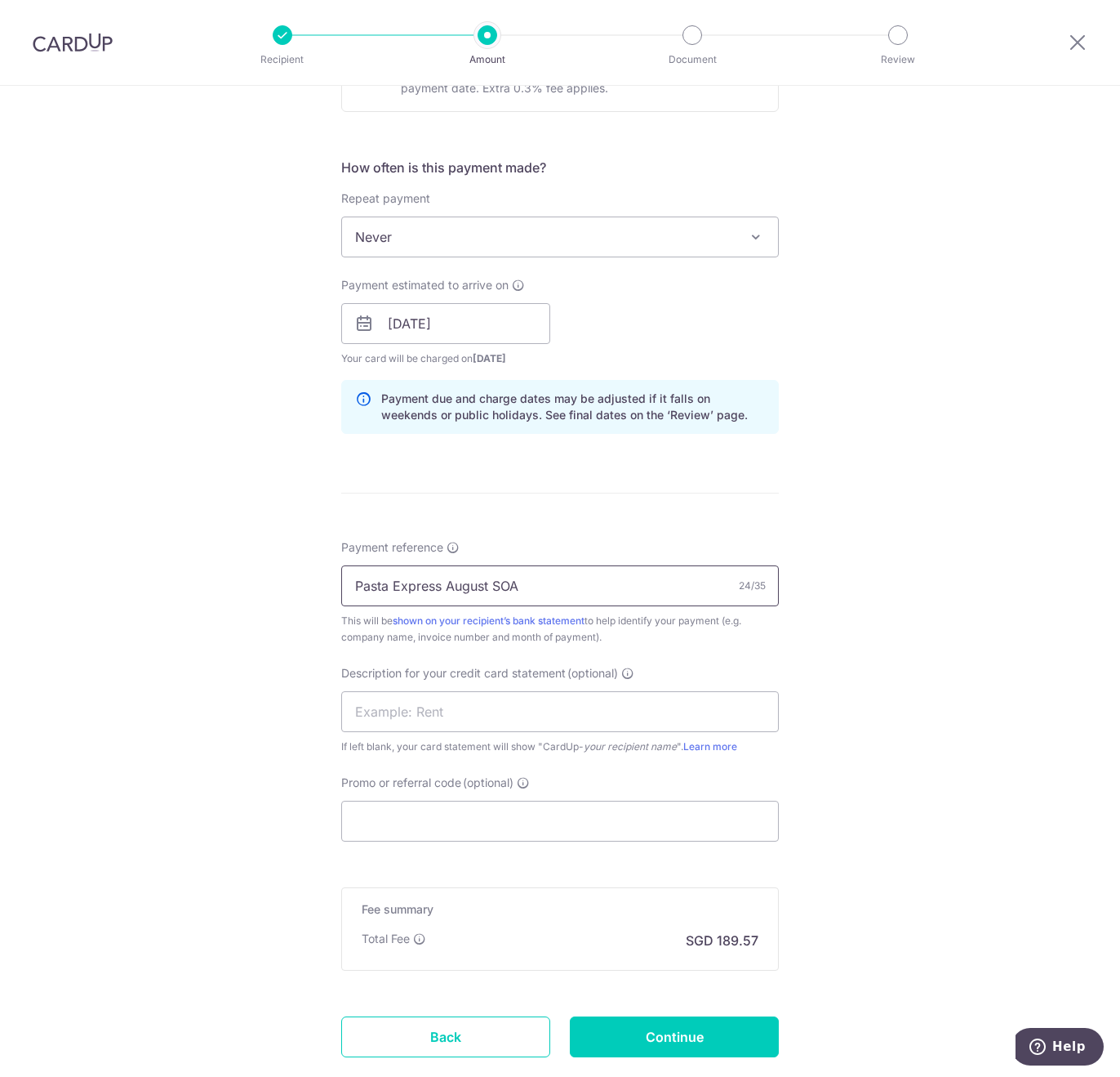
scroll to position [654, 0]
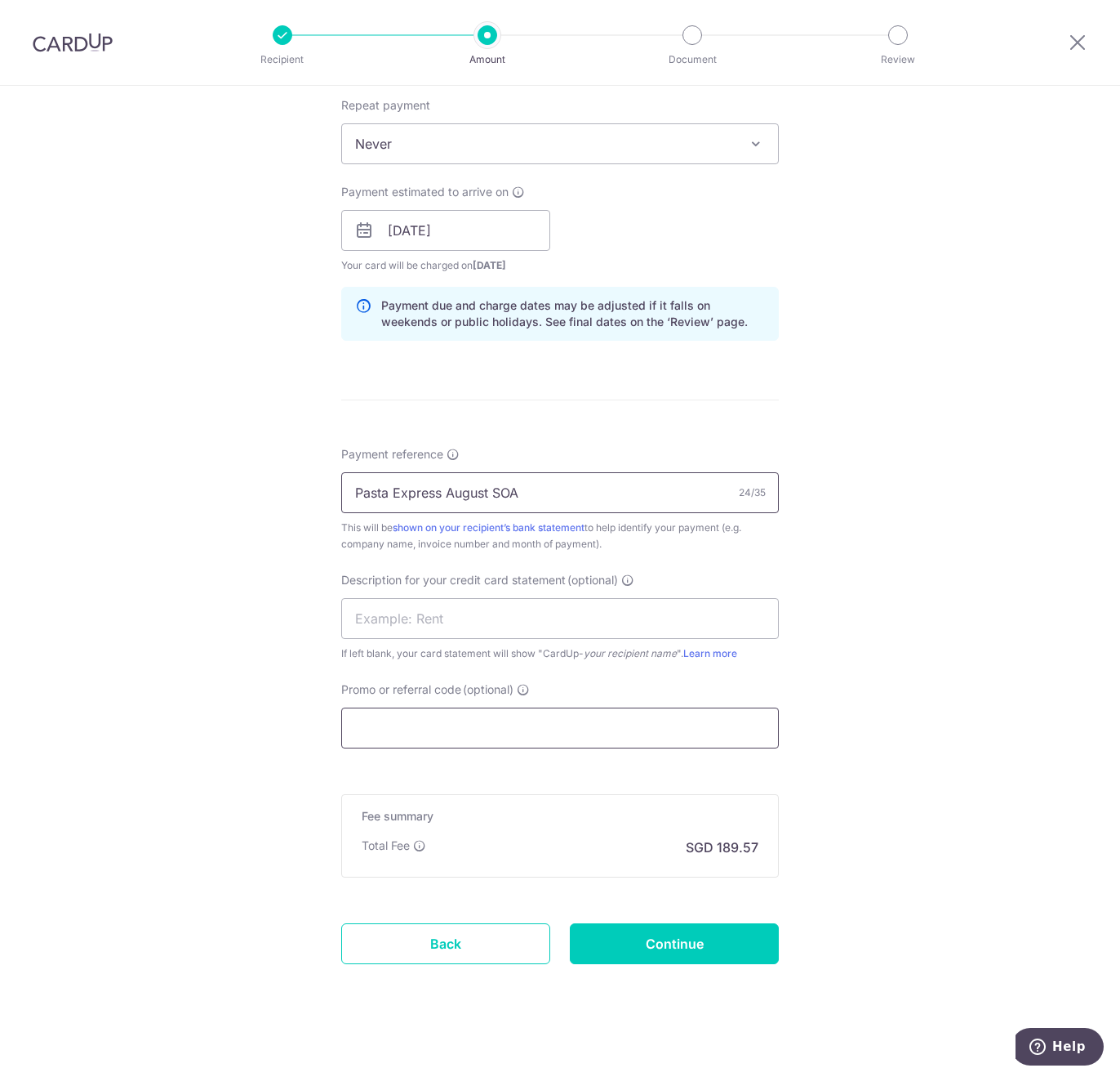
type input "Pasta Express August SOA"
click at [434, 740] on input "Promo or referral code (optional)" at bounding box center [560, 727] width 437 height 41
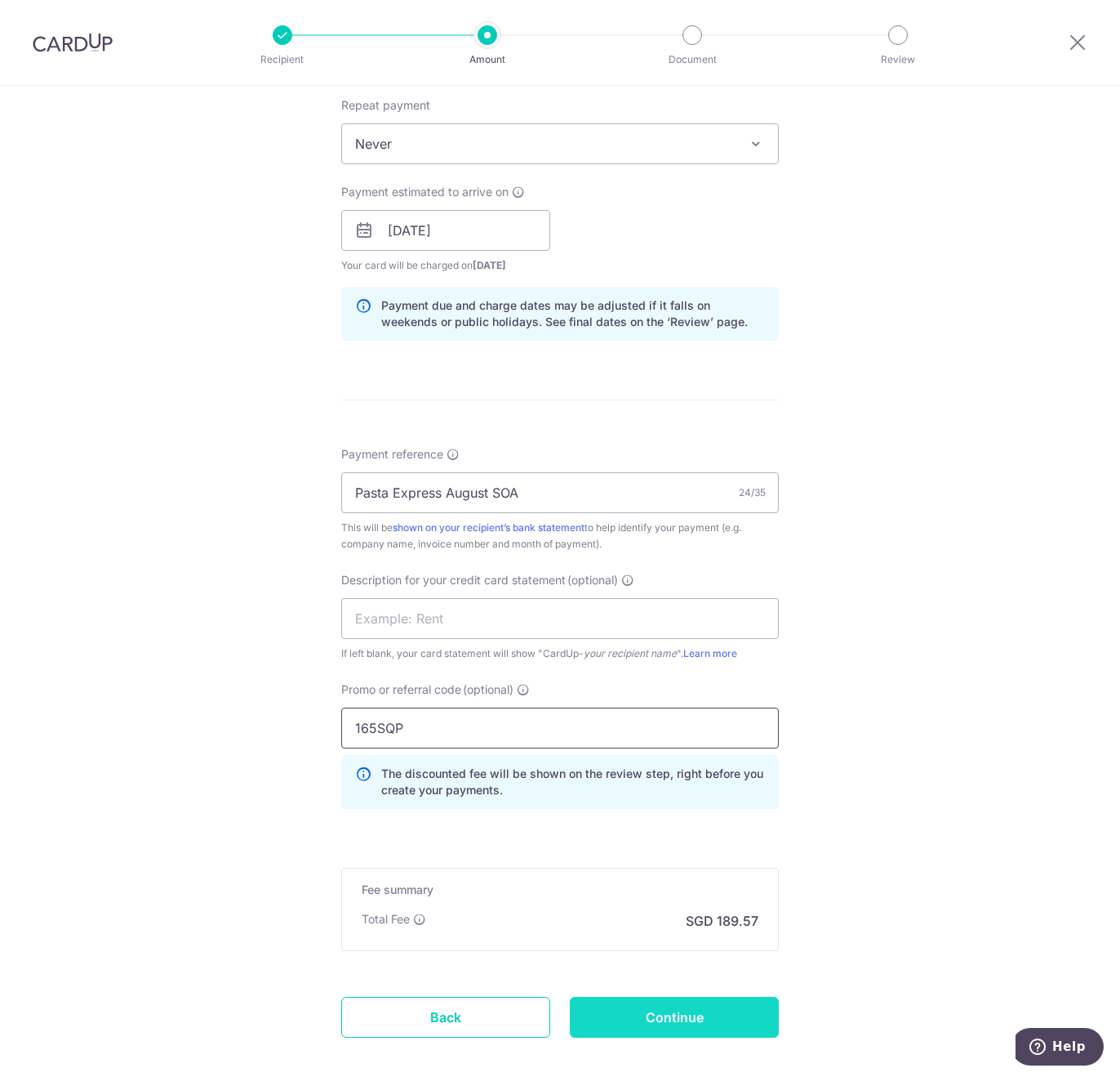
type input "165SQP"
click at [647, 1018] on input "Continue" at bounding box center [674, 1017] width 210 height 41
type input "Create Schedule"
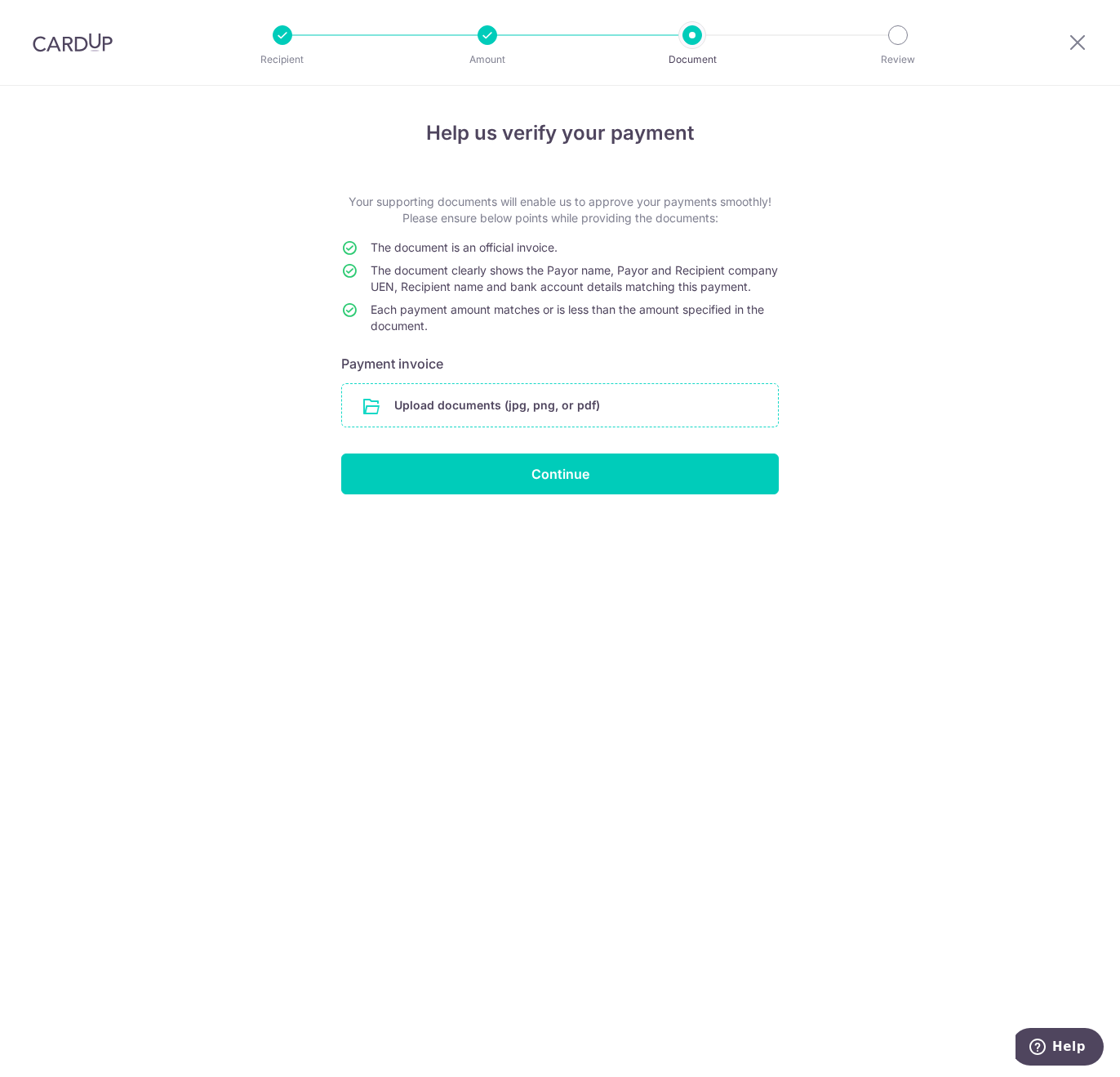
drag, startPoint x: 0, startPoint y: 0, endPoint x: 501, endPoint y: 412, distance: 648.6
click at [501, 412] on input "file" at bounding box center [560, 405] width 436 height 43
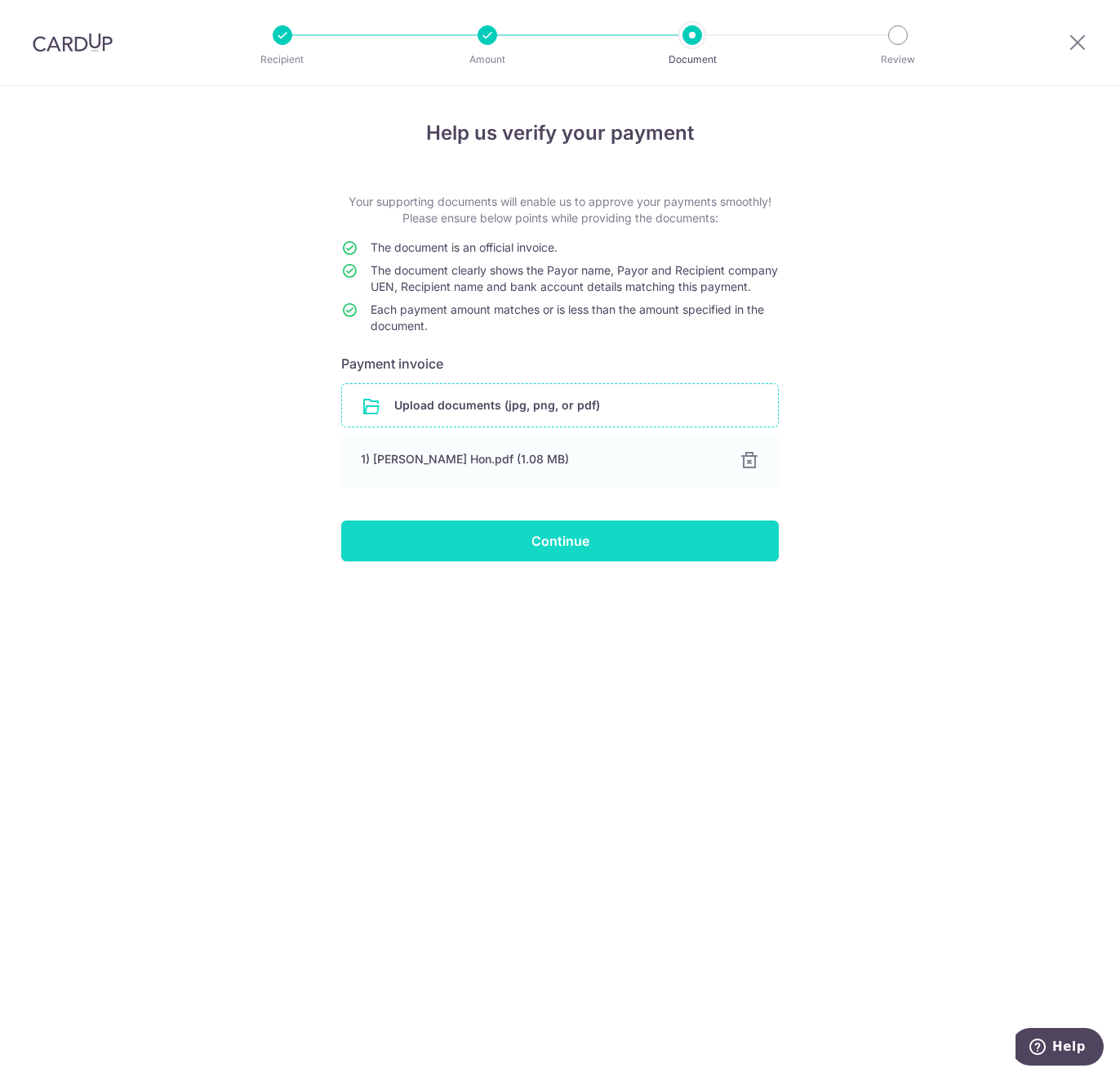
click at [523, 553] on input "Continue" at bounding box center [560, 541] width 437 height 41
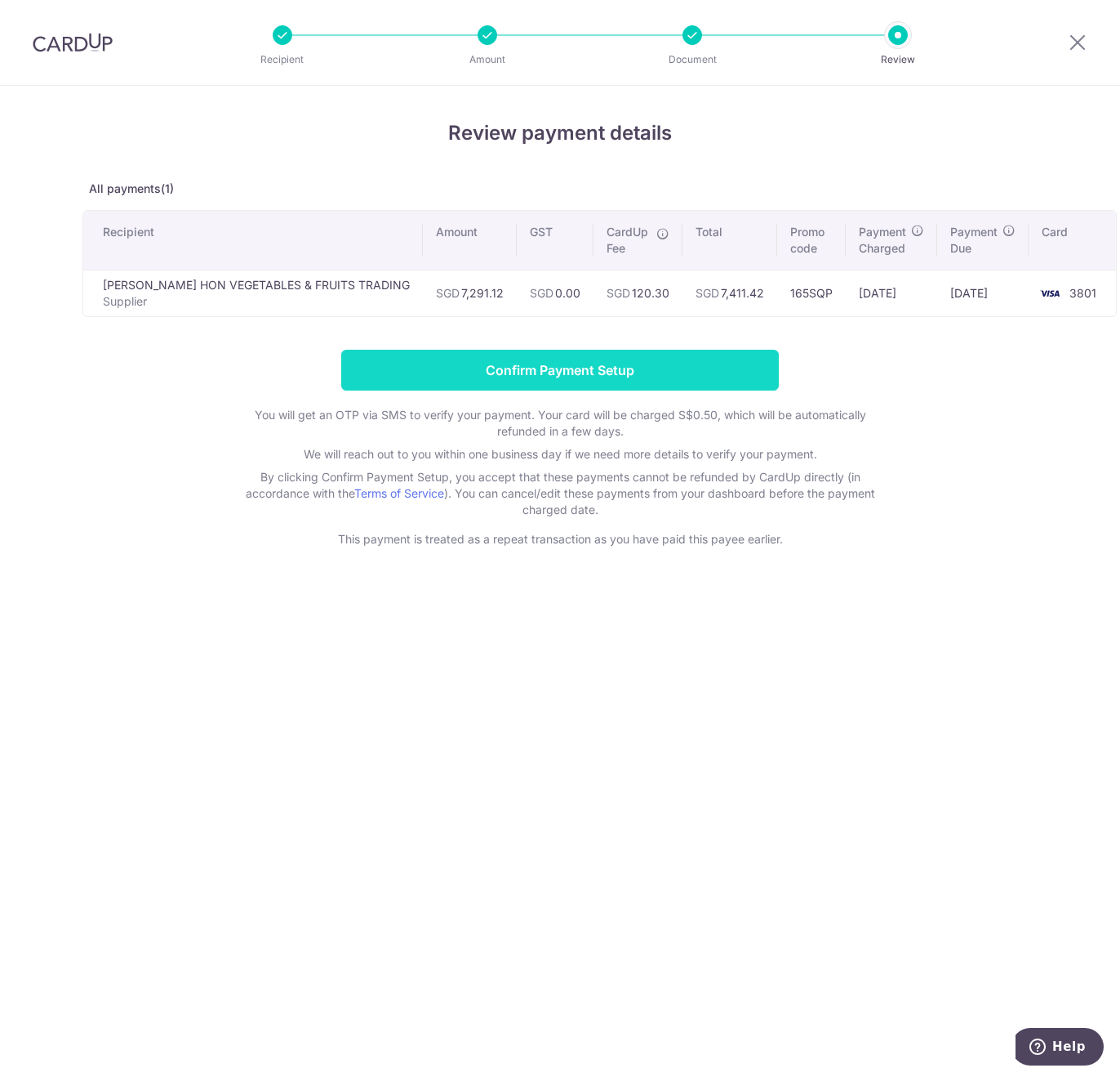
click at [539, 372] on input "Confirm Payment Setup" at bounding box center [560, 370] width 437 height 41
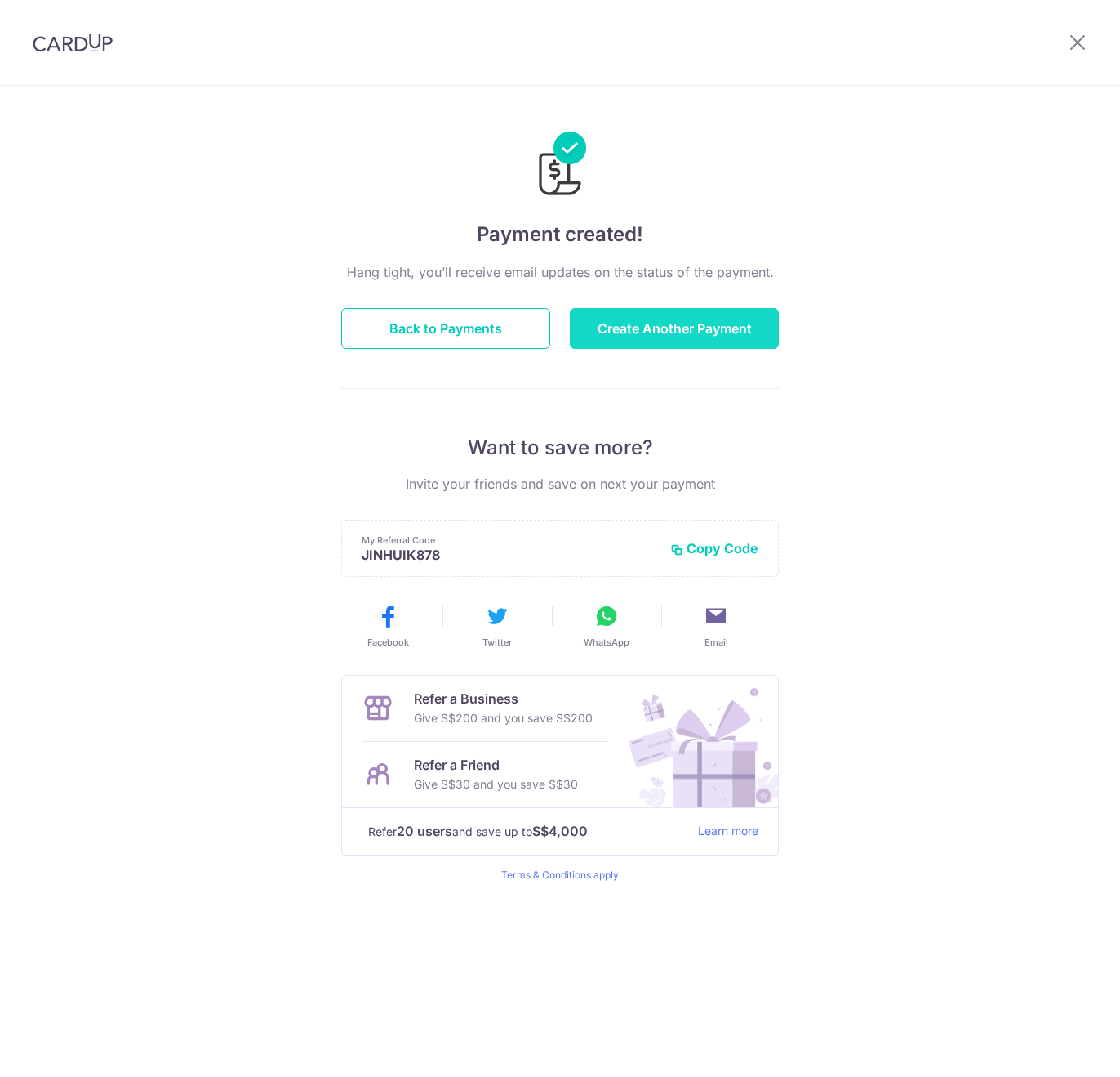
click at [640, 322] on button "Create Another Payment" at bounding box center [674, 328] width 210 height 41
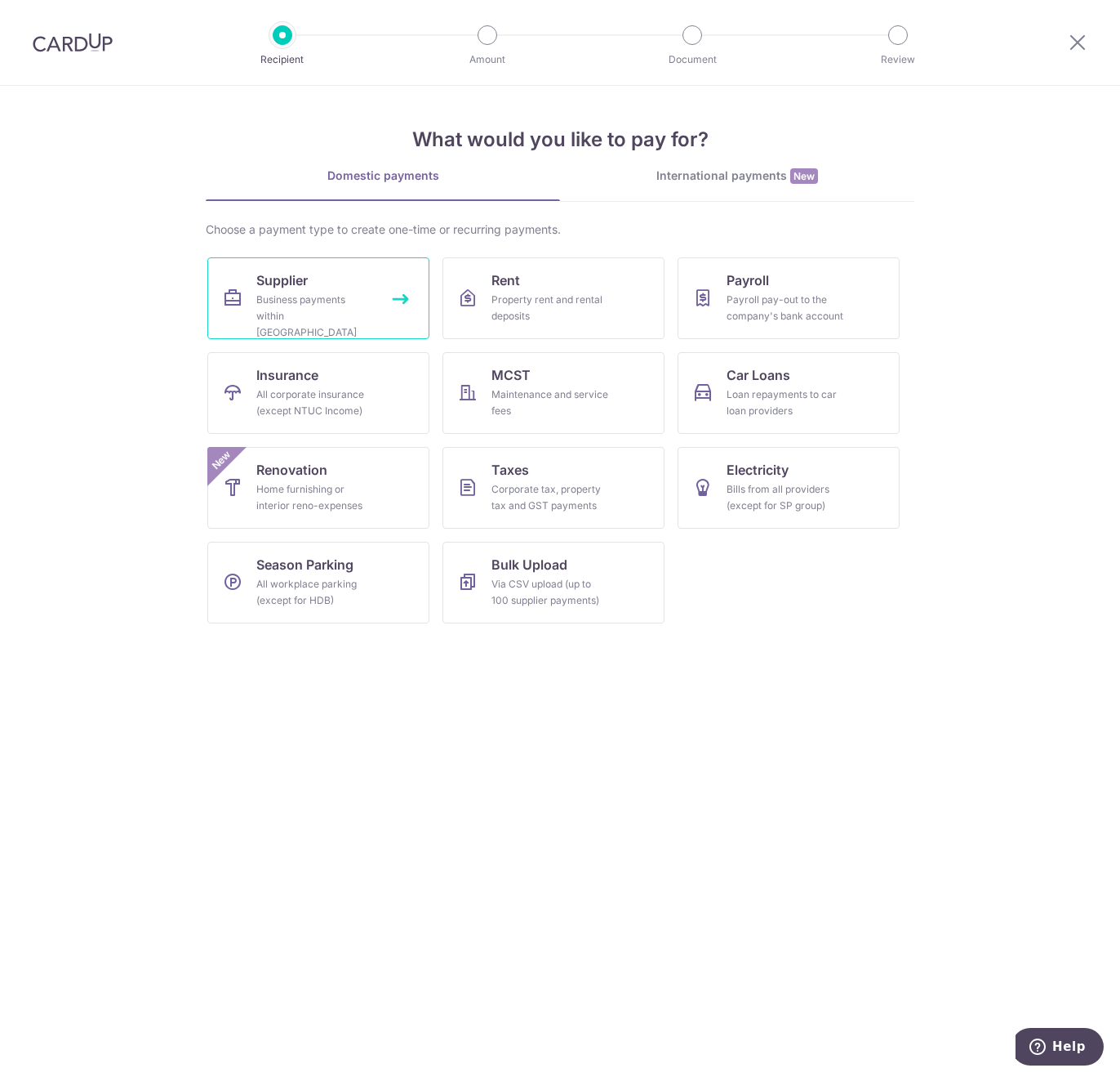
click at [383, 308] on link "Supplier Business payments within Singapore" at bounding box center [319, 298] width 222 height 82
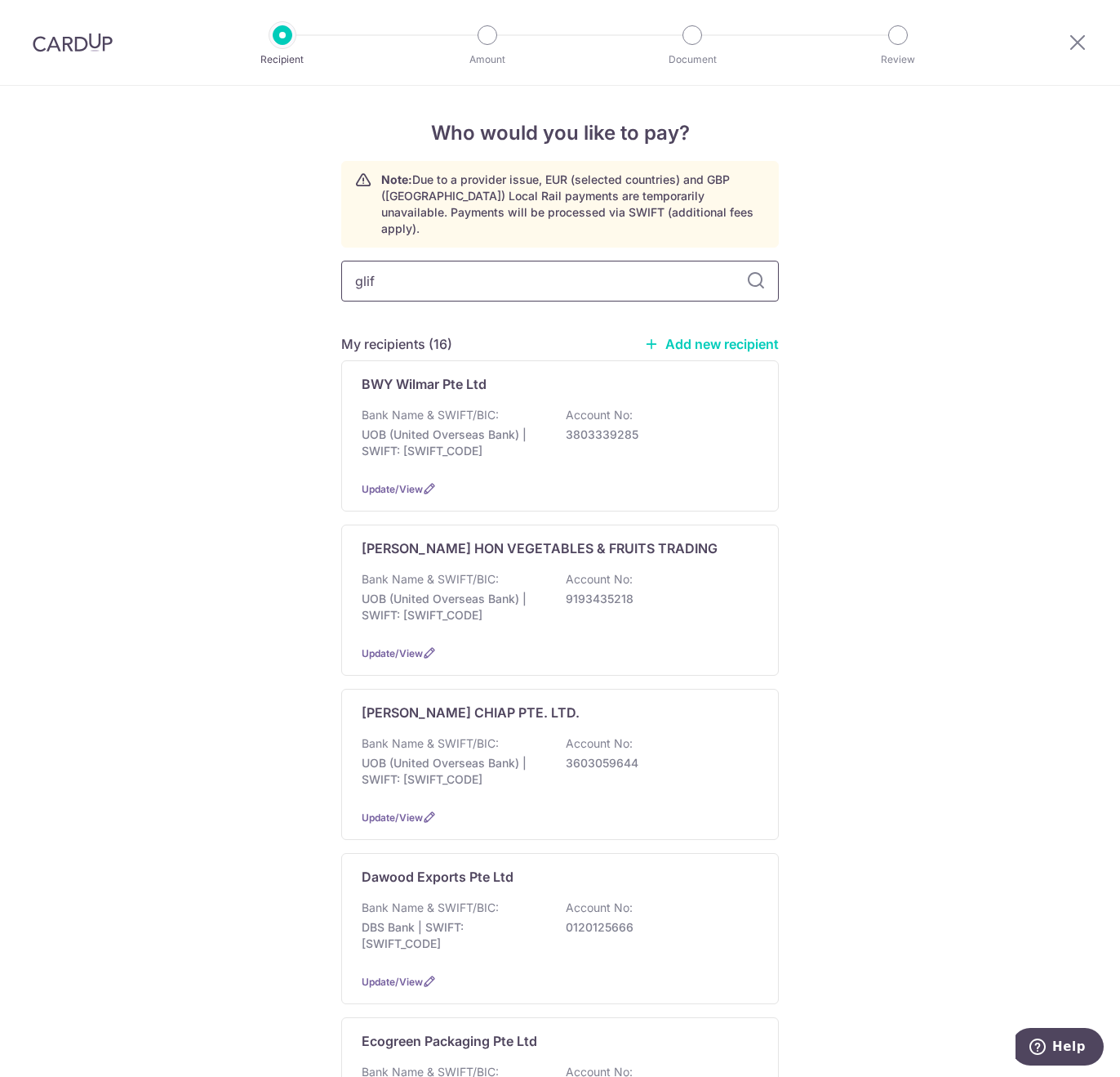
type input "glife"
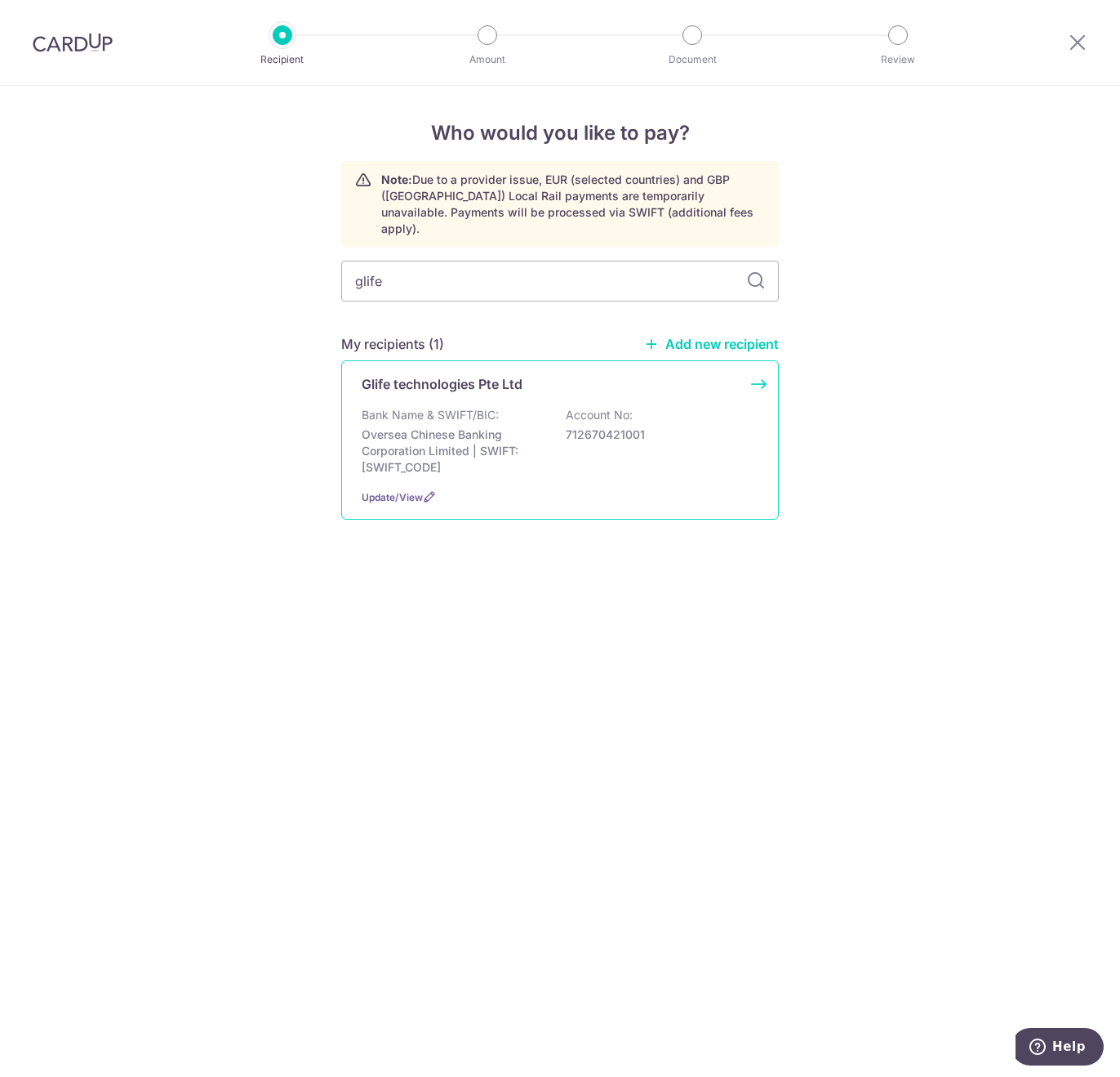
click at [496, 386] on div "Glife technologies Pte Ltd Bank Name & SWIFT/BIC: Oversea Chinese Banking Corpo…" at bounding box center [560, 439] width 437 height 159
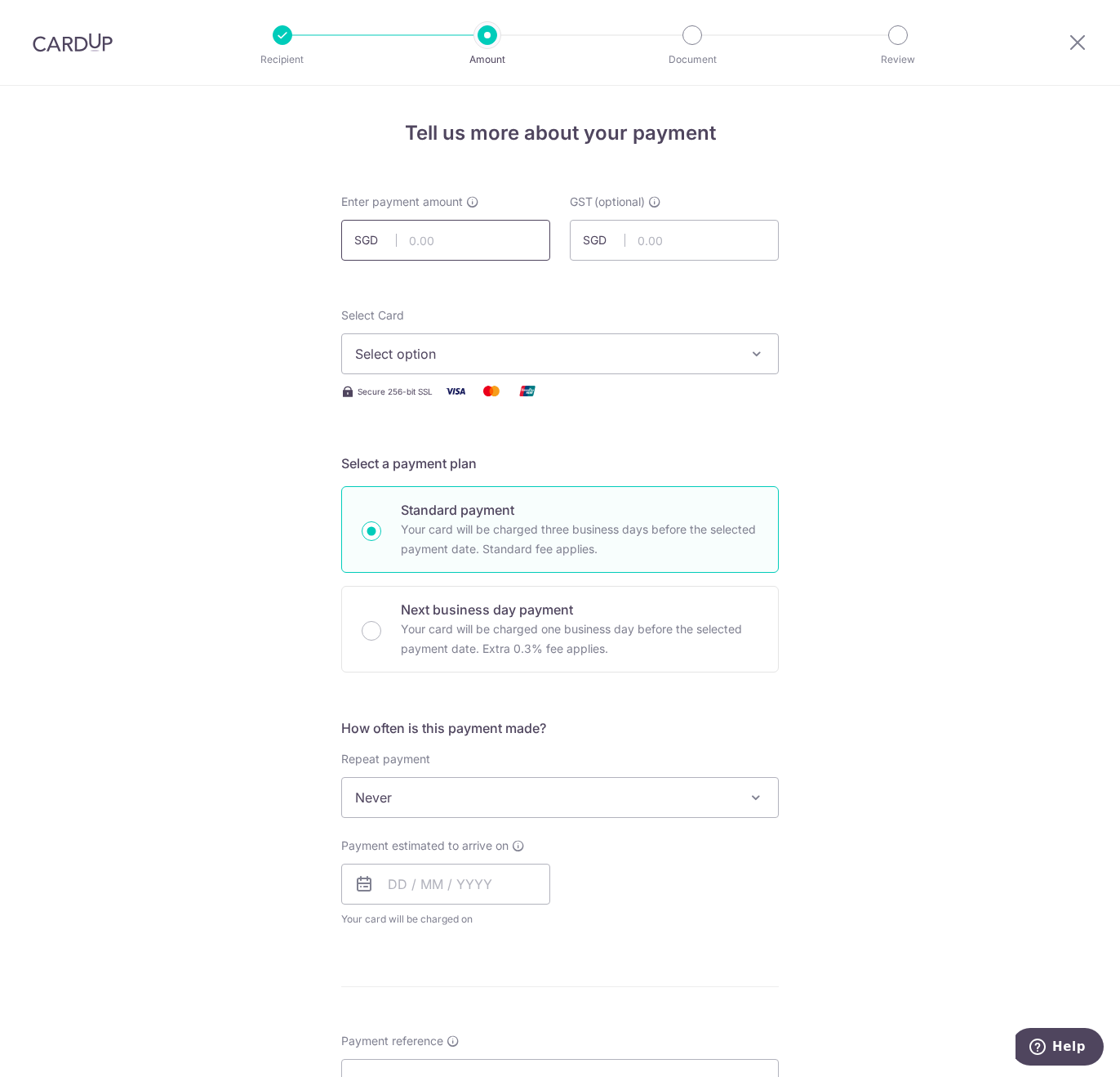
click at [426, 244] on input "text" at bounding box center [446, 241] width 210 height 41
type input "9,226.93"
click at [443, 354] on span "Select option" at bounding box center [546, 354] width 380 height 19
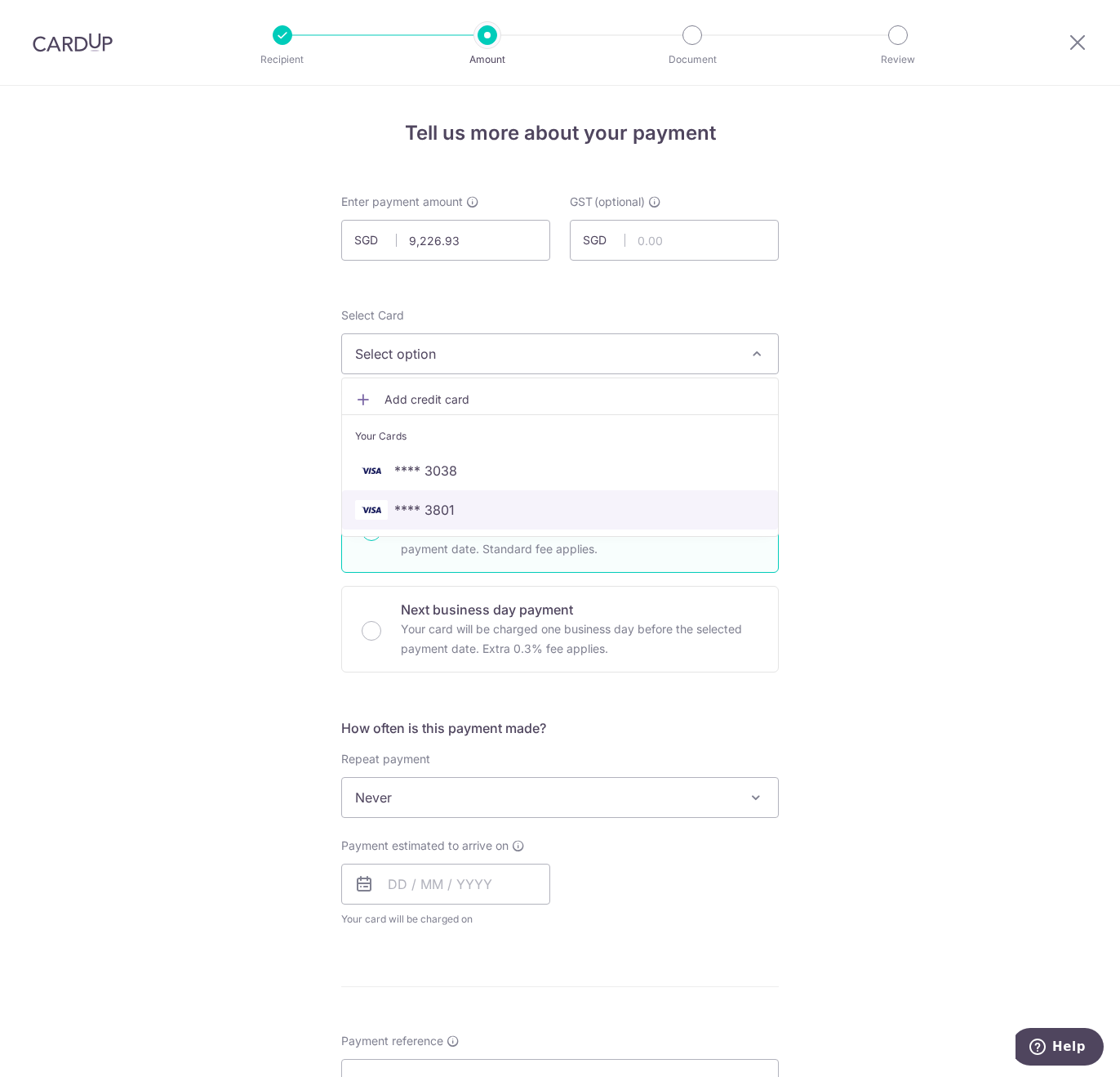
click at [449, 509] on span "**** 3801" at bounding box center [424, 510] width 61 height 19
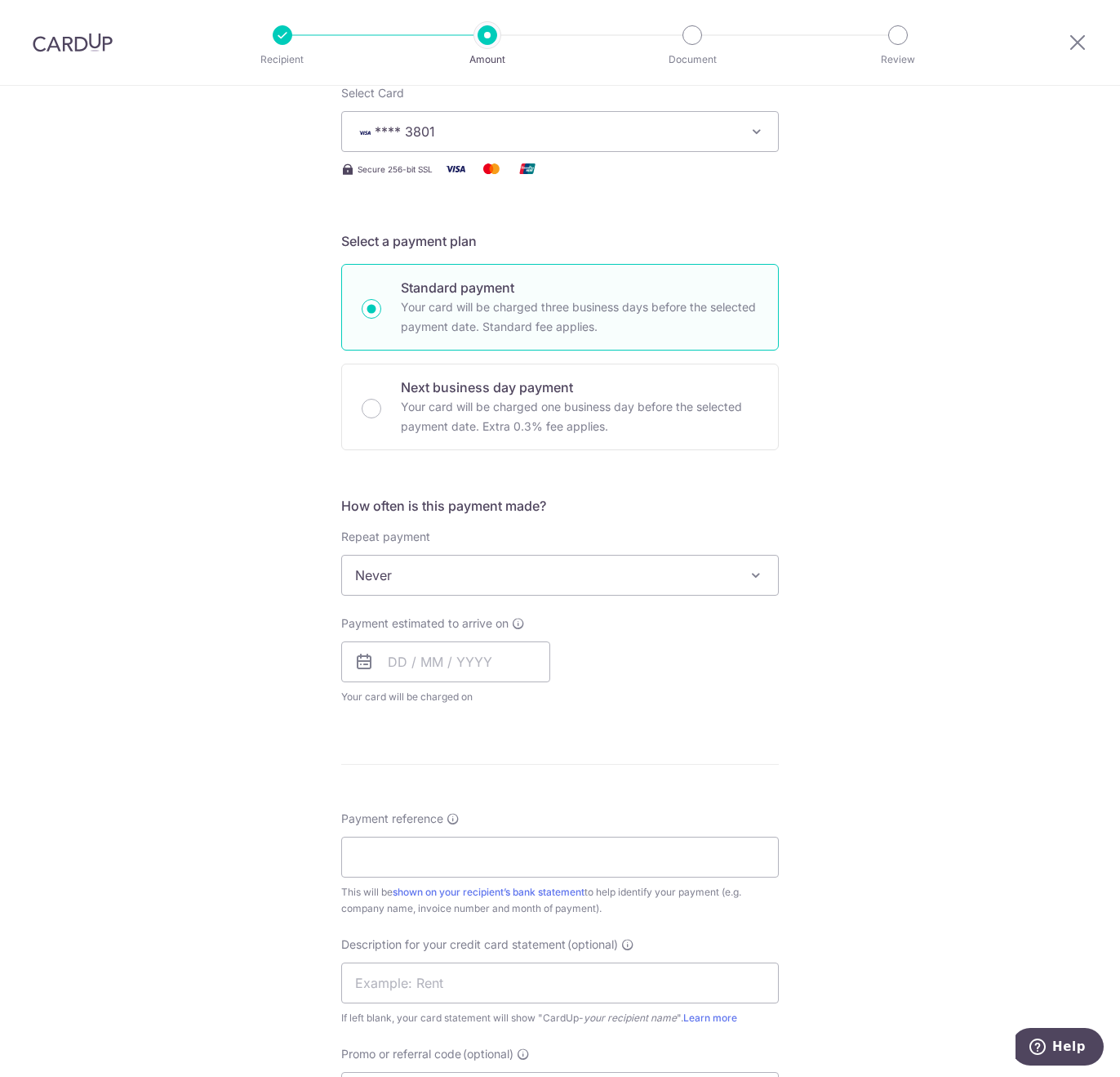
scroll to position [245, 0]
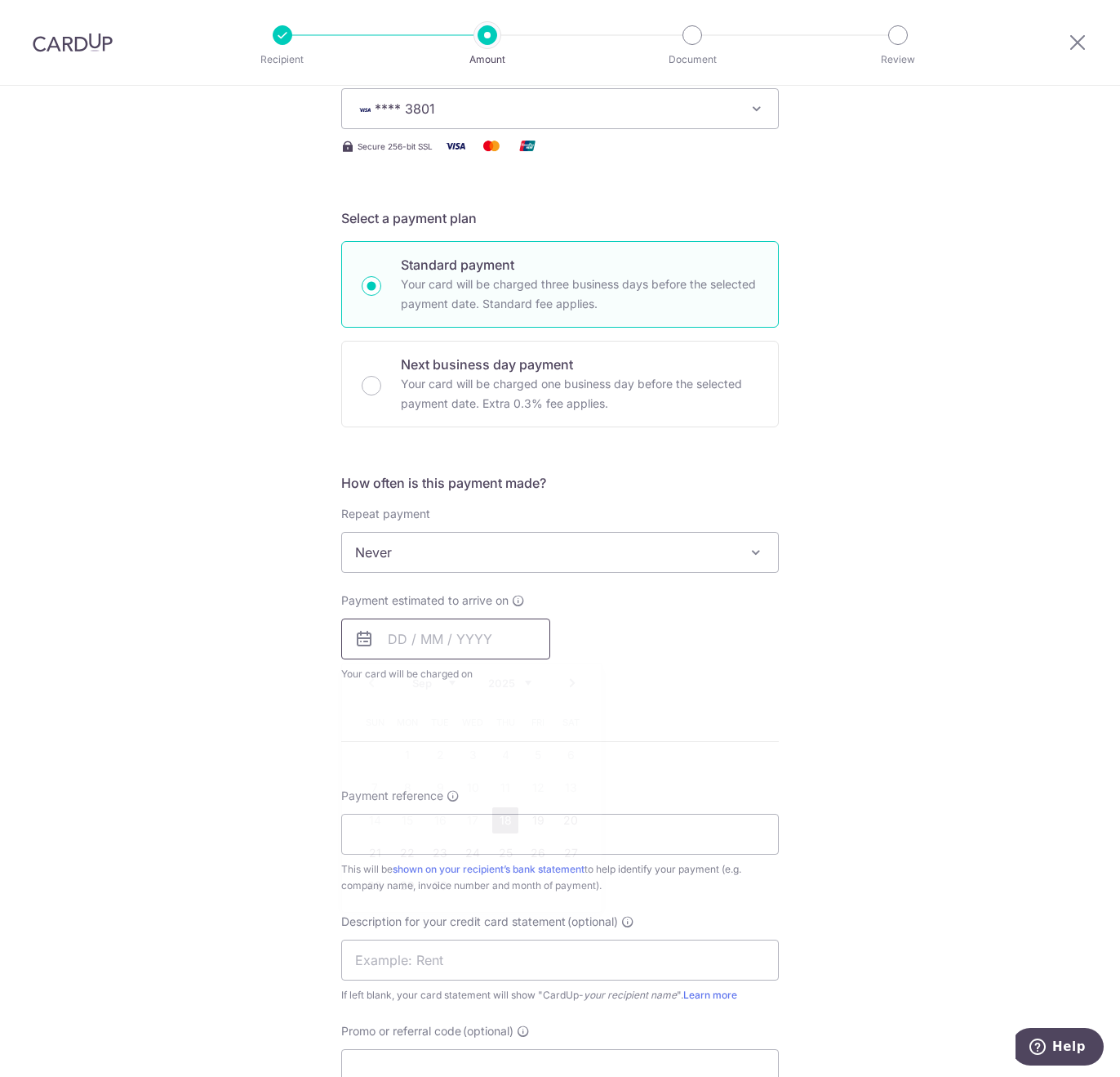
click at [418, 626] on input "text" at bounding box center [446, 638] width 210 height 41
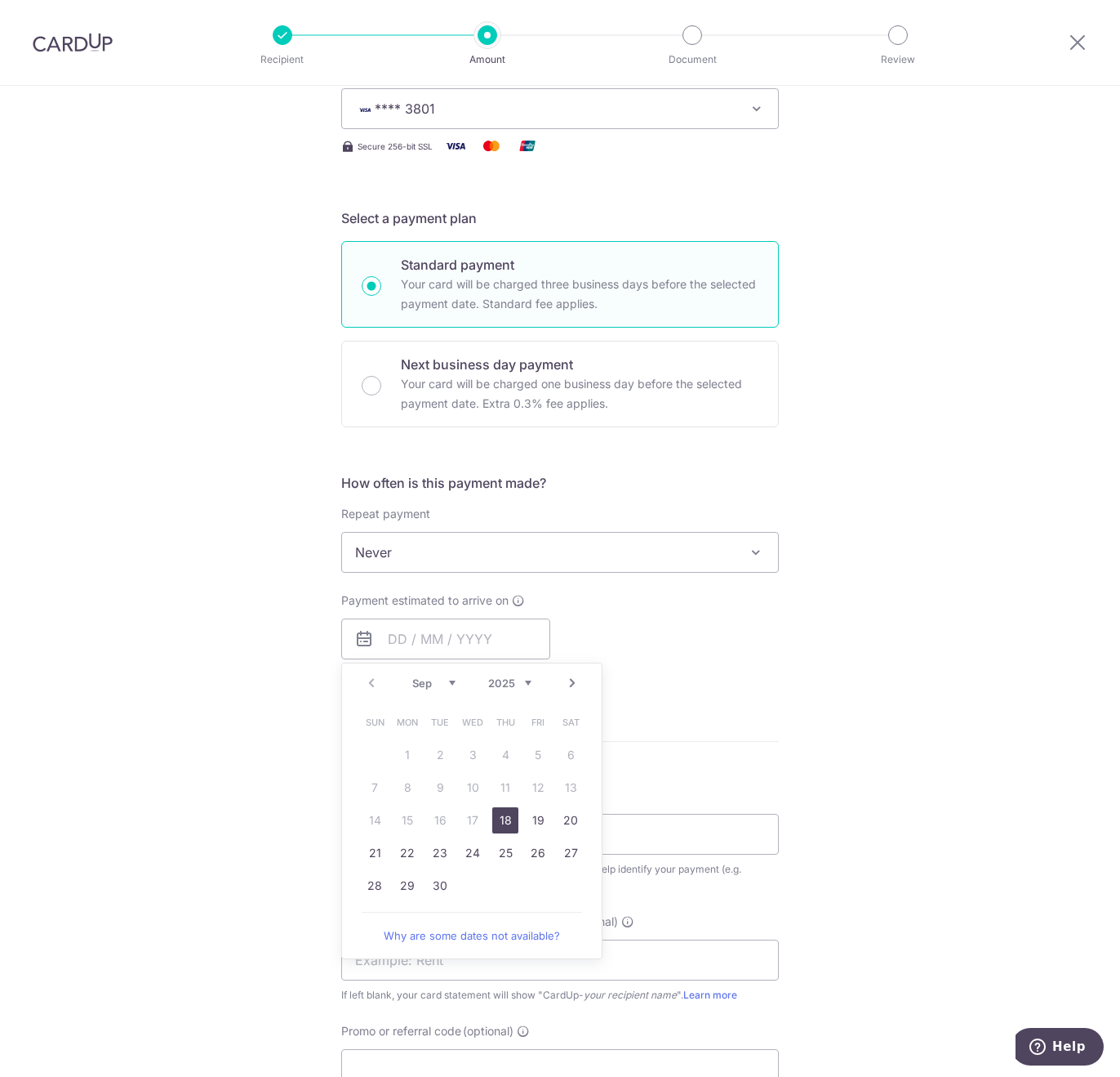
click at [503, 820] on link "18" at bounding box center [505, 820] width 26 height 26
type input "18/09/2025"
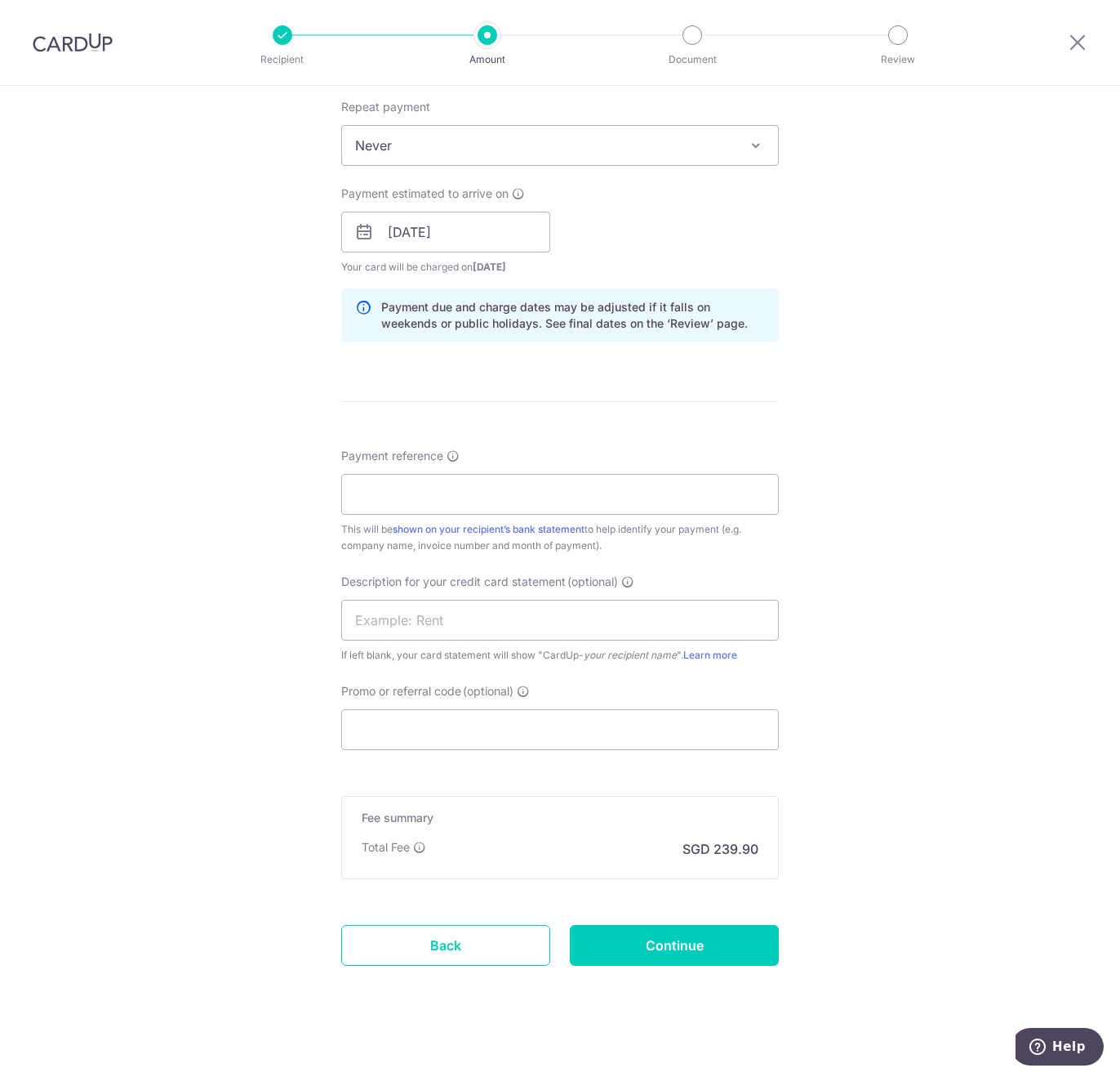
scroll to position [654, 0]
click at [404, 478] on input "Payment reference" at bounding box center [560, 493] width 437 height 41
paste input "Pasta Express August SOA"
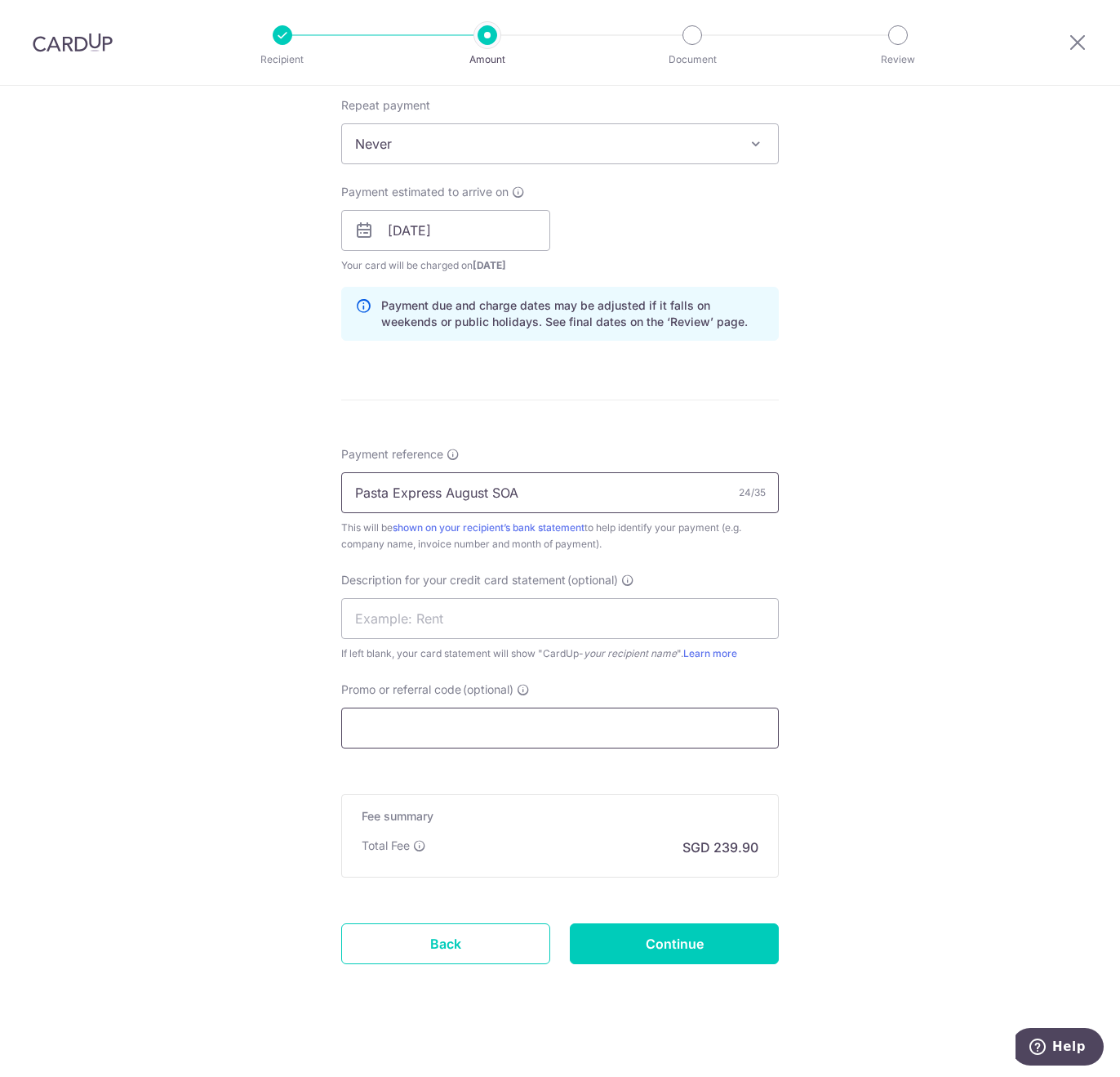
type input "Pasta Express August SOA"
click at [409, 736] on input "Promo or referral code (optional)" at bounding box center [560, 727] width 437 height 41
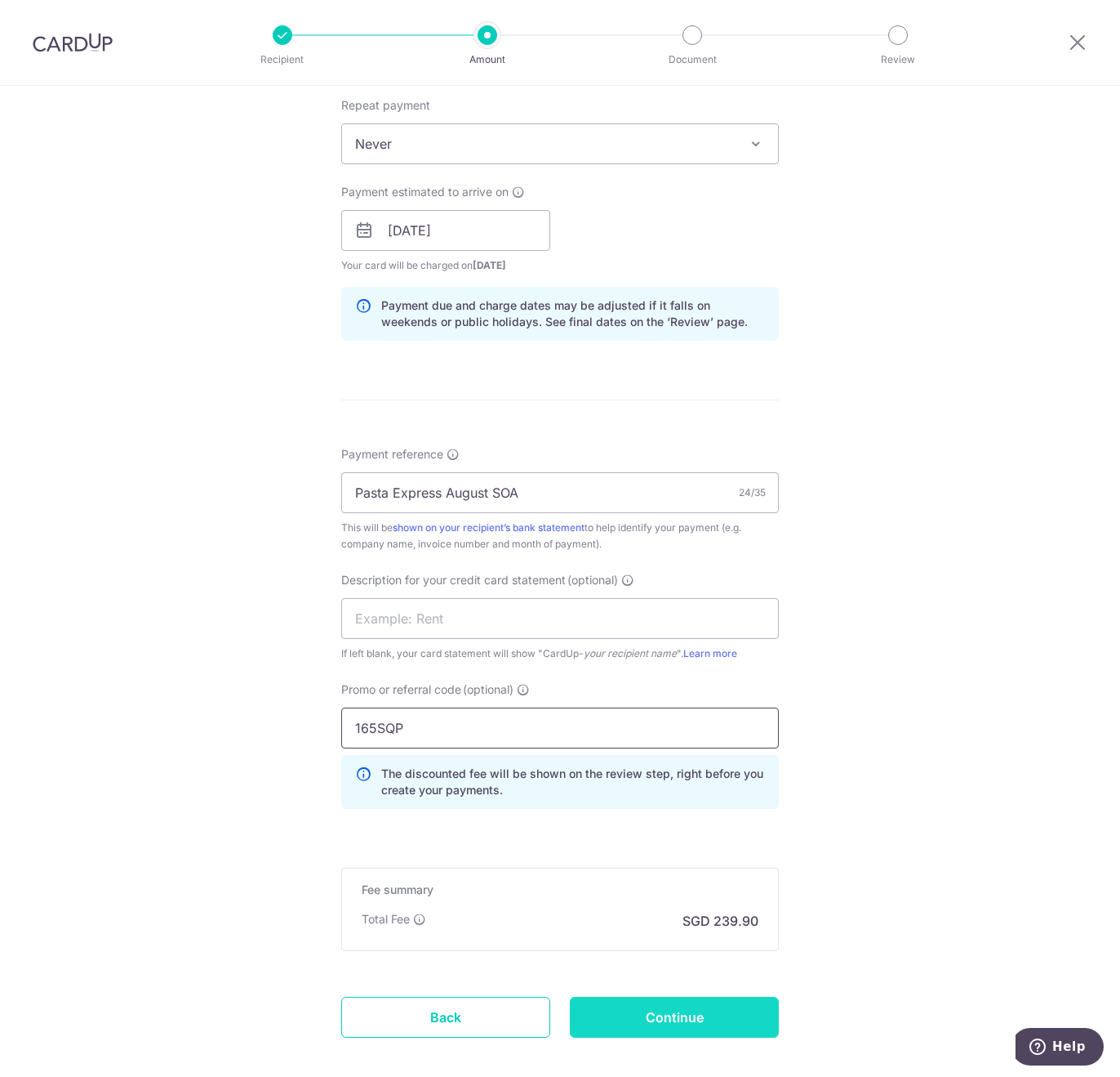
type input "165SQP"
click at [640, 1019] on input "Continue" at bounding box center [674, 1017] width 210 height 41
type input "Create Schedule"
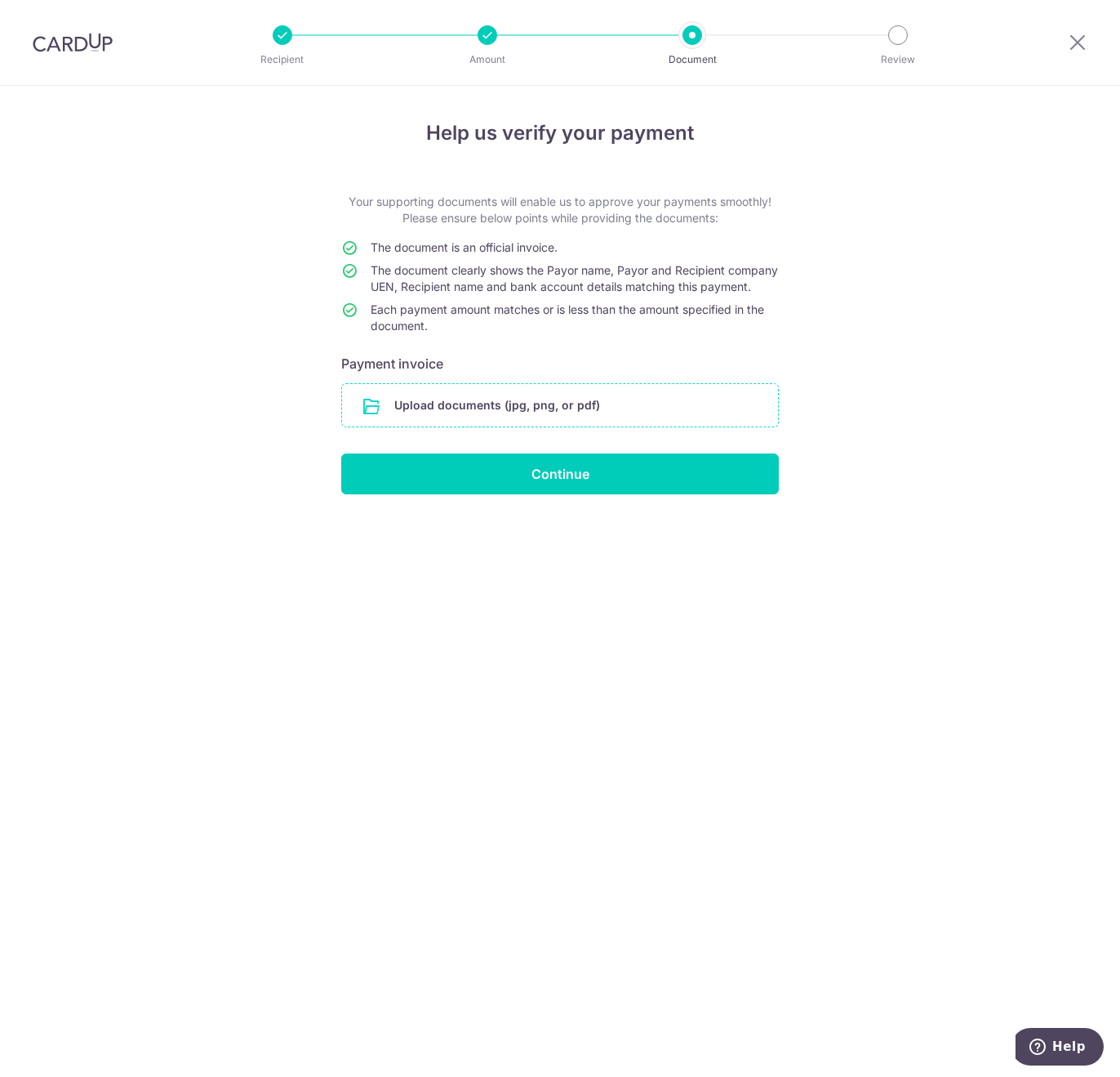
click at [490, 412] on input "file" at bounding box center [560, 405] width 436 height 43
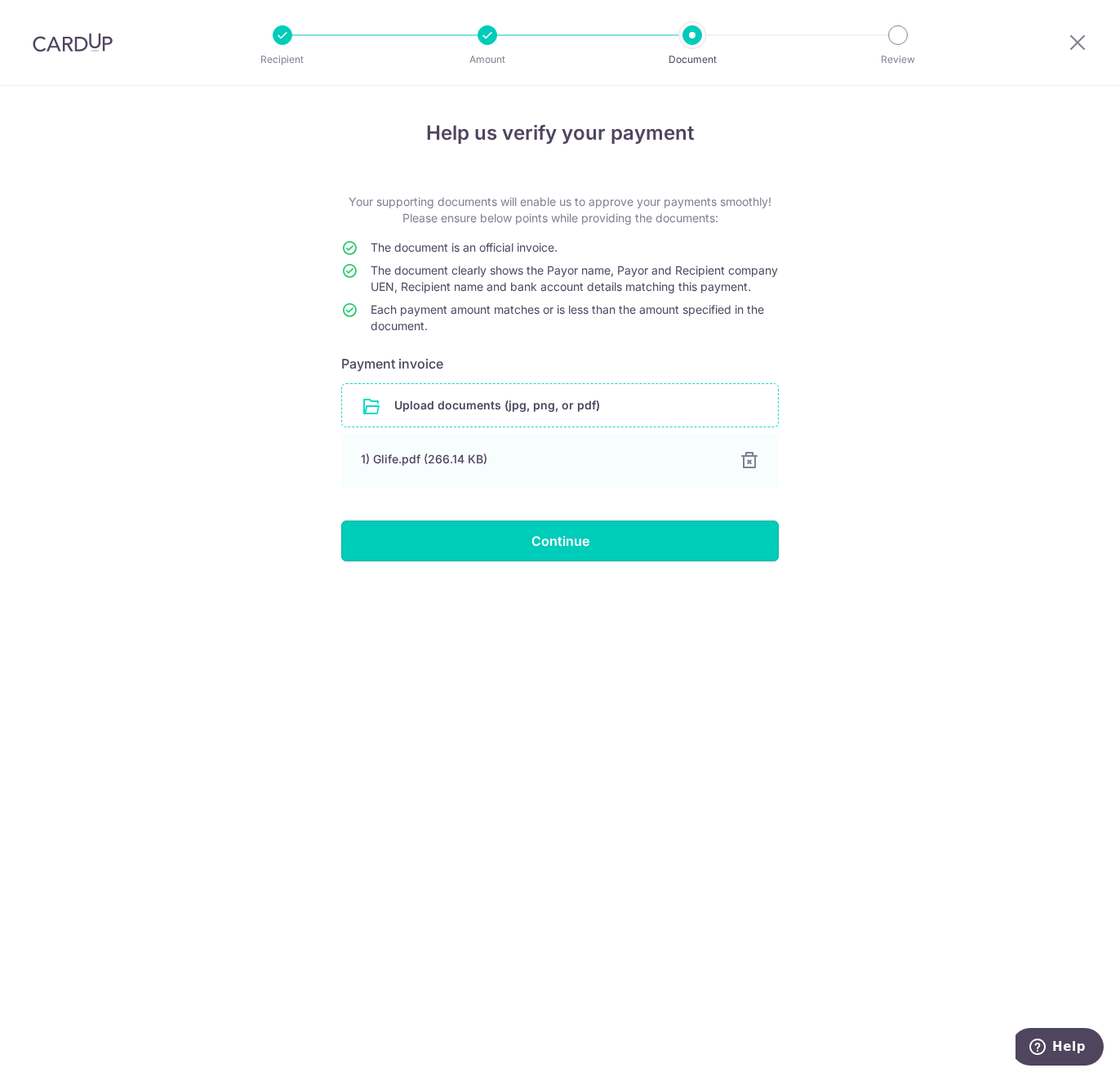
click at [648, 561] on input "Continue" at bounding box center [560, 541] width 437 height 41
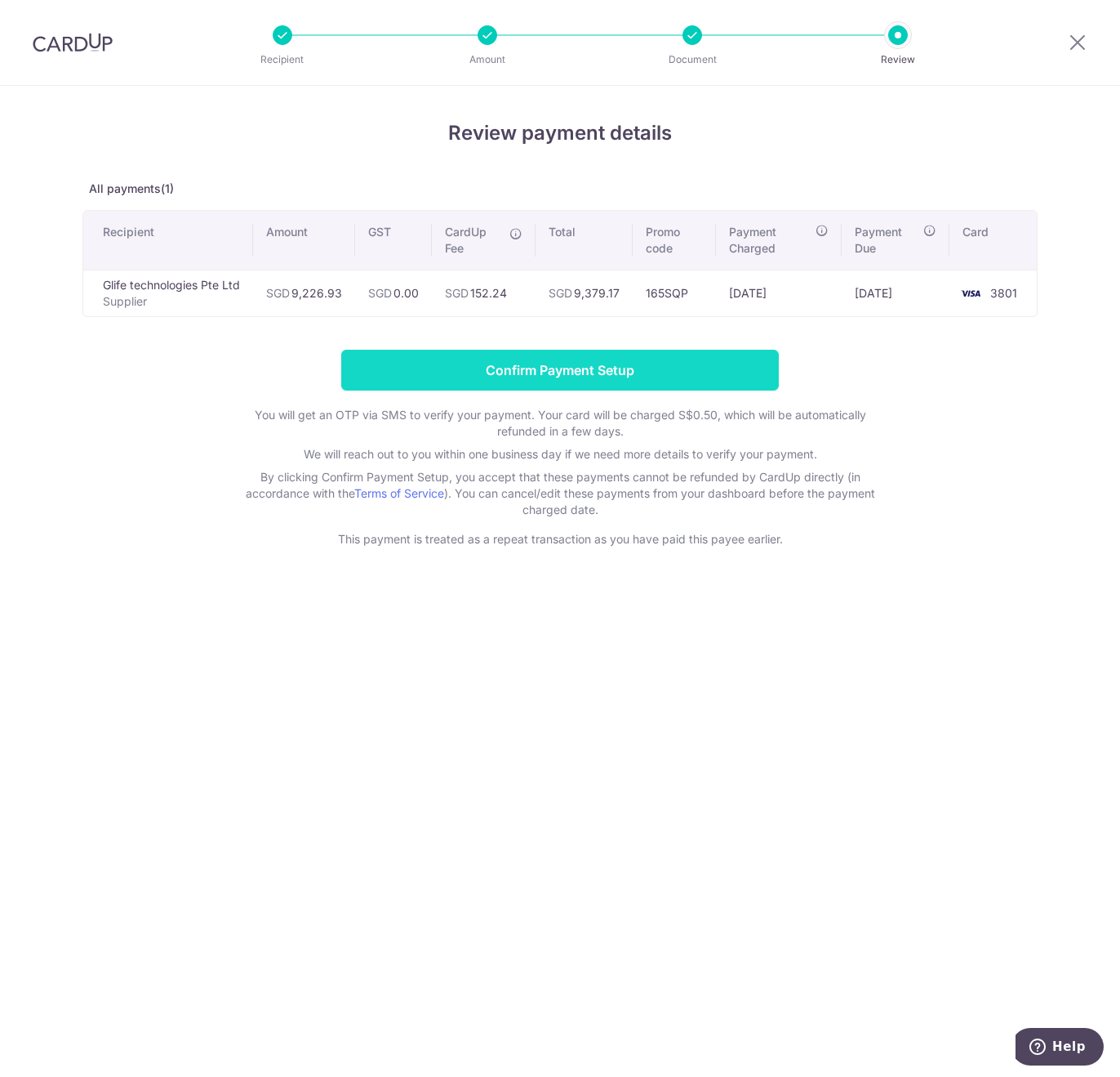
click at [474, 363] on input "Confirm Payment Setup" at bounding box center [560, 370] width 437 height 41
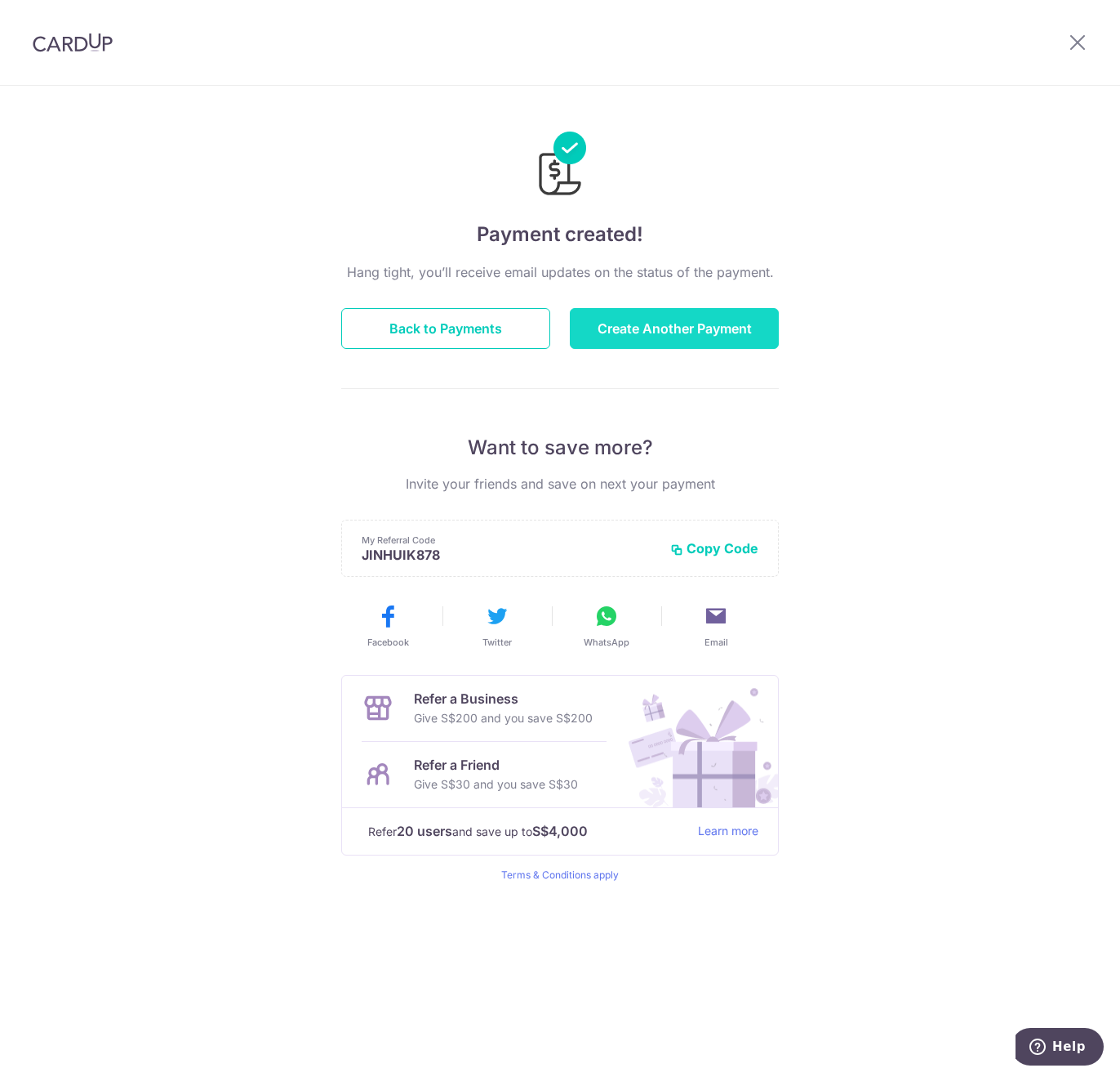
click at [609, 321] on button "Create Another Payment" at bounding box center [674, 328] width 210 height 41
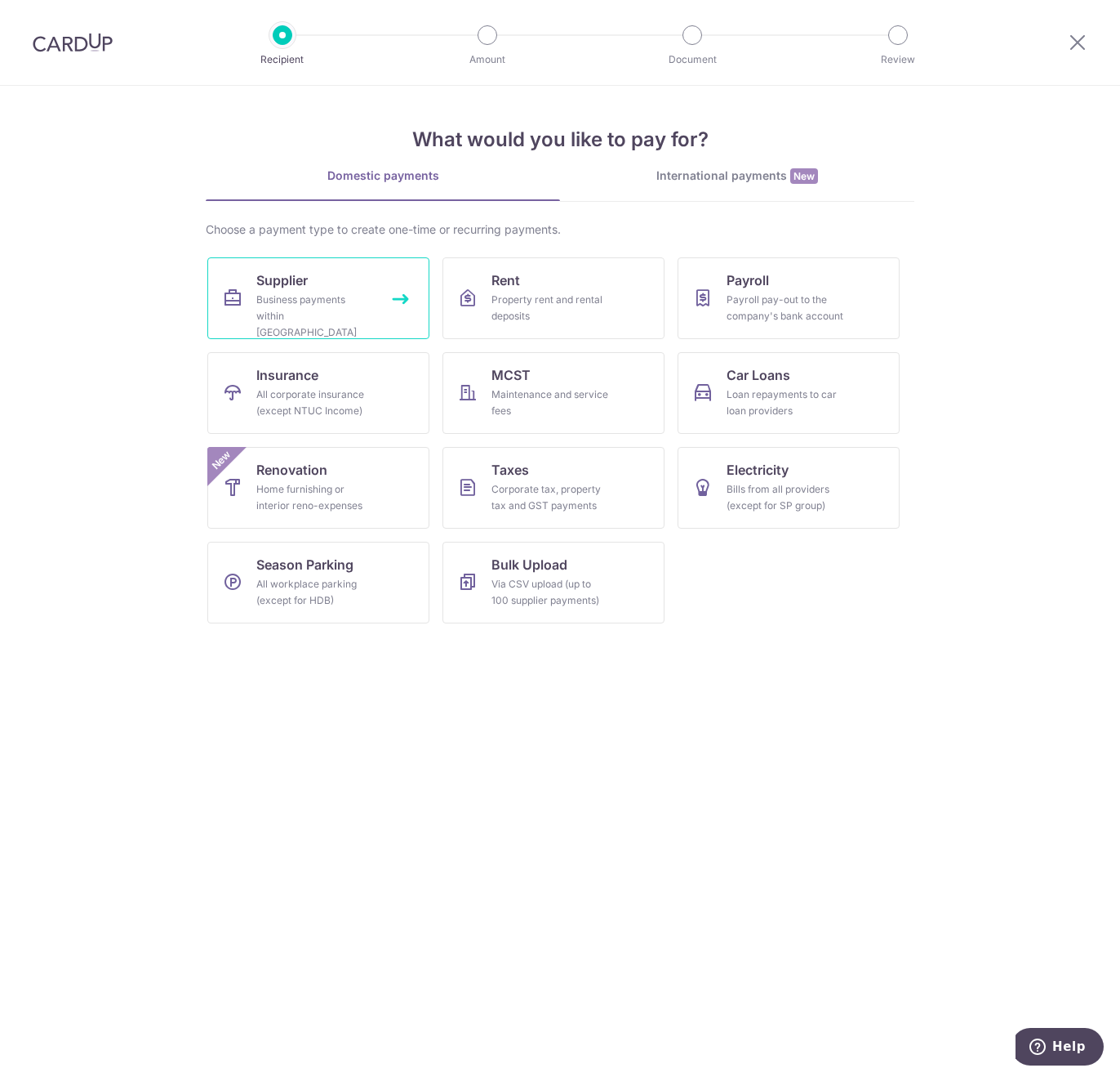
click at [368, 292] on div "Business payments within Singapore" at bounding box center [316, 316] width 118 height 49
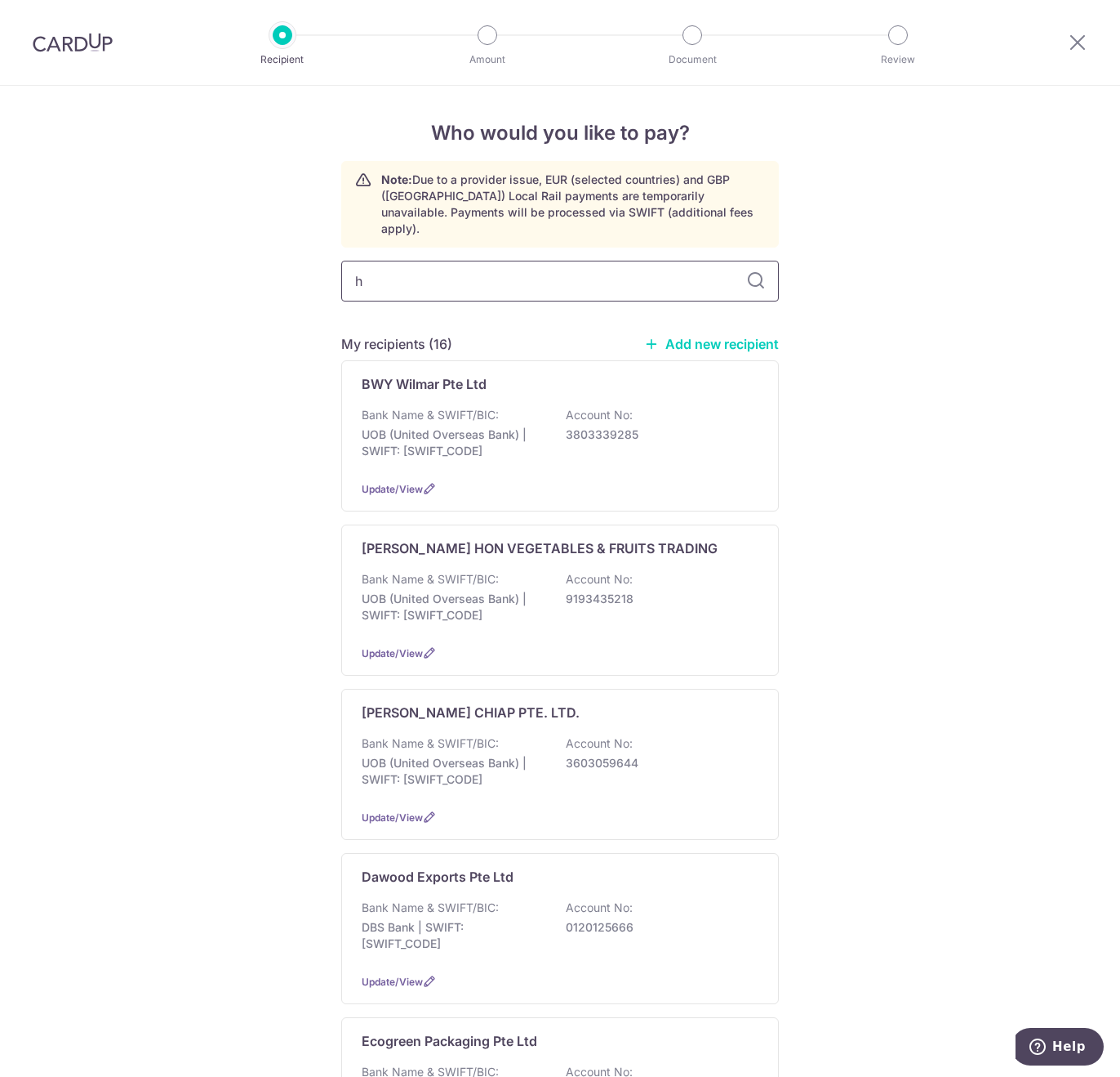
type input "ha"
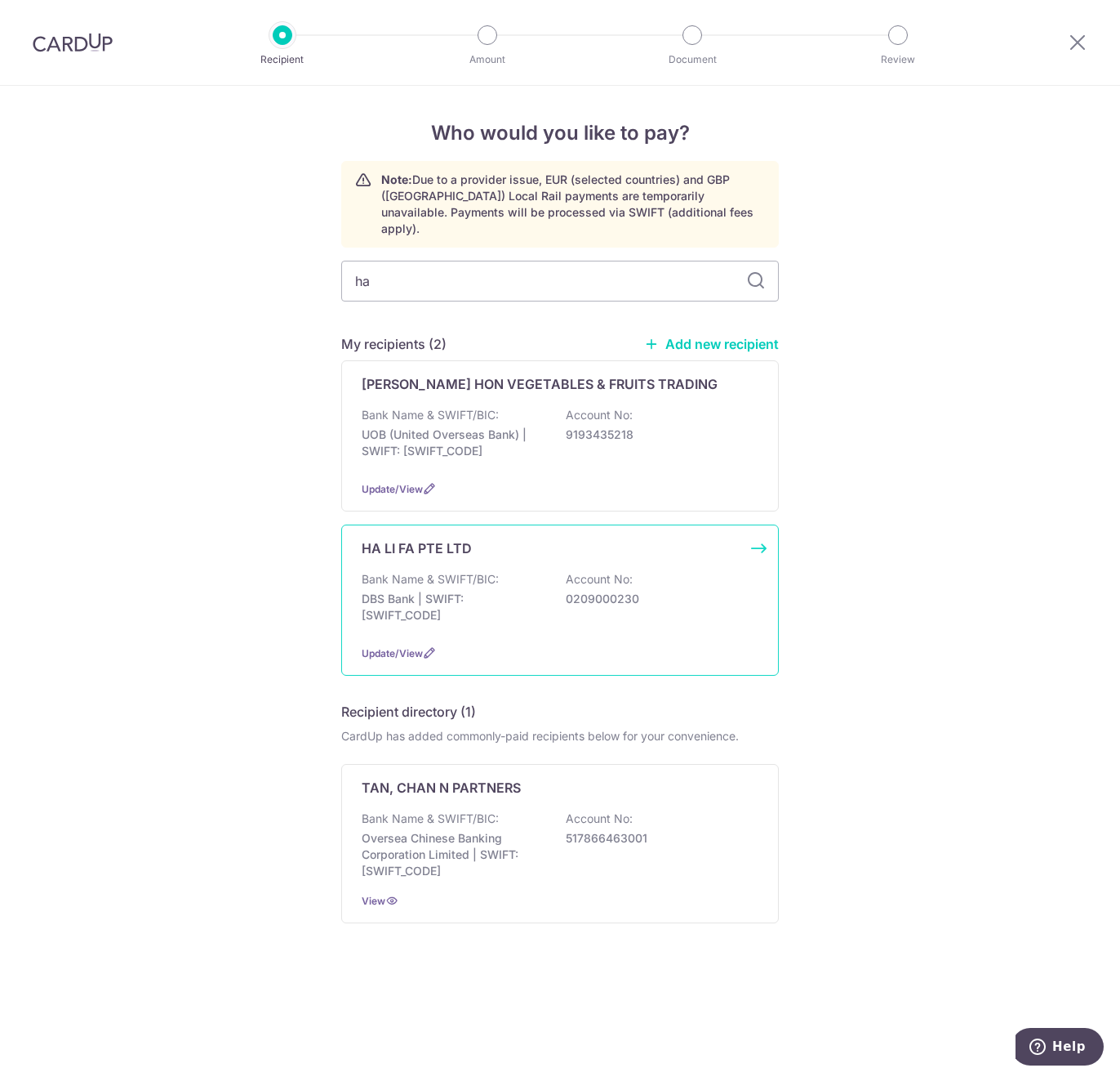
click at [505, 571] on div "Bank Name & SWIFT/BIC: DBS Bank | SWIFT: DBSSSGSGXXX Account No: 0209000230" at bounding box center [560, 601] width 397 height 61
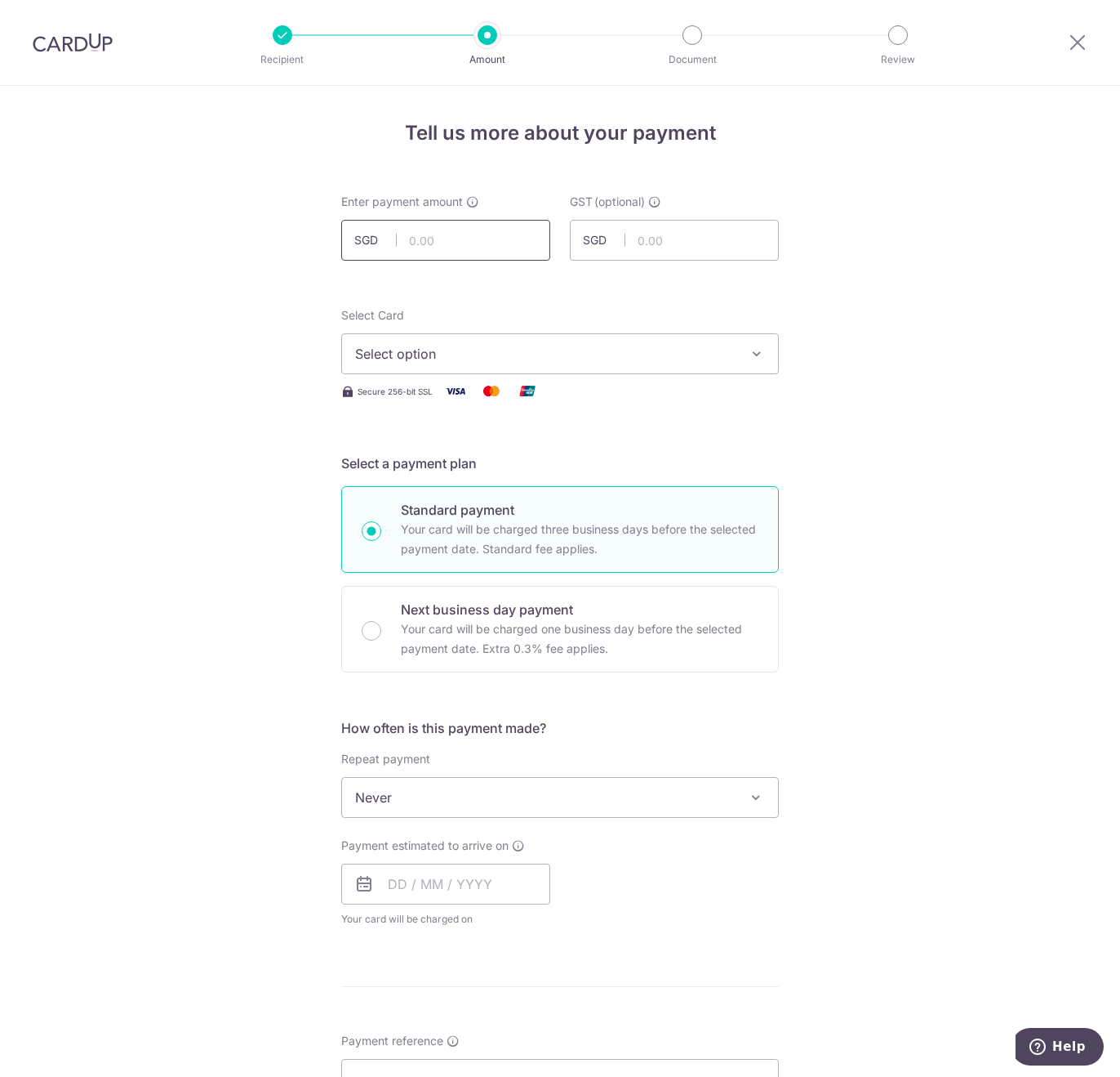
click at [414, 242] on input "text" at bounding box center [446, 241] width 210 height 41
type input "1,758.73"
click at [417, 357] on span "Select option" at bounding box center [546, 354] width 380 height 19
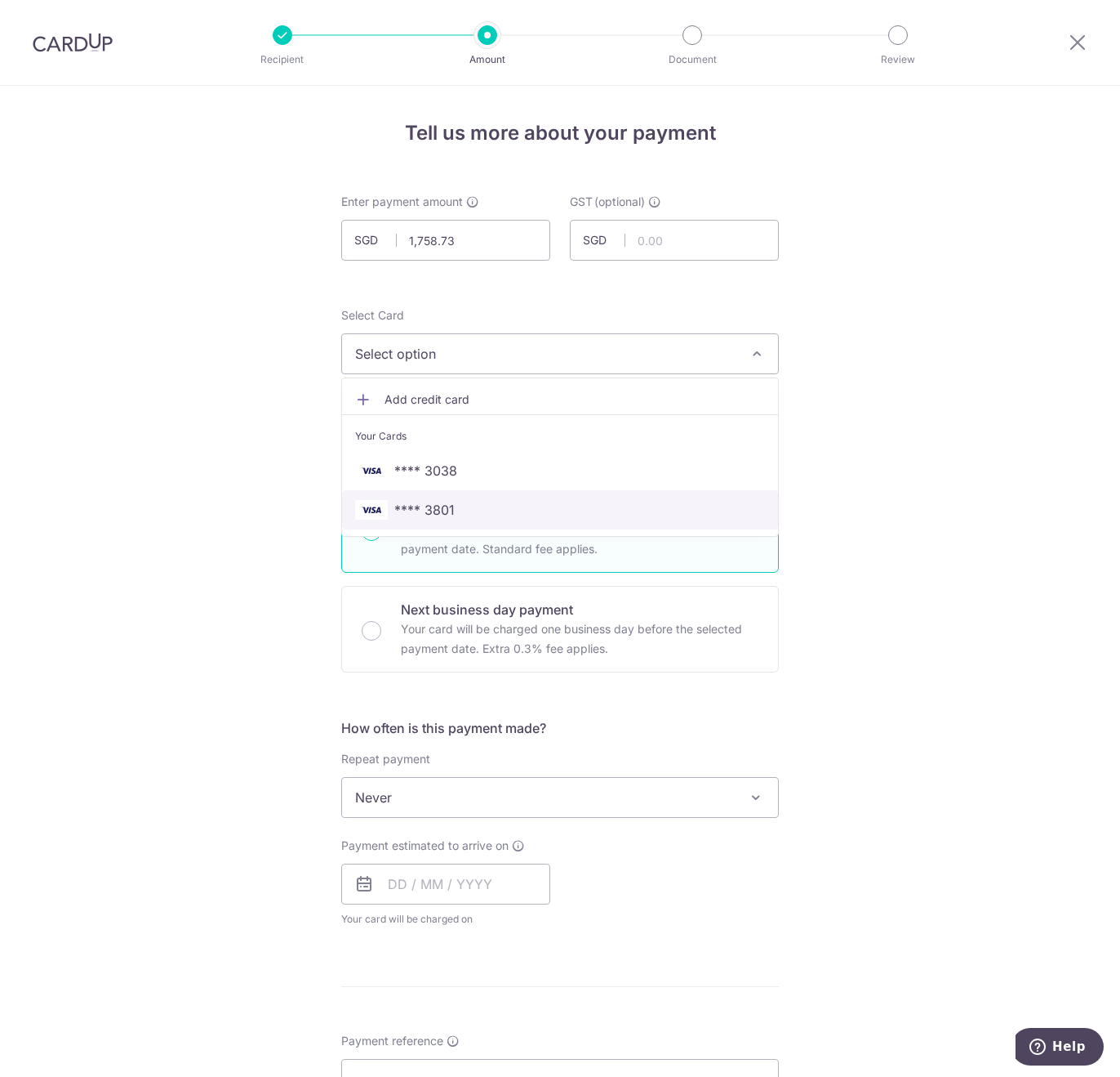
click at [433, 507] on span "**** 3801" at bounding box center [424, 510] width 61 height 19
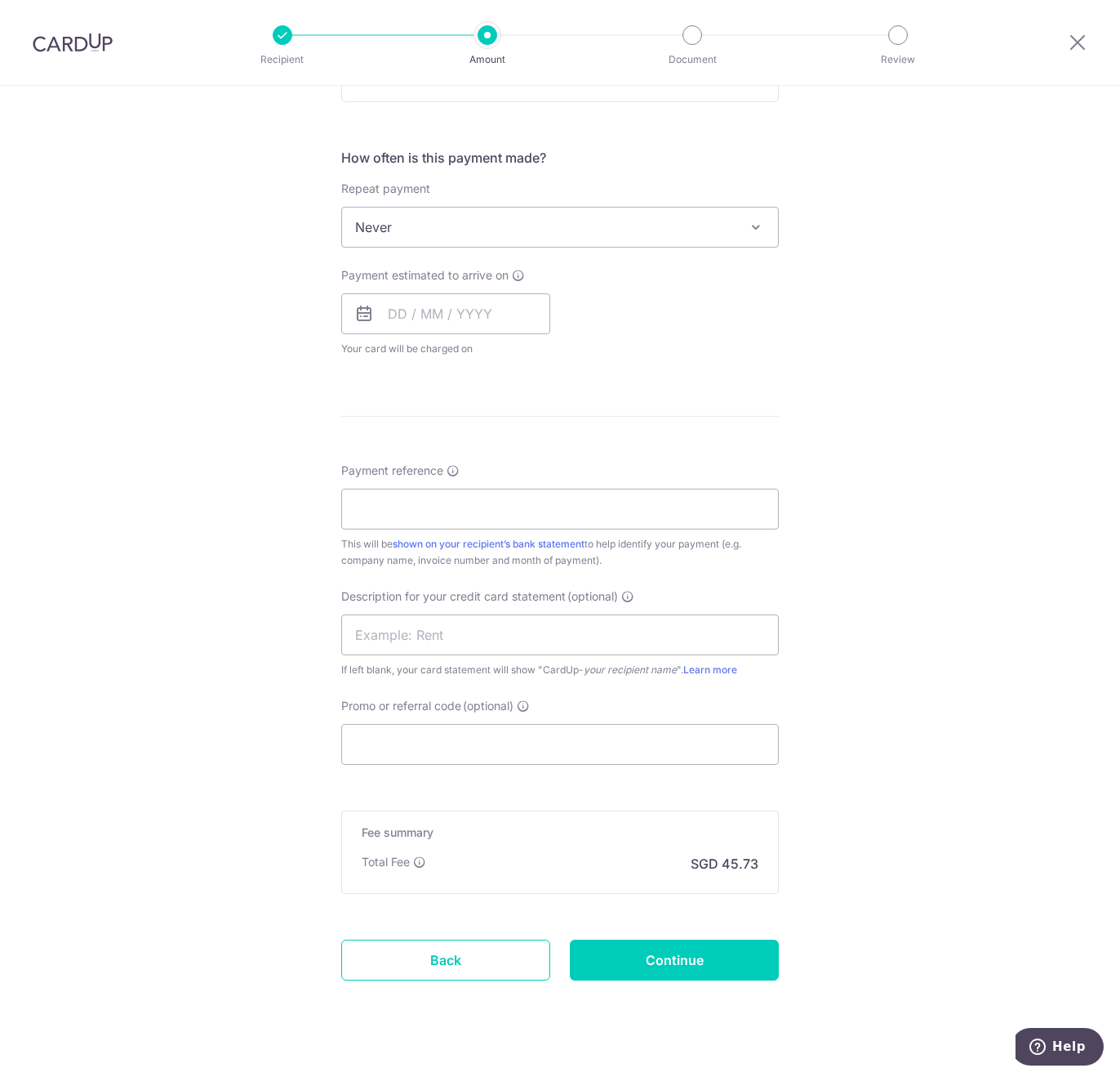
scroll to position [572, 0]
click at [433, 303] on input "text" at bounding box center [446, 312] width 210 height 41
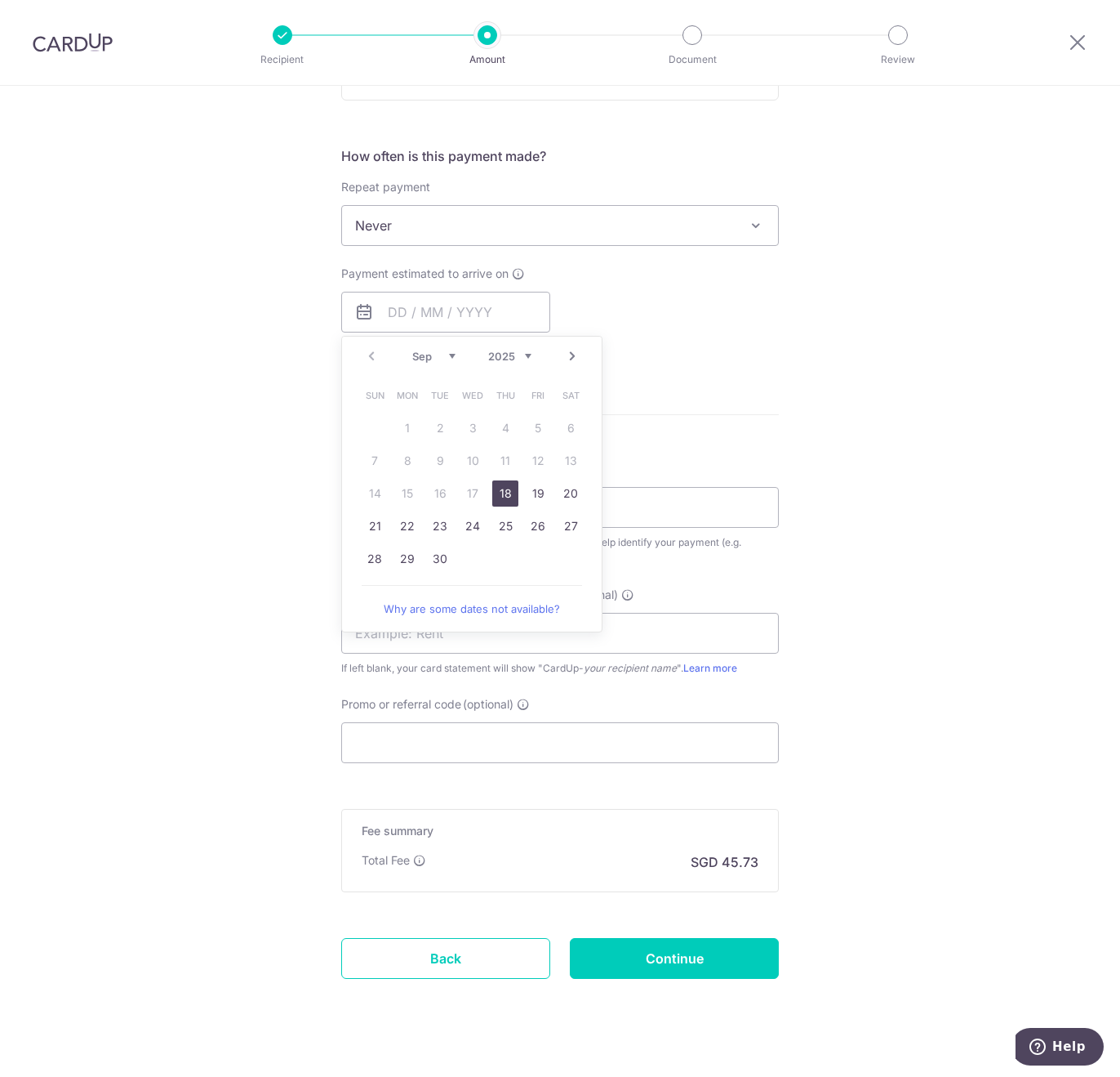
click at [498, 489] on link "18" at bounding box center [505, 493] width 26 height 26
type input "[DATE]"
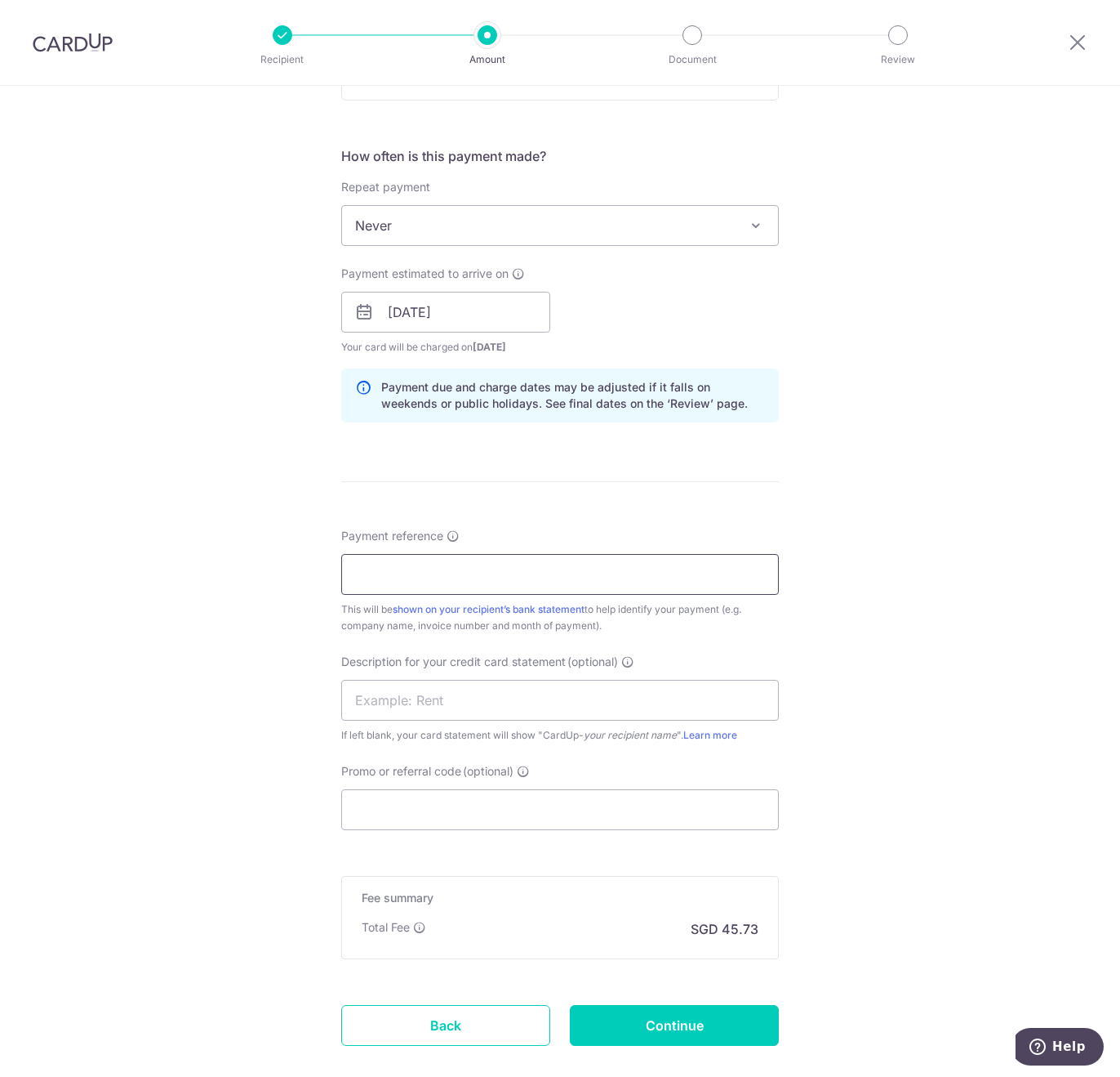
click at [485, 592] on input "Payment reference" at bounding box center [560, 574] width 437 height 41
paste input "Pasta Express August SOA"
type input "Pasta Express August SOA"
click at [436, 819] on input "Promo or referral code (optional)" at bounding box center [560, 809] width 437 height 41
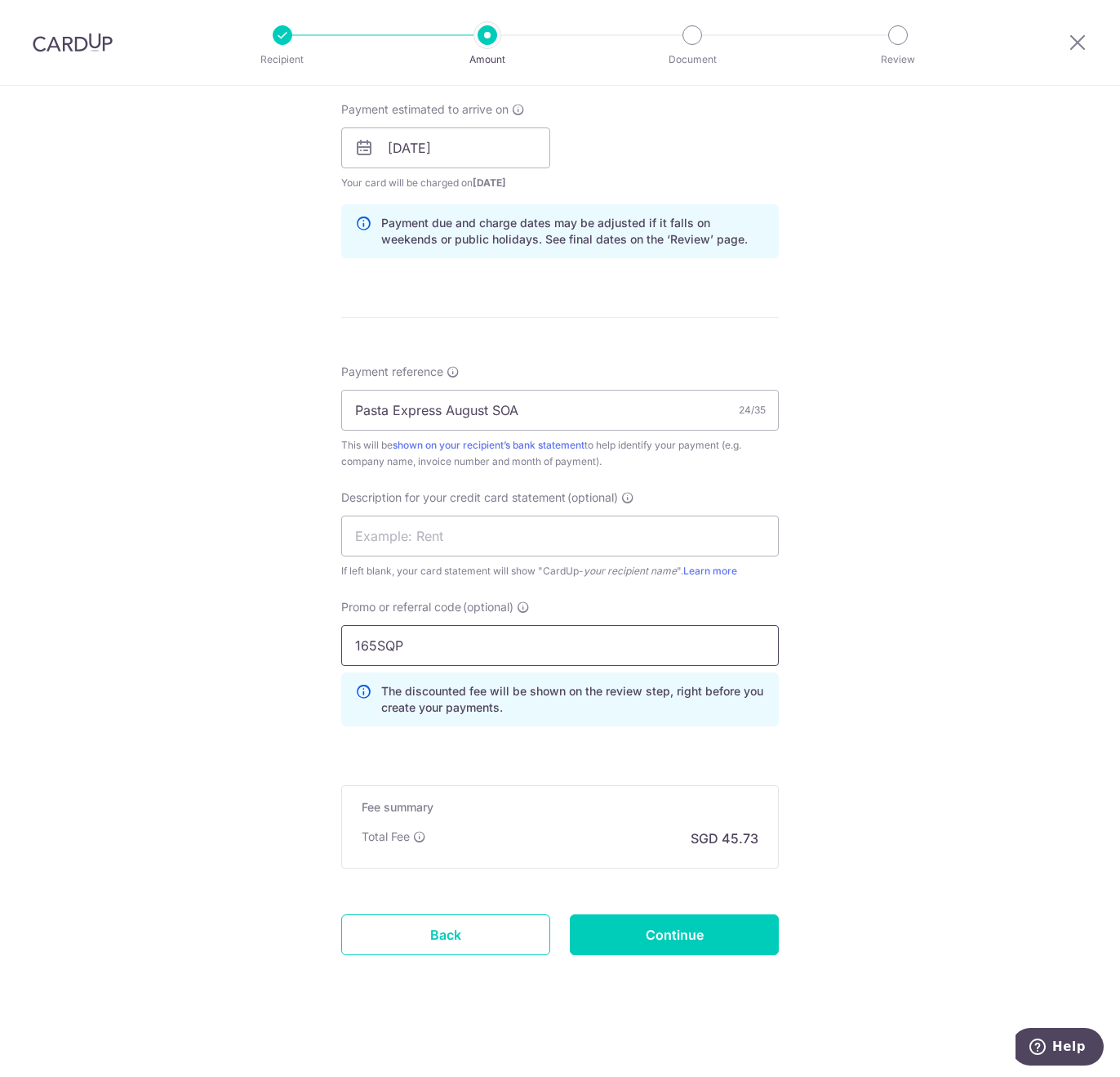
scroll to position [737, 0]
type input "165SQP"
click at [667, 923] on input "Continue" at bounding box center [674, 934] width 210 height 41
type input "Create Schedule"
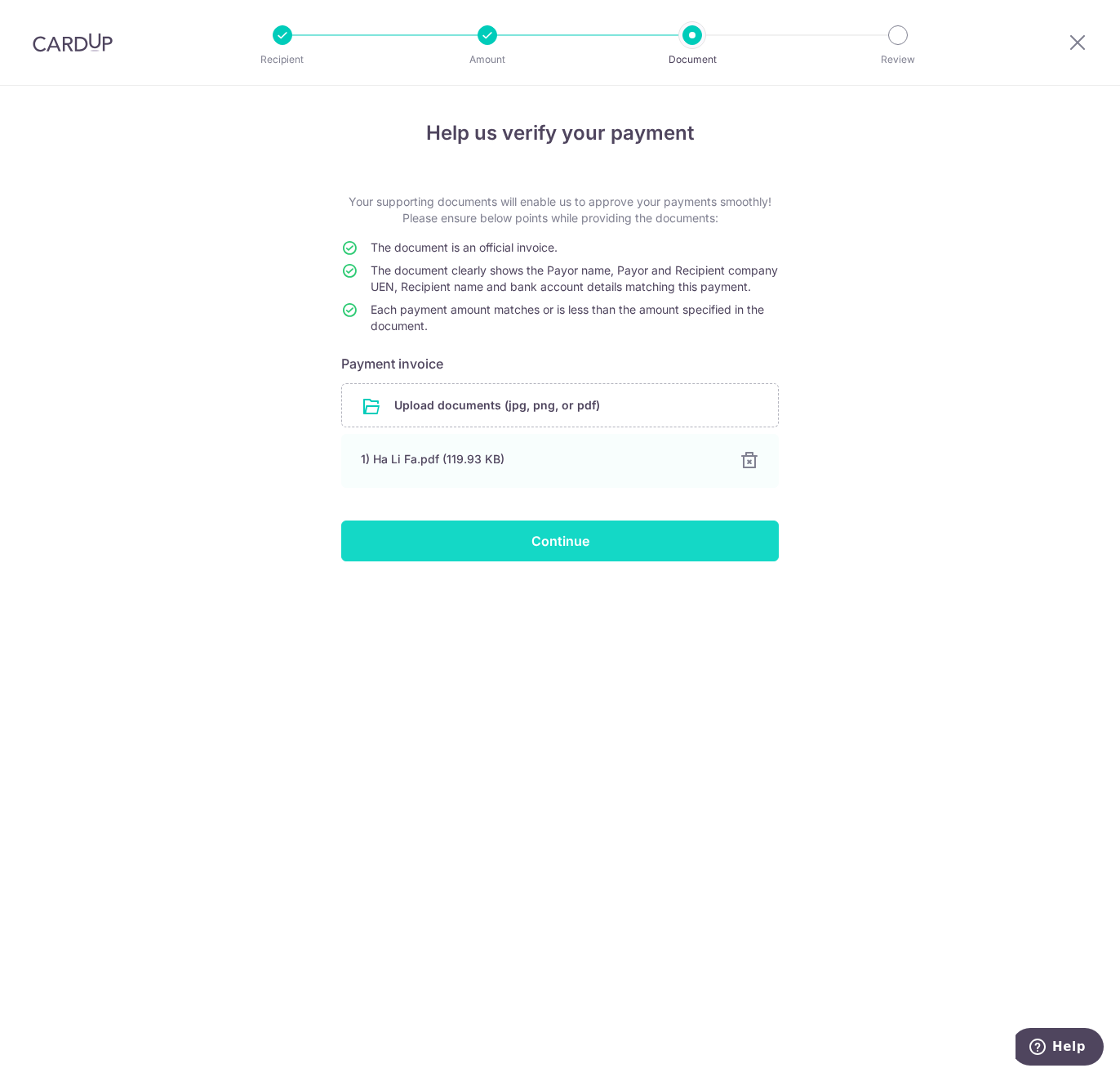
click at [563, 561] on input "Continue" at bounding box center [560, 541] width 437 height 41
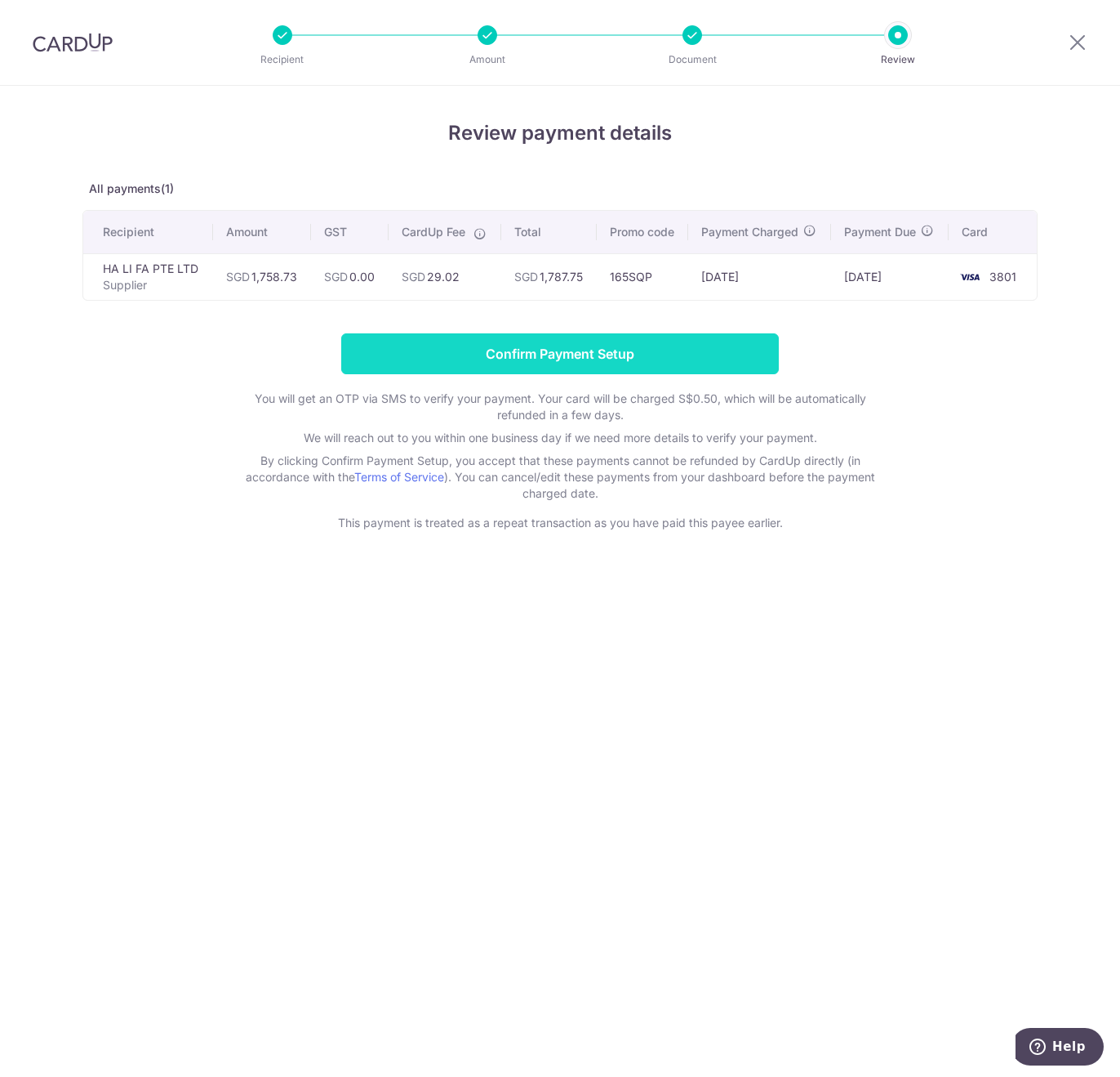
click at [523, 361] on input "Confirm Payment Setup" at bounding box center [560, 354] width 437 height 41
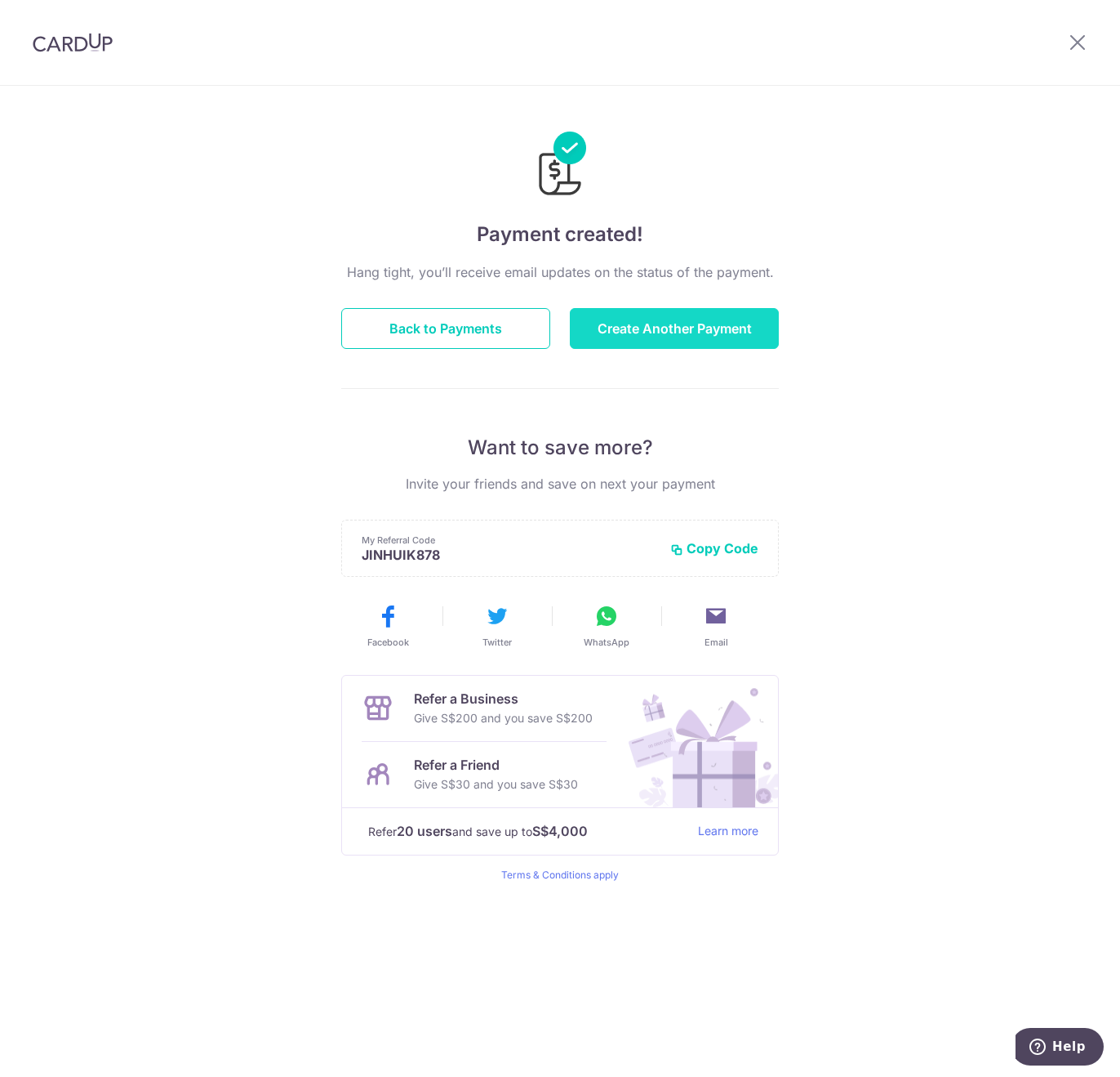
click at [642, 327] on button "Create Another Payment" at bounding box center [674, 328] width 210 height 41
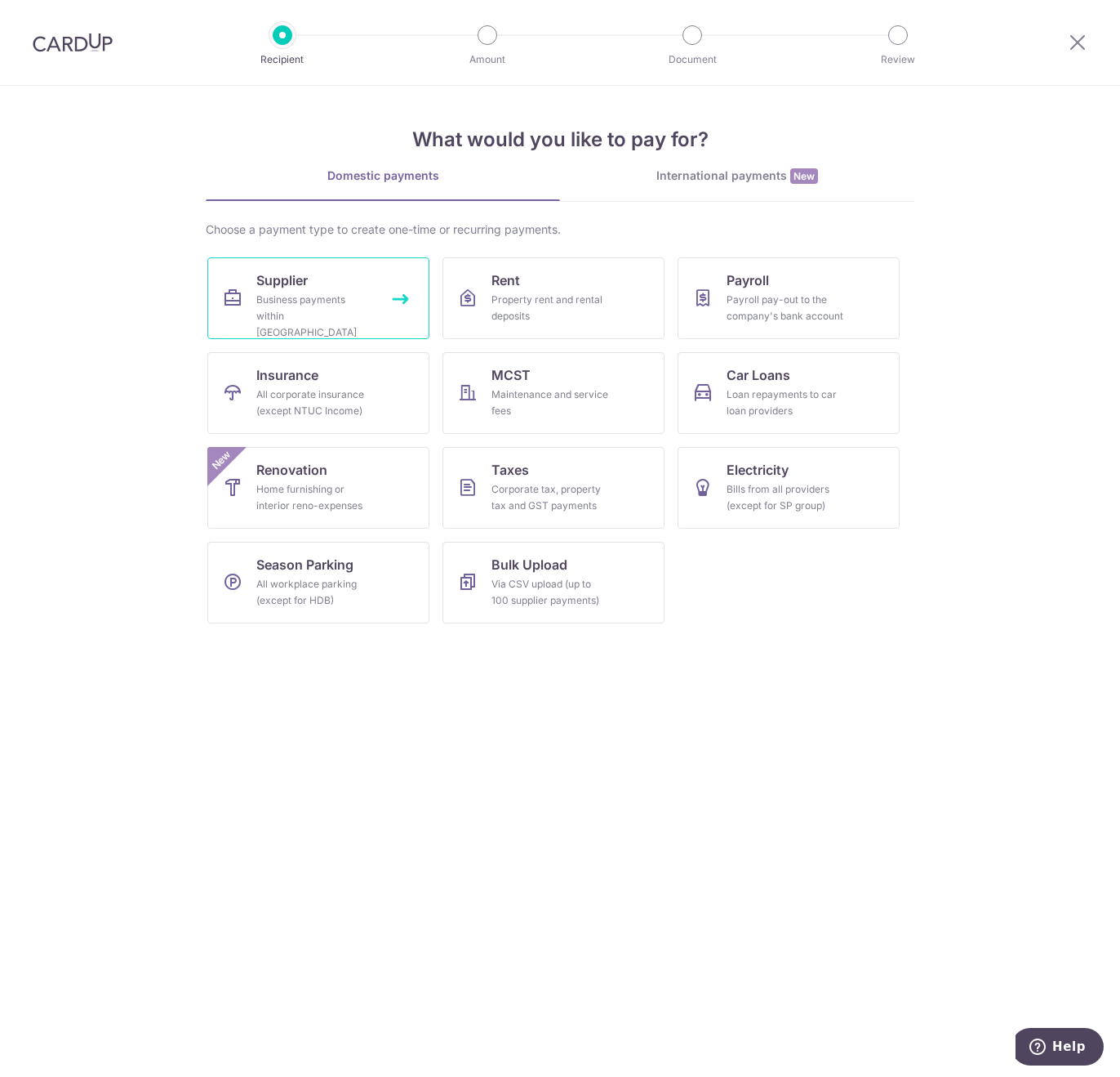
click at [267, 286] on span "Supplier" at bounding box center [282, 280] width 51 height 19
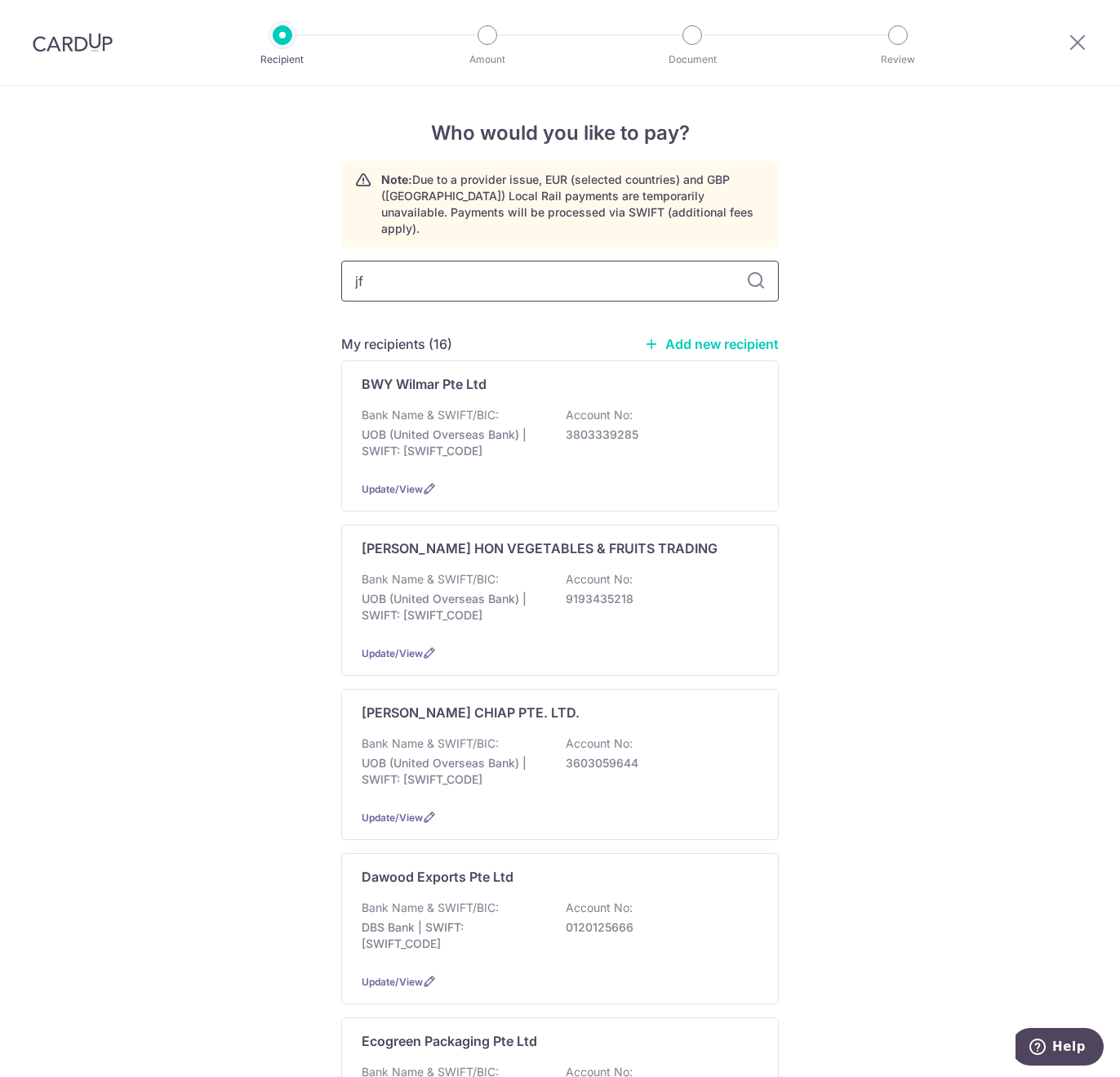
type input "jfc"
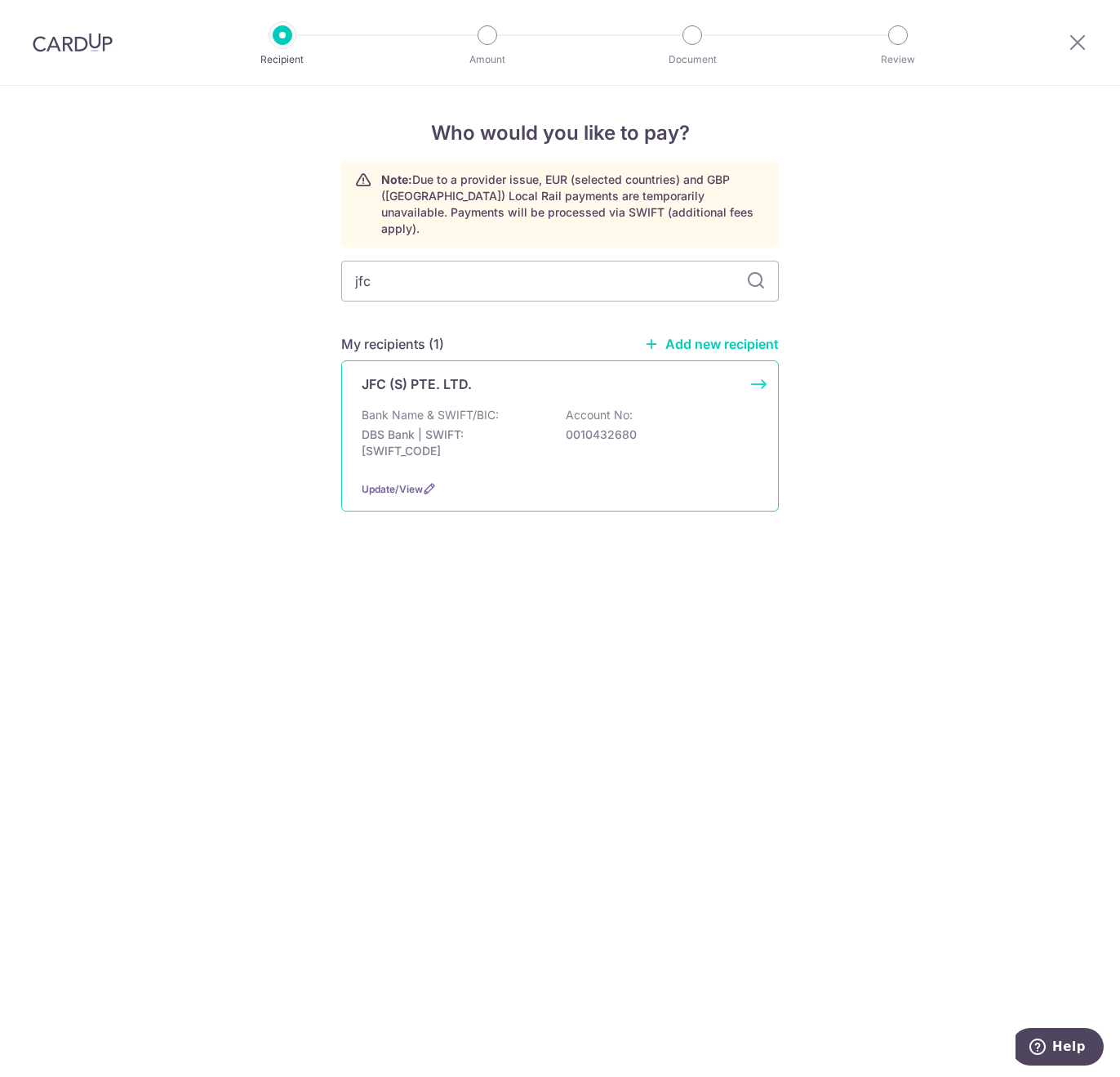
click at [503, 374] on div "JFC (S) PTE. LTD." at bounding box center [550, 383] width 378 height 19
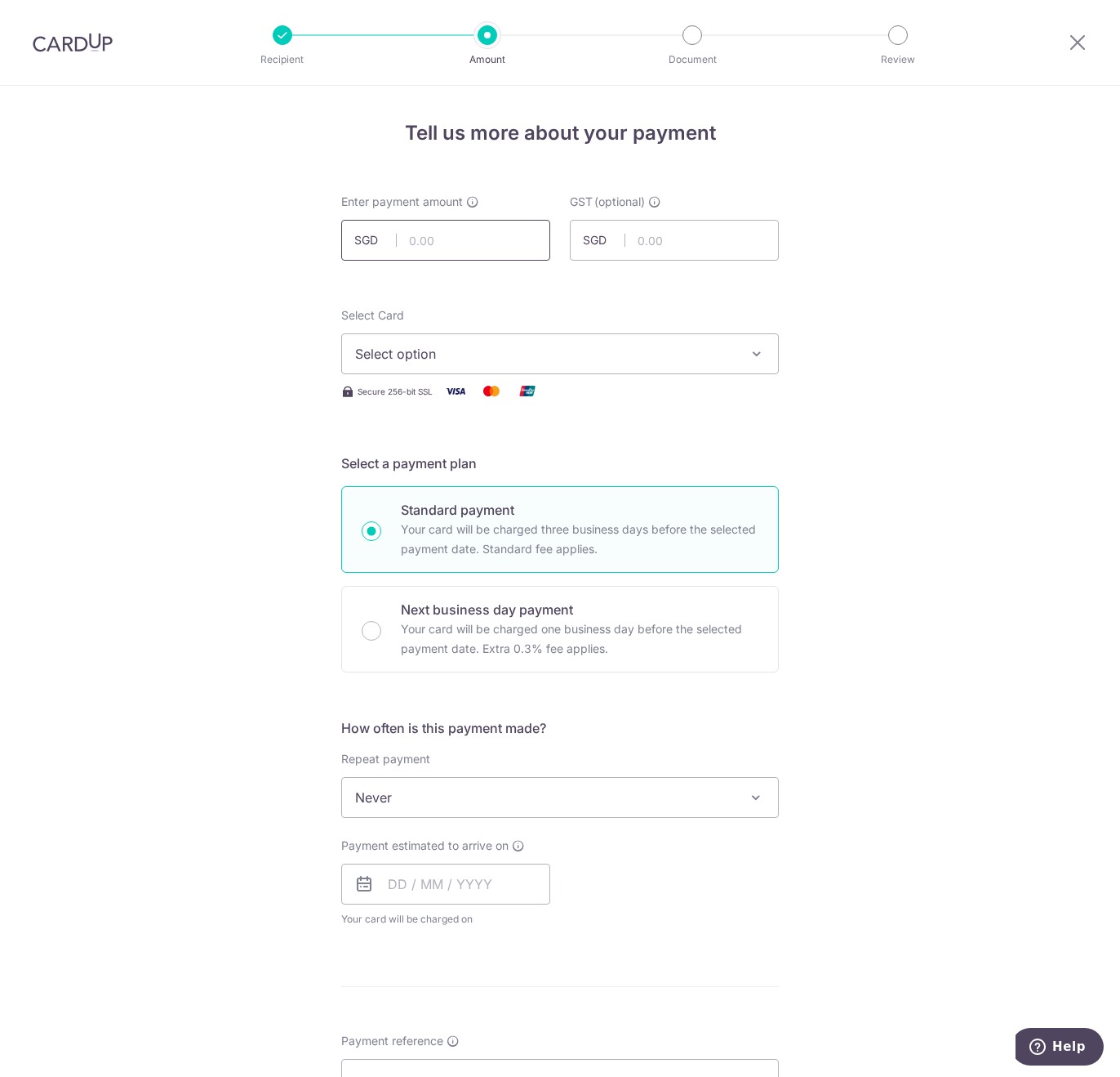
click at [426, 232] on input "text" at bounding box center [446, 241] width 210 height 41
type input "592.96"
click at [442, 342] on button "Select option" at bounding box center [560, 354] width 437 height 41
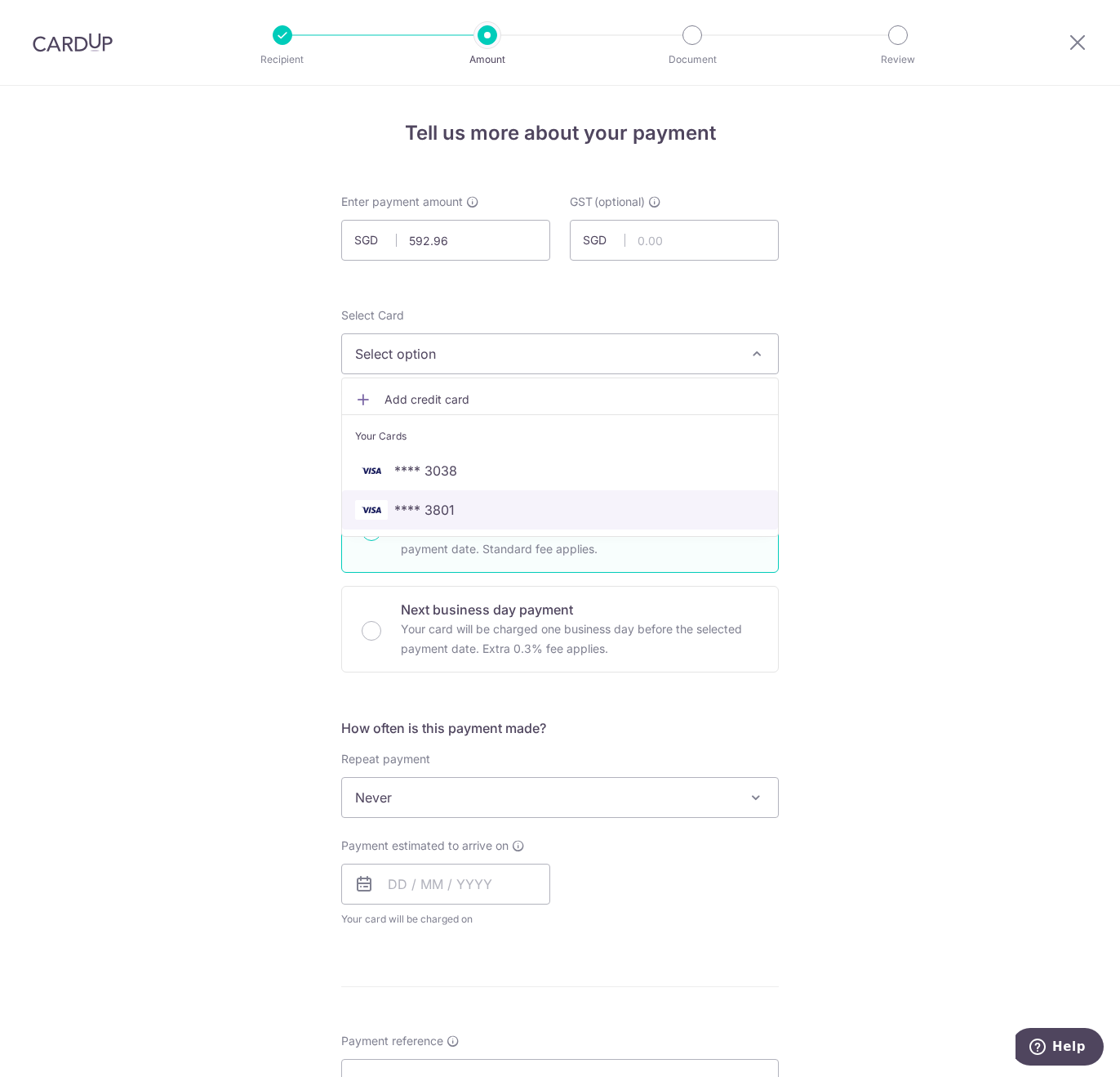
click at [436, 508] on span "**** 3801" at bounding box center [424, 510] width 61 height 19
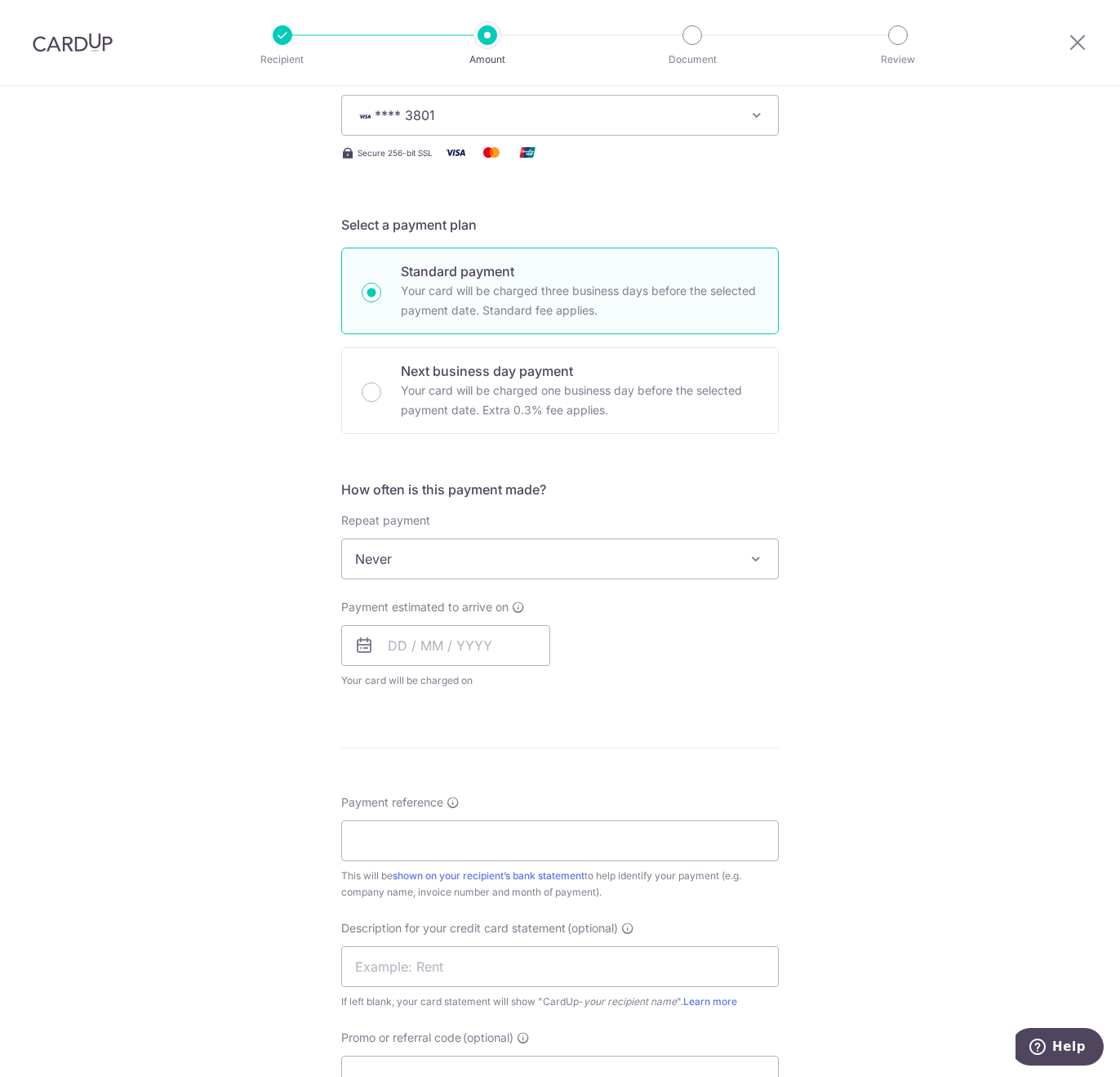
scroll to position [245, 0]
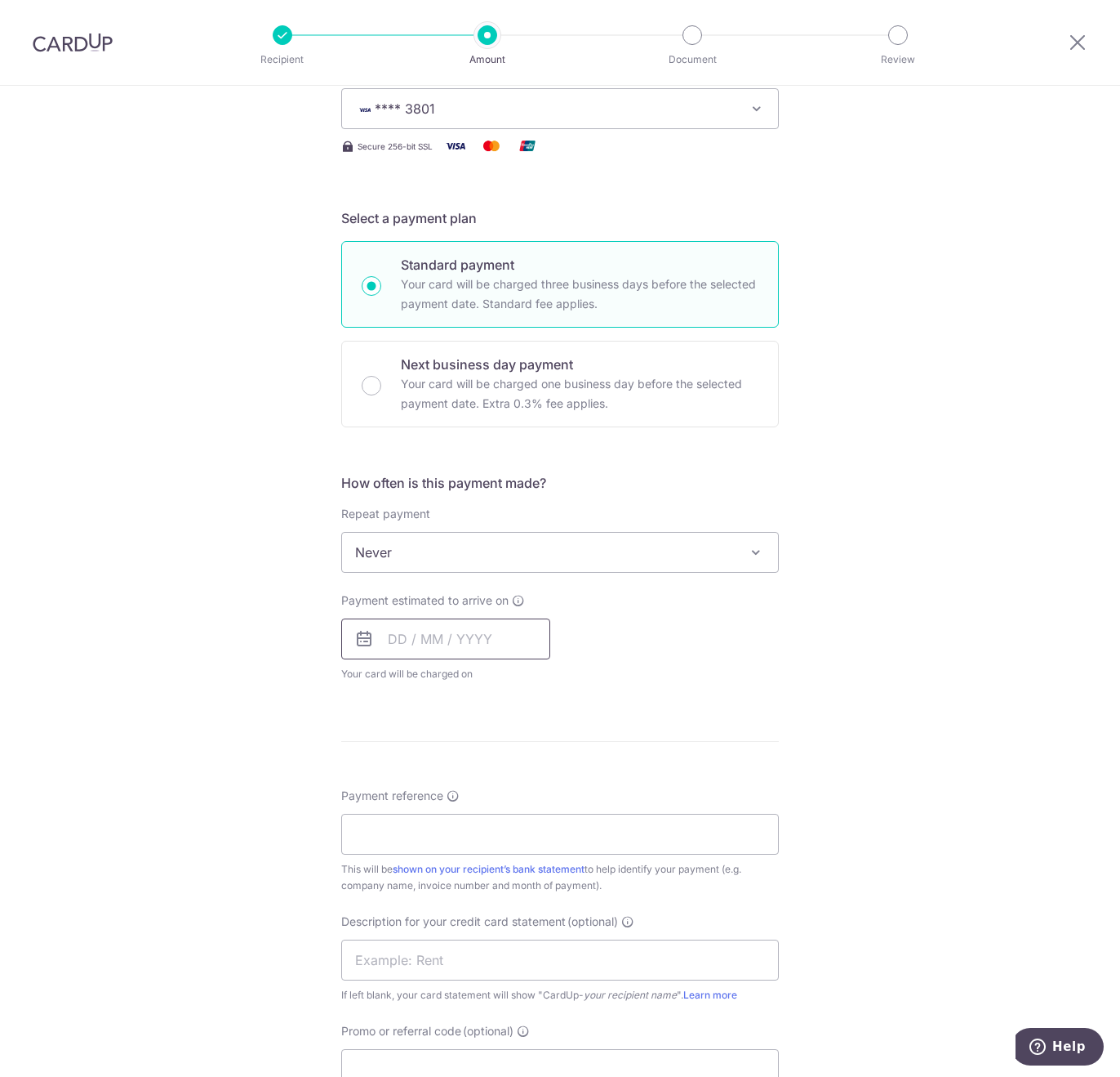
click at [417, 638] on input "text" at bounding box center [446, 638] width 210 height 41
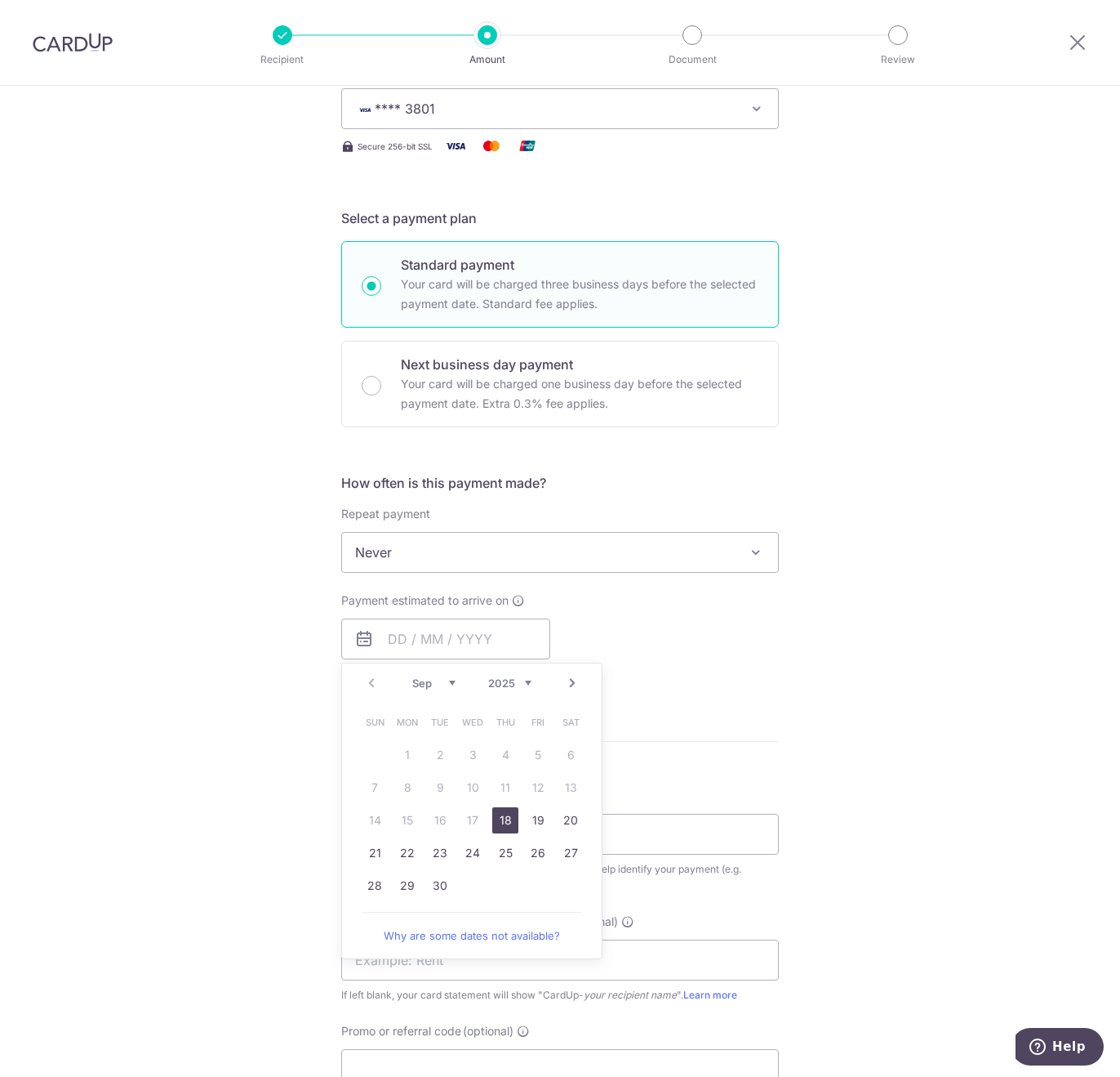
click at [504, 816] on link "18" at bounding box center [505, 820] width 26 height 26
type input "18/09/2025"
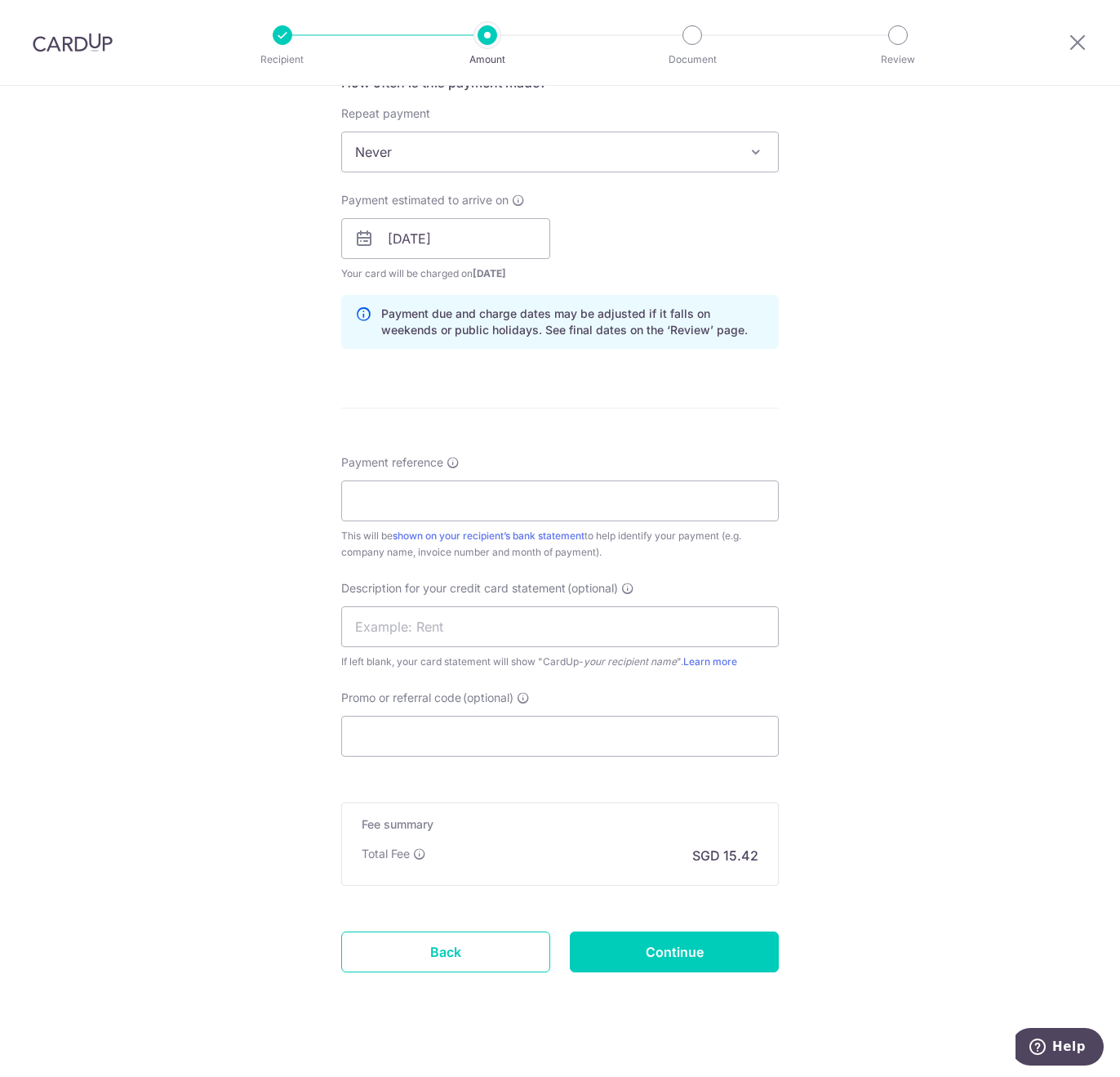
scroll to position [664, 0]
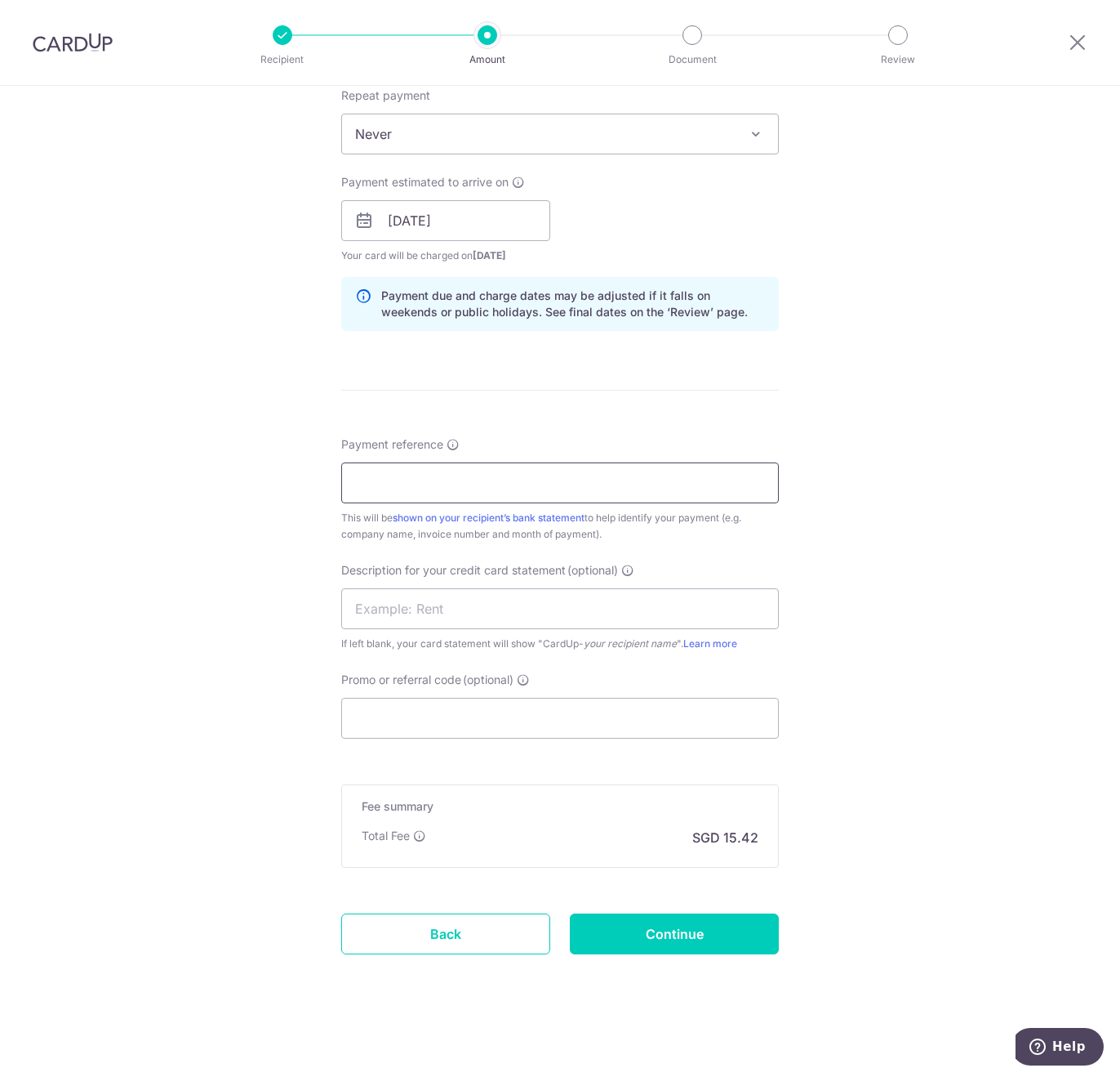
click at [432, 495] on input "Payment reference" at bounding box center [560, 483] width 437 height 41
paste input "Pasta Express August SOA"
type input "Pasta Express August SOA"
click at [457, 710] on input "Promo or referral code (optional)" at bounding box center [560, 718] width 437 height 41
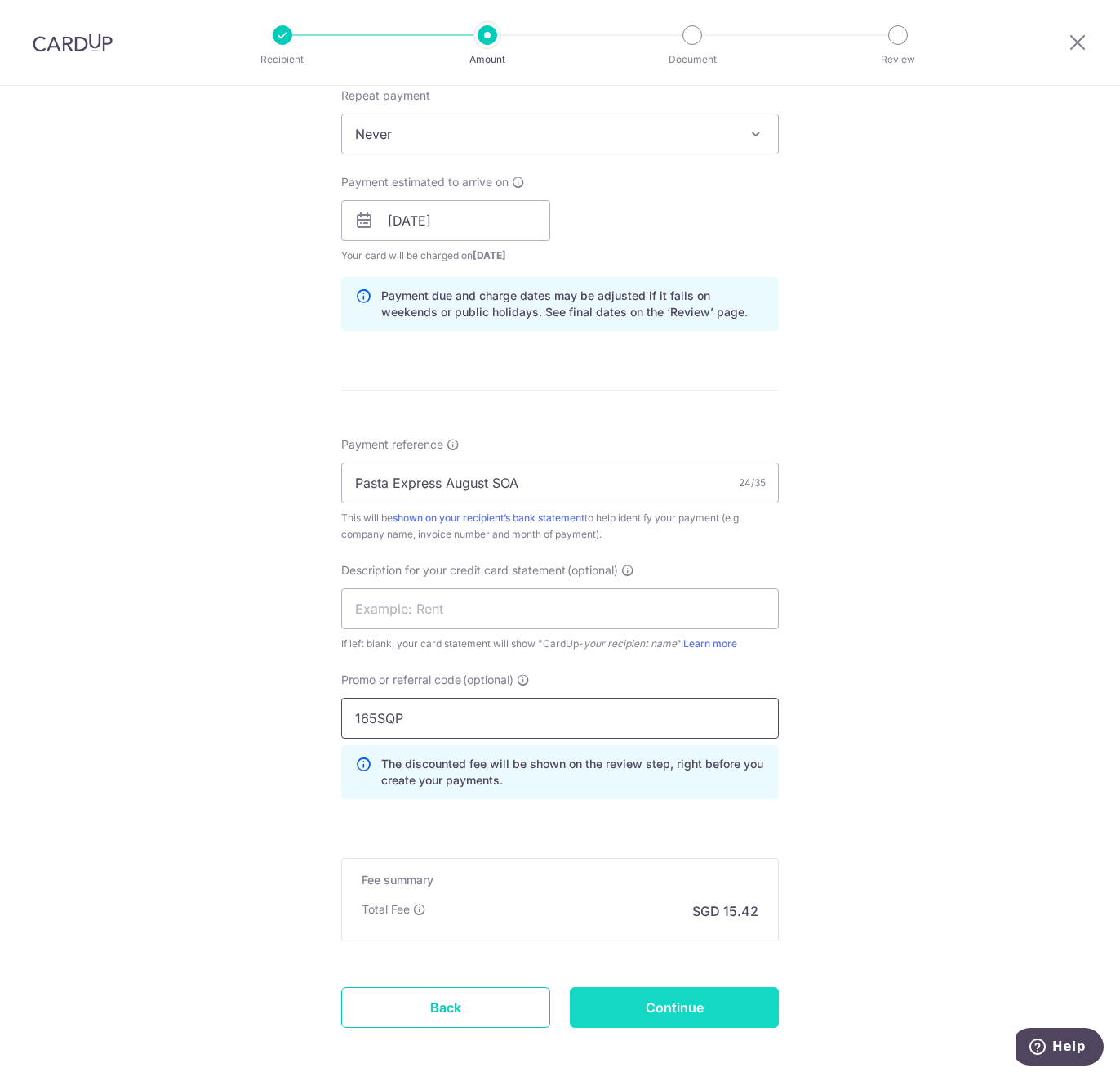
type input "165SQP"
click at [602, 994] on input "Continue" at bounding box center [674, 1007] width 210 height 41
type input "Create Schedule"
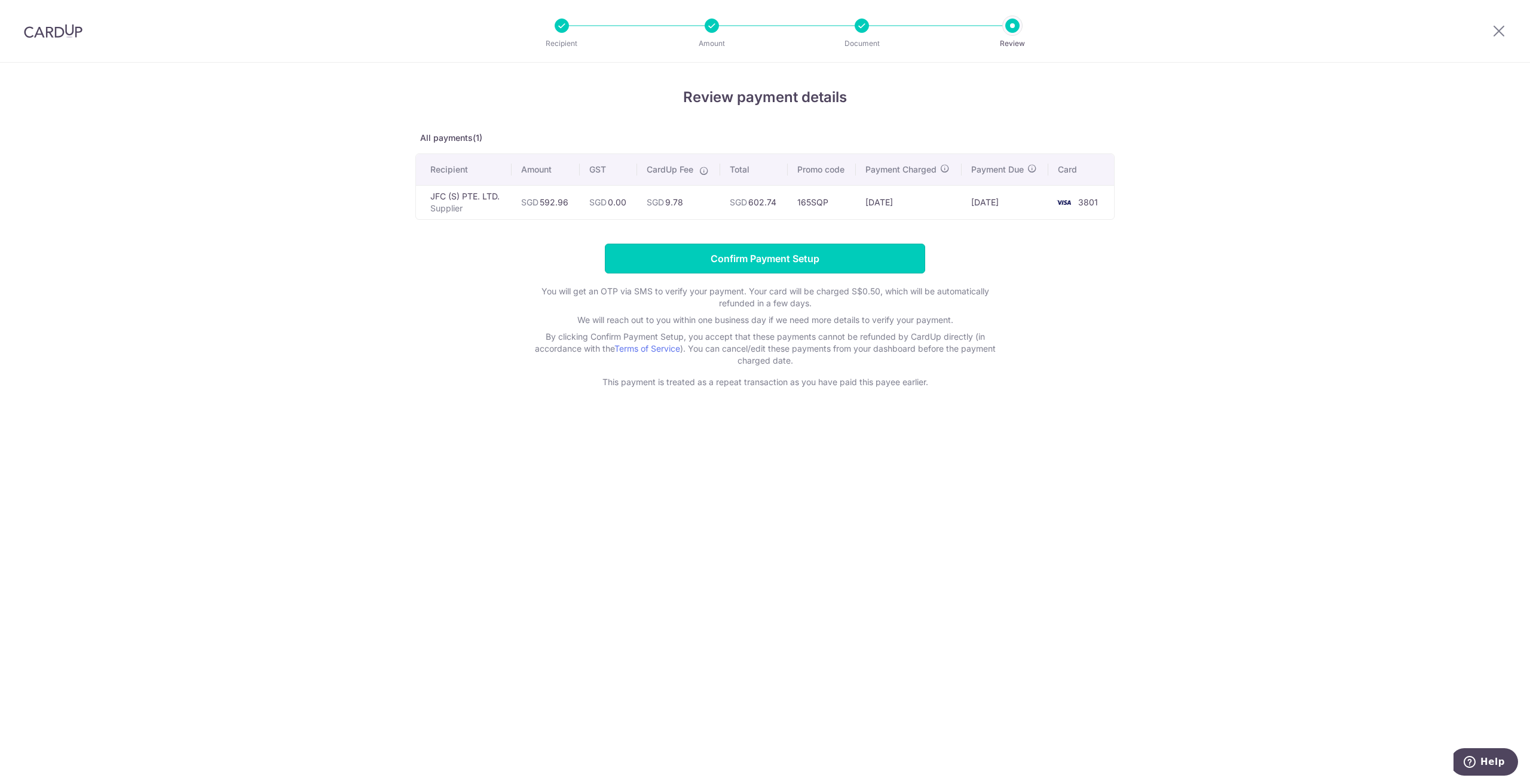
click at [754, 256] on input "Confirm Payment Setup" at bounding box center [765, 259] width 320 height 30
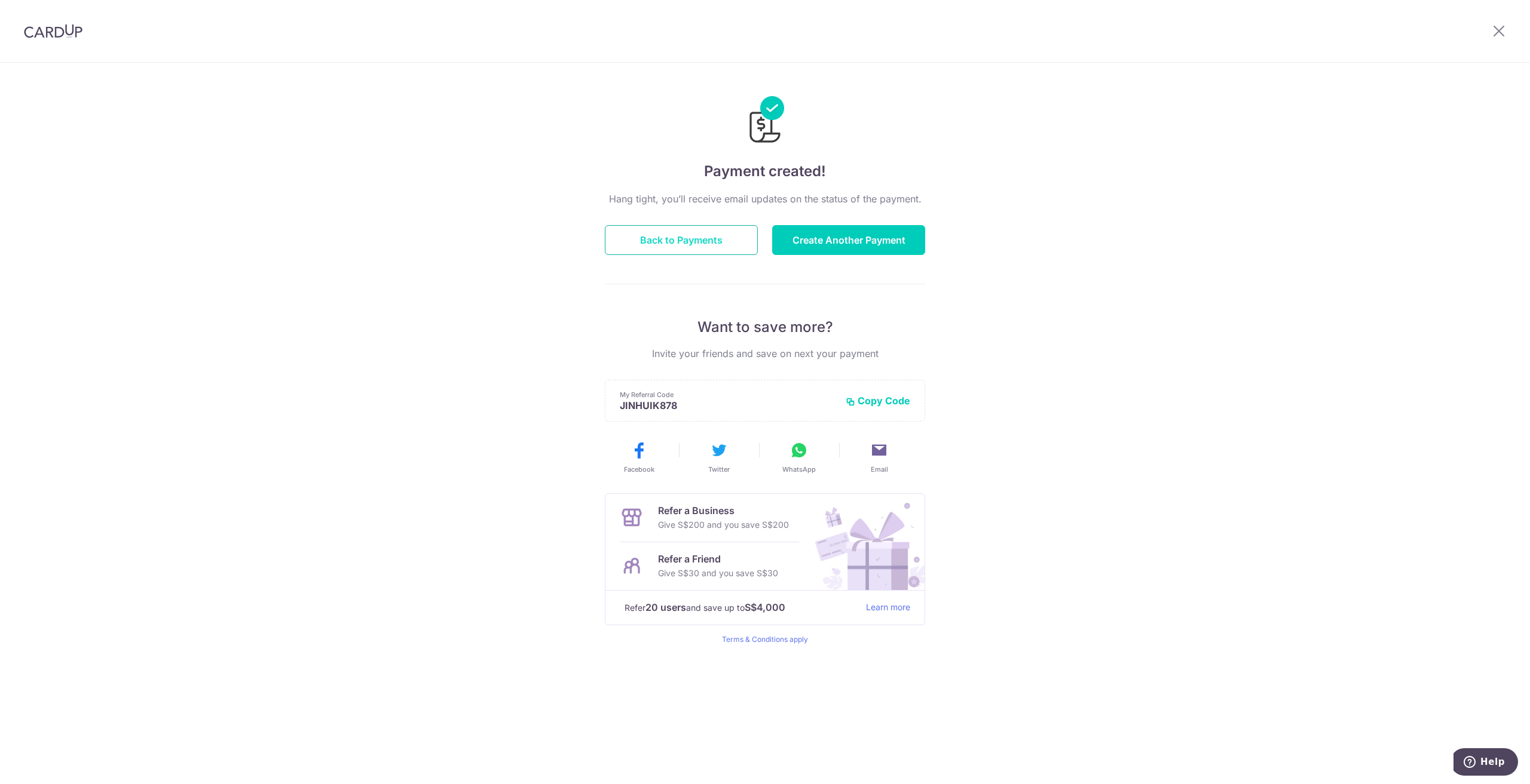
click at [710, 241] on button "Back to Payments" at bounding box center [681, 240] width 153 height 30
